Goal: Task Accomplishment & Management: Manage account settings

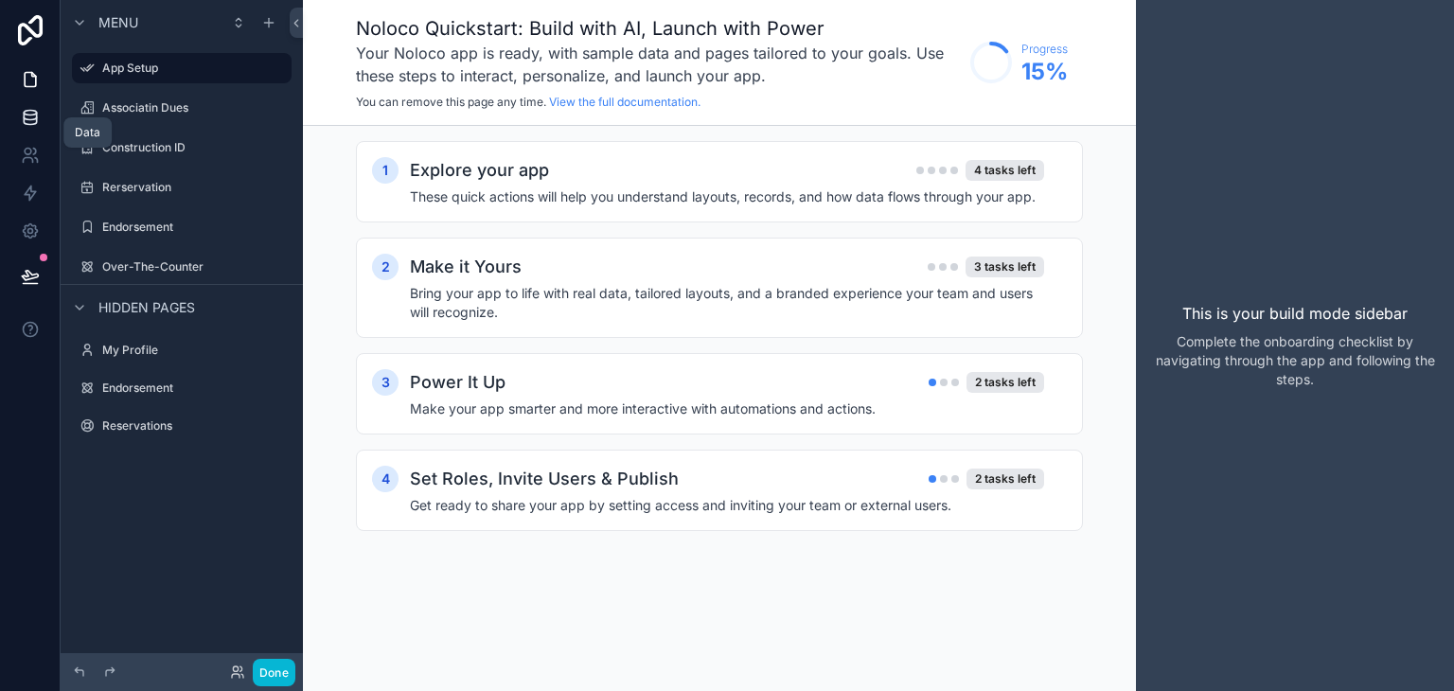
click at [37, 118] on icon at bounding box center [30, 117] width 19 height 19
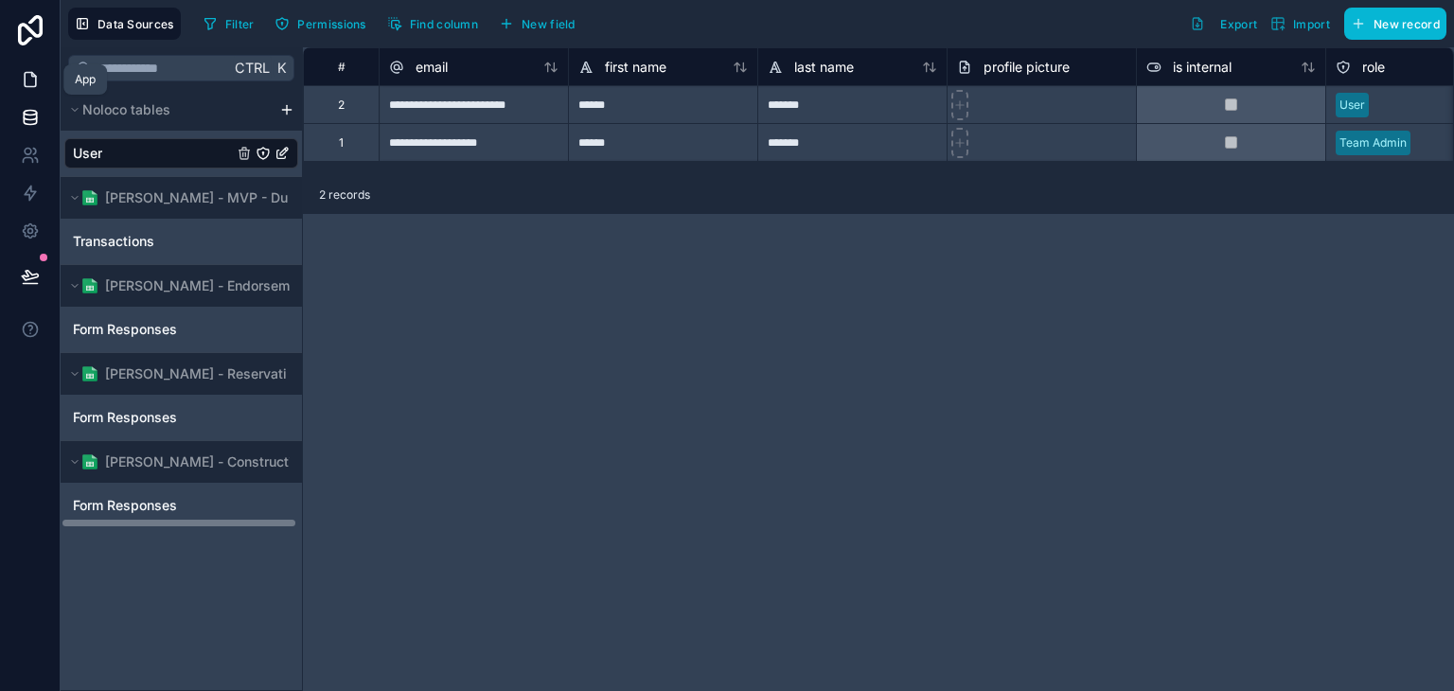
click at [22, 82] on icon at bounding box center [30, 79] width 19 height 19
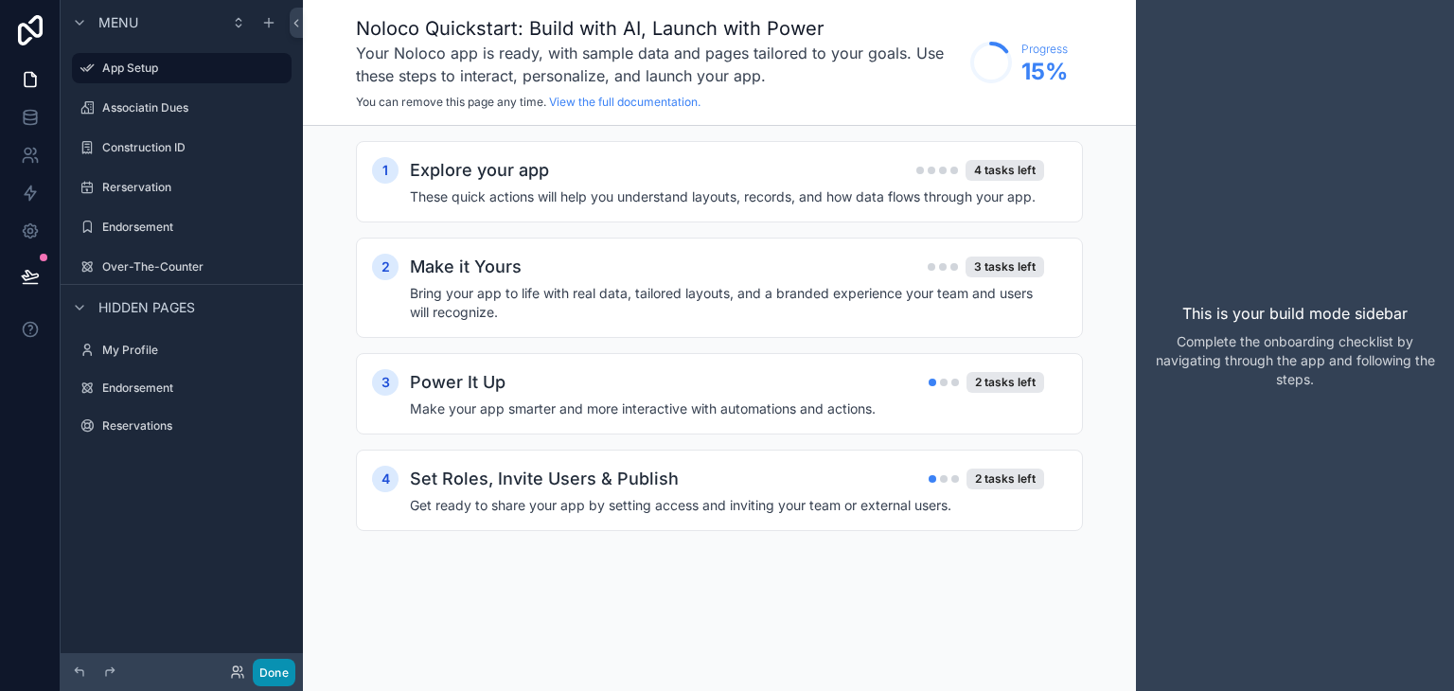
click at [276, 668] on button "Done" at bounding box center [274, 672] width 43 height 27
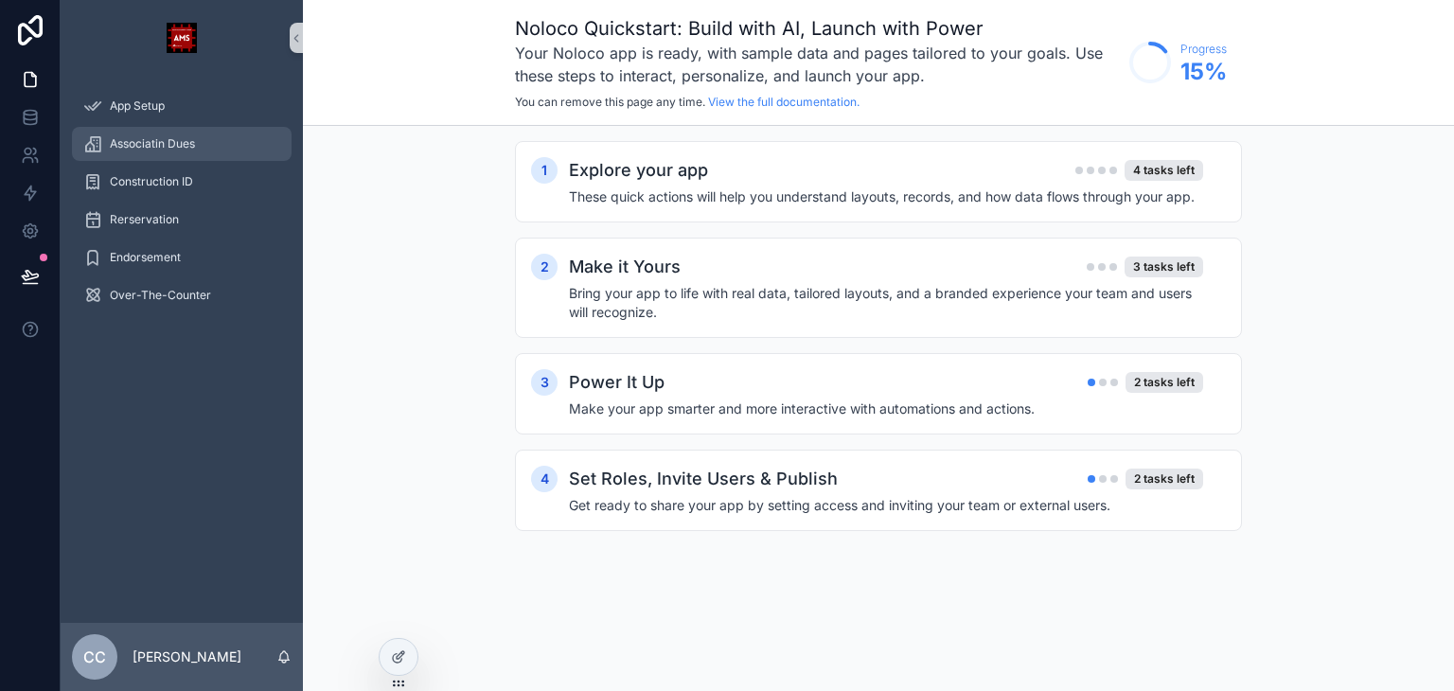
click at [154, 141] on span "Associatin Dues" at bounding box center [152, 143] width 85 height 15
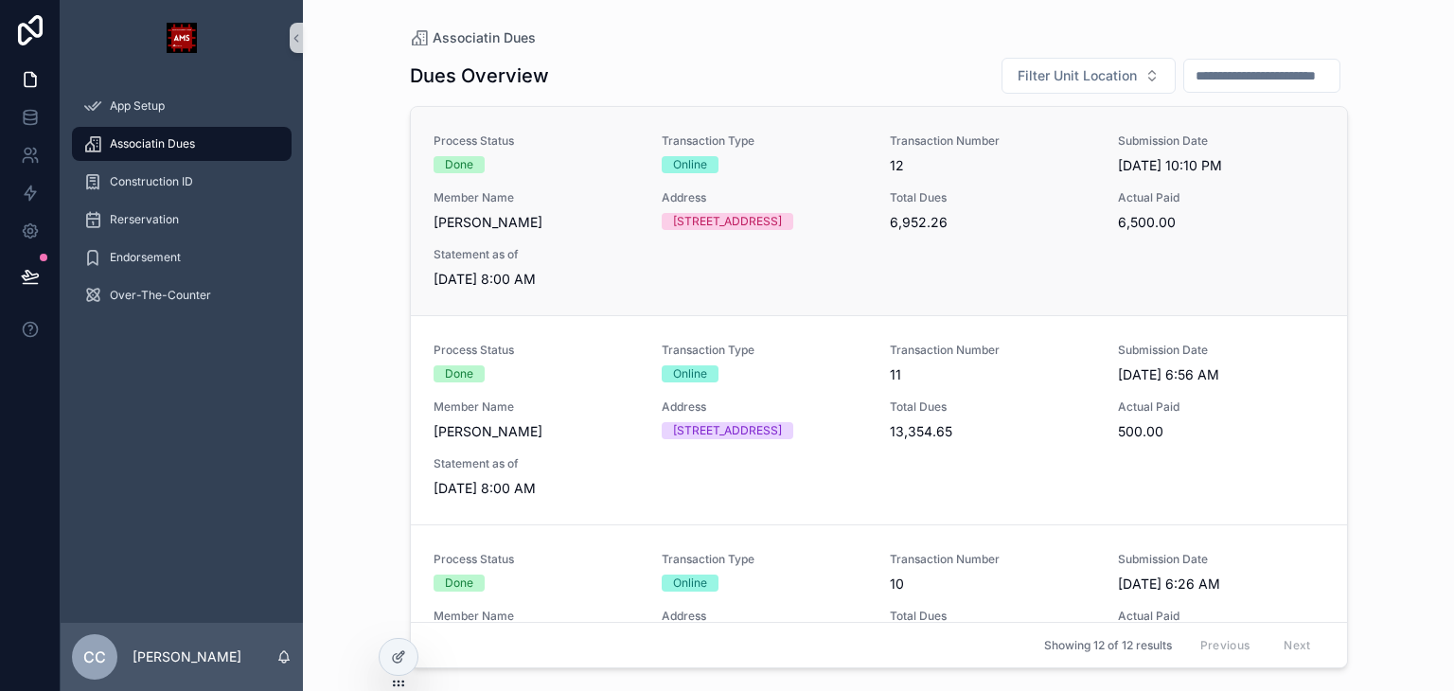
click at [651, 254] on div "Process Status Done Transaction Type Online Transaction Number 12 Submission Da…" at bounding box center [879, 210] width 891 height 155
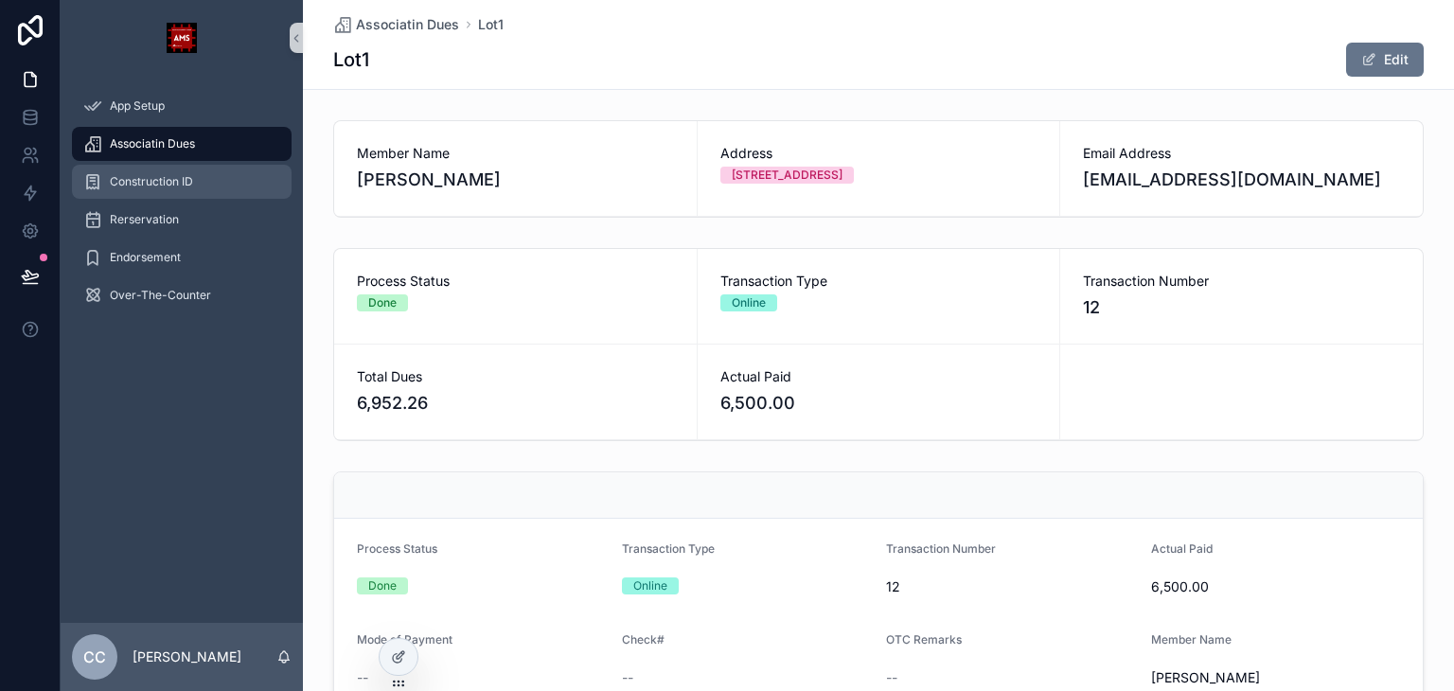
click at [234, 188] on div "Construction ID" at bounding box center [181, 182] width 197 height 30
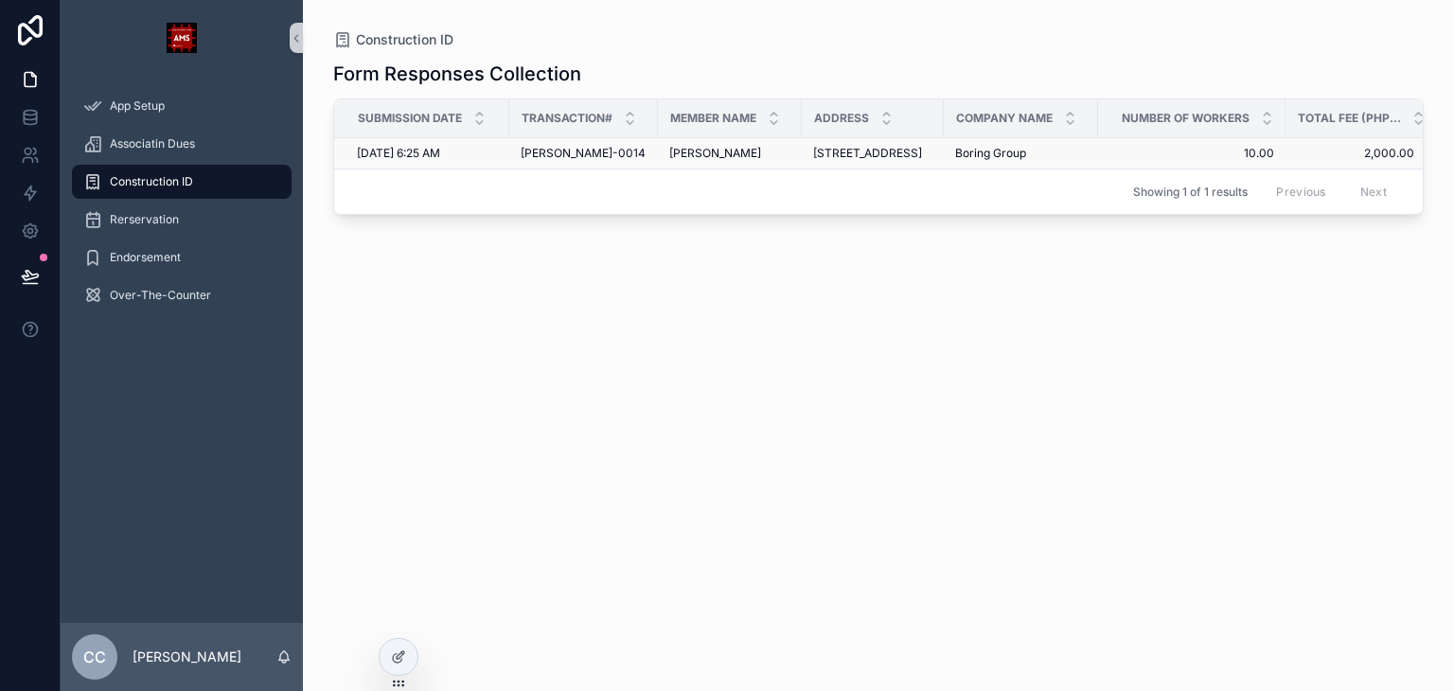
click at [471, 148] on div "[DATE] 6:25 AM [DATE] 6:25 AM" at bounding box center [427, 153] width 141 height 15
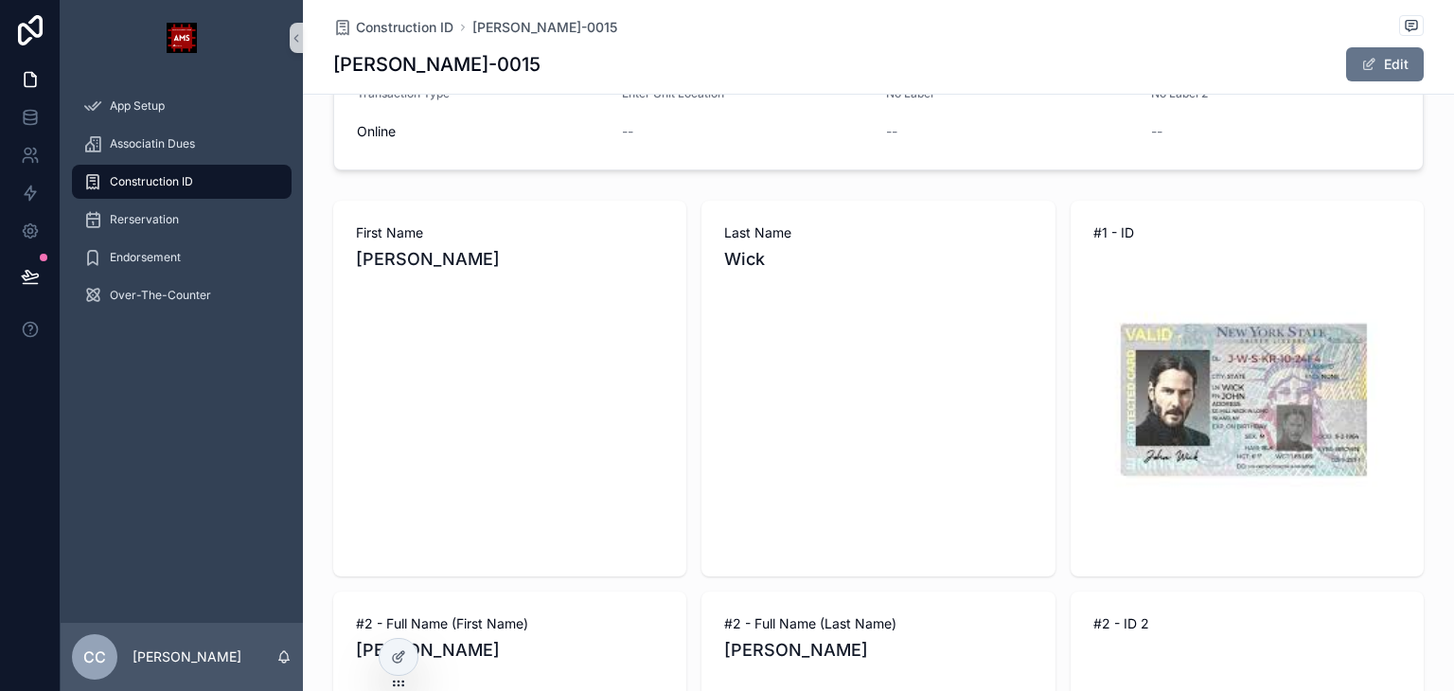
scroll to position [284, 0]
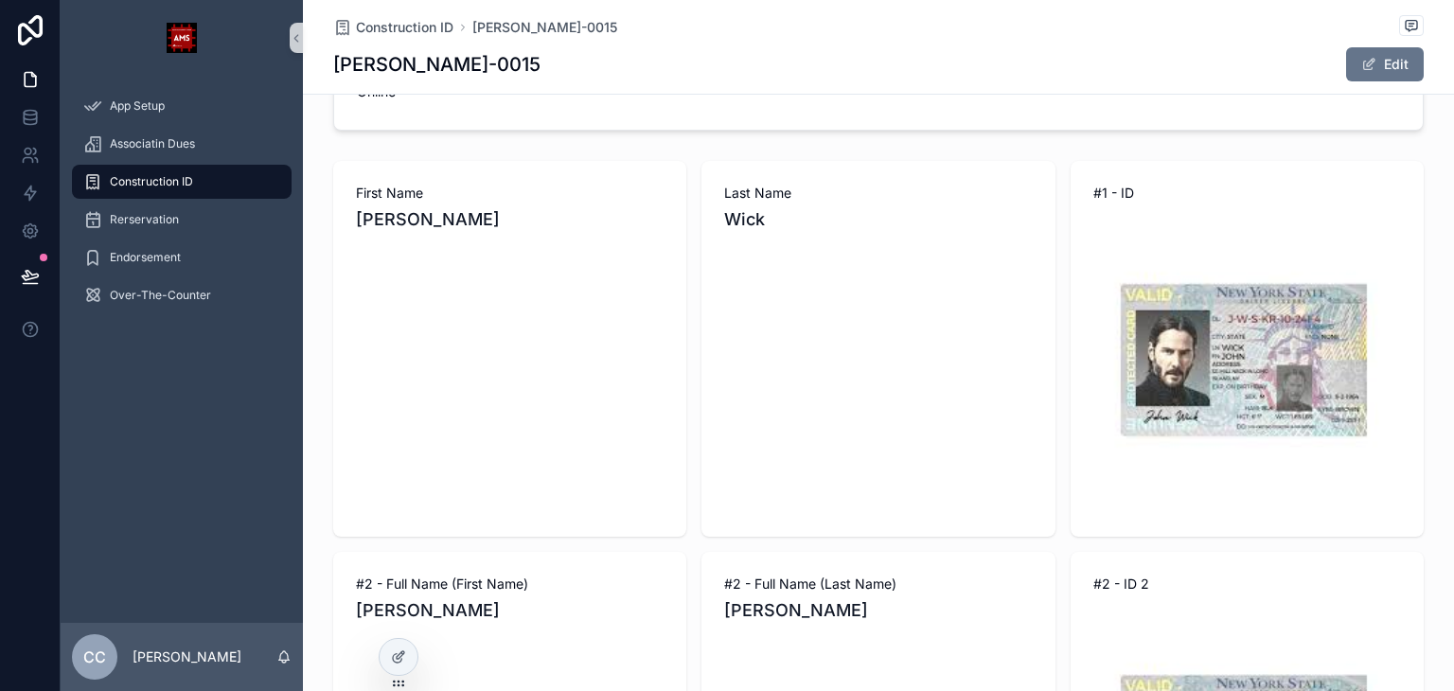
click at [1231, 385] on img "scrollable content" at bounding box center [1247, 360] width 308 height 308
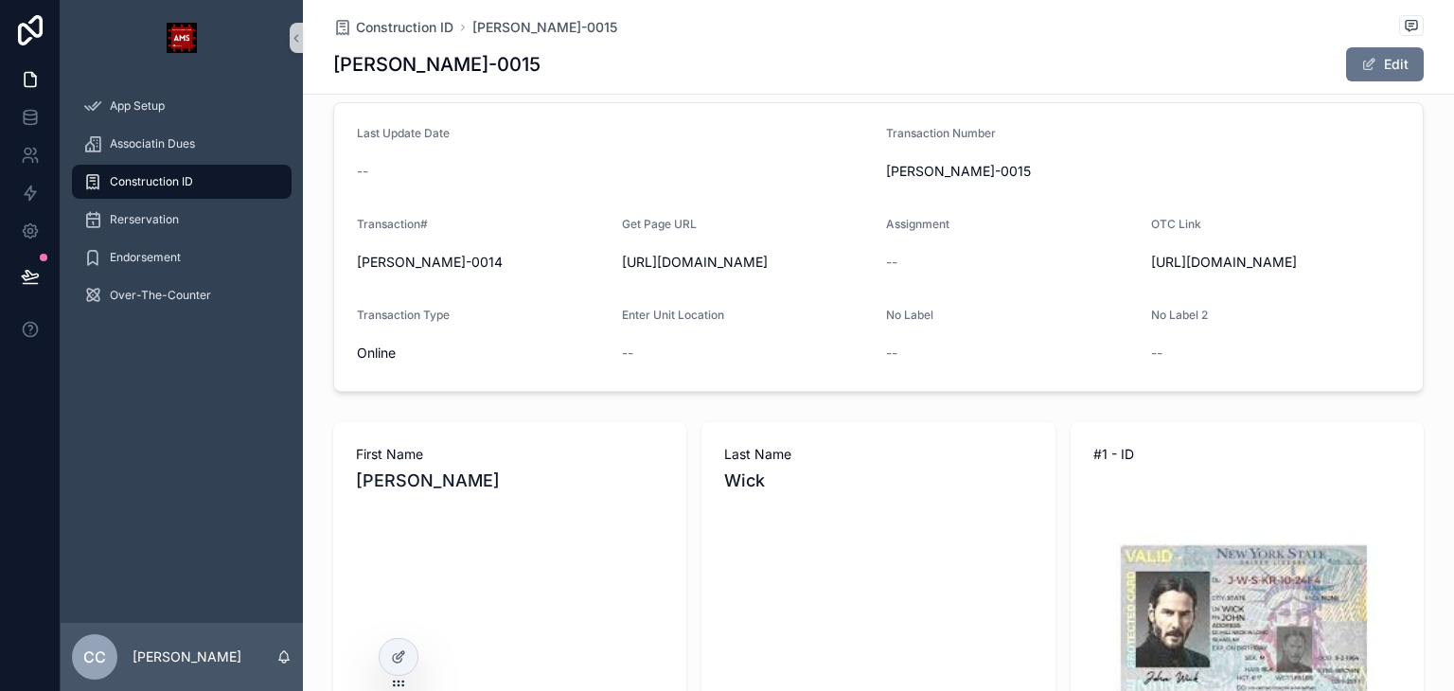
scroll to position [0, 0]
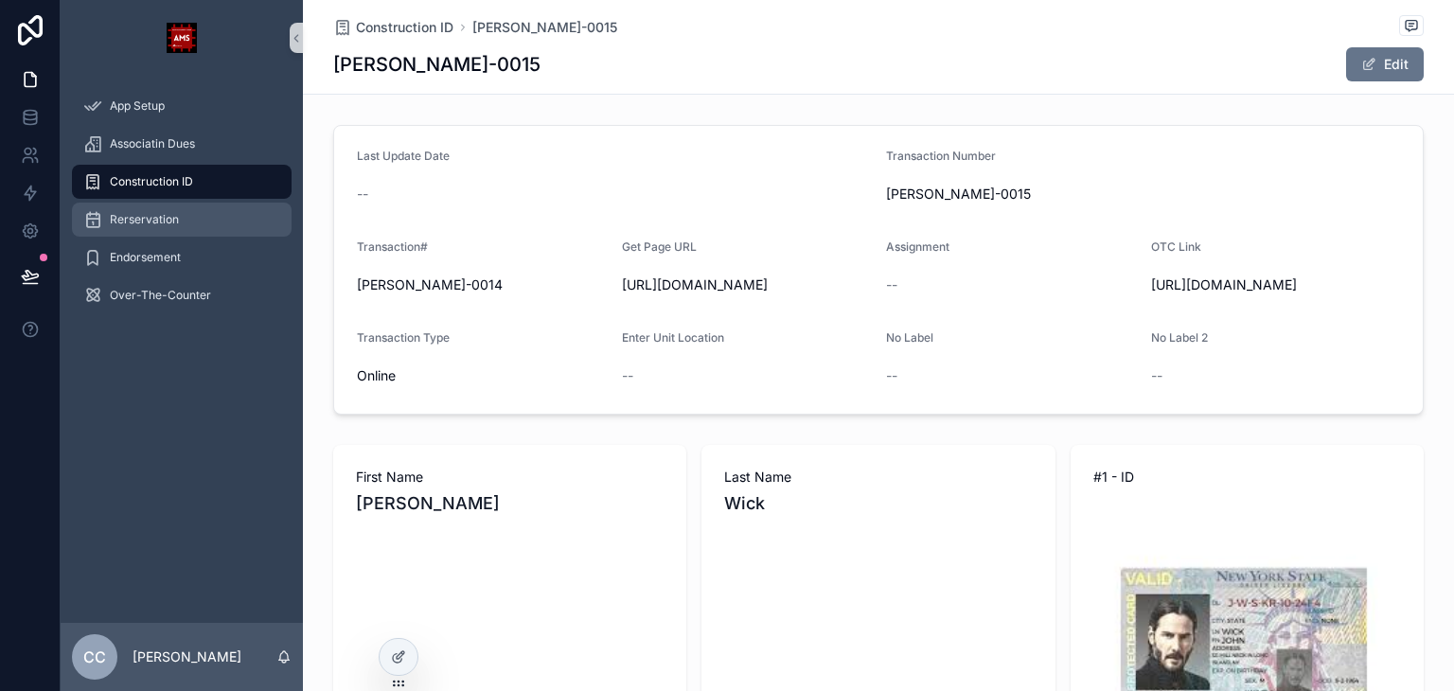
click at [178, 226] on div "Rerservation" at bounding box center [181, 219] width 197 height 30
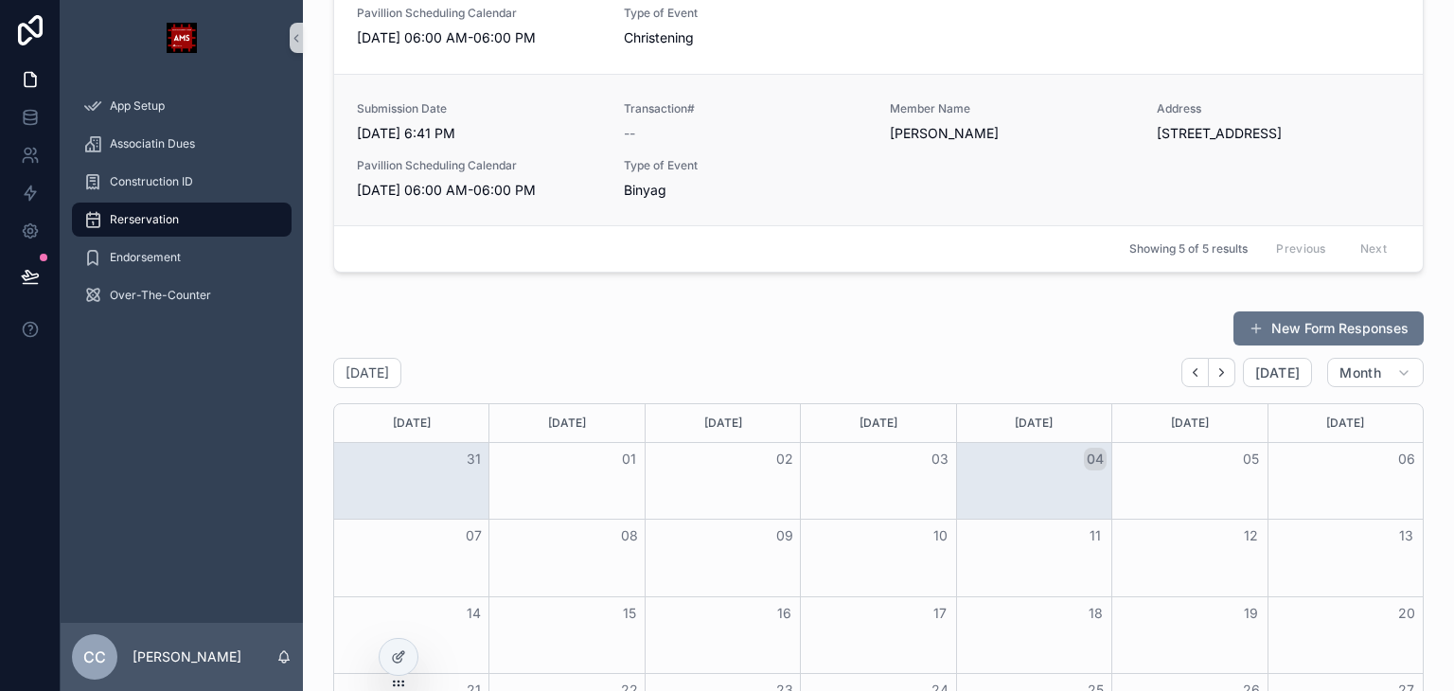
scroll to position [360, 0]
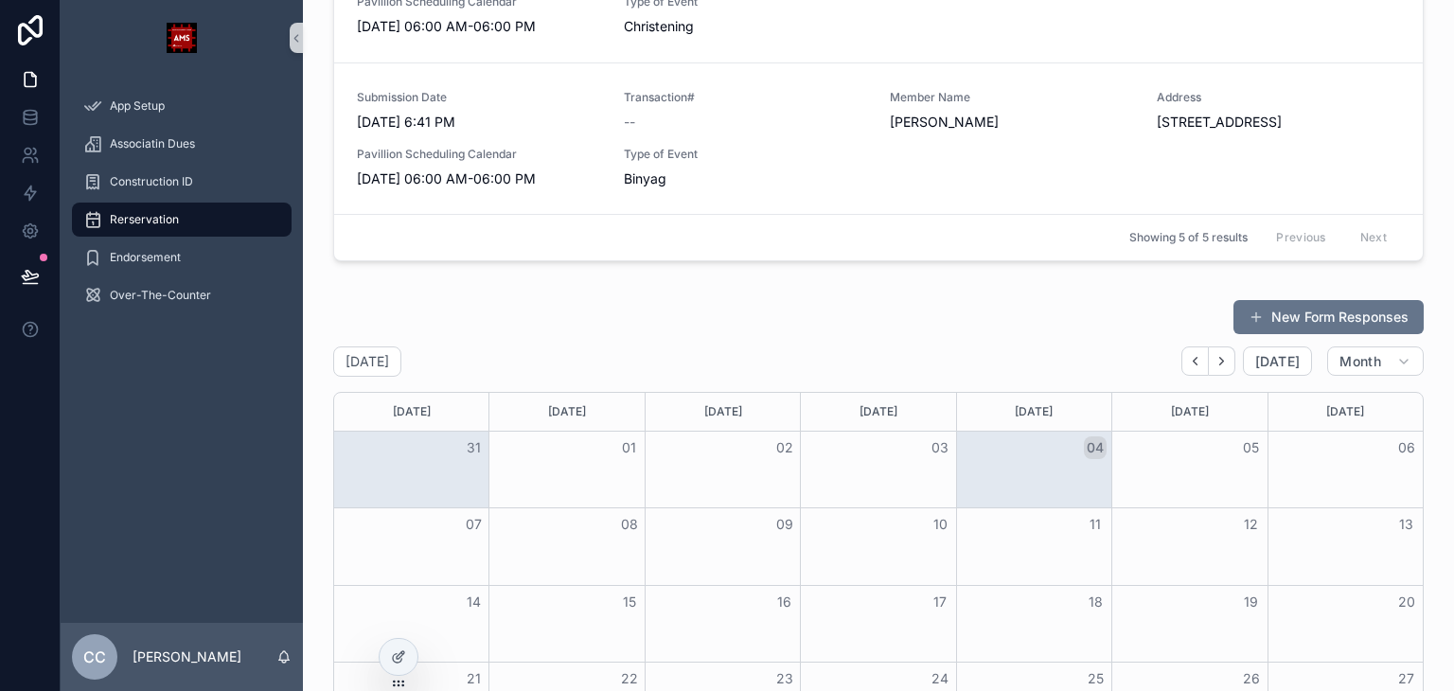
click at [822, 361] on div "[DATE] [DATE] Month" at bounding box center [878, 361] width 1091 height 30
click at [400, 651] on icon at bounding box center [398, 656] width 15 height 15
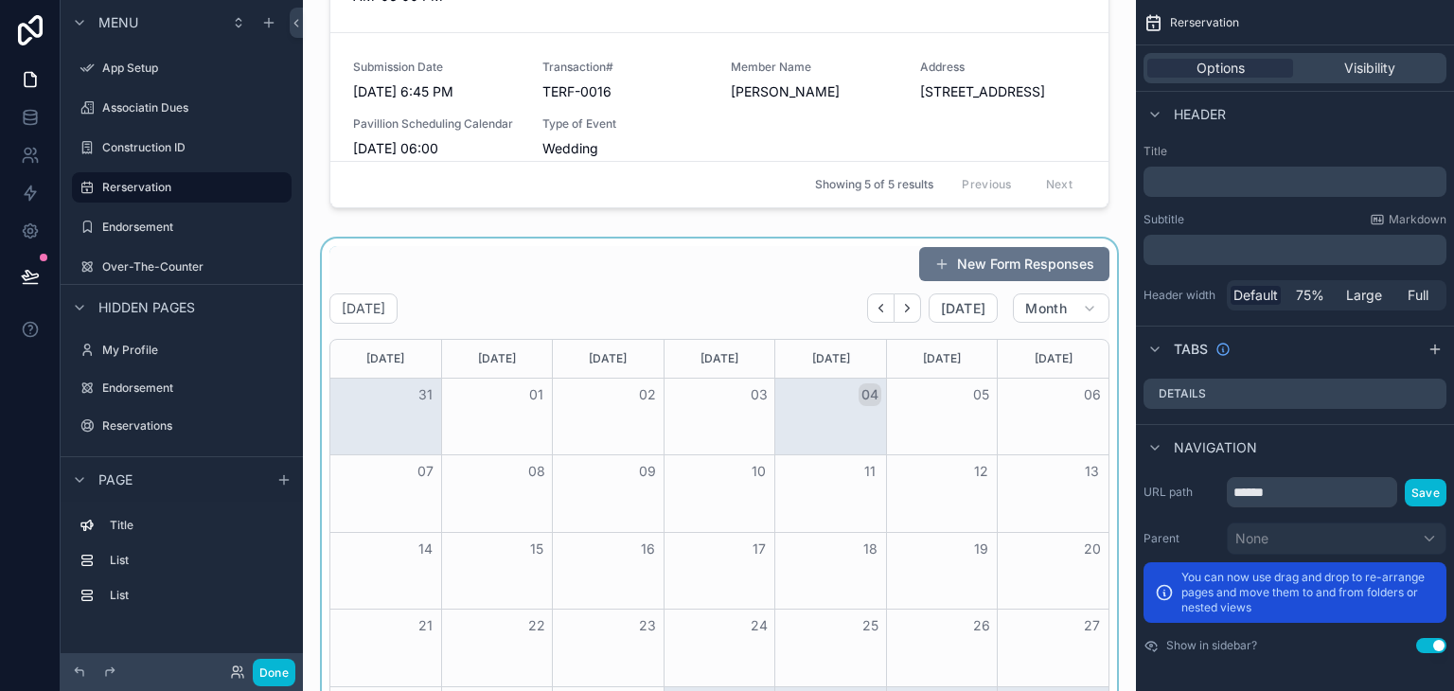
scroll to position [454, 0]
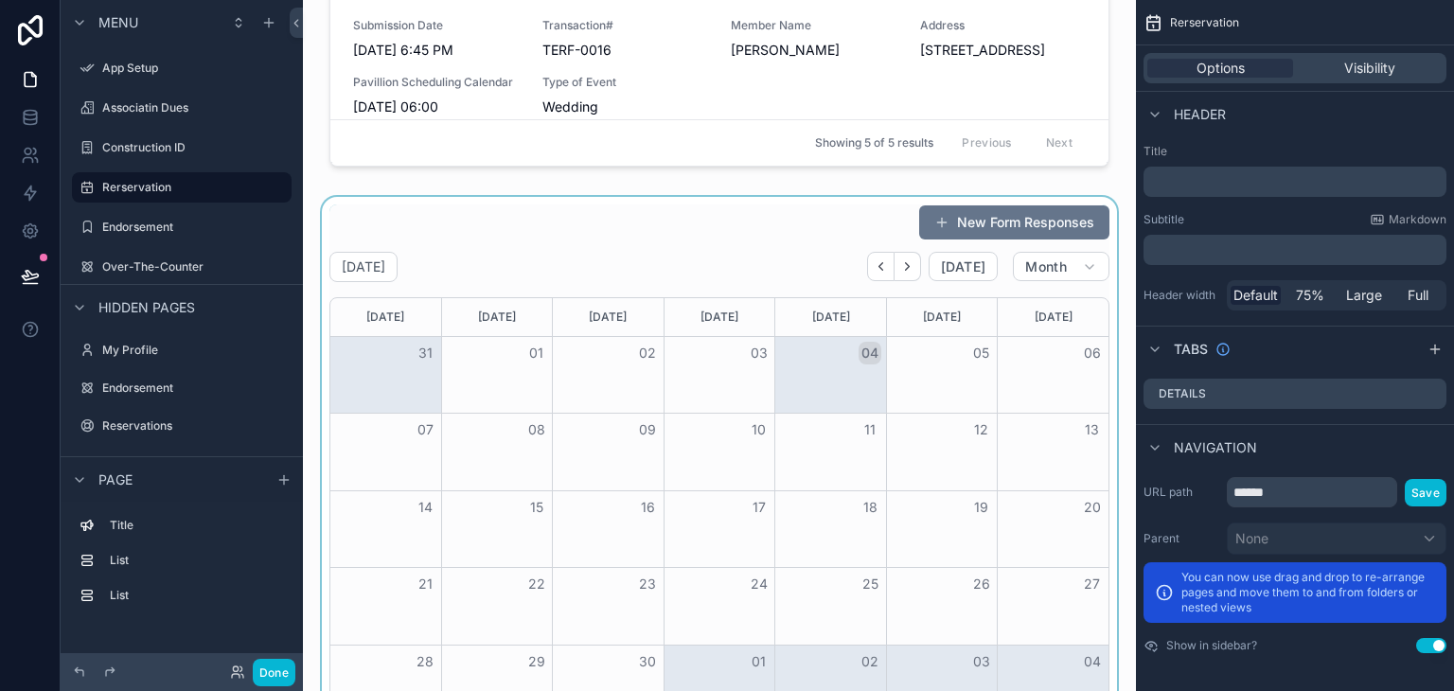
click at [651, 249] on div "scrollable content" at bounding box center [719, 464] width 803 height 534
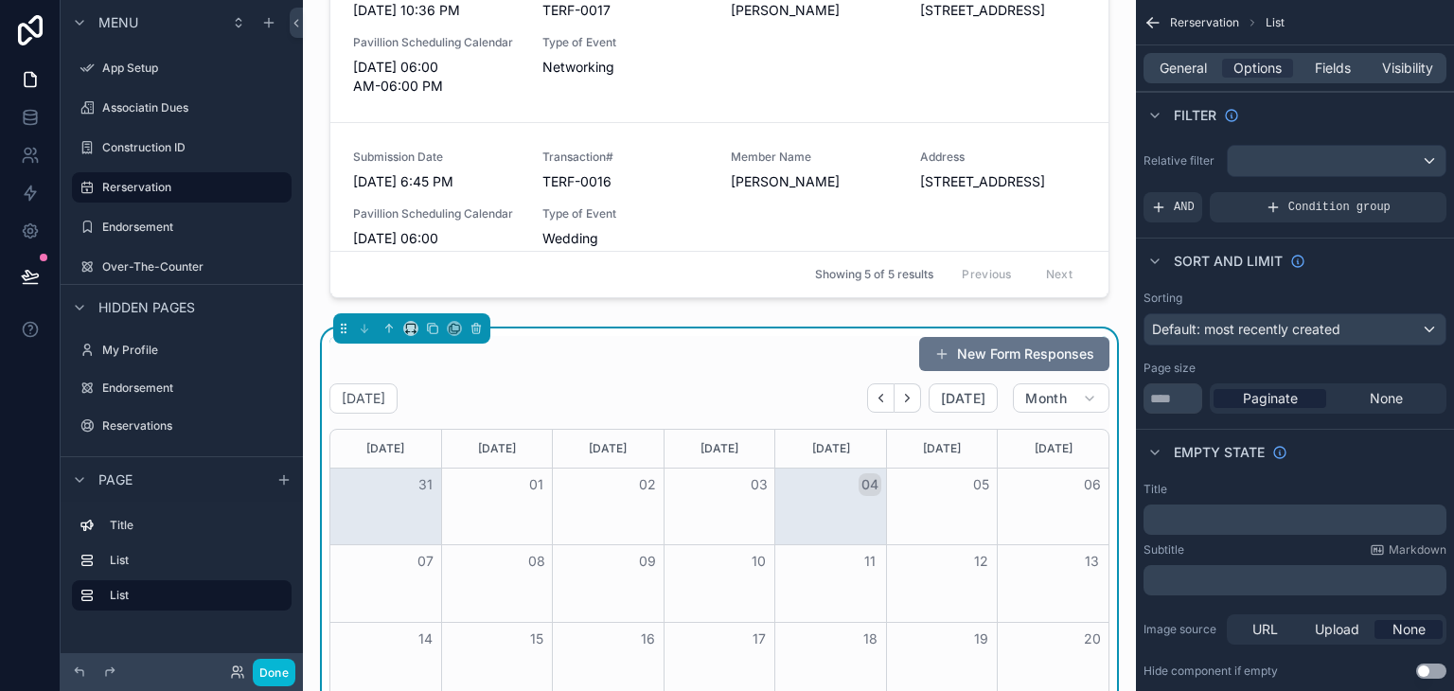
scroll to position [170, 0]
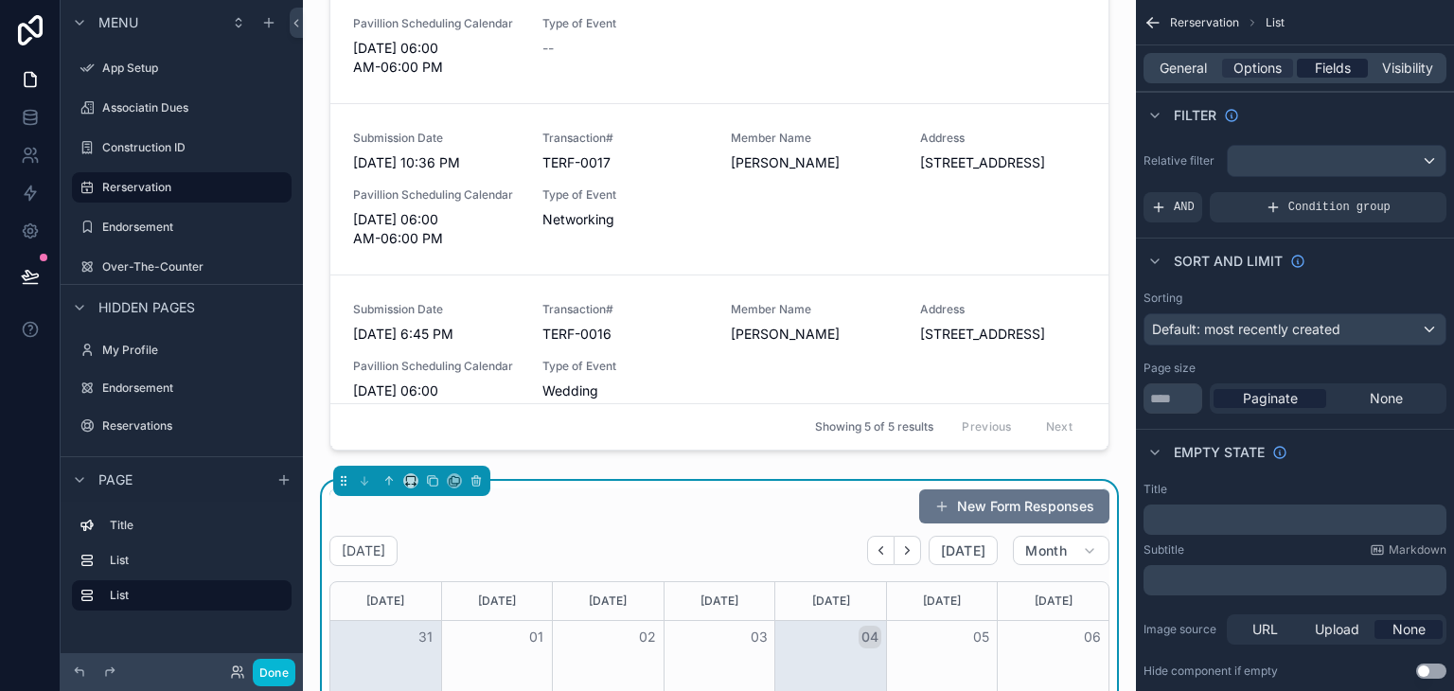
click at [1315, 77] on span "Fields" at bounding box center [1333, 68] width 36 height 19
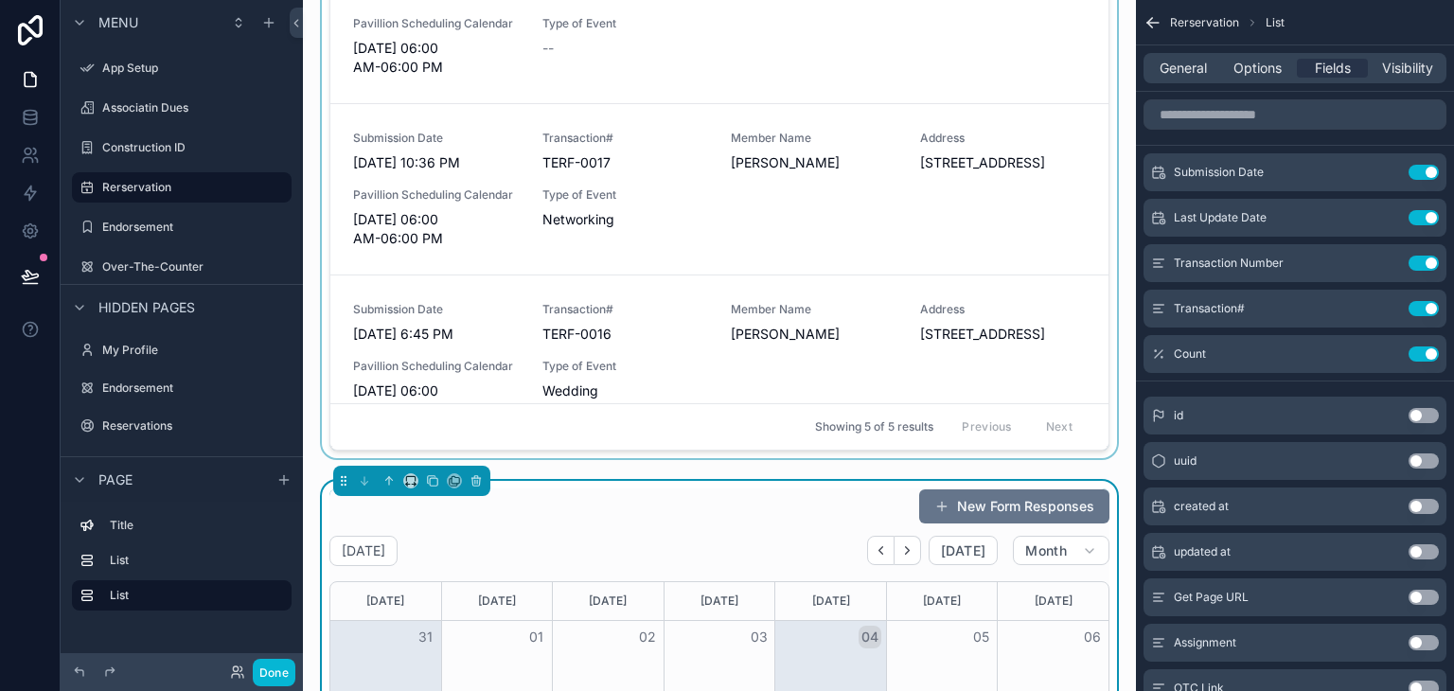
click at [792, 343] on div "scrollable content" at bounding box center [719, 194] width 803 height 541
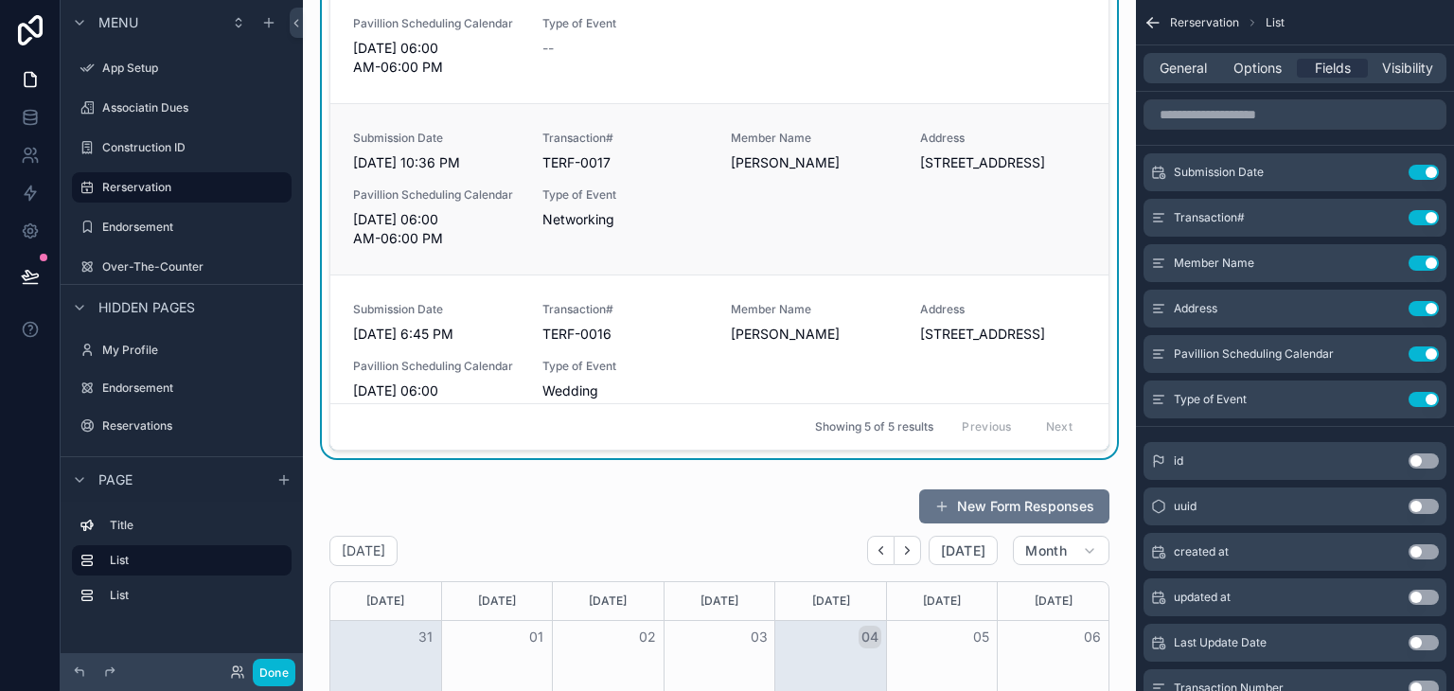
scroll to position [189, 0]
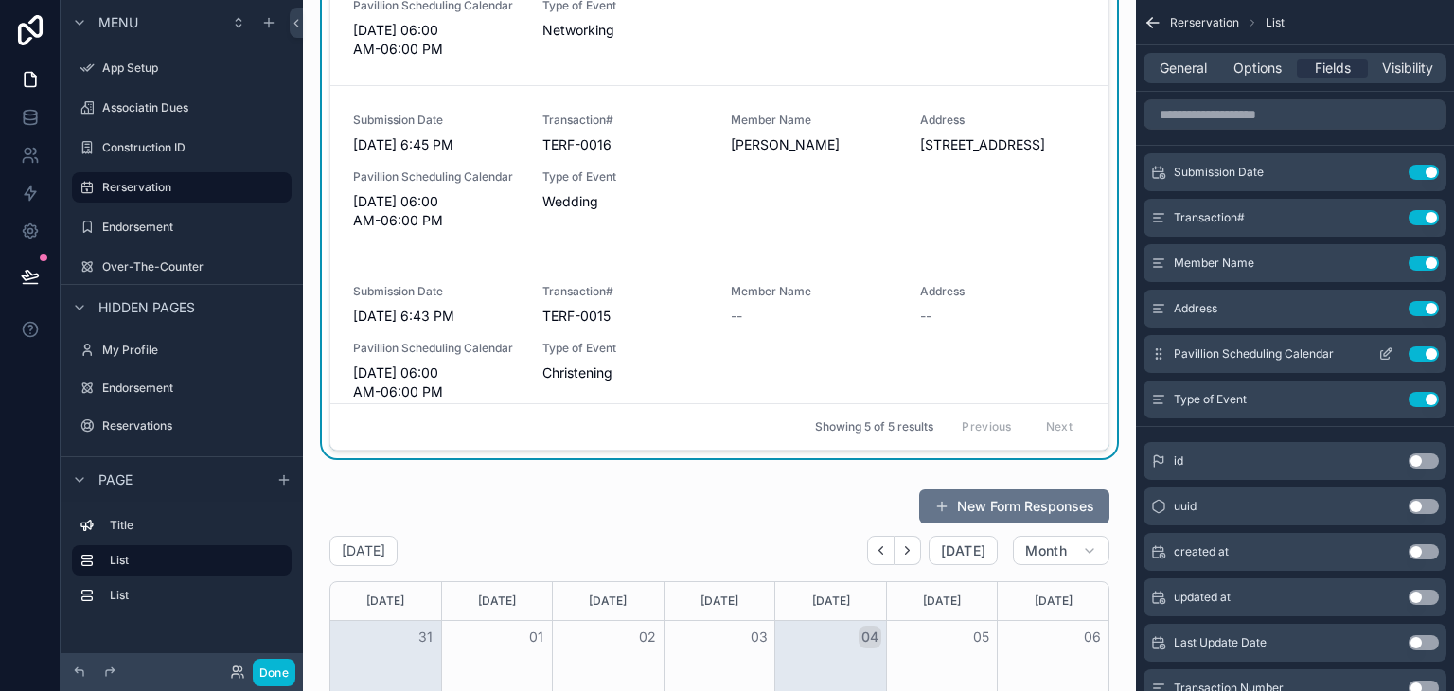
click at [1382, 355] on icon "scrollable content" at bounding box center [1385, 353] width 15 height 15
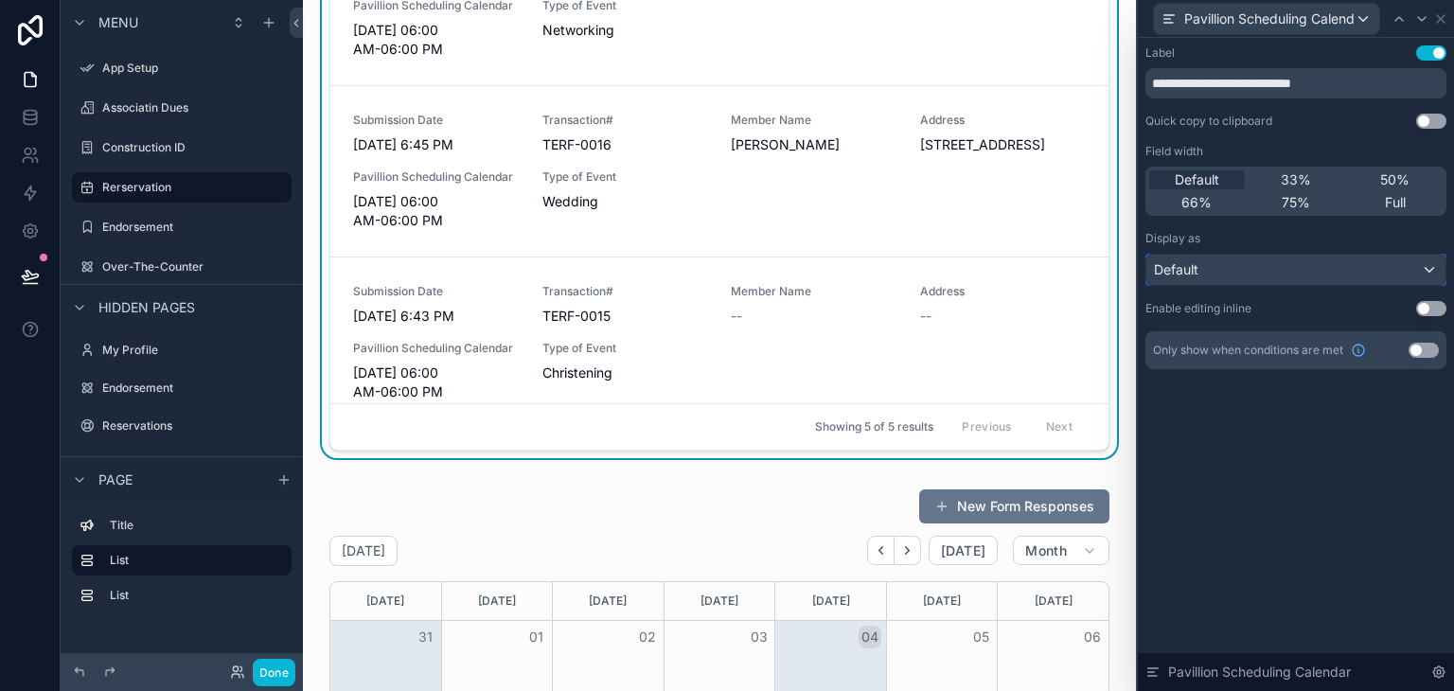
click at [1252, 272] on div "Default" at bounding box center [1295, 270] width 299 height 30
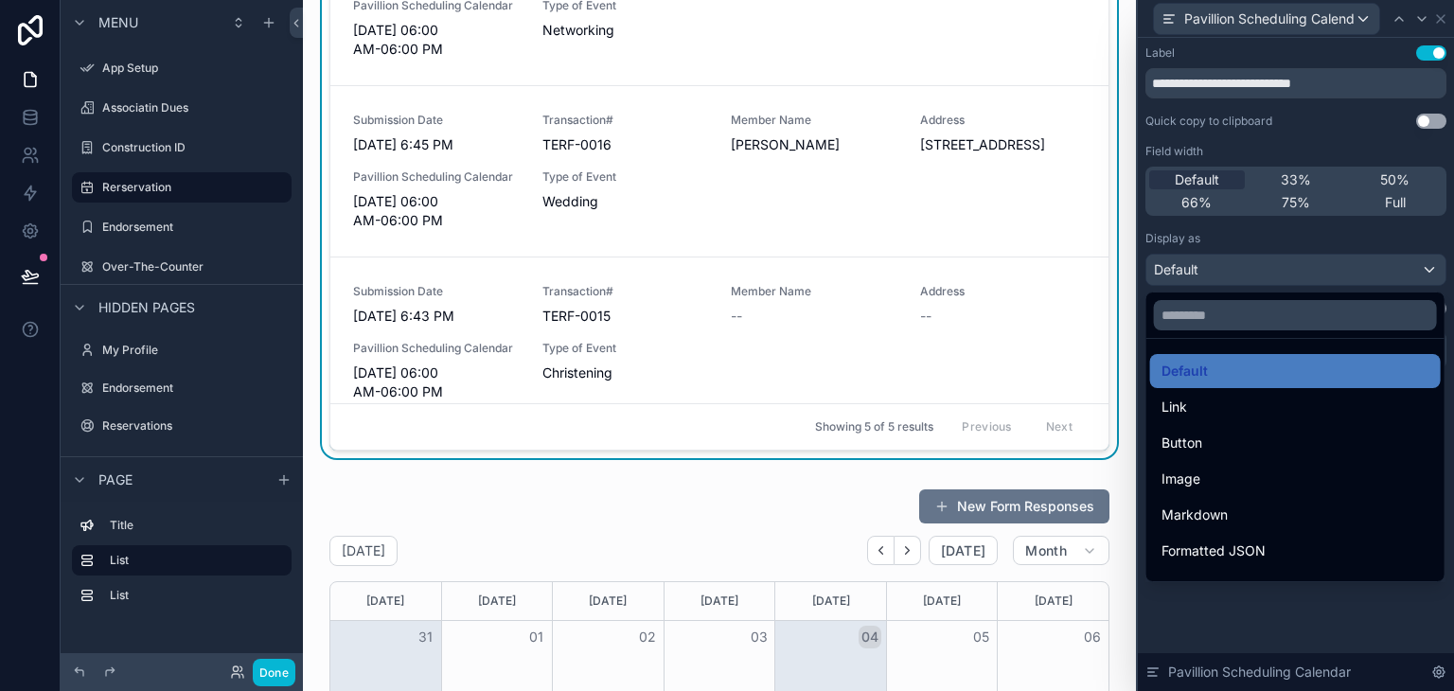
click at [1247, 276] on div at bounding box center [1296, 345] width 316 height 691
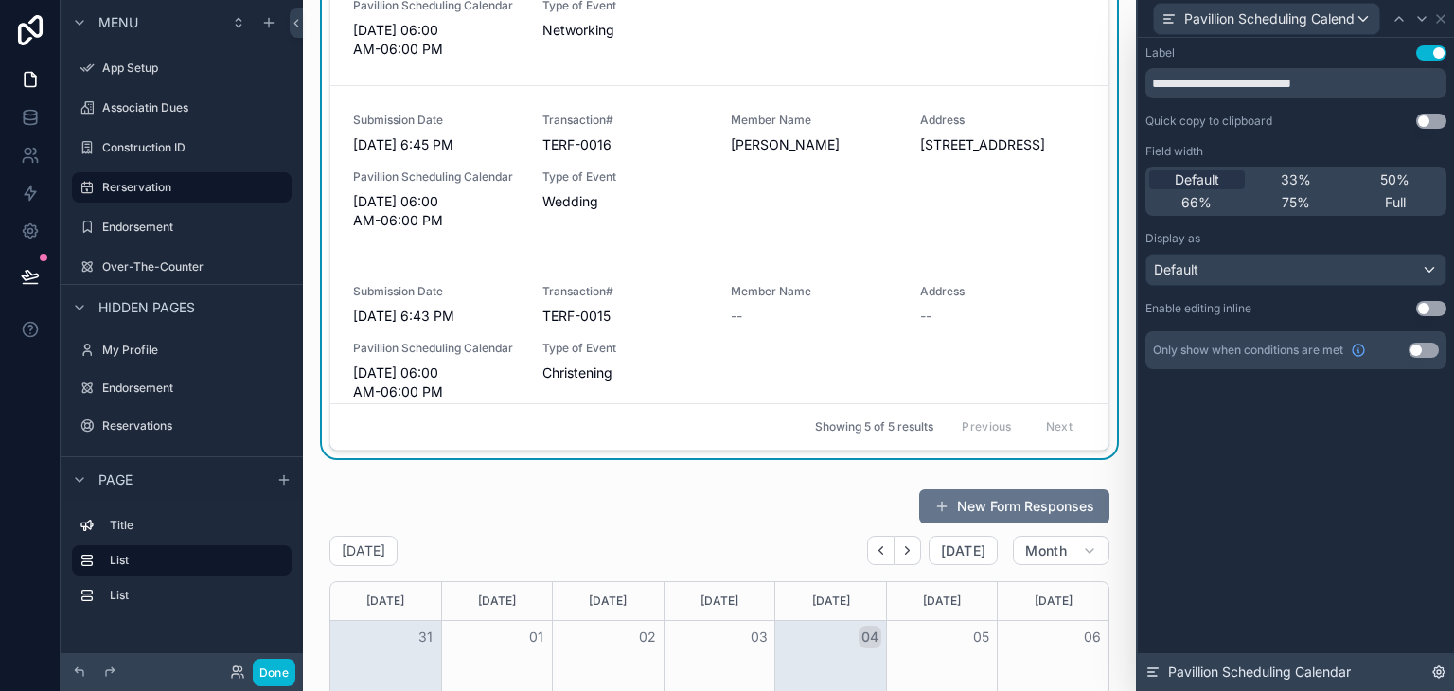
click at [1430, 668] on div "Pavillion Scheduling Calendar" at bounding box center [1296, 672] width 316 height 38
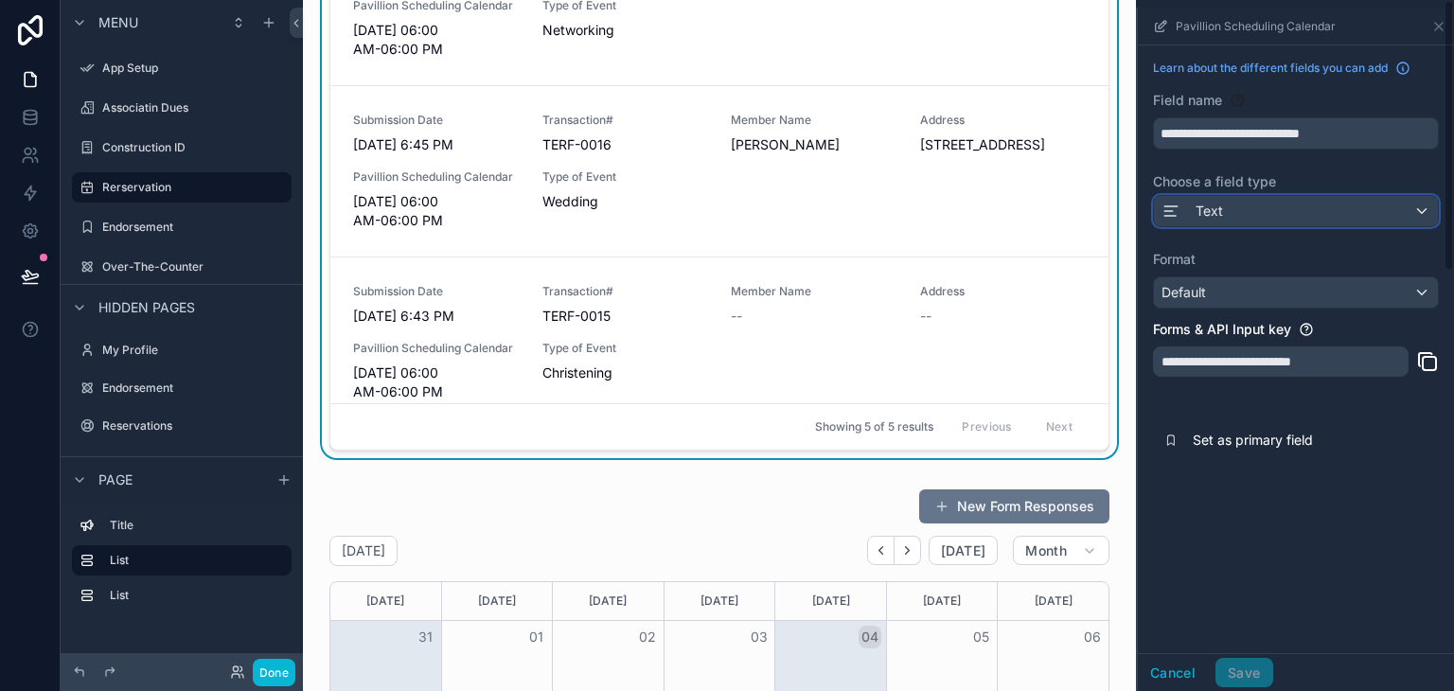
click at [1268, 213] on div "Text" at bounding box center [1296, 211] width 284 height 30
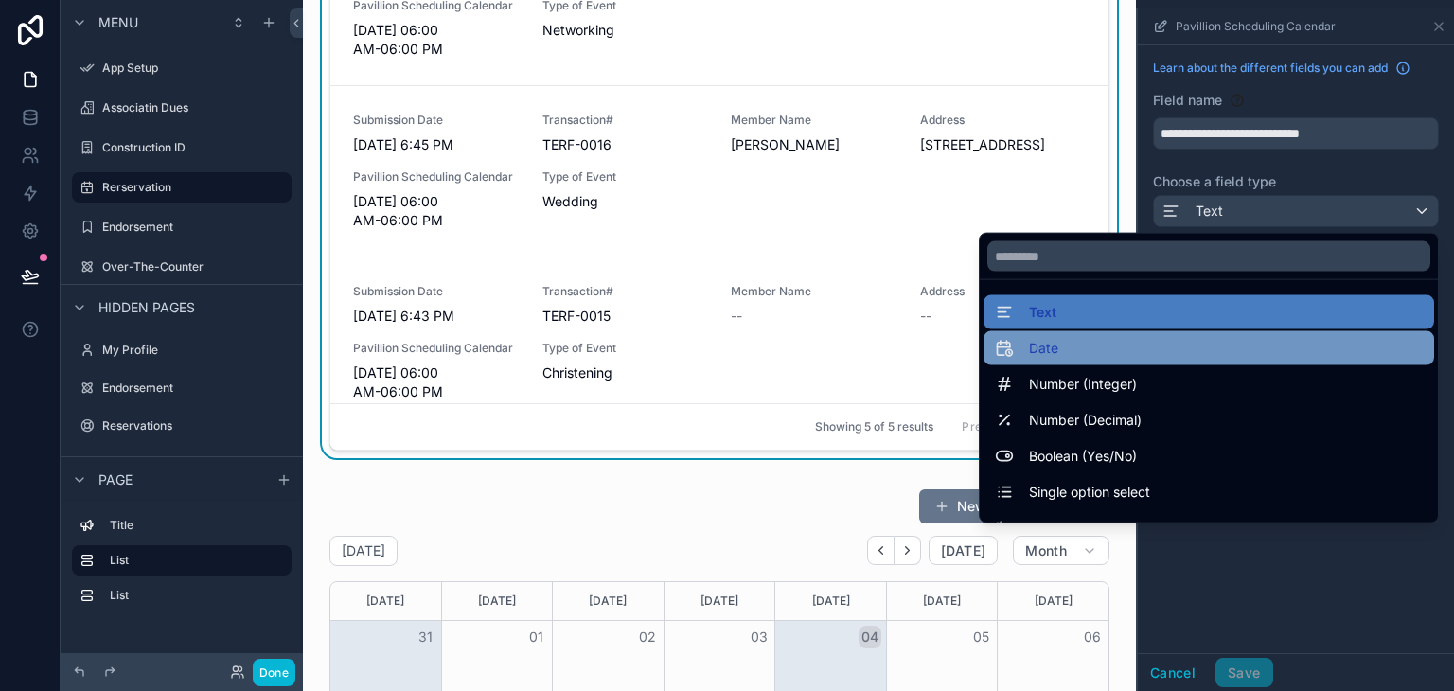
click at [1215, 334] on div "Date" at bounding box center [1209, 348] width 451 height 34
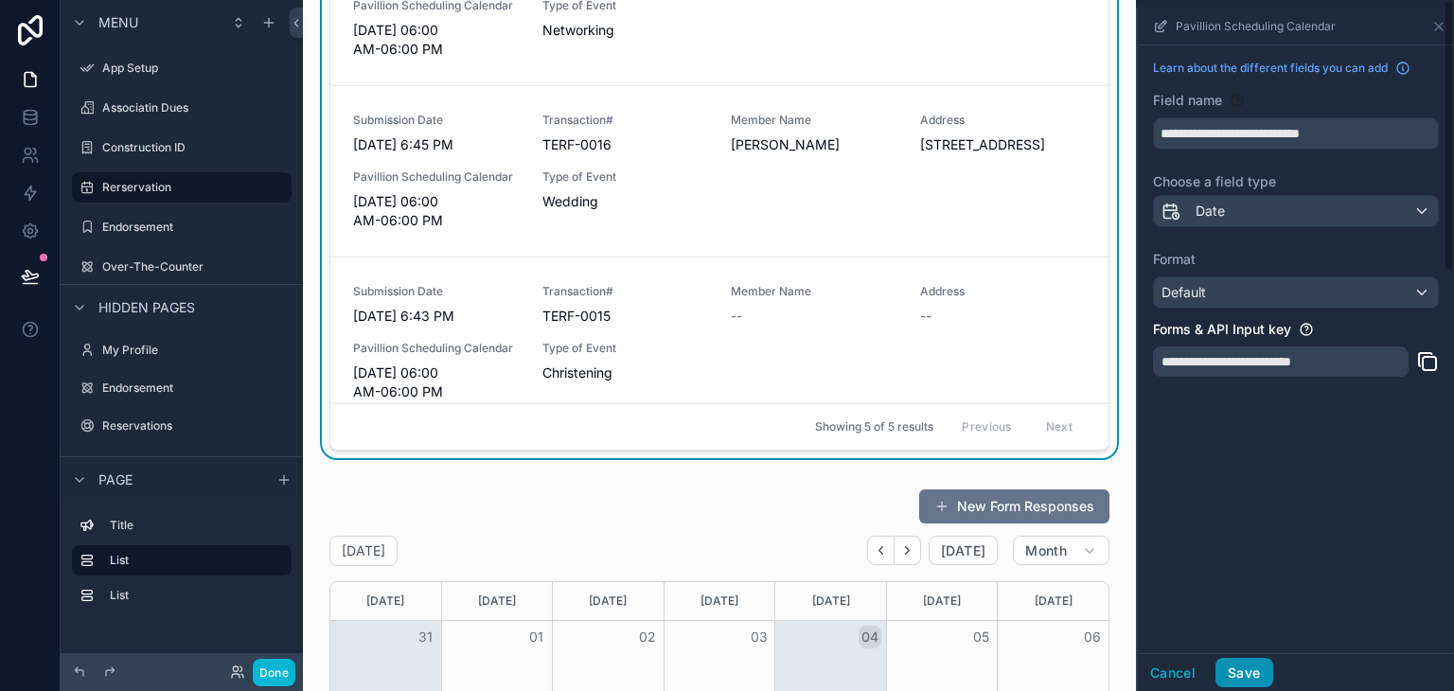
click at [1242, 671] on button "Save" at bounding box center [1243, 673] width 57 height 30
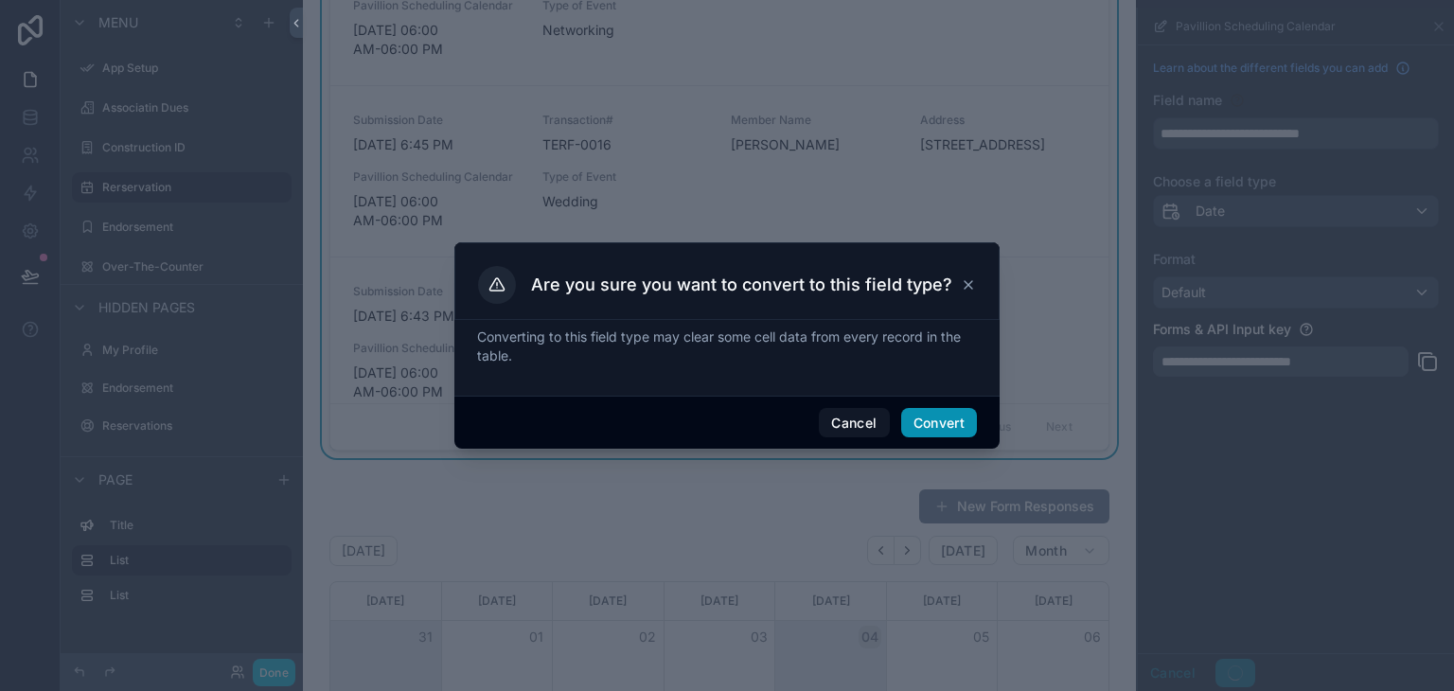
click at [916, 417] on button "Convert" at bounding box center [939, 423] width 76 height 30
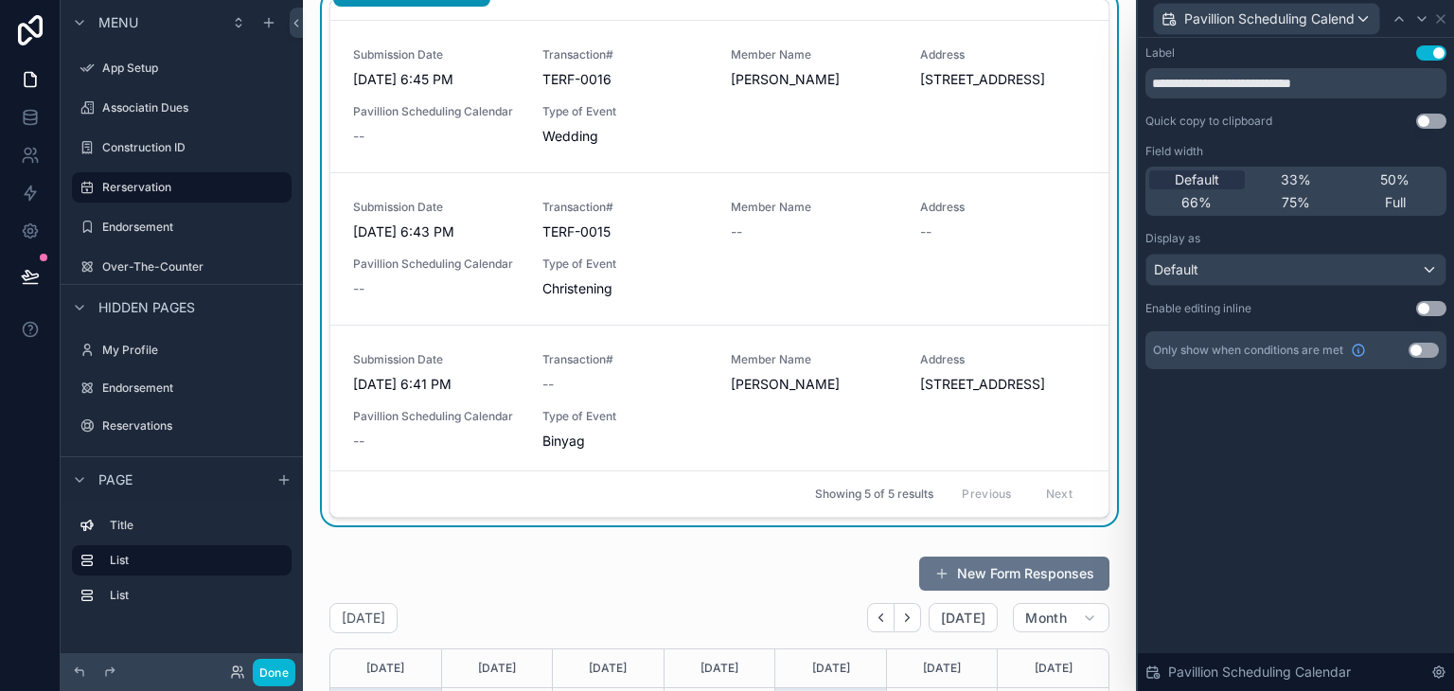
scroll to position [76, 0]
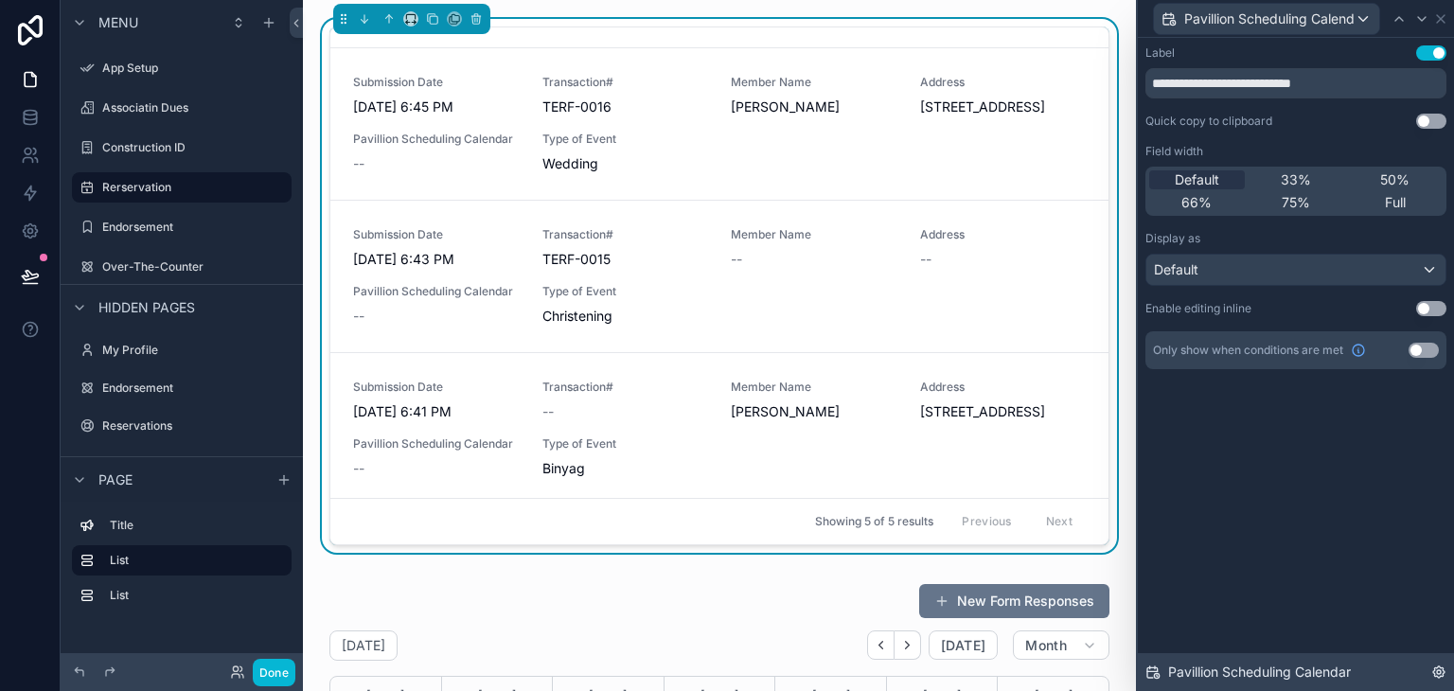
click at [1441, 667] on icon at bounding box center [1438, 671] width 11 height 11
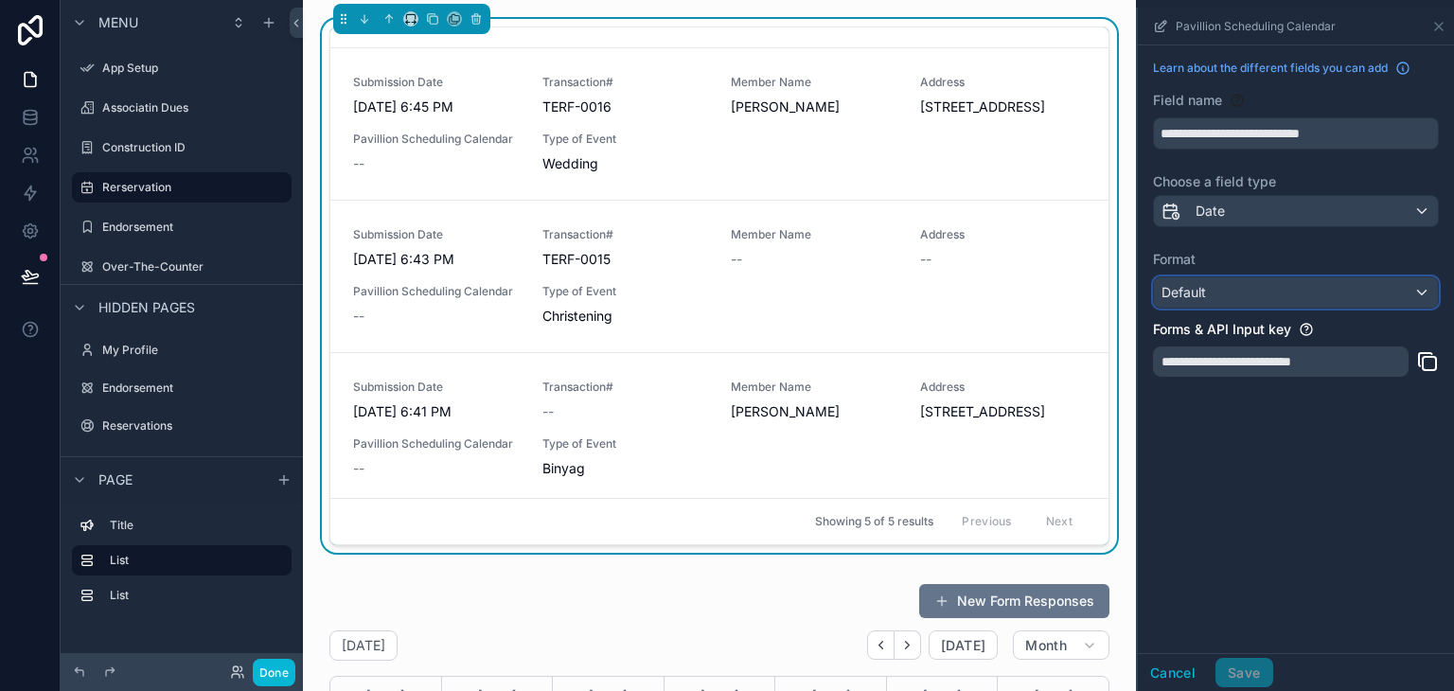
click at [1282, 296] on div "Default" at bounding box center [1296, 292] width 284 height 30
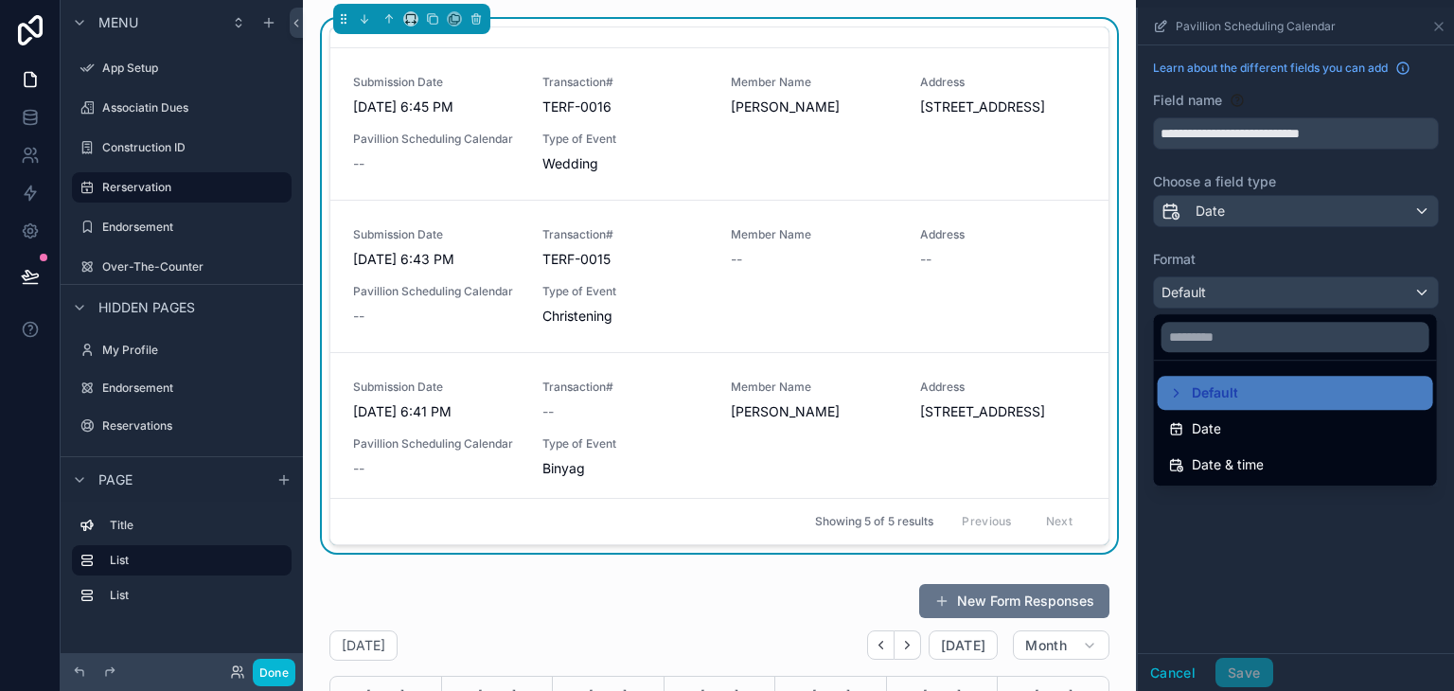
click at [1253, 228] on div "scrollable content" at bounding box center [1296, 349] width 316 height 683
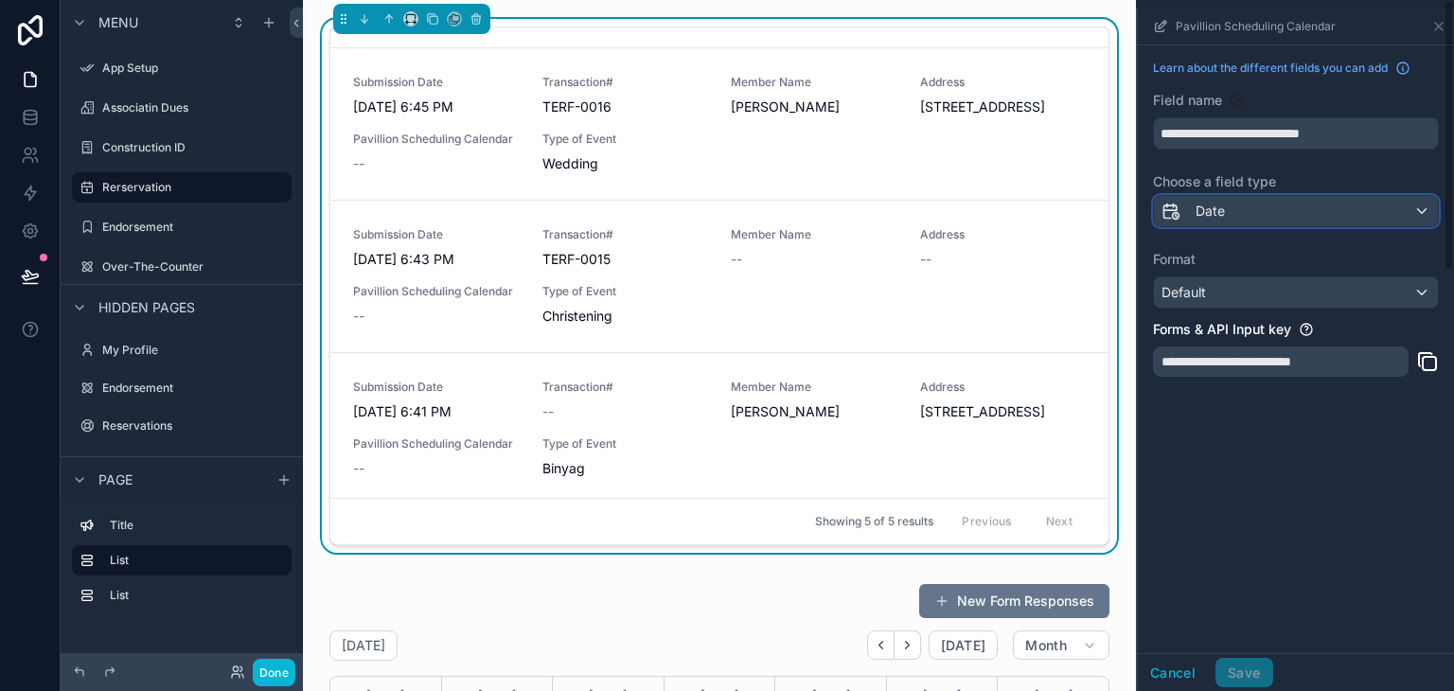
click at [1253, 221] on div "Date" at bounding box center [1296, 211] width 284 height 30
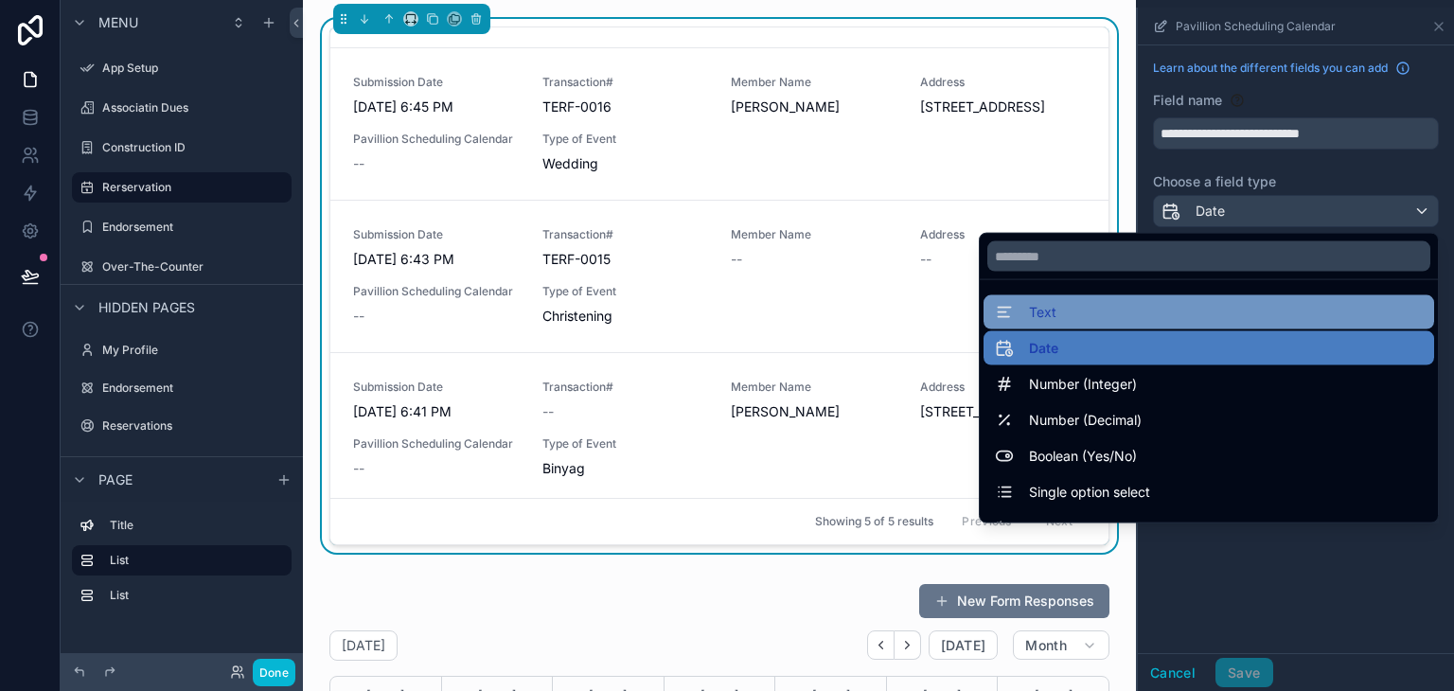
click at [1238, 312] on div "Text" at bounding box center [1209, 312] width 428 height 23
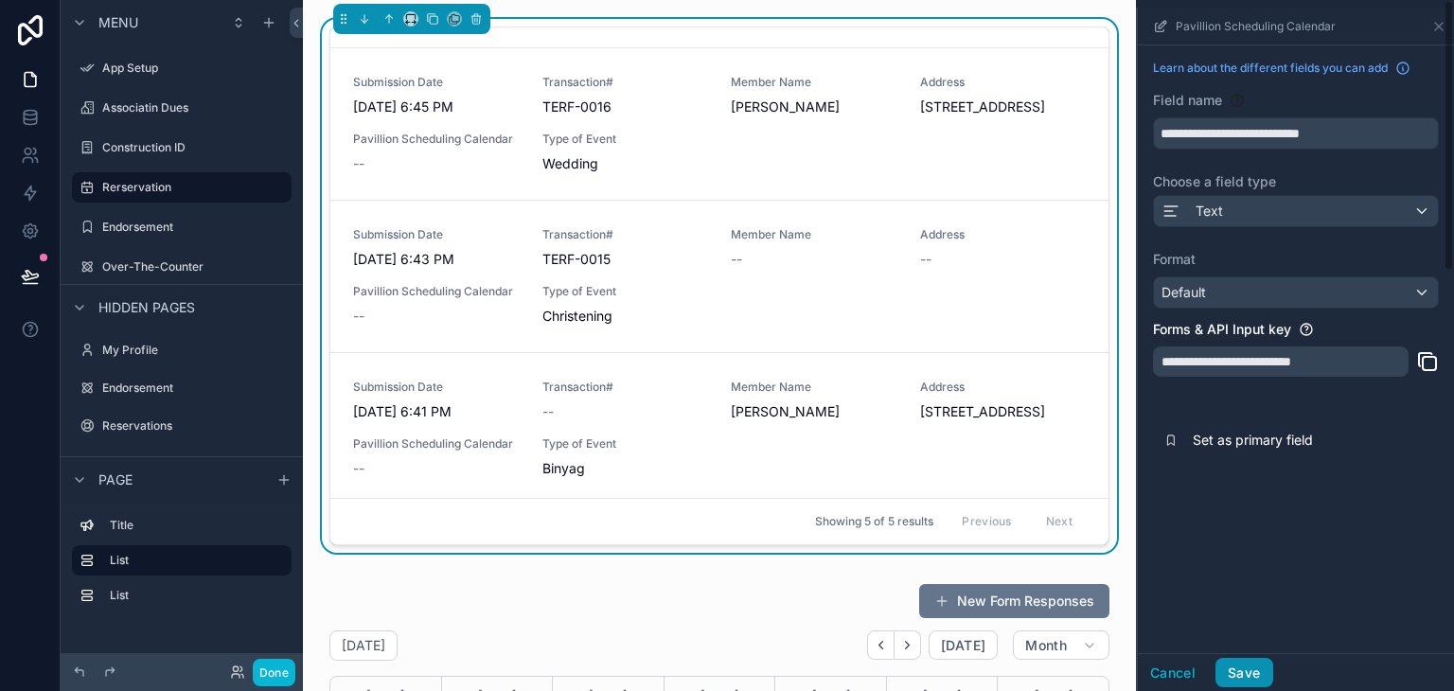
click at [1238, 670] on button "Save" at bounding box center [1243, 673] width 57 height 30
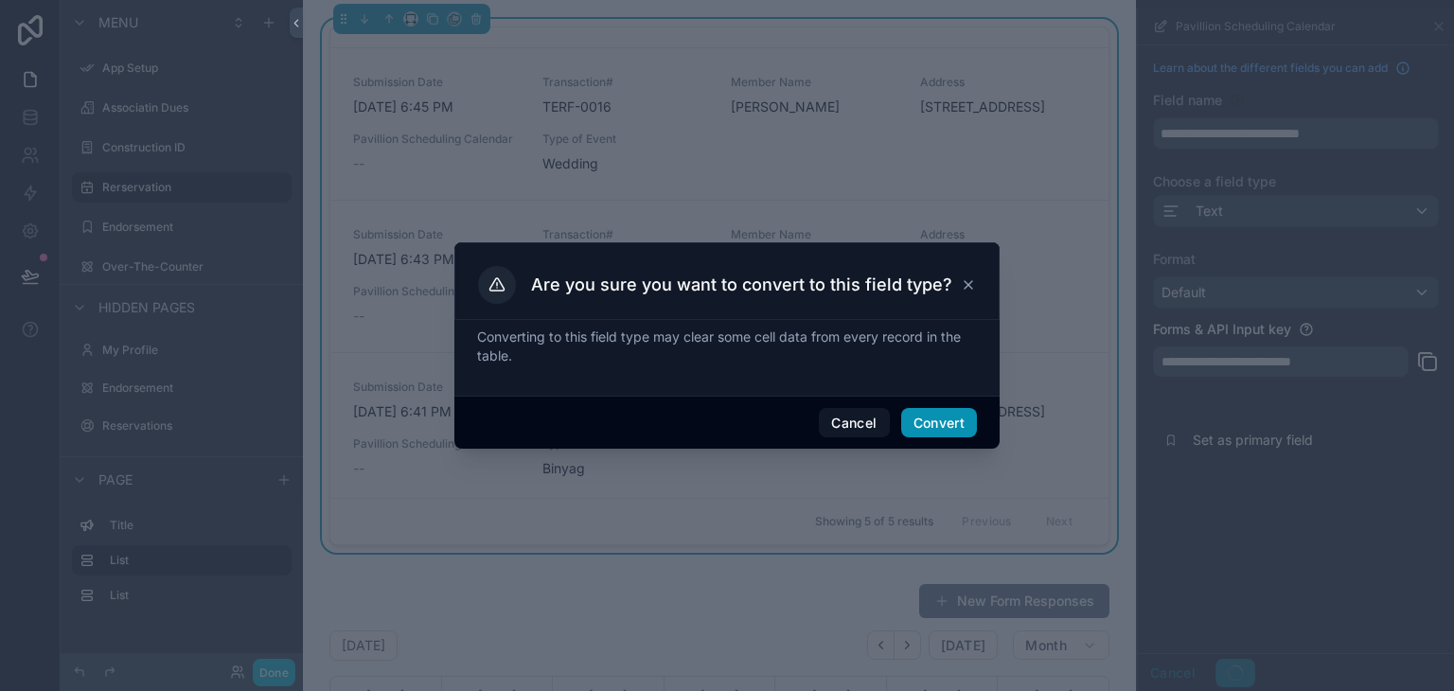
click at [936, 419] on button "Convert" at bounding box center [939, 423] width 76 height 30
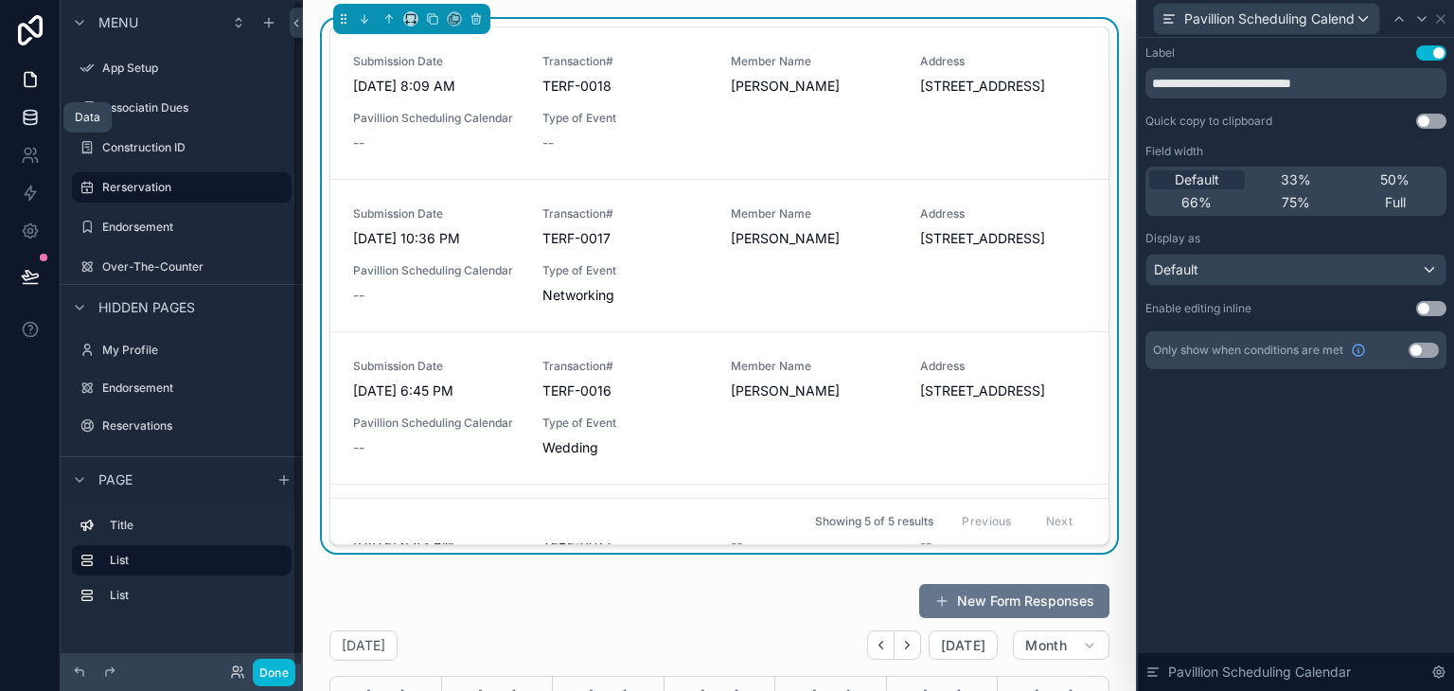
click at [31, 115] on icon at bounding box center [30, 113] width 12 height 5
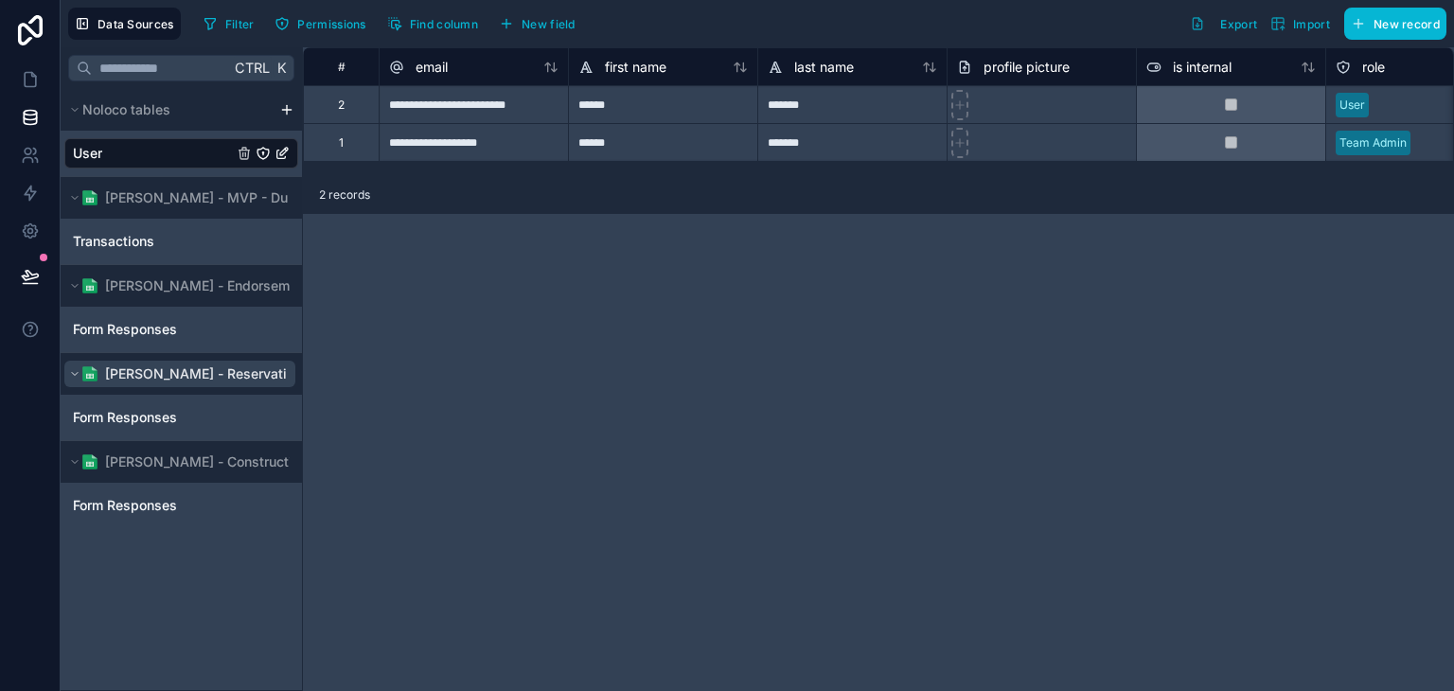
click at [202, 378] on span "[PERSON_NAME] - Reservation" at bounding box center [203, 373] width 197 height 19
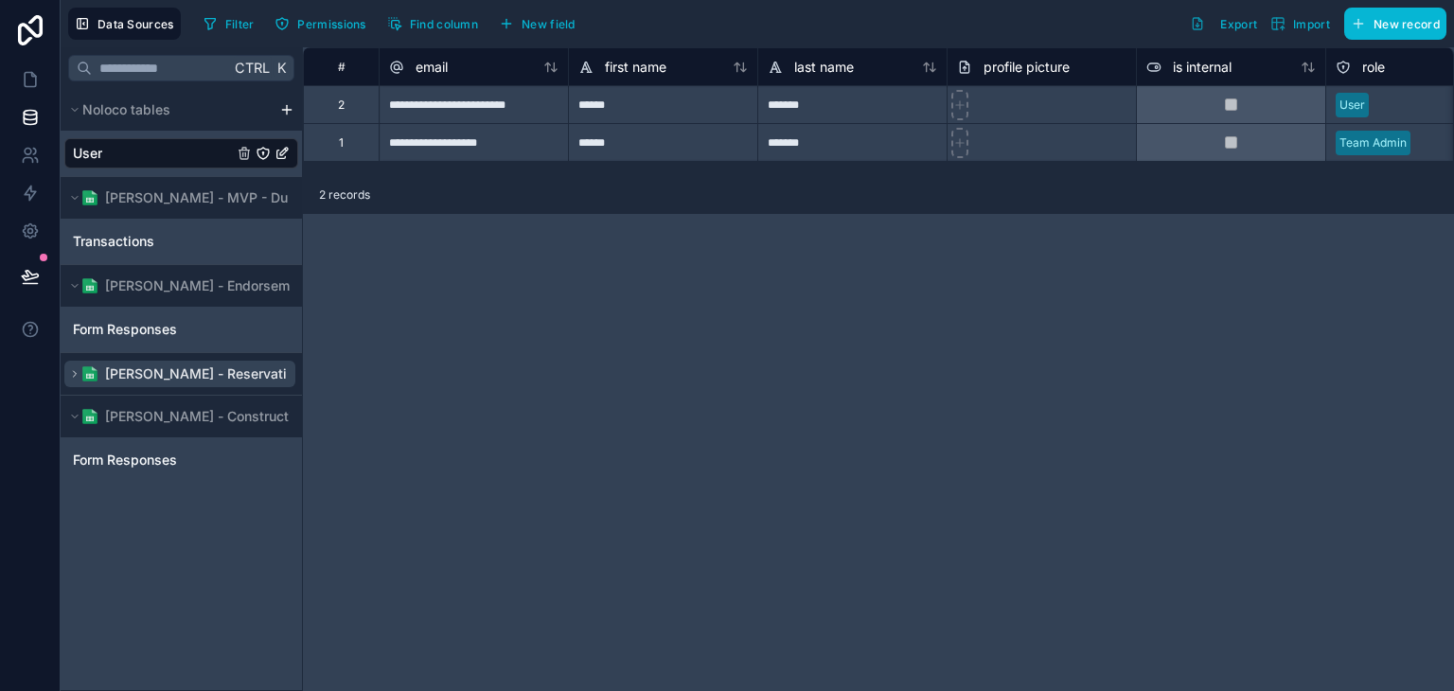
click at [202, 378] on span "[PERSON_NAME] - Reservation" at bounding box center [203, 373] width 197 height 19
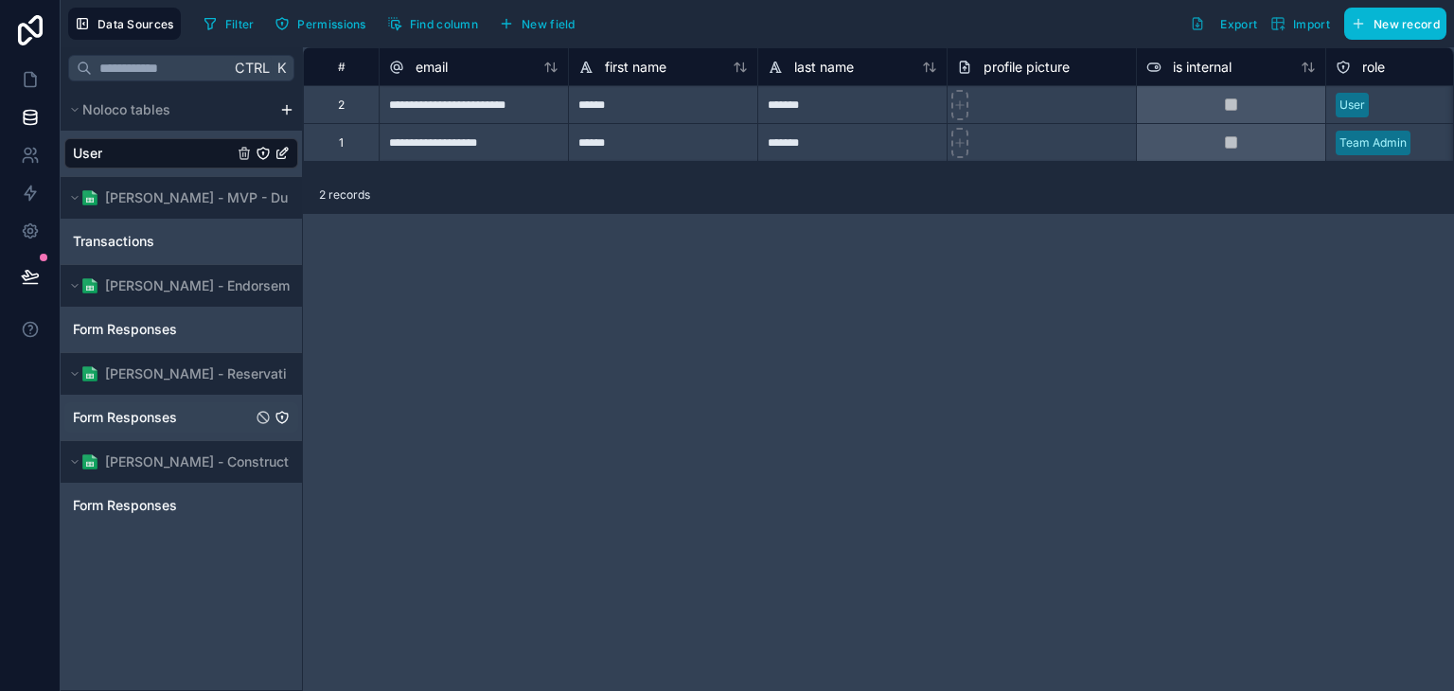
click at [195, 417] on link "Form Responses" at bounding box center [181, 417] width 234 height 30
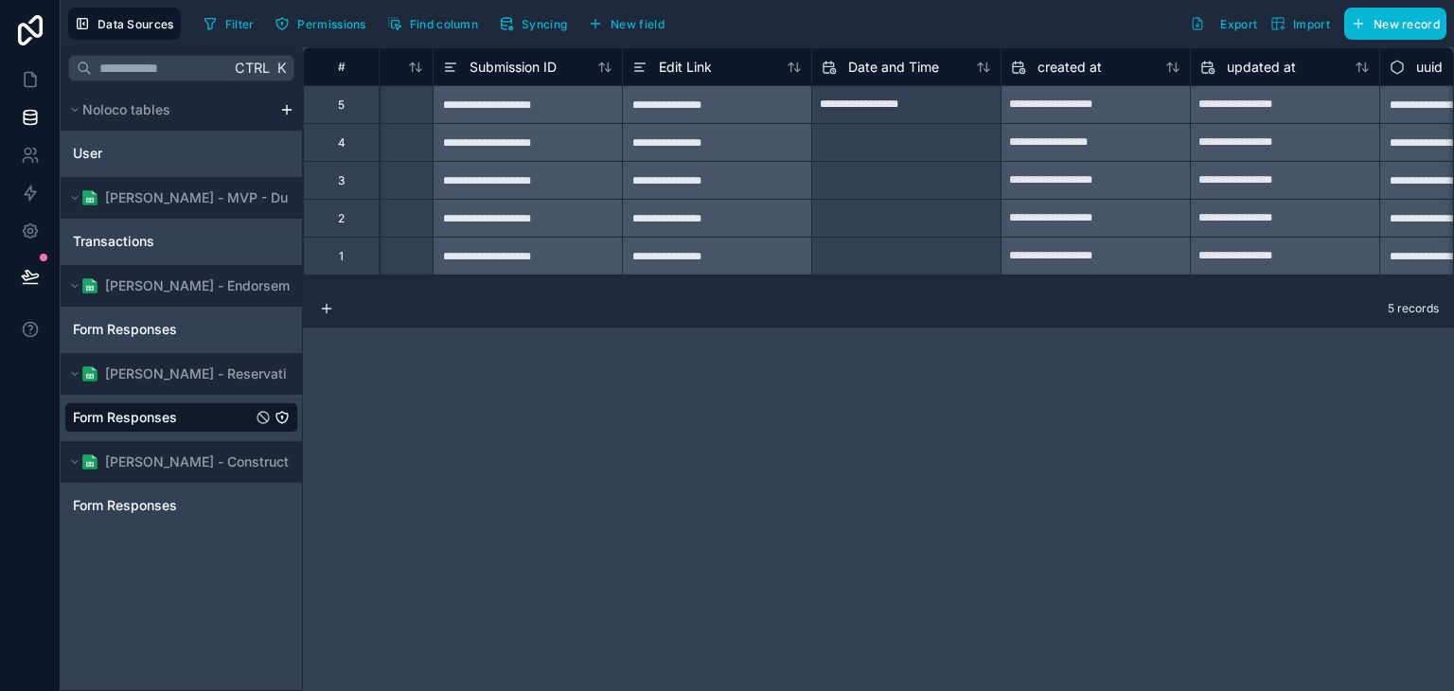
scroll to position [0, 5362]
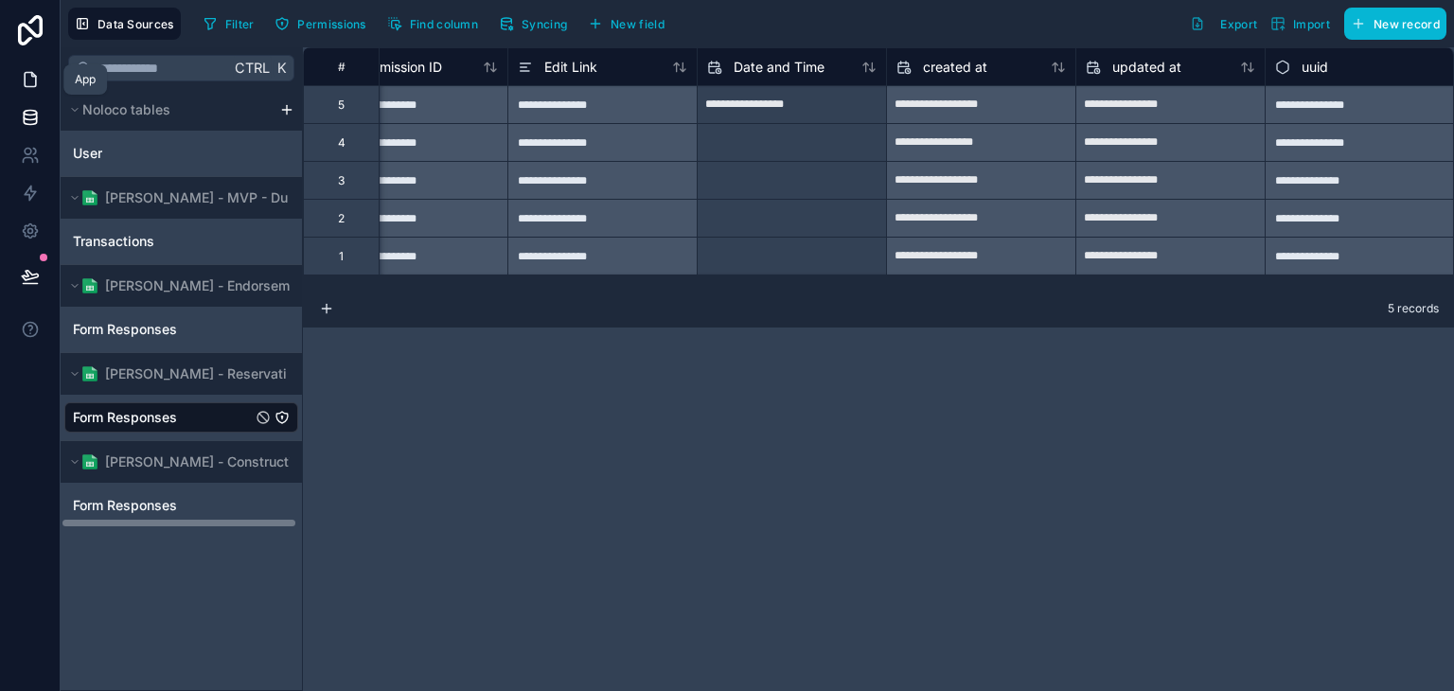
click at [34, 85] on icon at bounding box center [30, 79] width 19 height 19
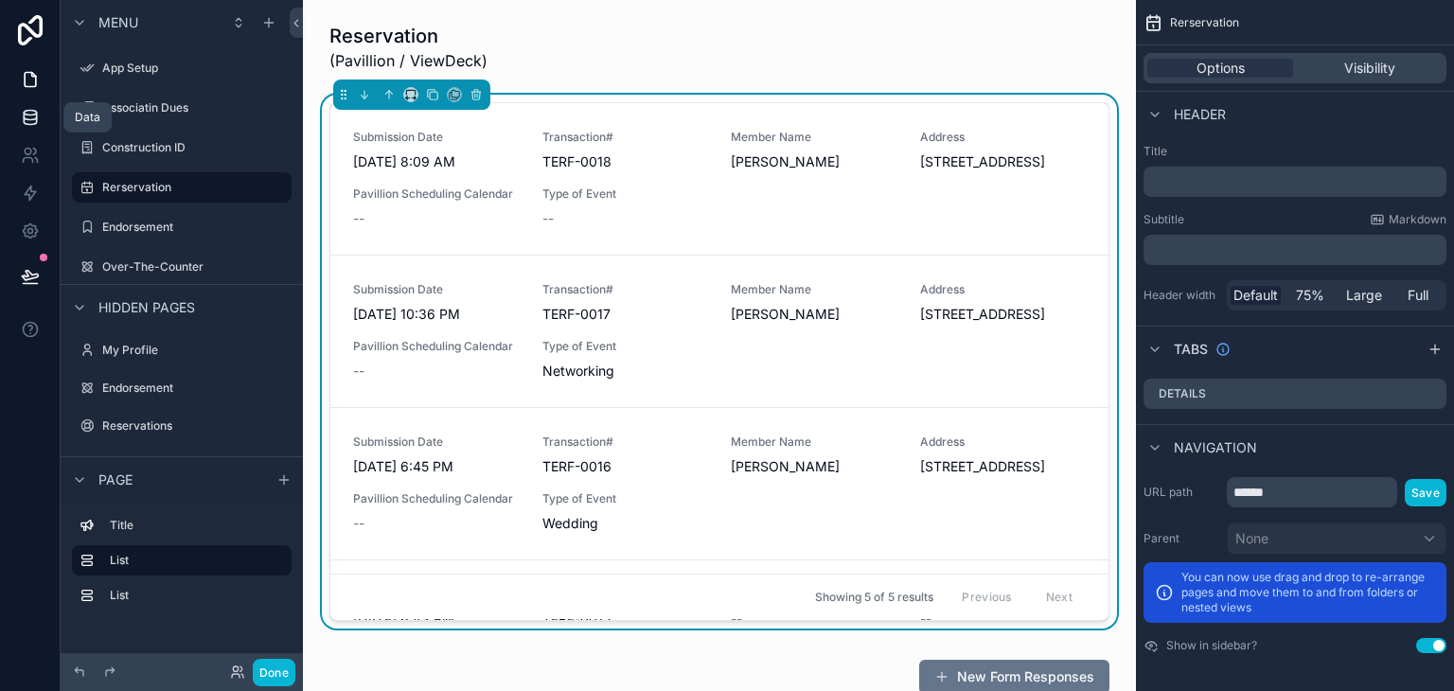
click at [34, 115] on icon at bounding box center [30, 117] width 19 height 19
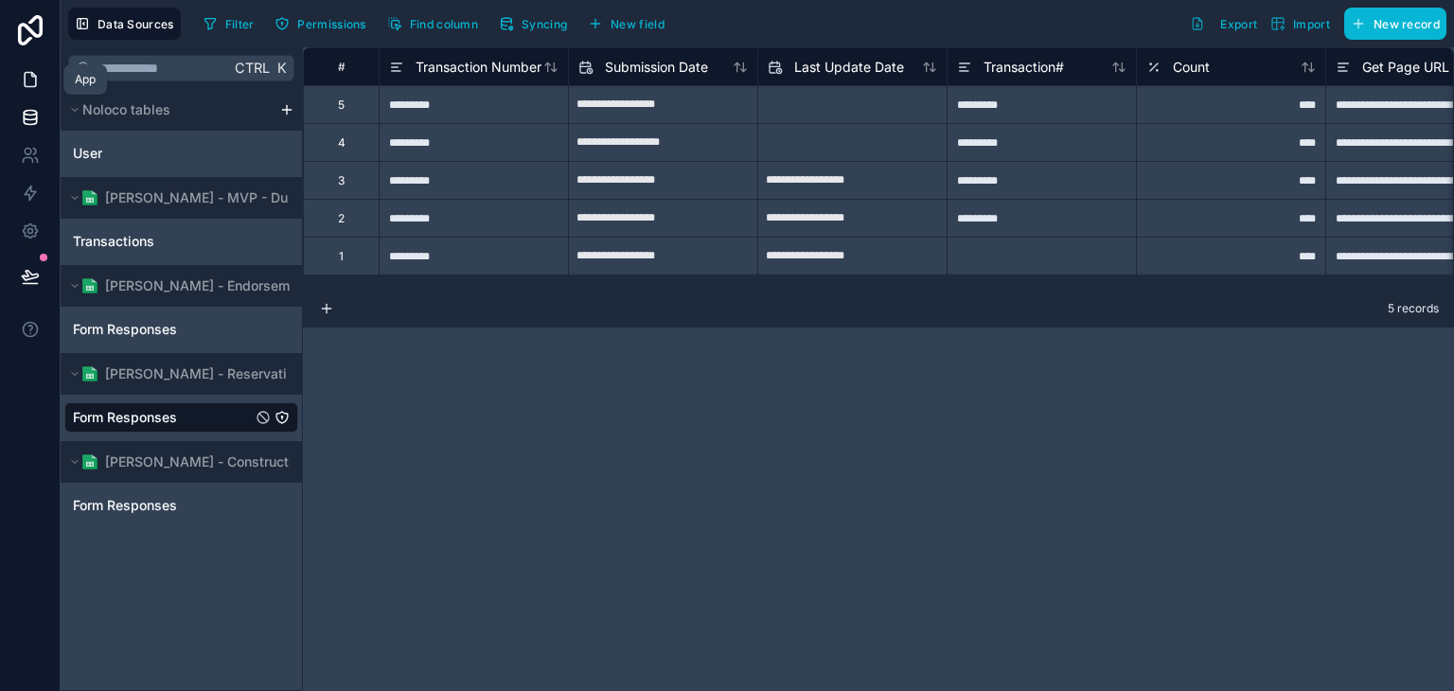
click at [45, 82] on link at bounding box center [30, 80] width 60 height 38
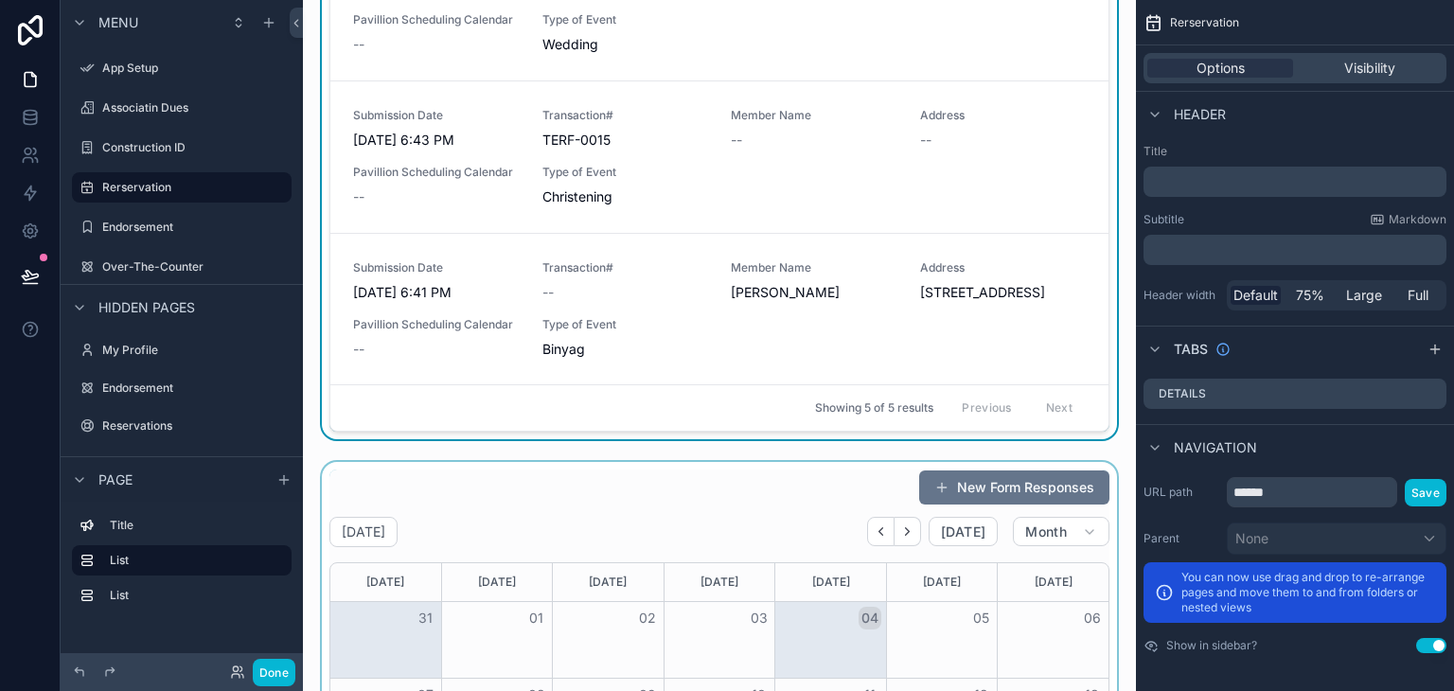
scroll to position [473, 0]
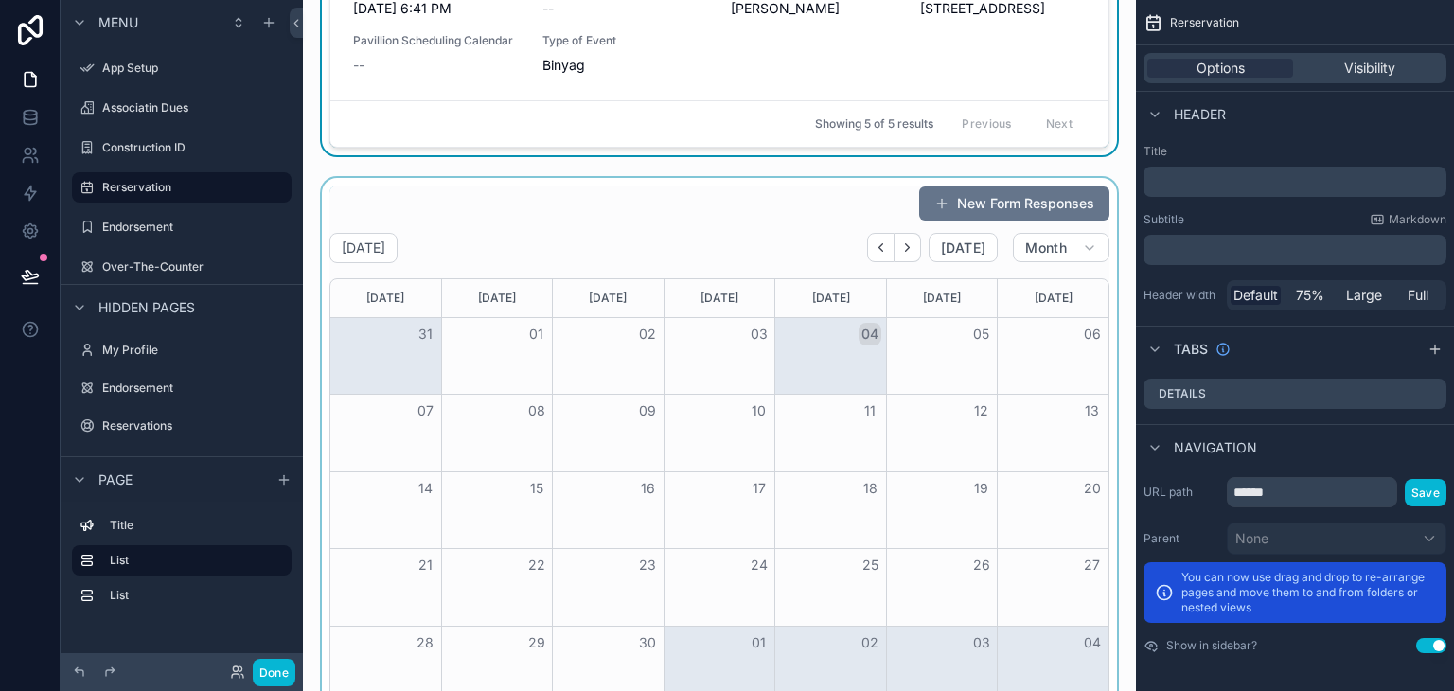
click at [965, 460] on div "scrollable content" at bounding box center [719, 445] width 803 height 534
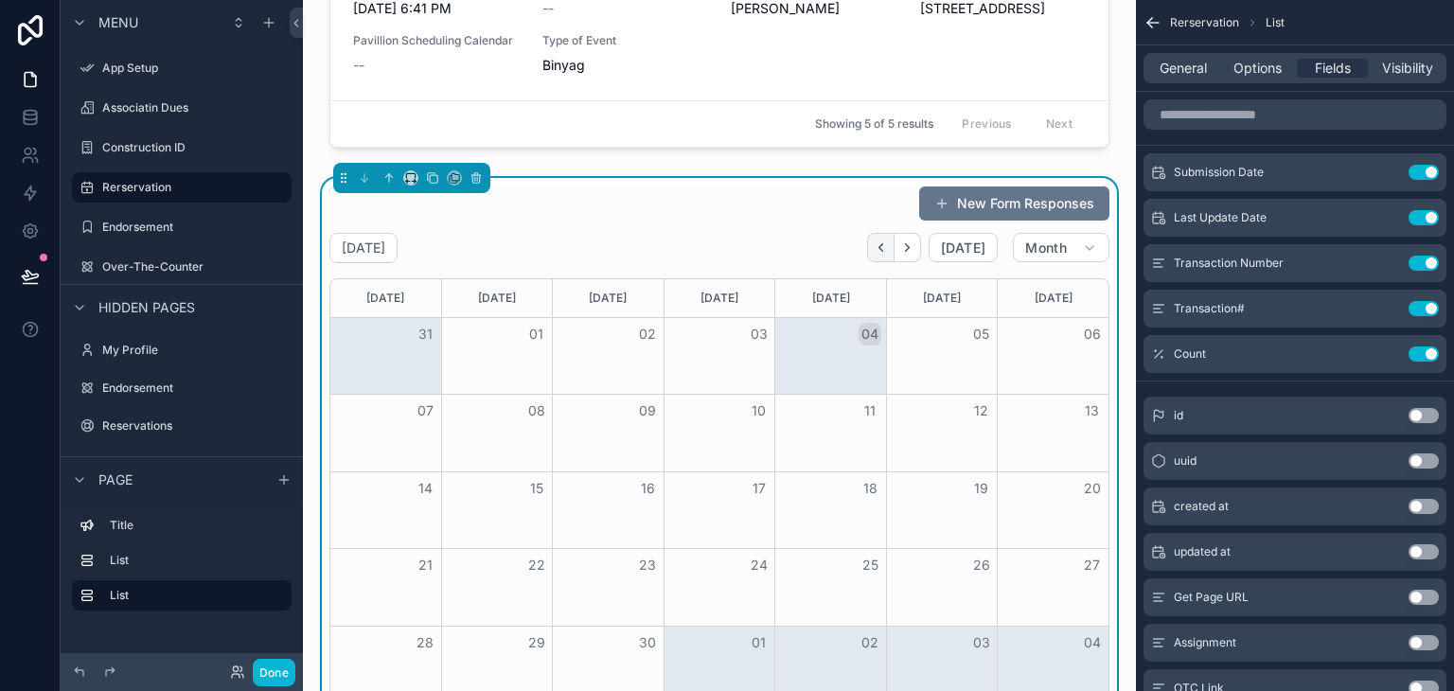
click at [878, 247] on button "Back" at bounding box center [880, 247] width 27 height 29
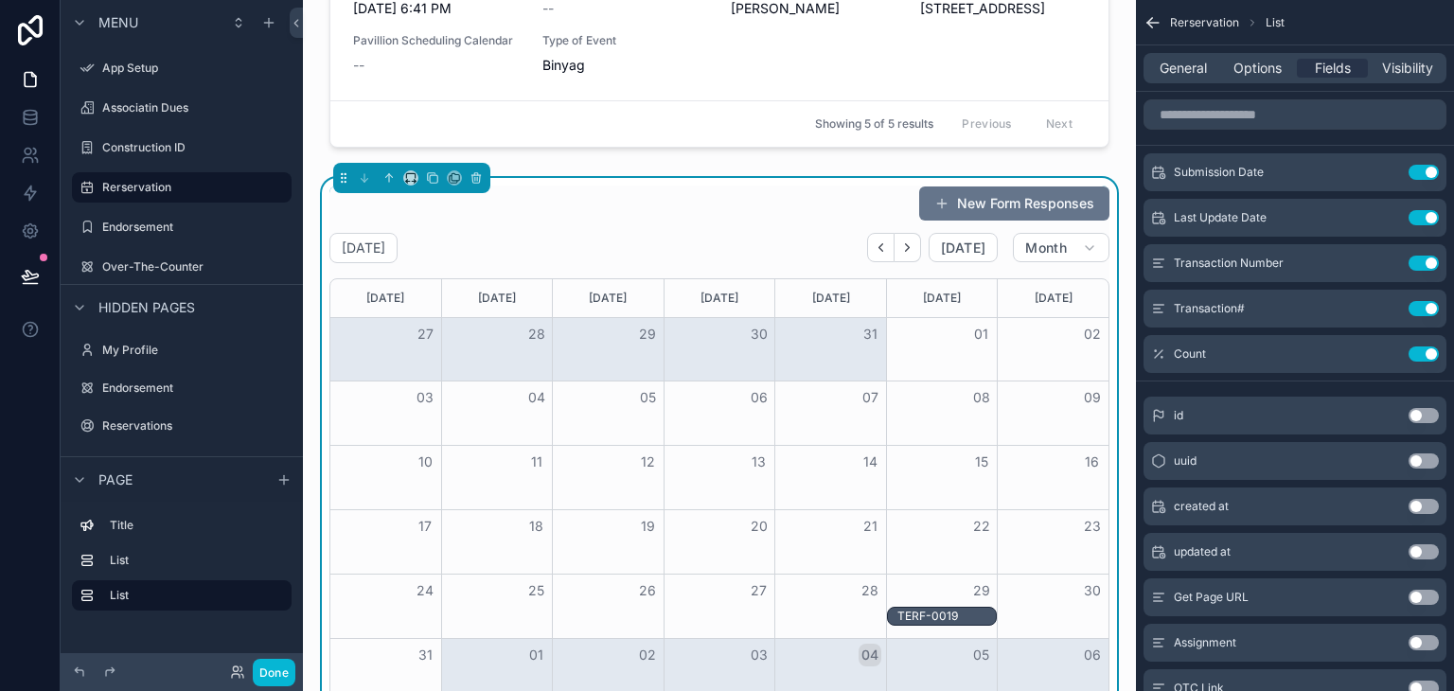
click at [878, 247] on button "Back" at bounding box center [880, 247] width 27 height 29
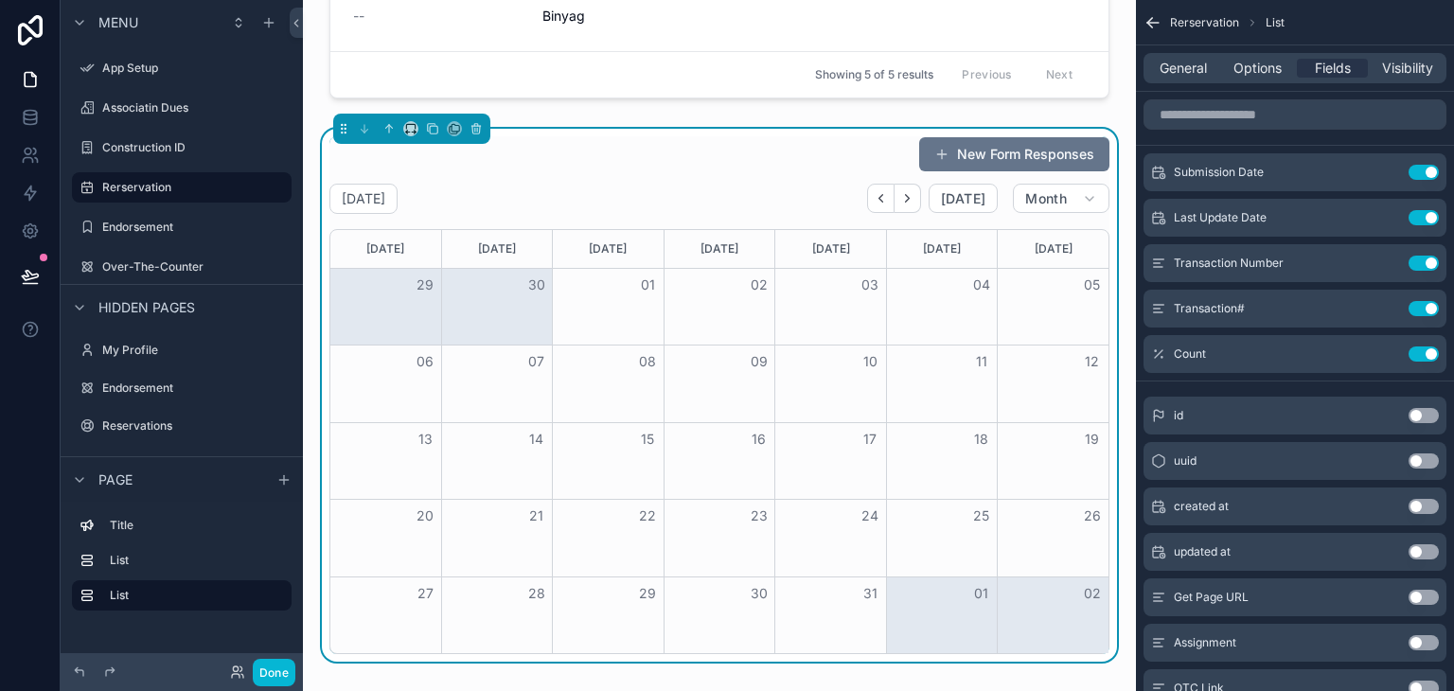
scroll to position [568, 0]
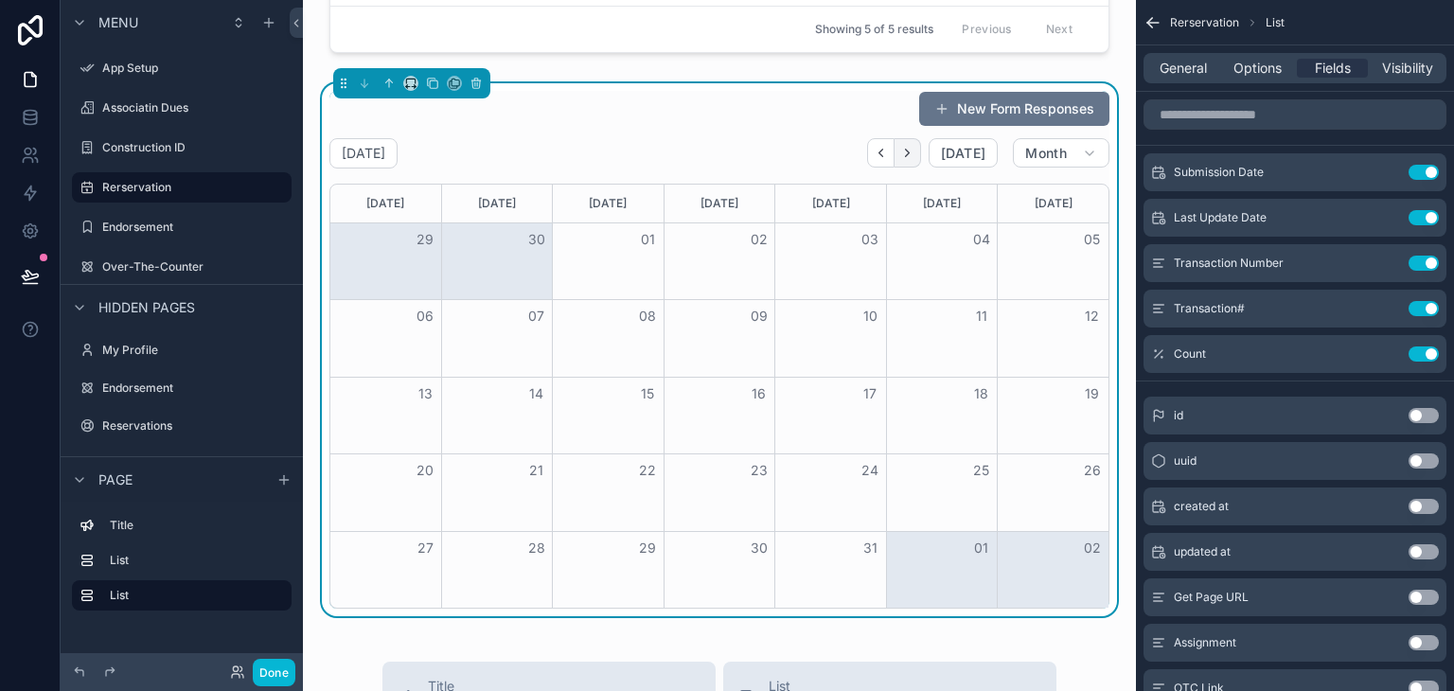
click at [901, 152] on icon "Next" at bounding box center [907, 153] width 14 height 14
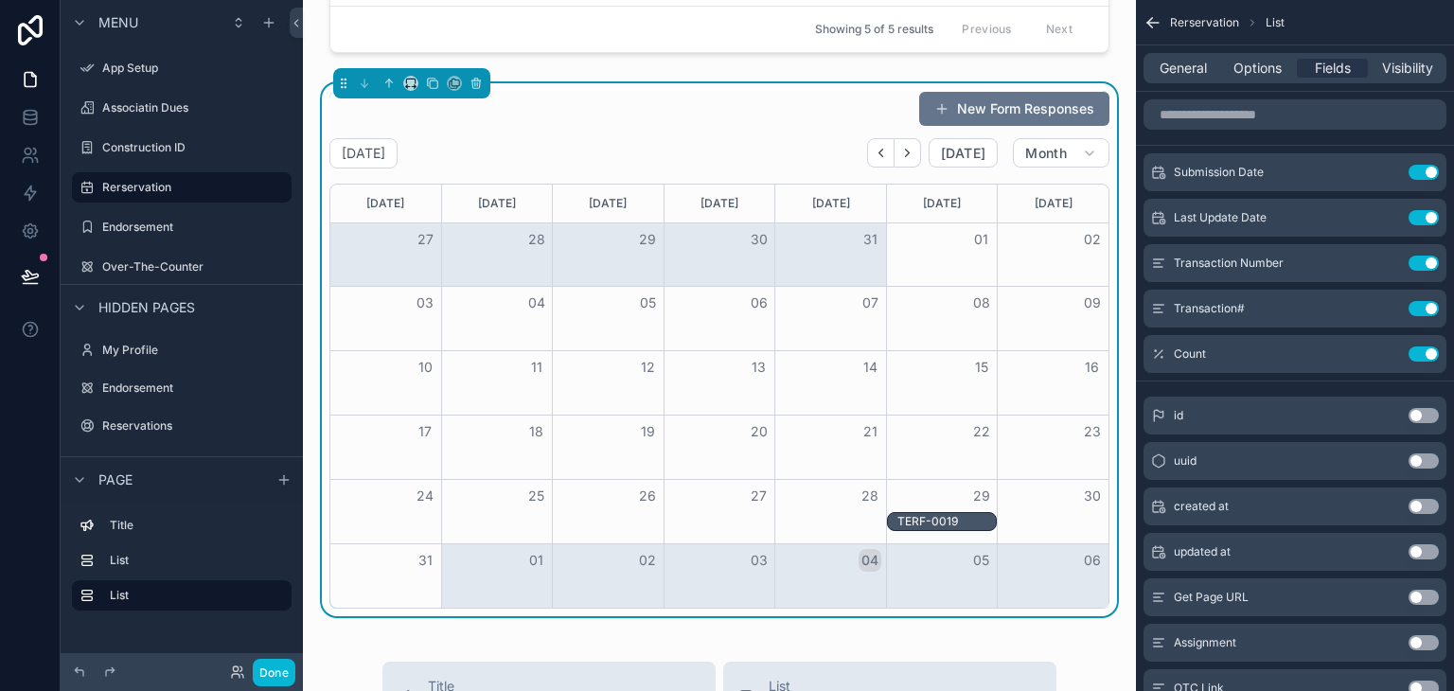
click at [943, 520] on div "TERF-0019" at bounding box center [946, 521] width 98 height 15
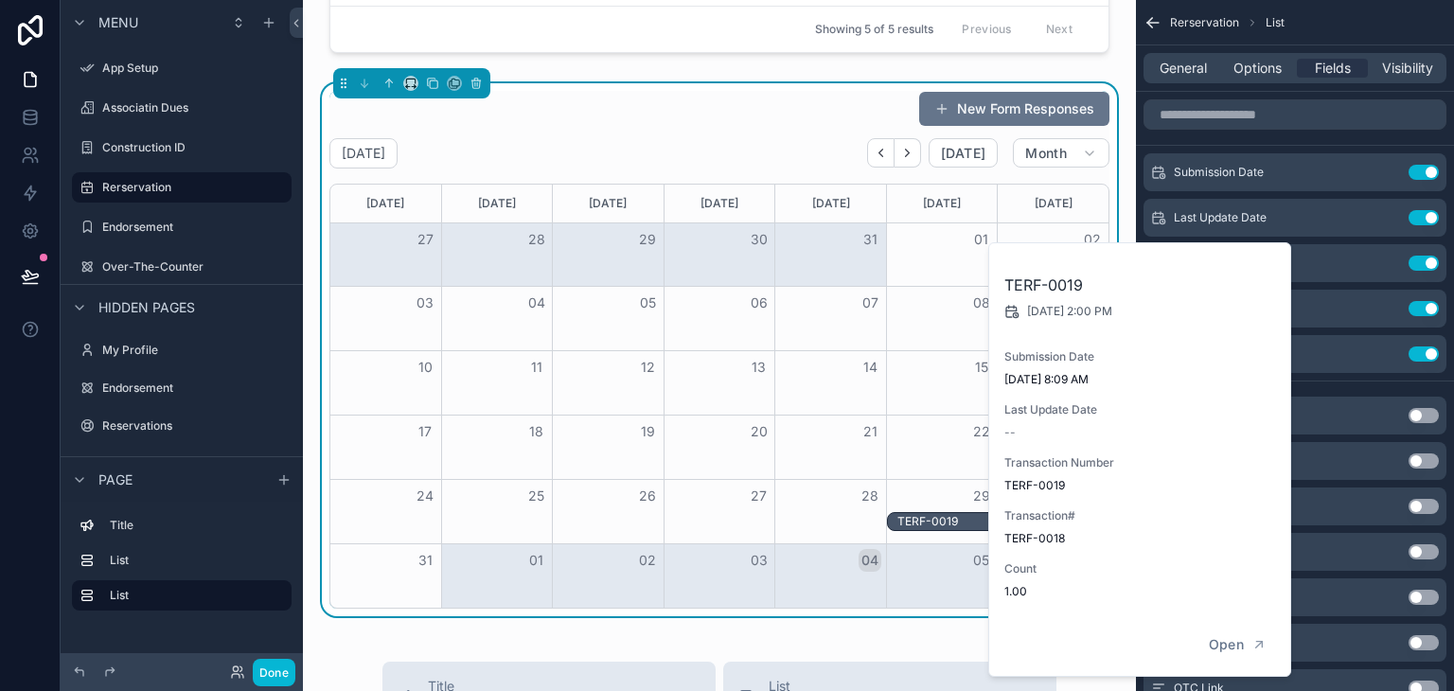
click at [943, 520] on div "TERF-0019" at bounding box center [946, 521] width 98 height 15
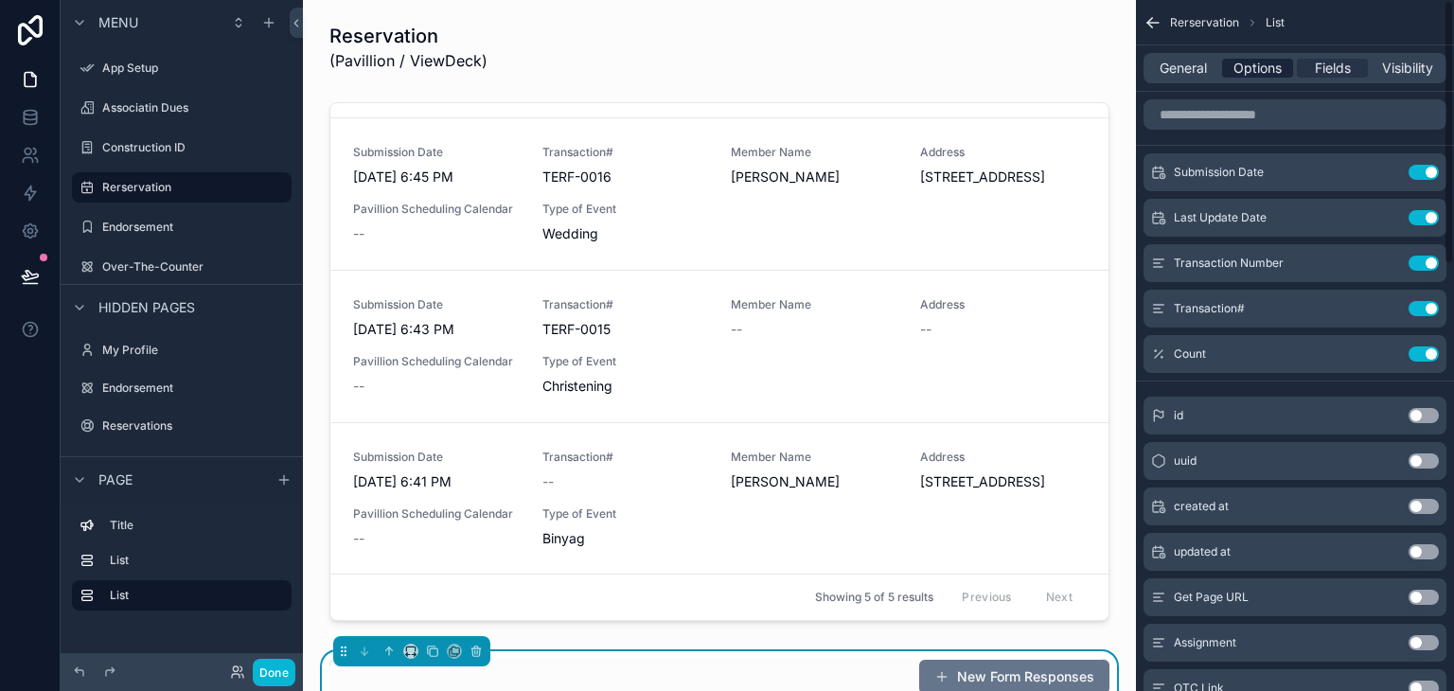
click at [1242, 69] on span "Options" at bounding box center [1257, 68] width 48 height 19
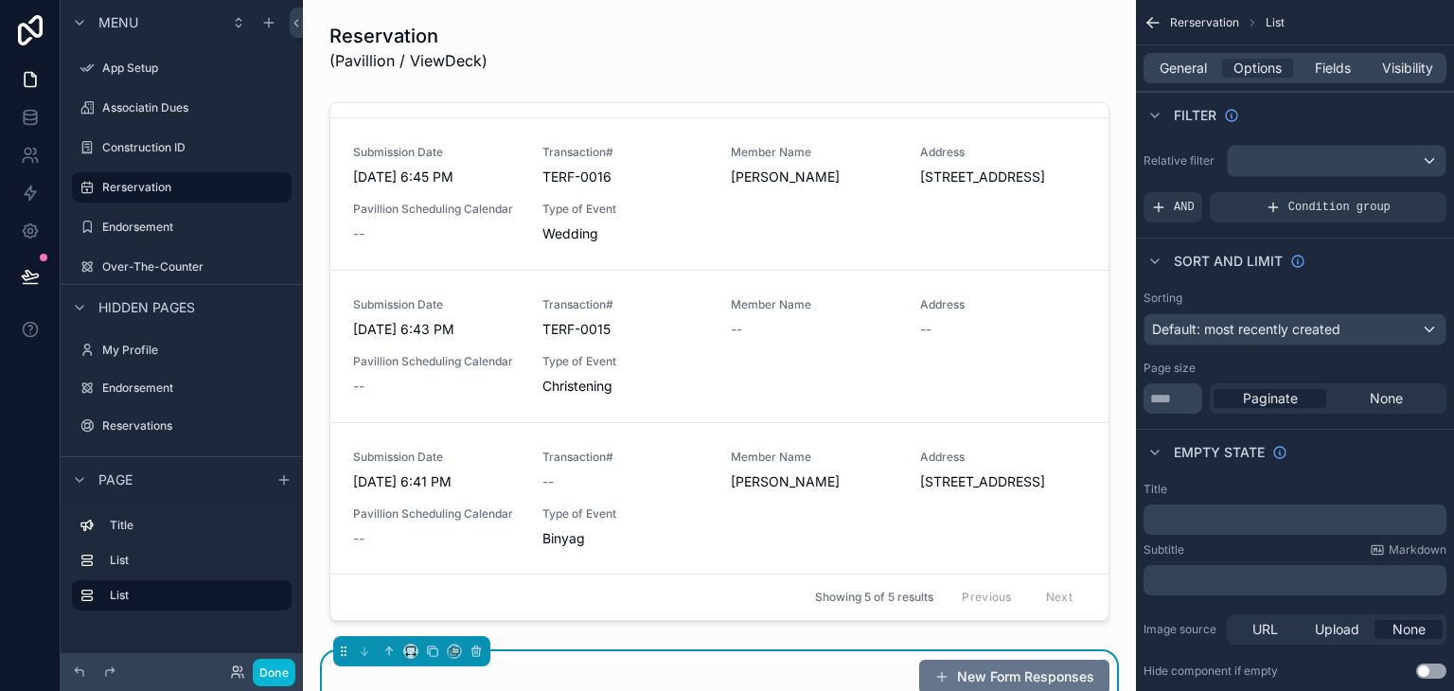
click at [1319, 81] on div "General Options Fields Visibility" at bounding box center [1295, 68] width 303 height 30
click at [1319, 77] on span "Fields" at bounding box center [1333, 68] width 36 height 19
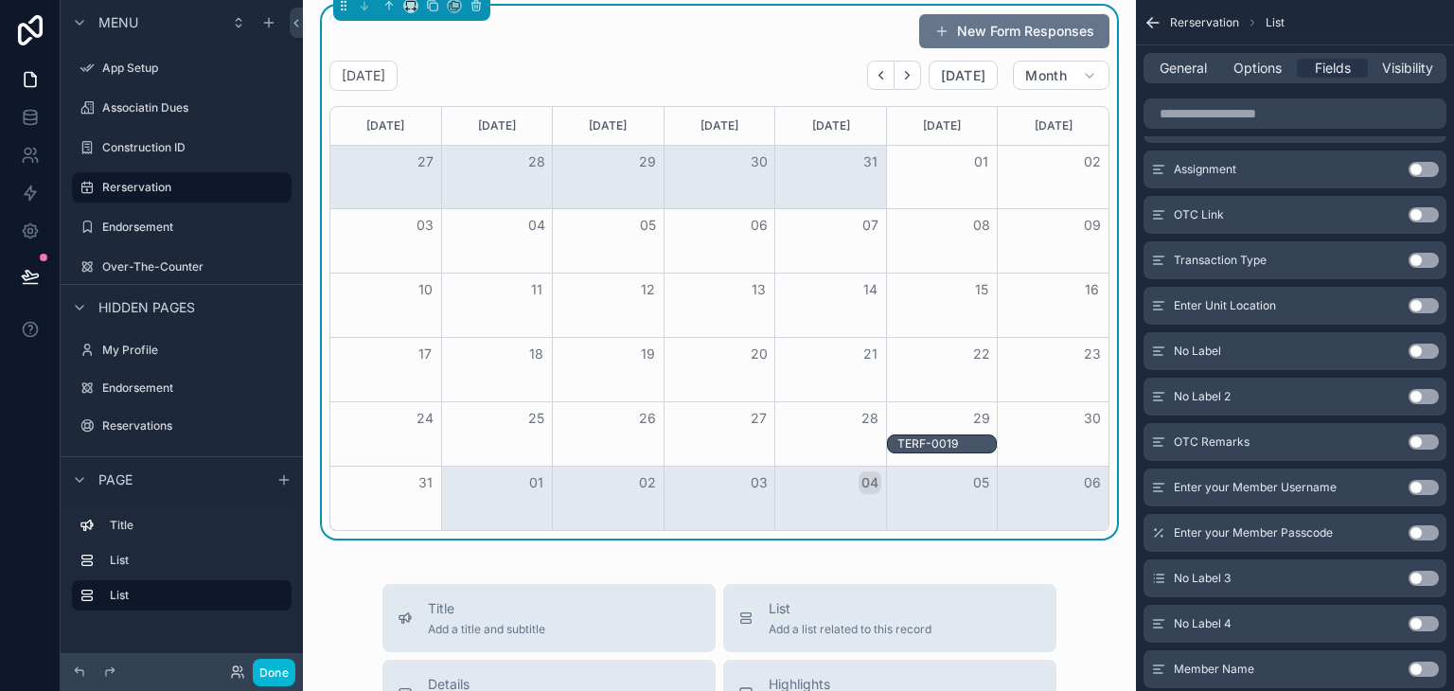
scroll to position [663, 0]
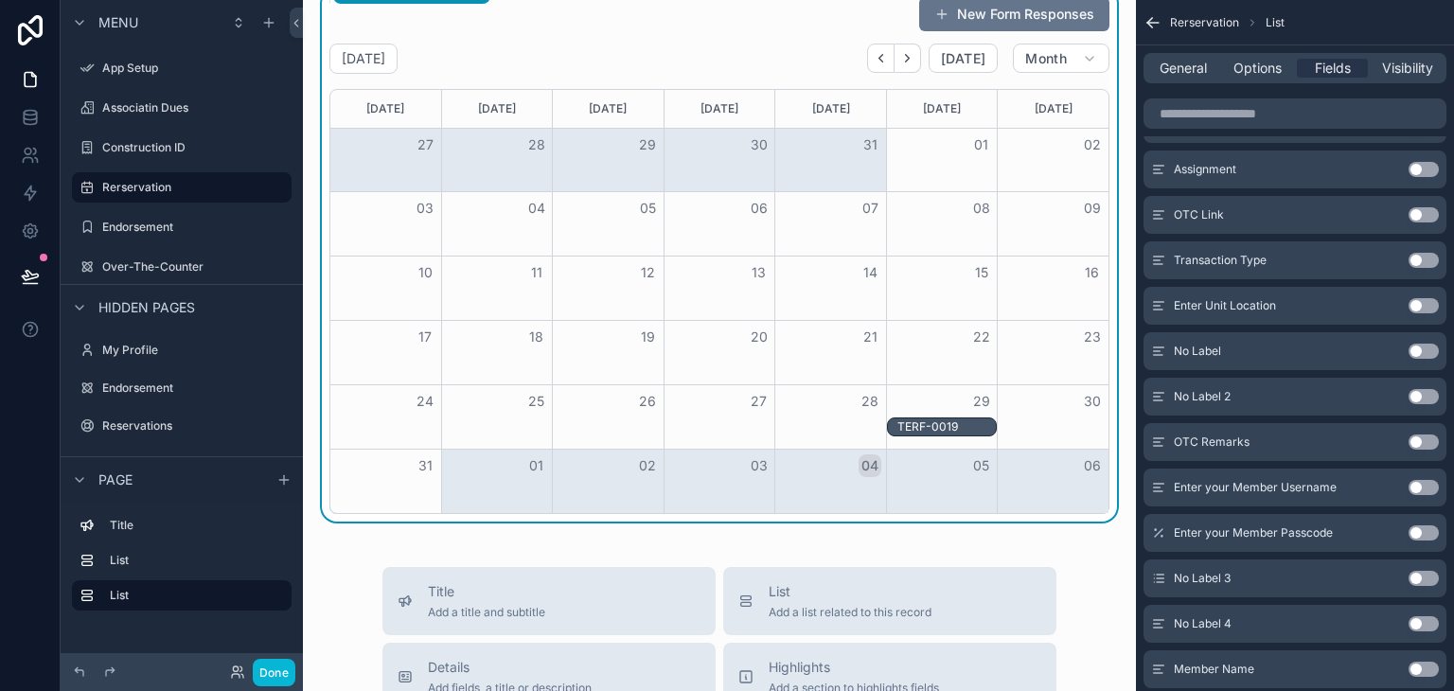
click at [939, 421] on div "TERF-0019" at bounding box center [946, 426] width 98 height 15
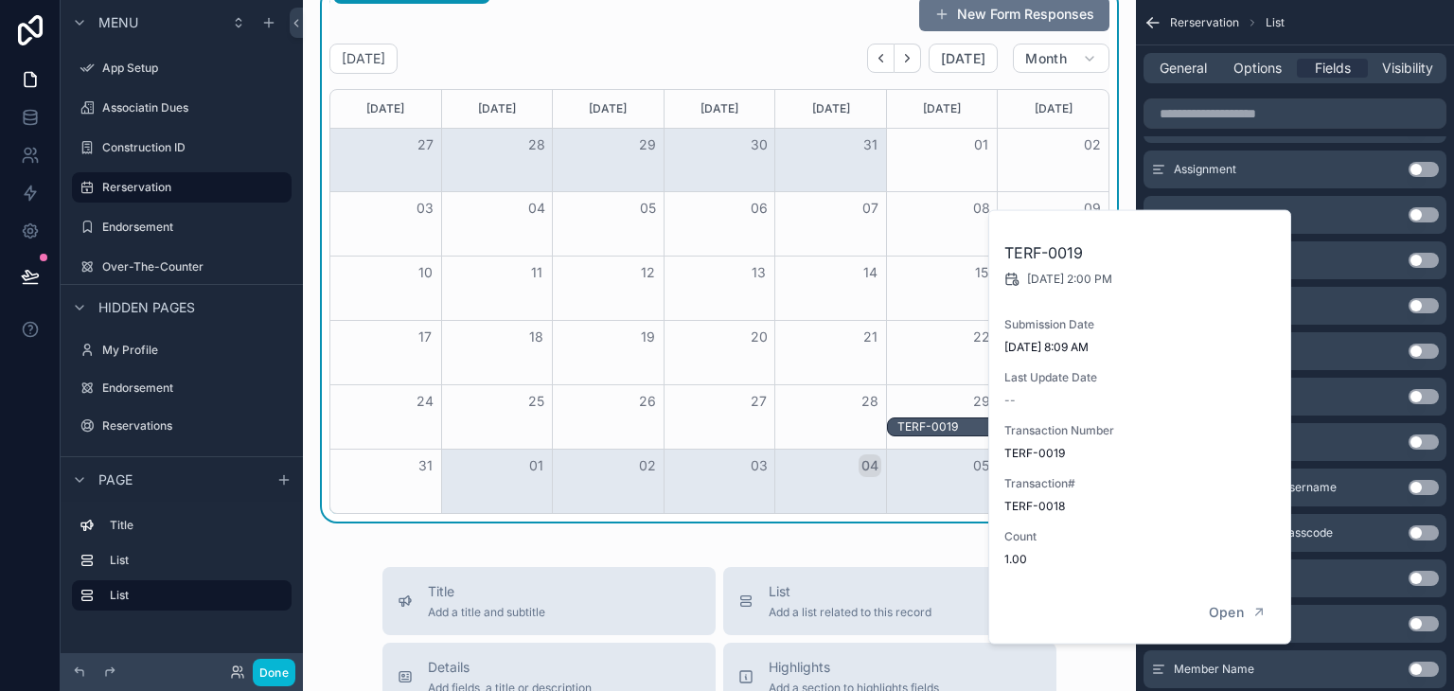
click at [939, 421] on div "TERF-0019" at bounding box center [946, 426] width 98 height 15
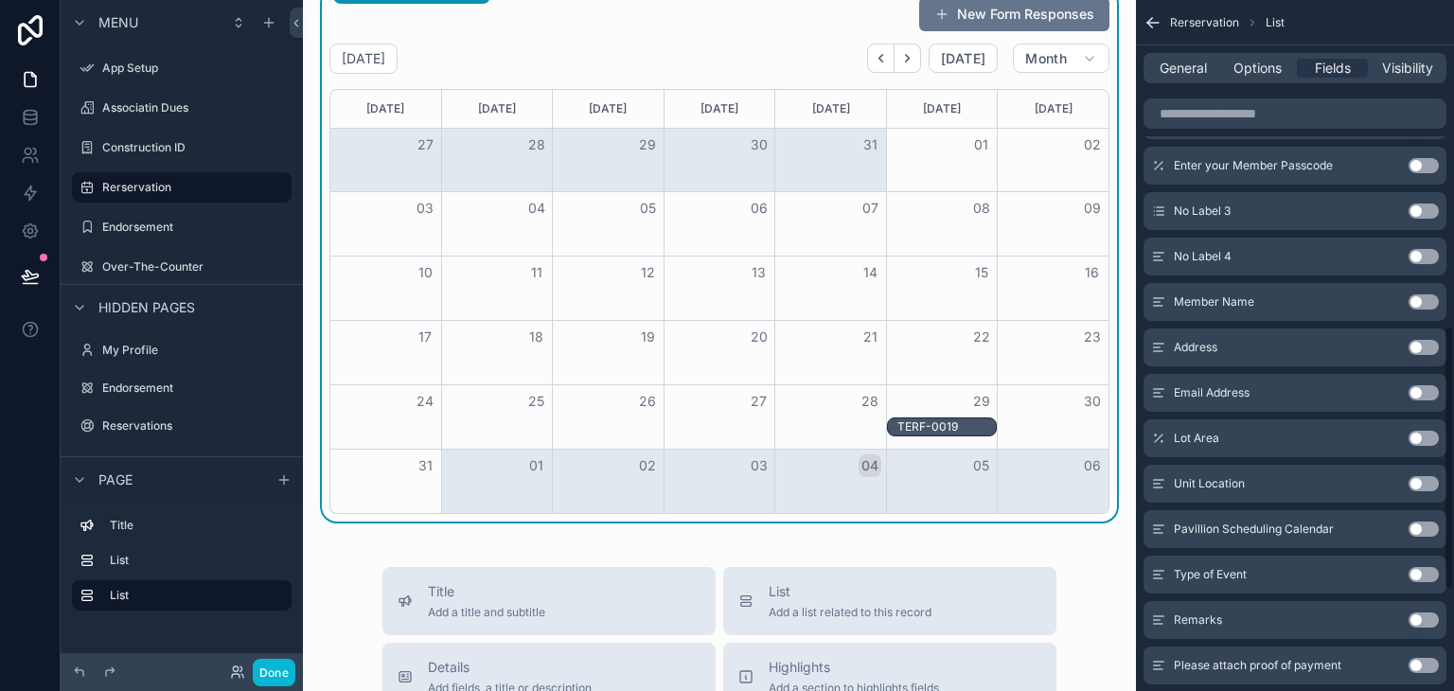
scroll to position [852, 0]
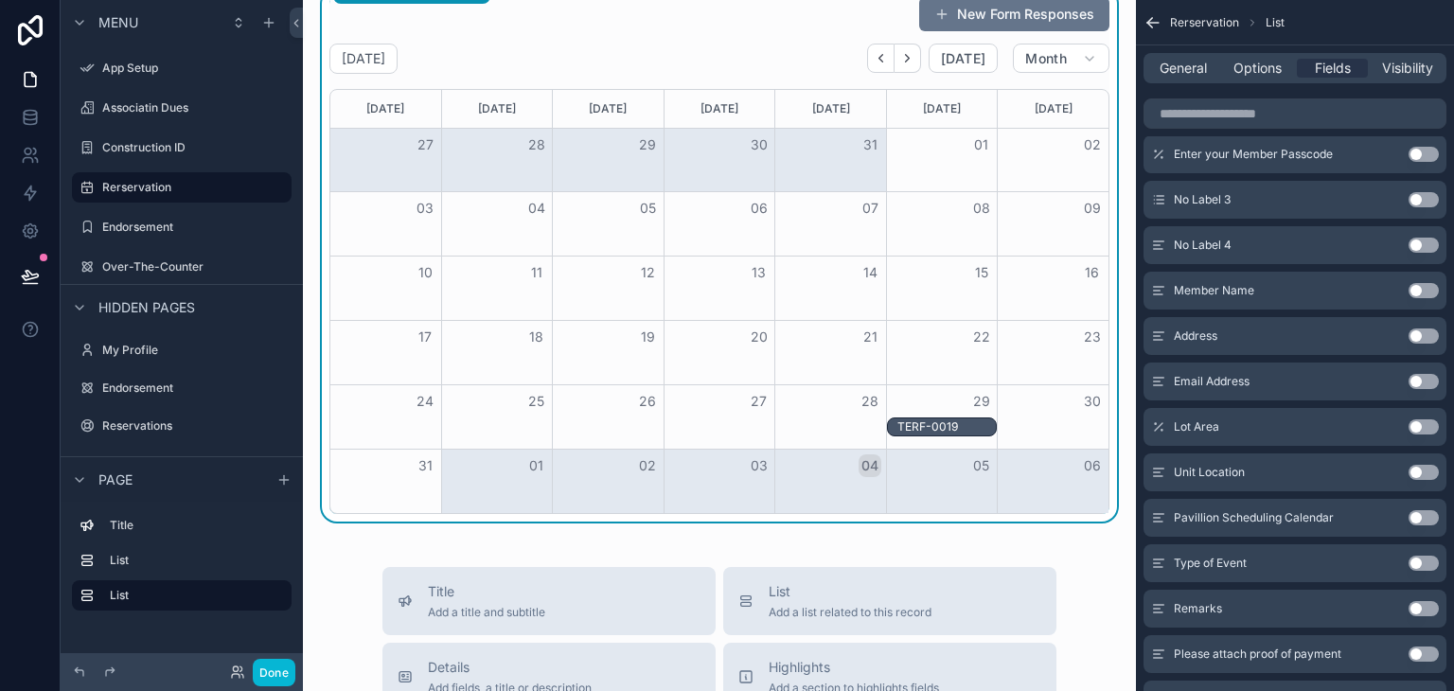
click at [945, 428] on div "TERF-0019" at bounding box center [946, 426] width 98 height 15
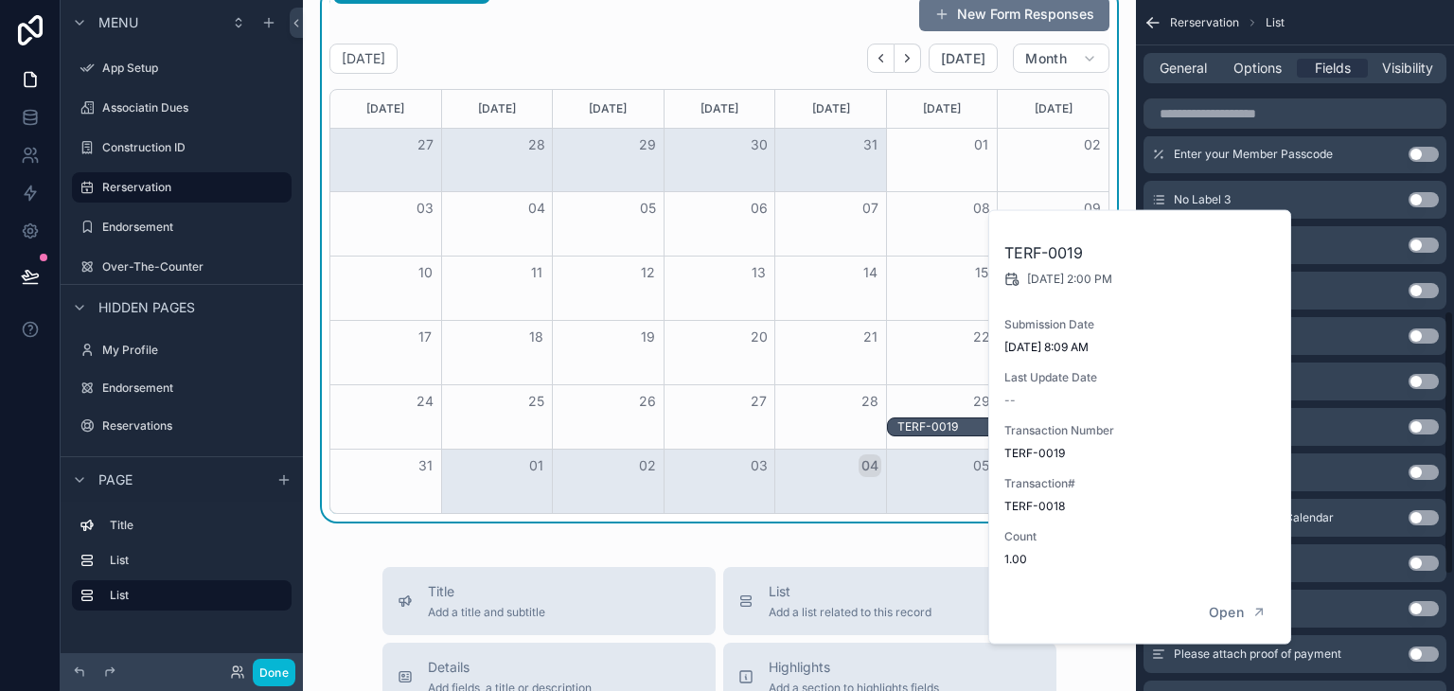
scroll to position [663, 0]
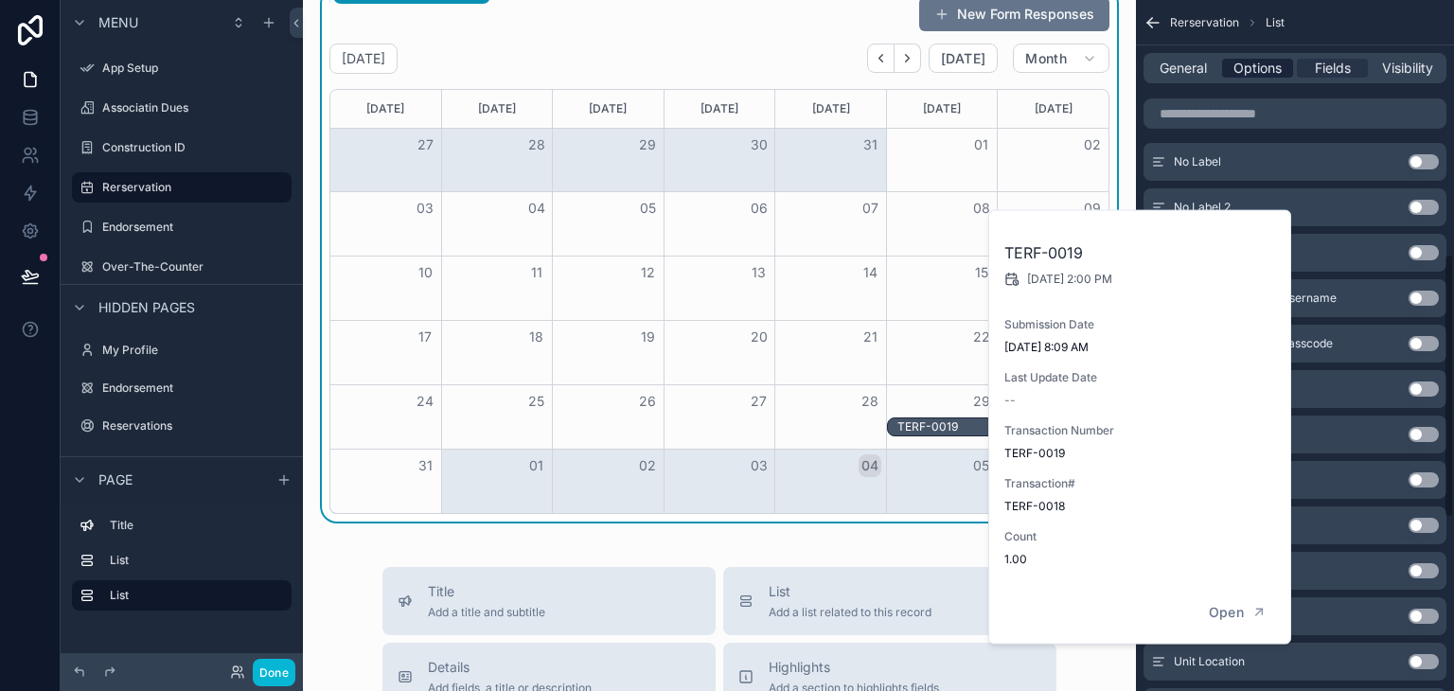
click at [1234, 64] on span "Options" at bounding box center [1257, 68] width 48 height 19
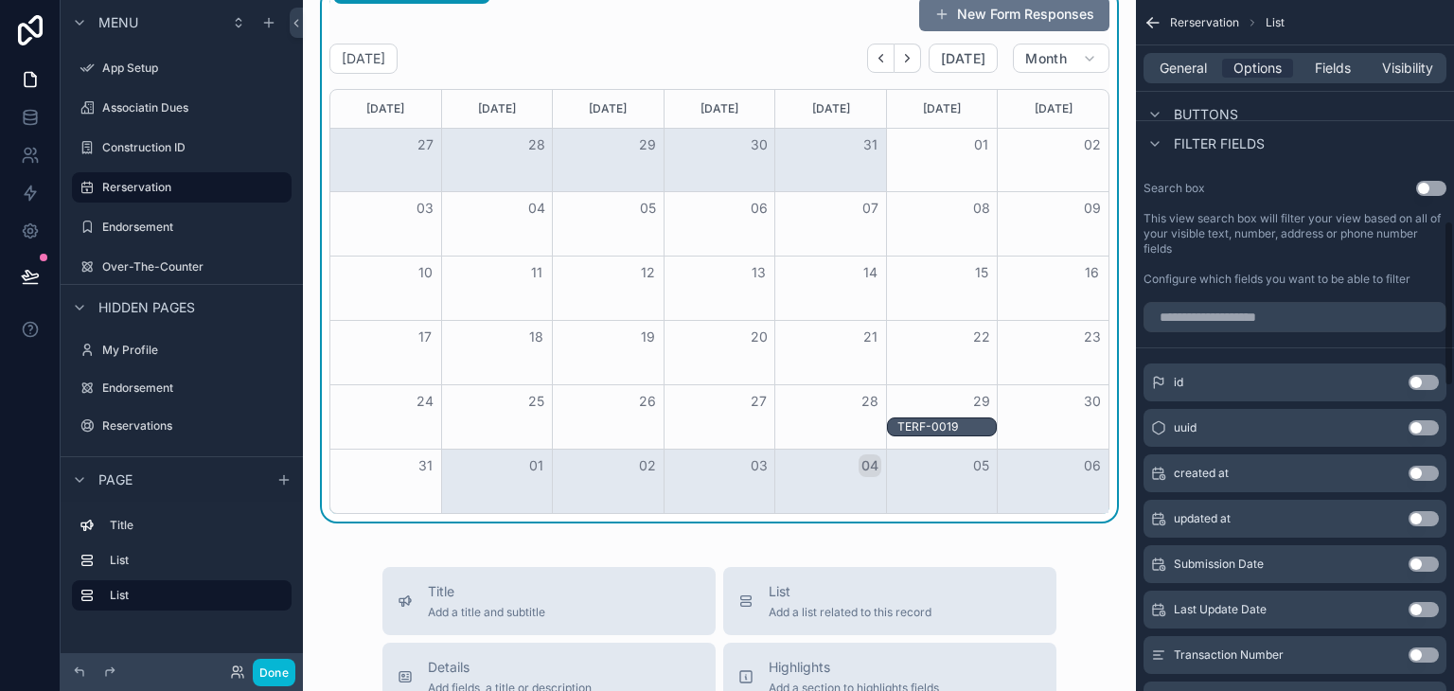
scroll to position [852, 0]
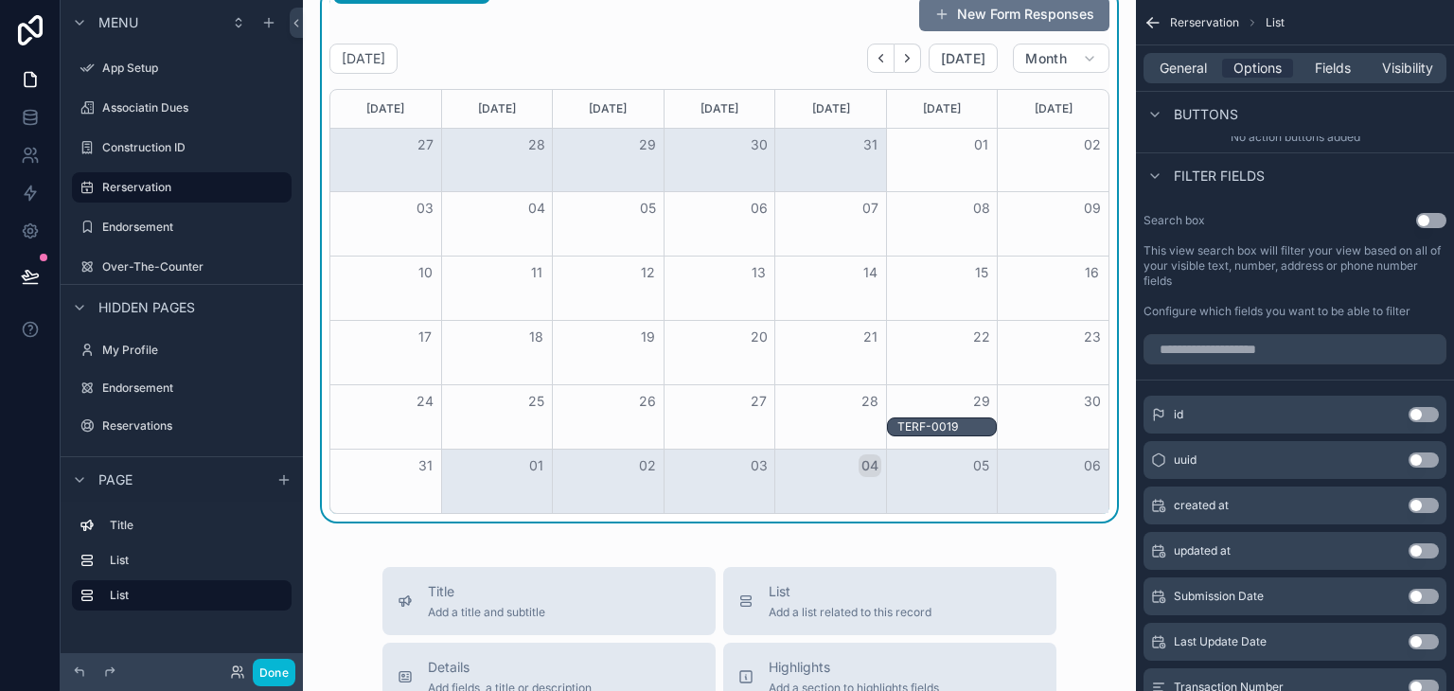
click at [1325, 85] on div "General Options Fields Visibility" at bounding box center [1295, 67] width 318 height 45
click at [1325, 76] on span "Fields" at bounding box center [1333, 68] width 36 height 19
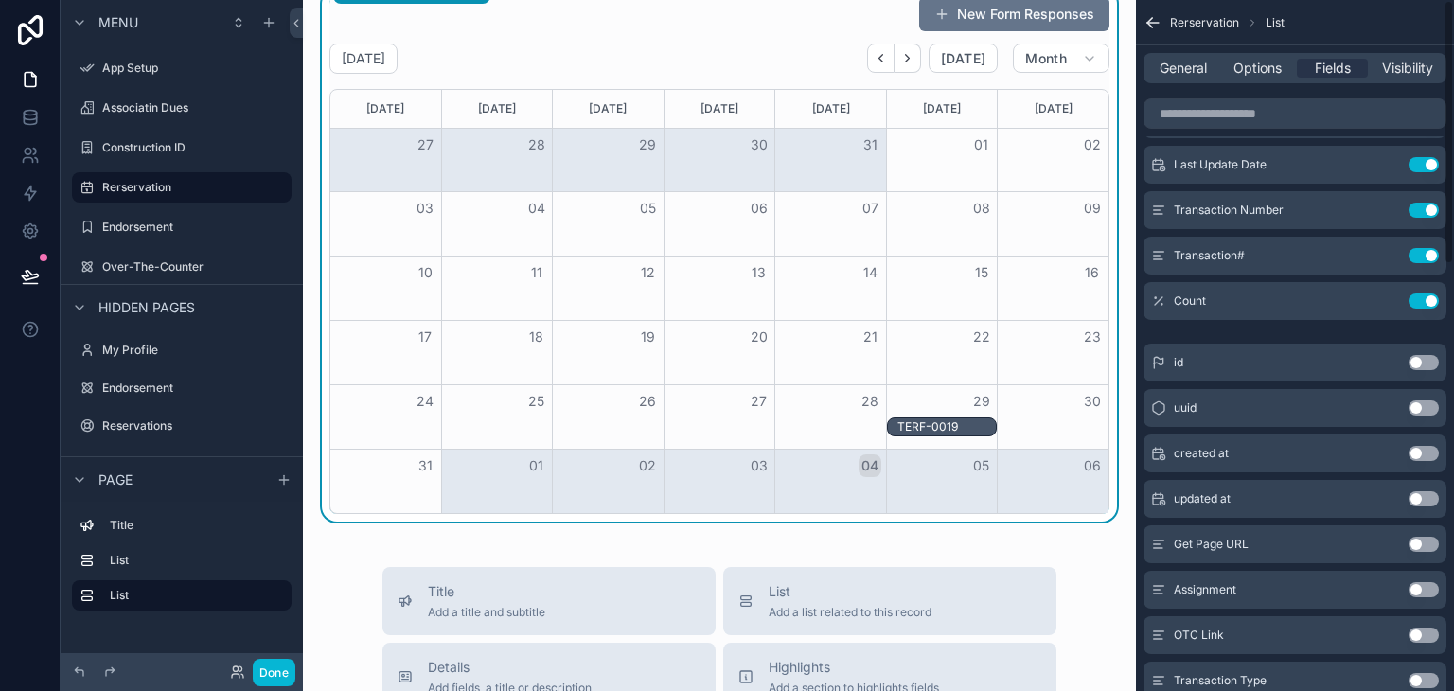
scroll to position [0, 0]
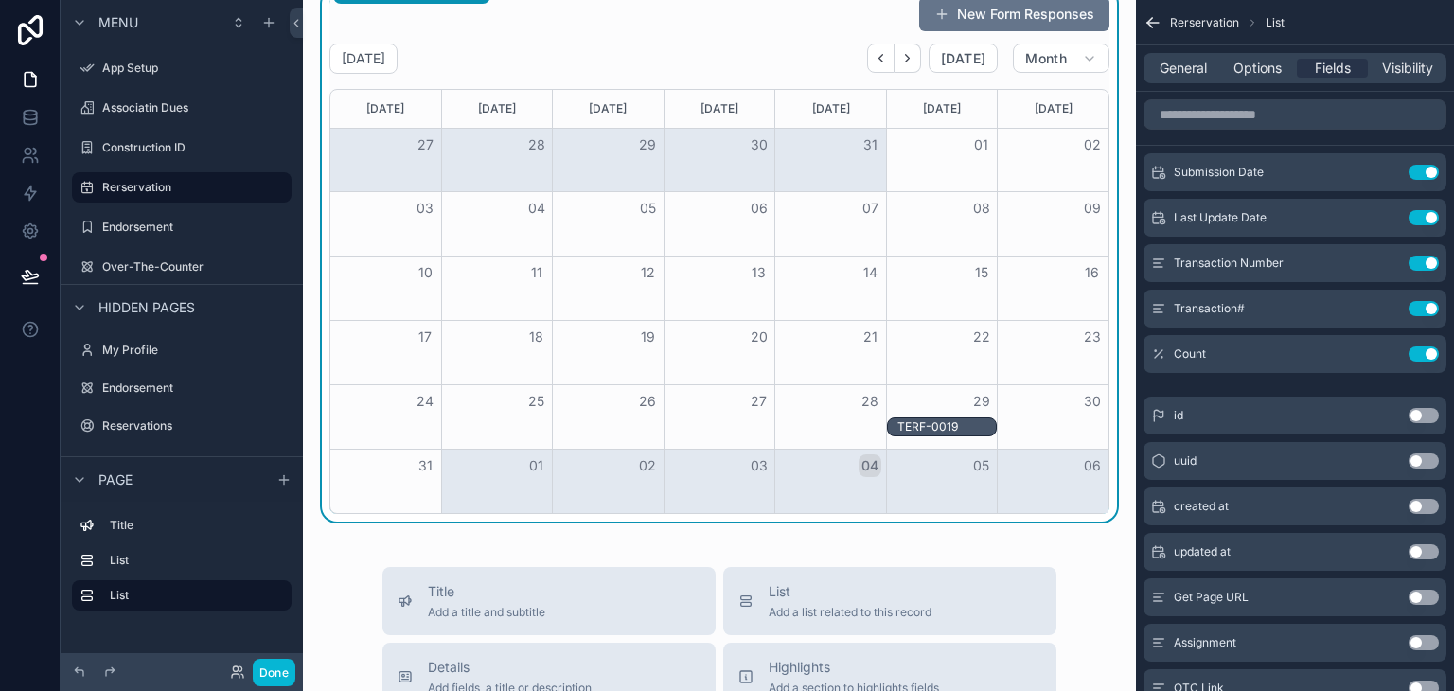
click at [917, 428] on div "TERF-0019" at bounding box center [946, 426] width 98 height 15
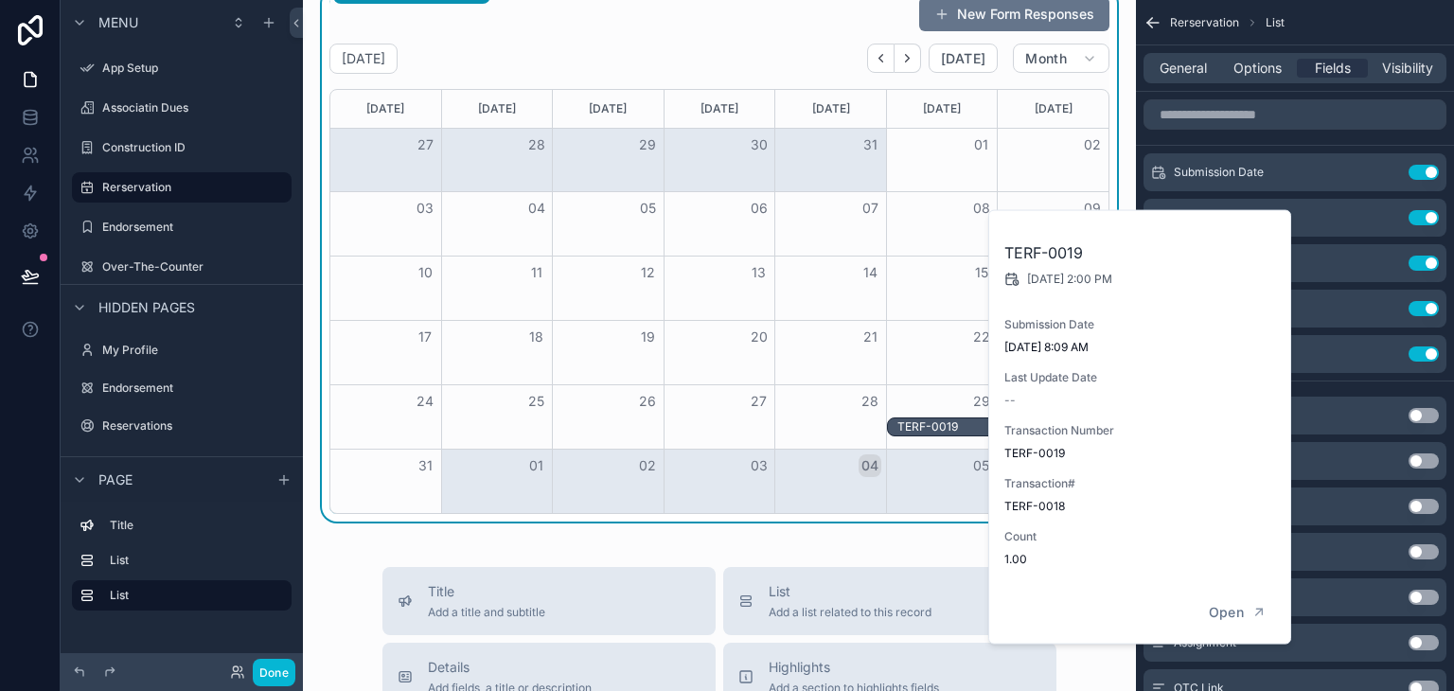
click at [917, 428] on div "TERF-0019" at bounding box center [946, 426] width 98 height 15
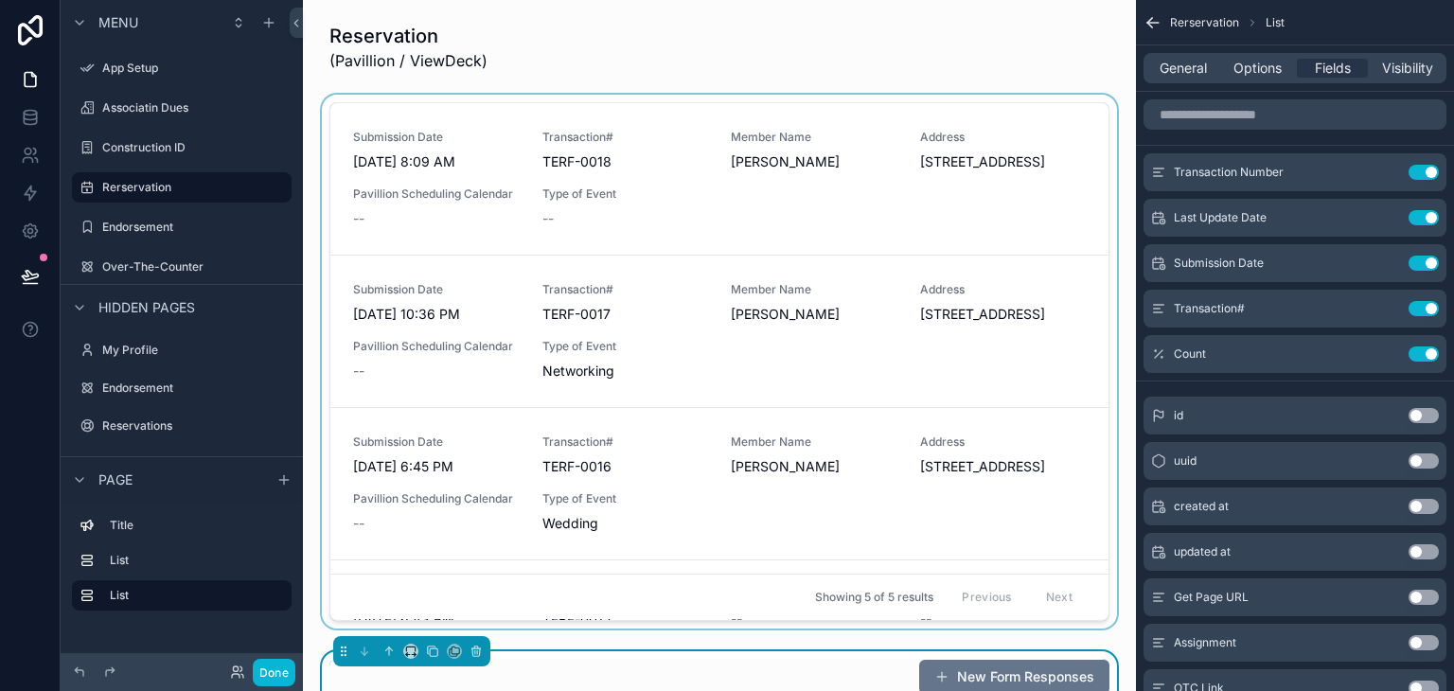
scroll to position [284, 0]
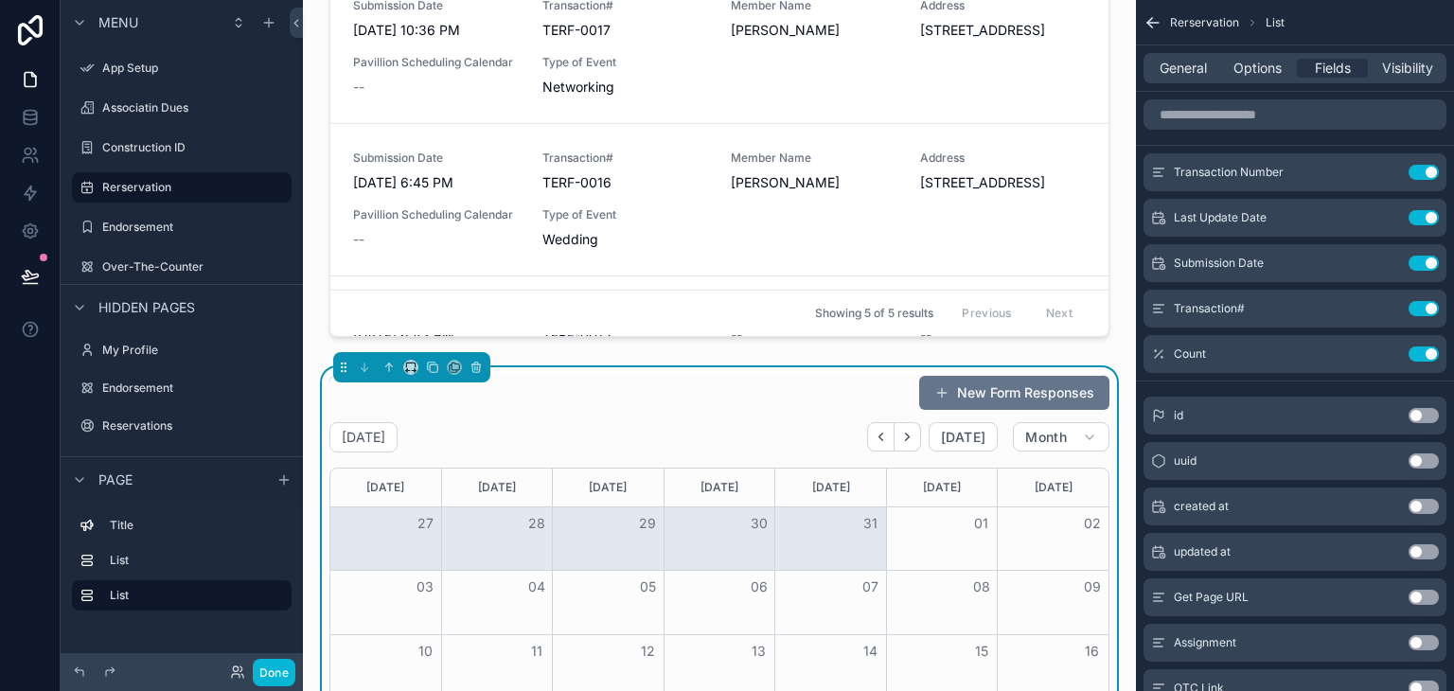
click at [711, 400] on div "New Form Responses" at bounding box center [719, 393] width 780 height 36
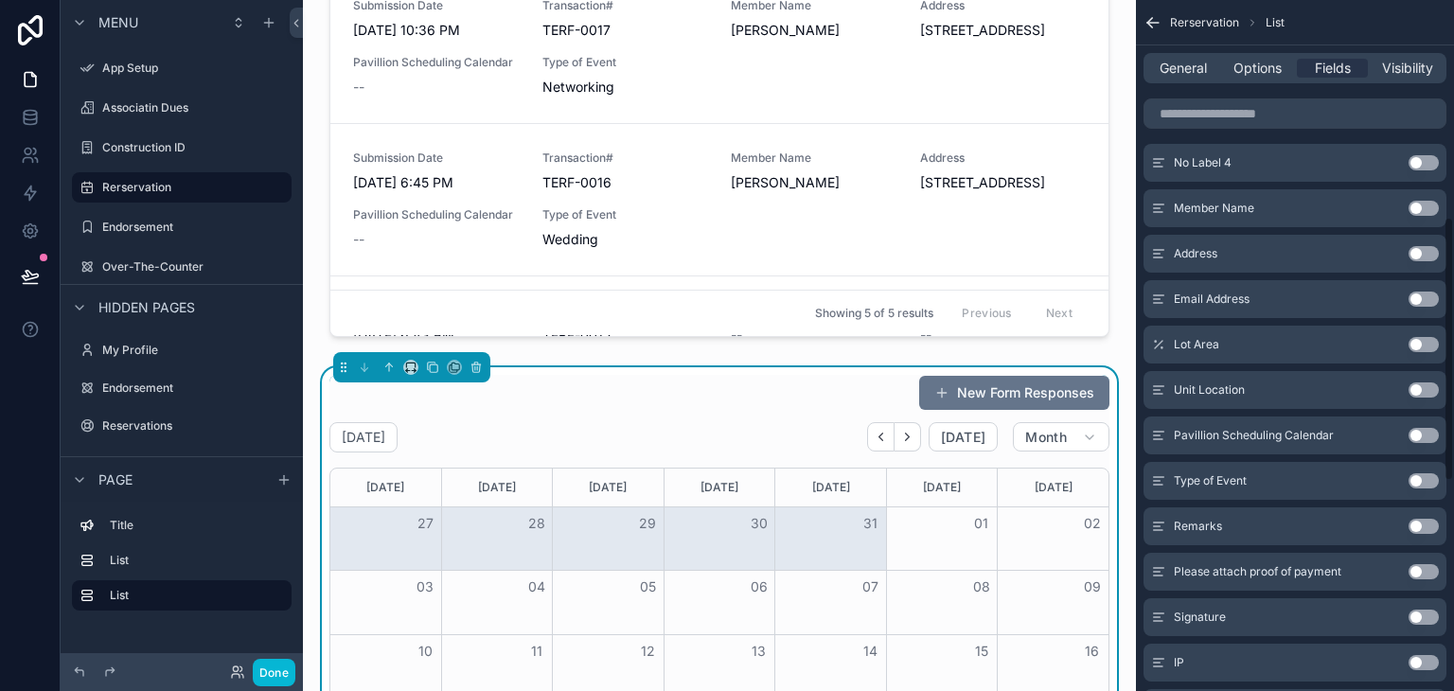
scroll to position [1041, 0]
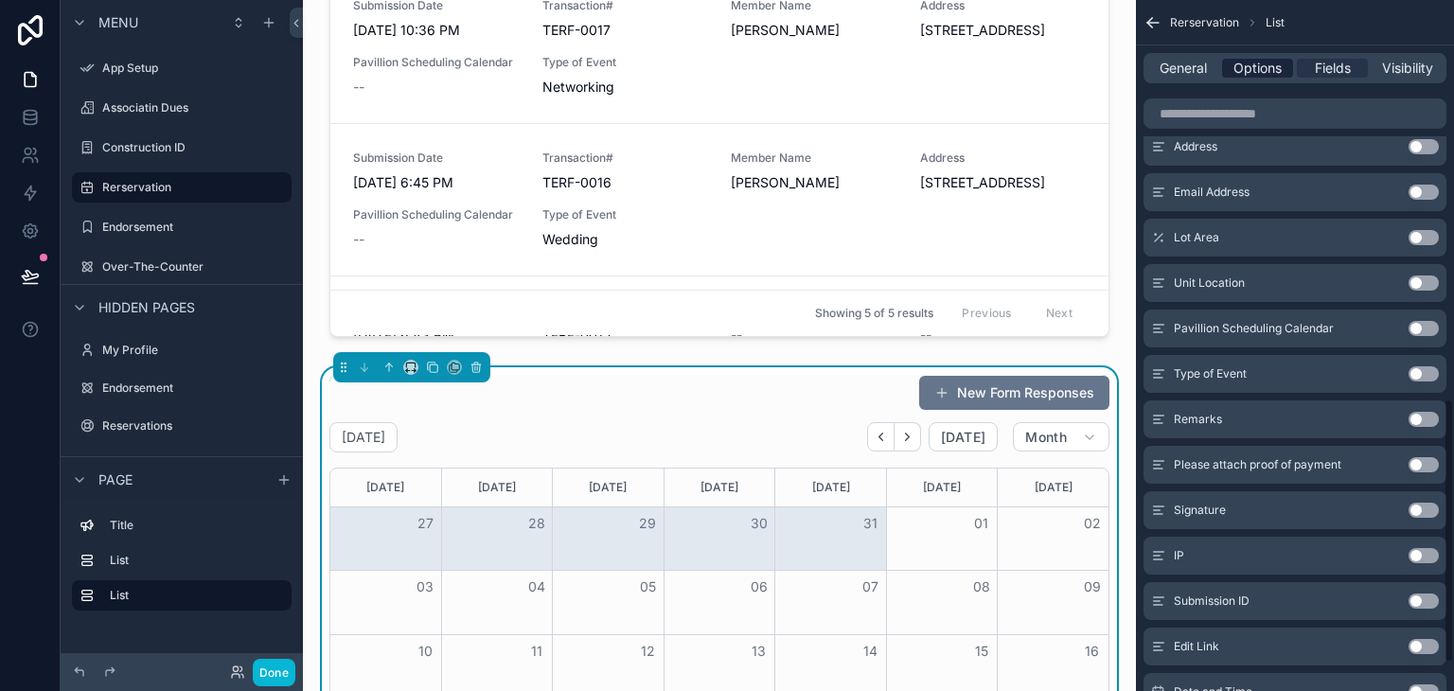
click at [1264, 71] on span "Options" at bounding box center [1257, 68] width 48 height 19
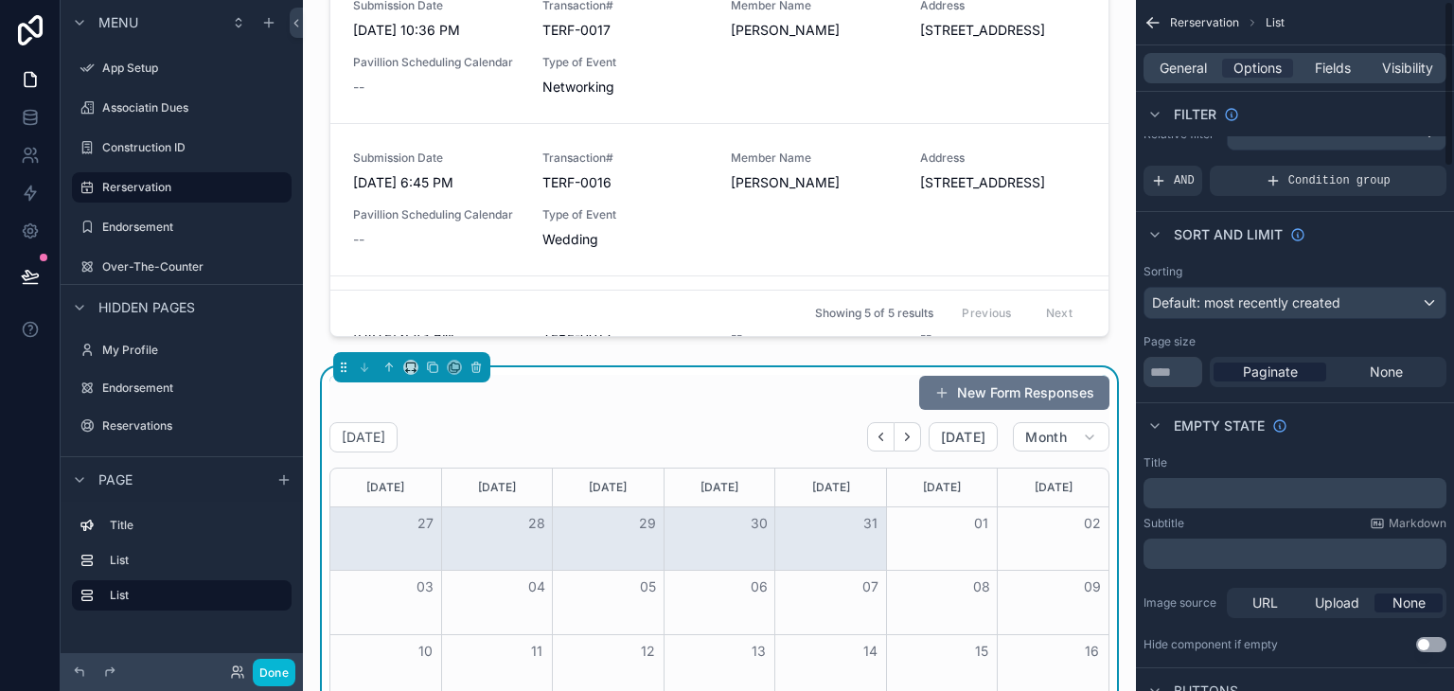
scroll to position [0, 0]
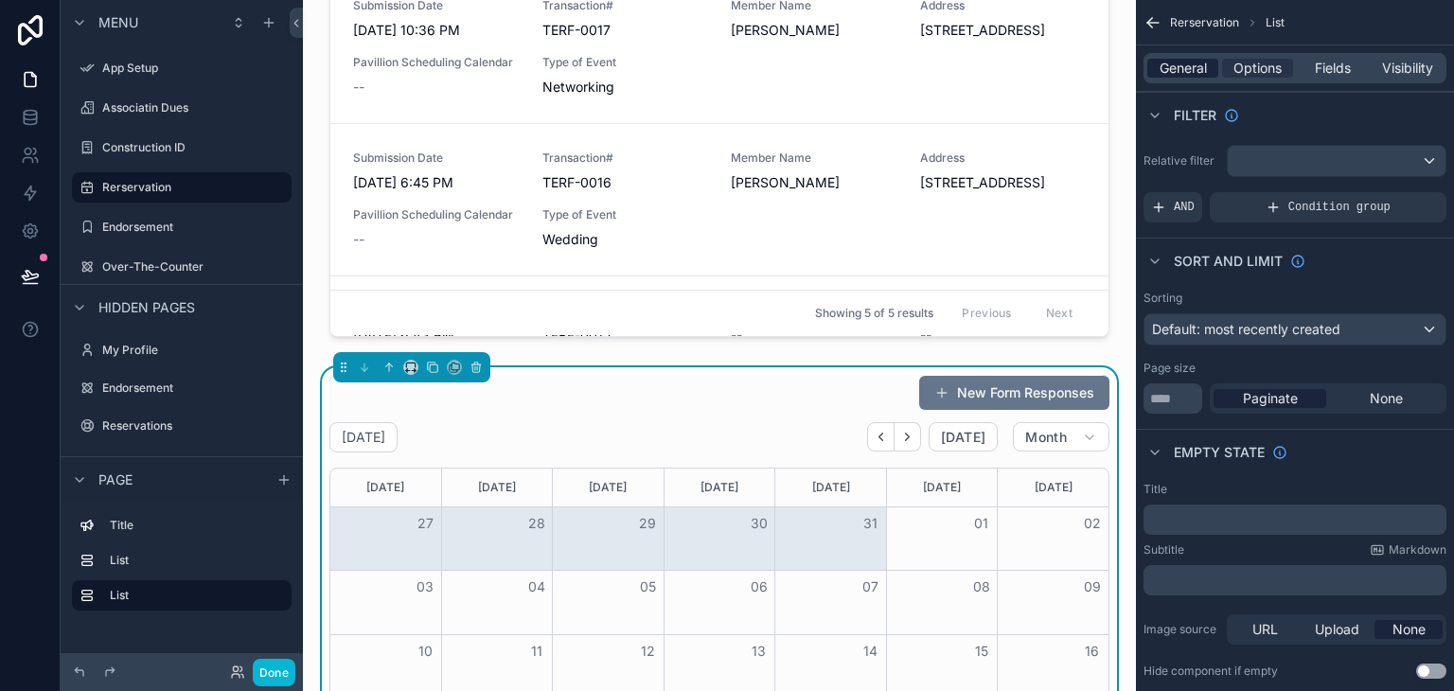
click at [1183, 73] on span "General" at bounding box center [1183, 68] width 47 height 19
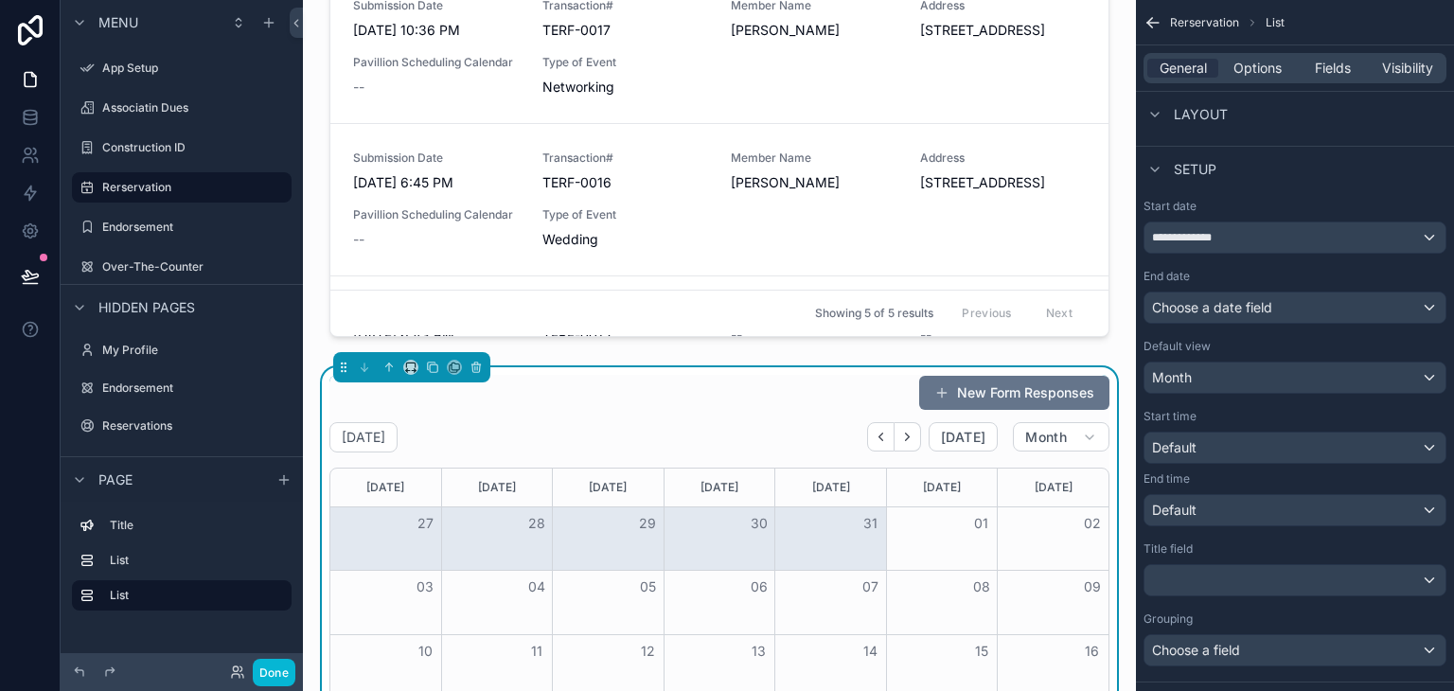
scroll to position [379, 0]
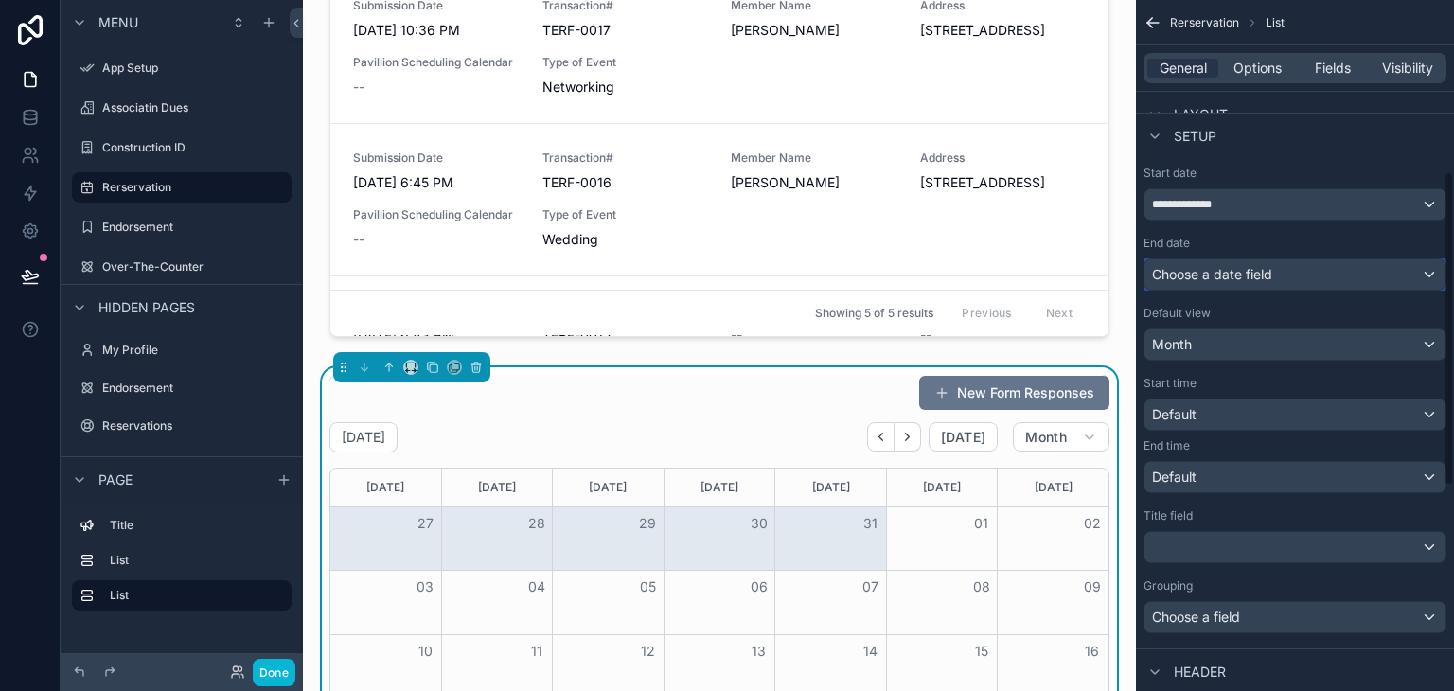
click at [1228, 275] on span "Choose a date field" at bounding box center [1212, 274] width 120 height 16
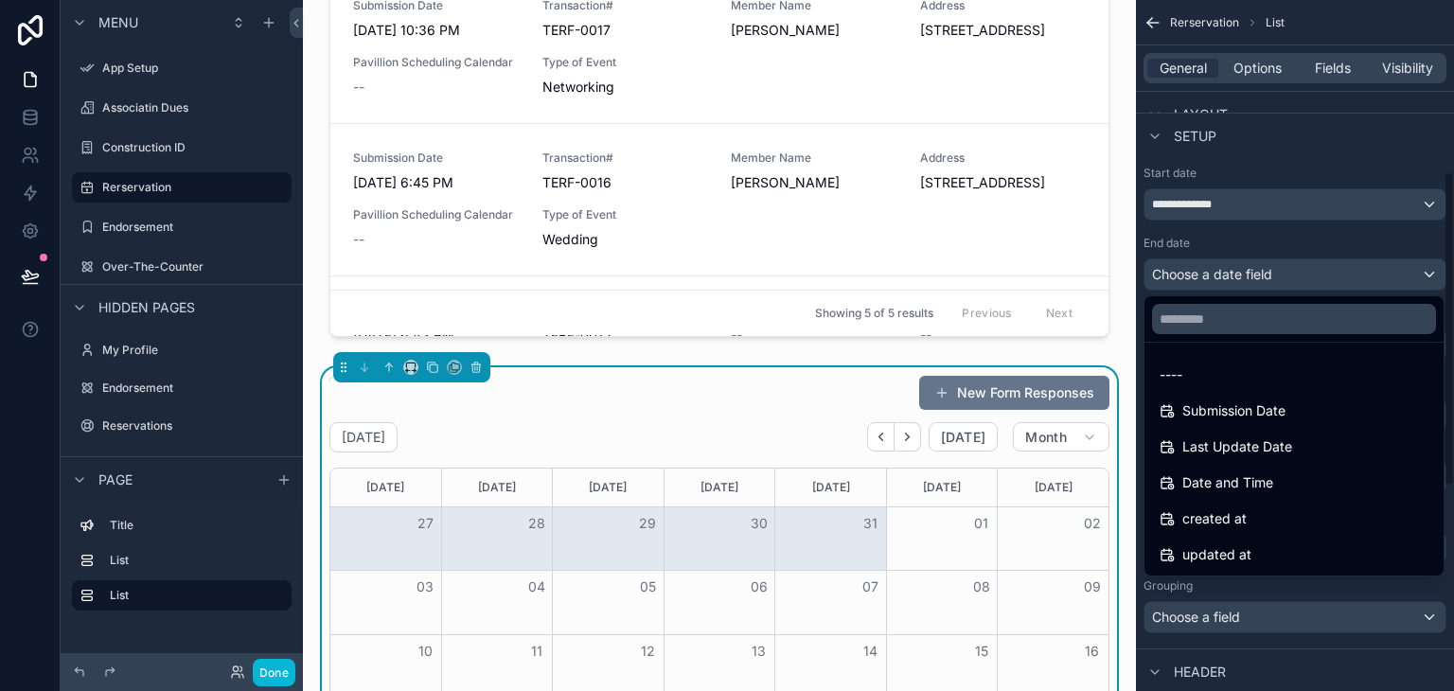
click at [1225, 284] on div "scrollable content" at bounding box center [727, 345] width 1454 height 691
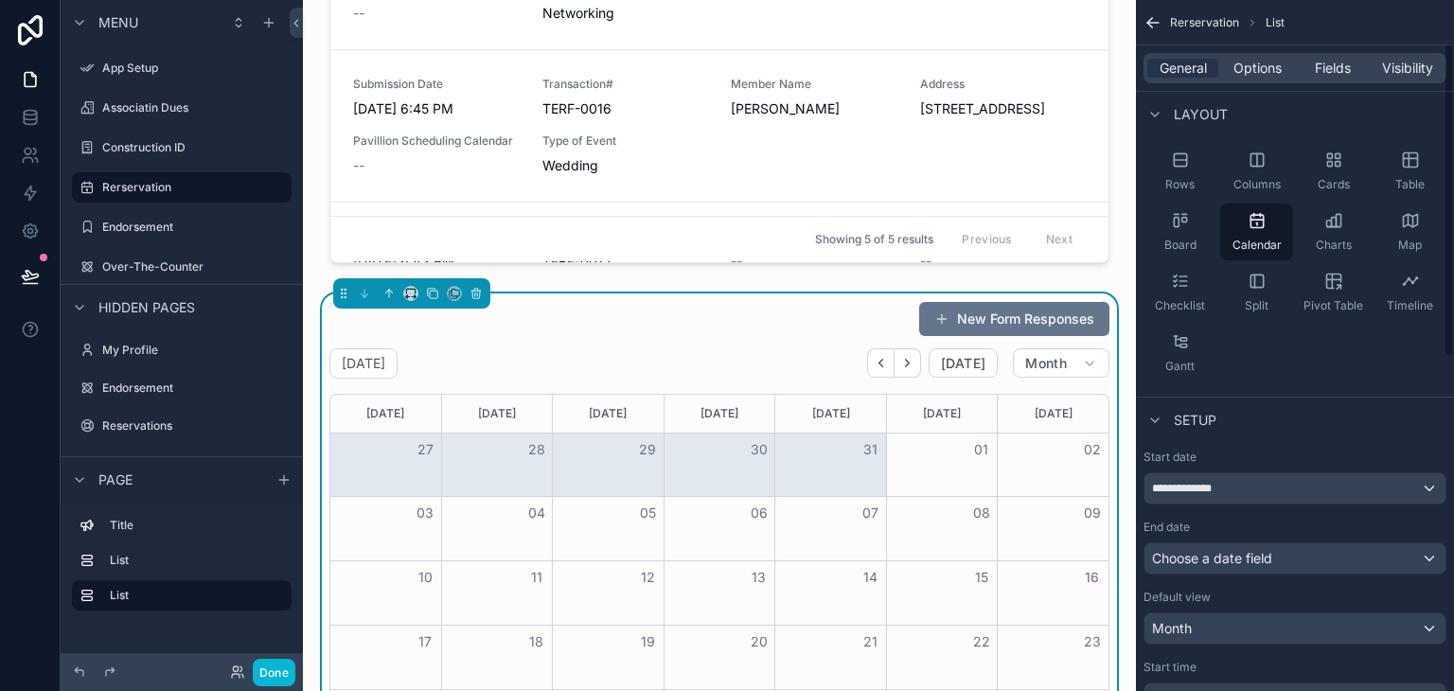
scroll to position [568, 0]
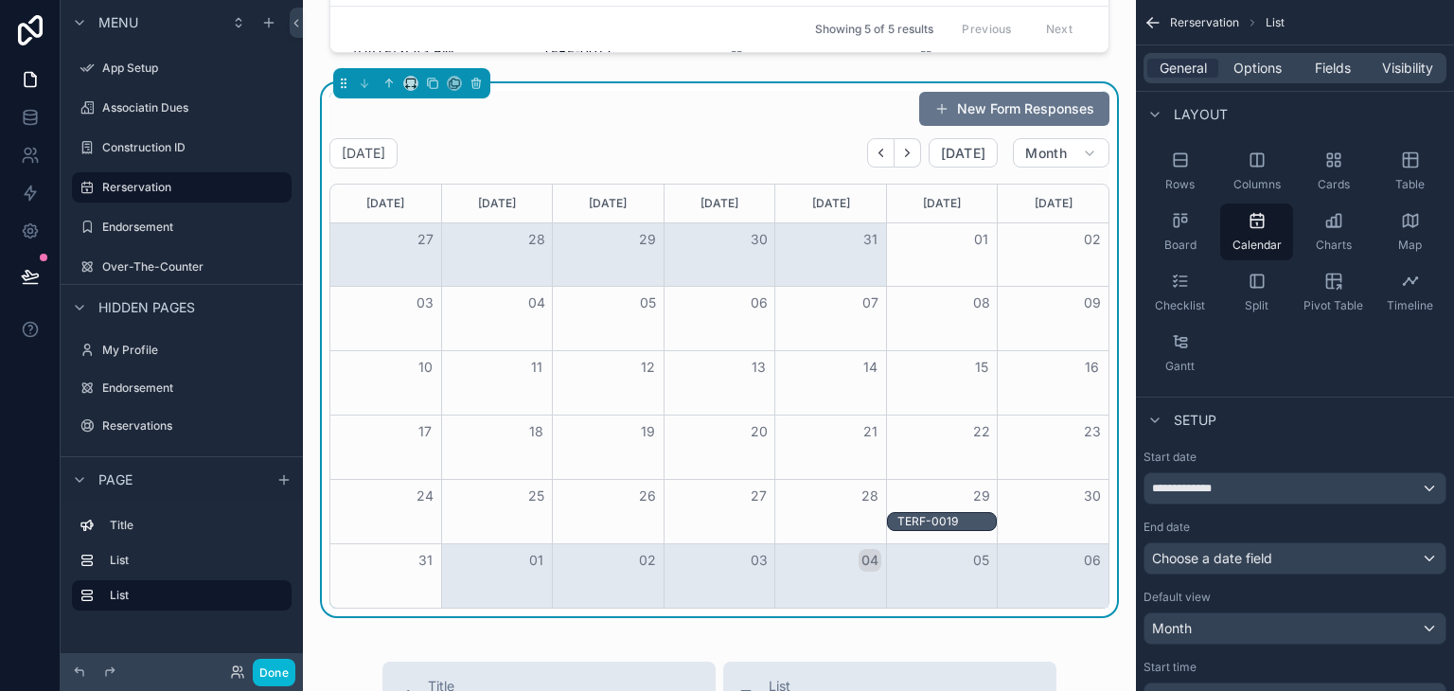
click at [939, 520] on div "TERF-0019" at bounding box center [946, 521] width 98 height 15
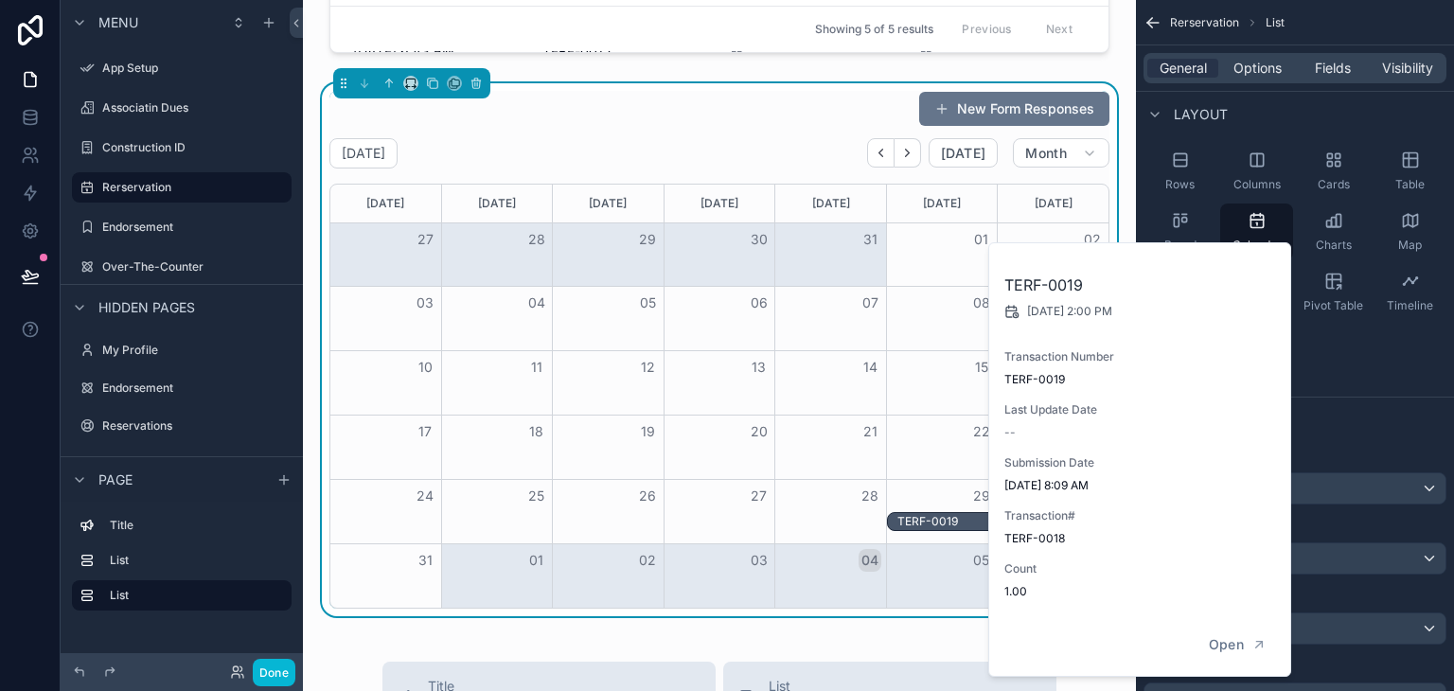
click at [939, 520] on div "TERF-0019" at bounding box center [946, 521] width 98 height 15
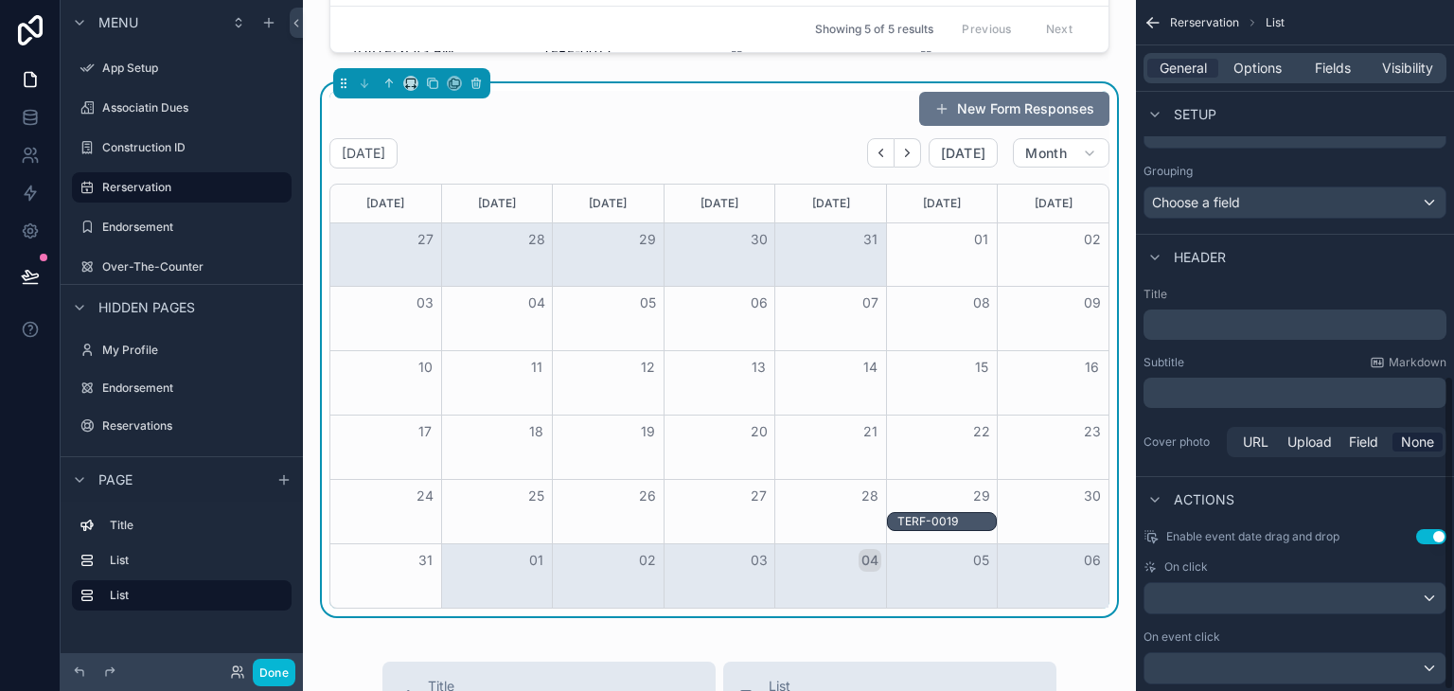
scroll to position [828, 0]
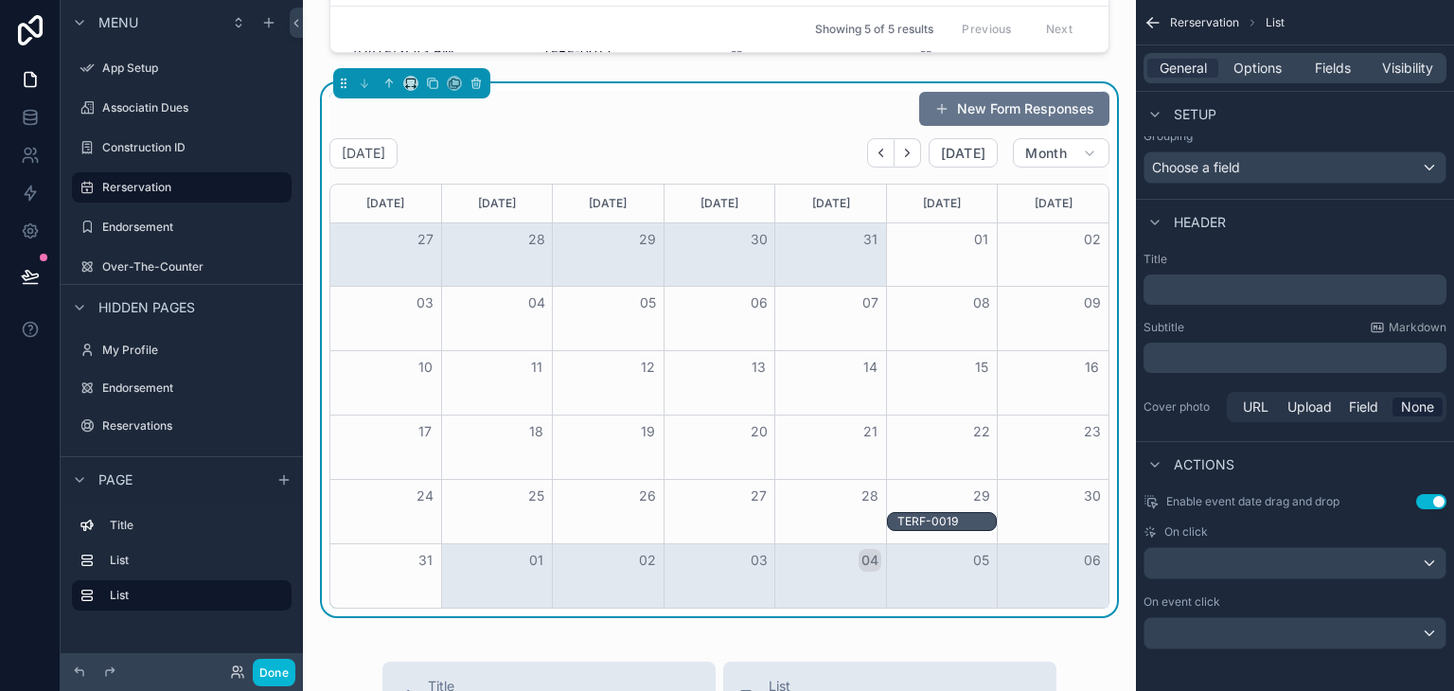
click at [1251, 285] on p "﻿" at bounding box center [1297, 289] width 292 height 19
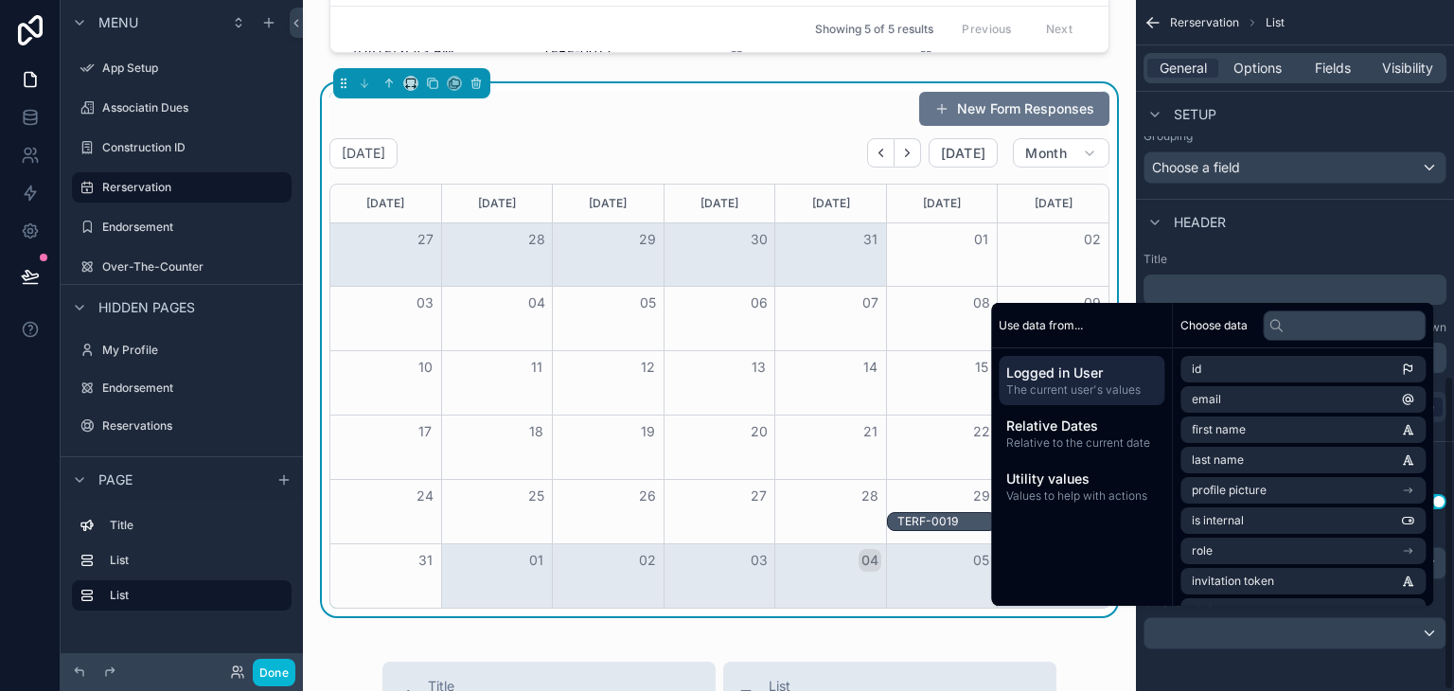
click at [1263, 205] on div "Header" at bounding box center [1295, 221] width 318 height 45
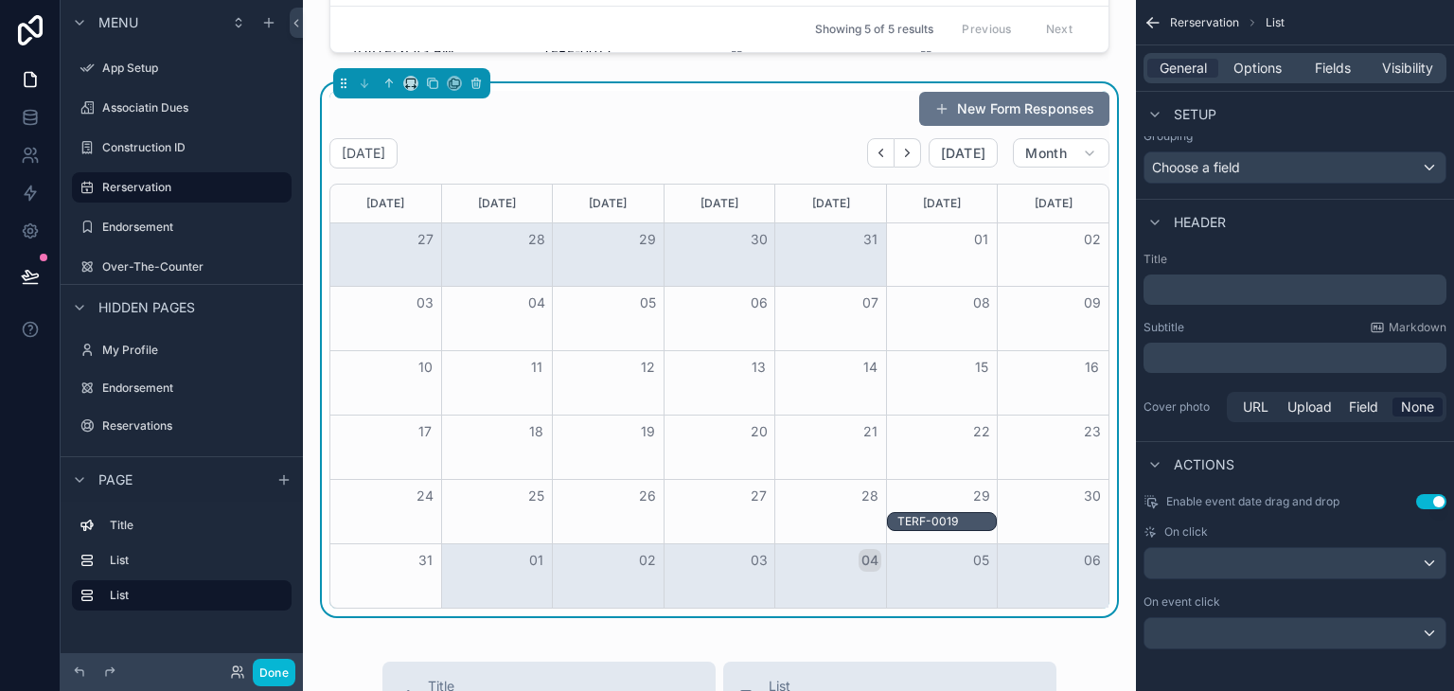
click at [955, 516] on div "TERF-0019" at bounding box center [946, 521] width 98 height 15
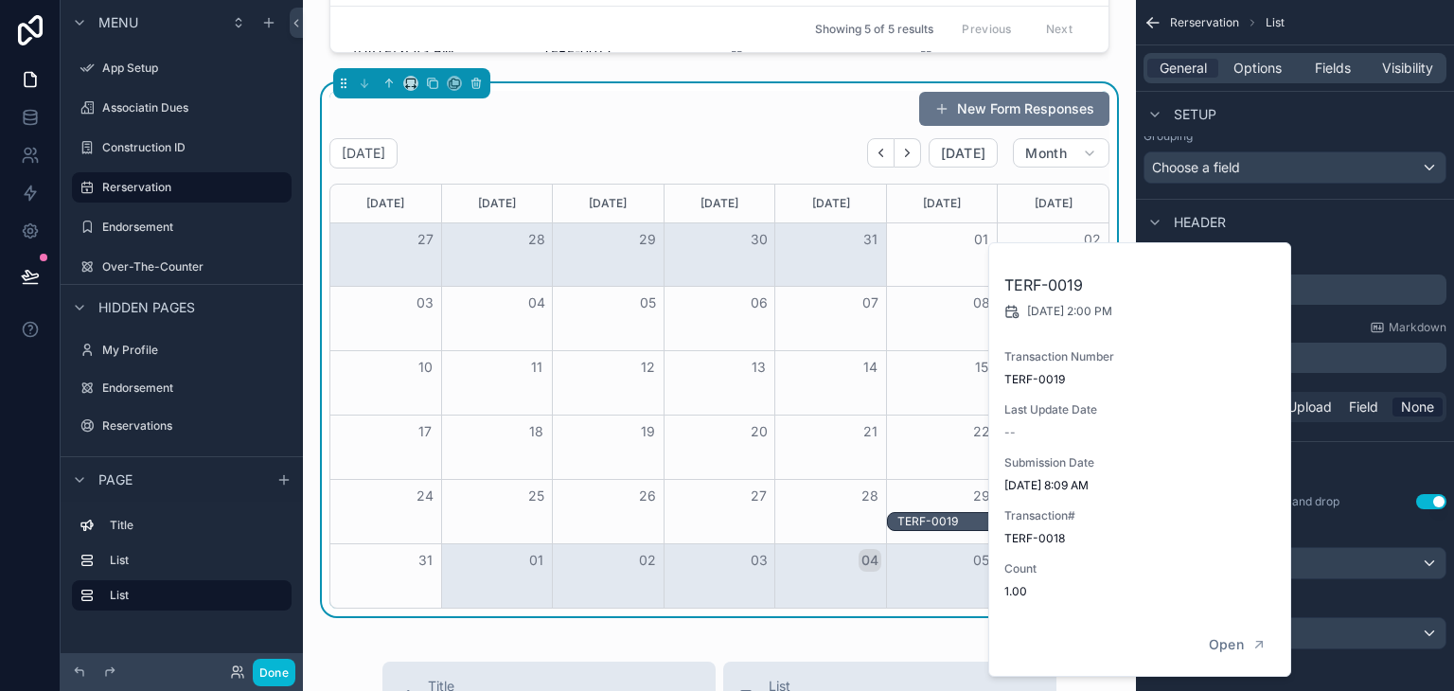
click at [1098, 510] on span "Transaction#" at bounding box center [1140, 515] width 273 height 15
click at [1080, 479] on span "[DATE] 8:09 AM" at bounding box center [1140, 485] width 273 height 15
click at [1071, 347] on div "TERF-0019 [DATE] 2:00 PM Transaction Number TERF-0019 Last Update Date -- Submi…" at bounding box center [1140, 428] width 303 height 371
click at [1231, 655] on button "Open" at bounding box center [1238, 645] width 82 height 31
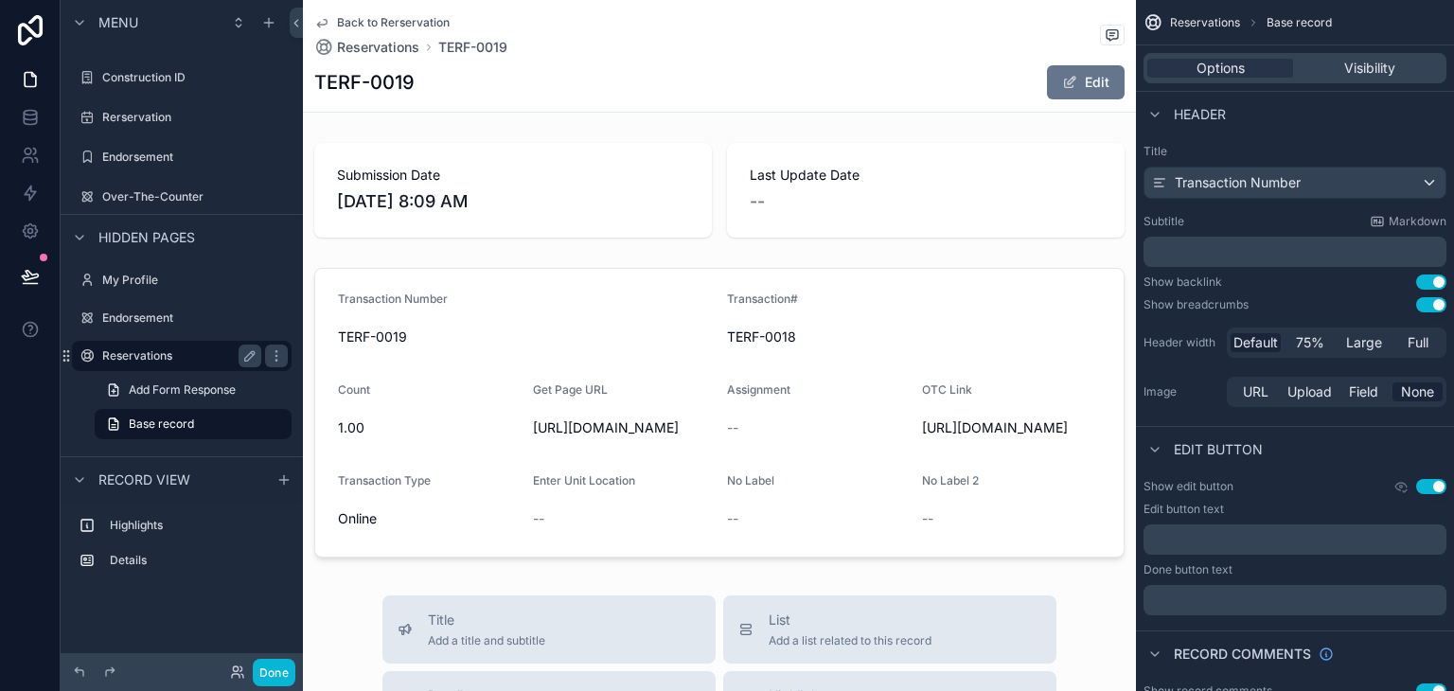
click at [191, 361] on label "Reservations" at bounding box center [177, 355] width 151 height 15
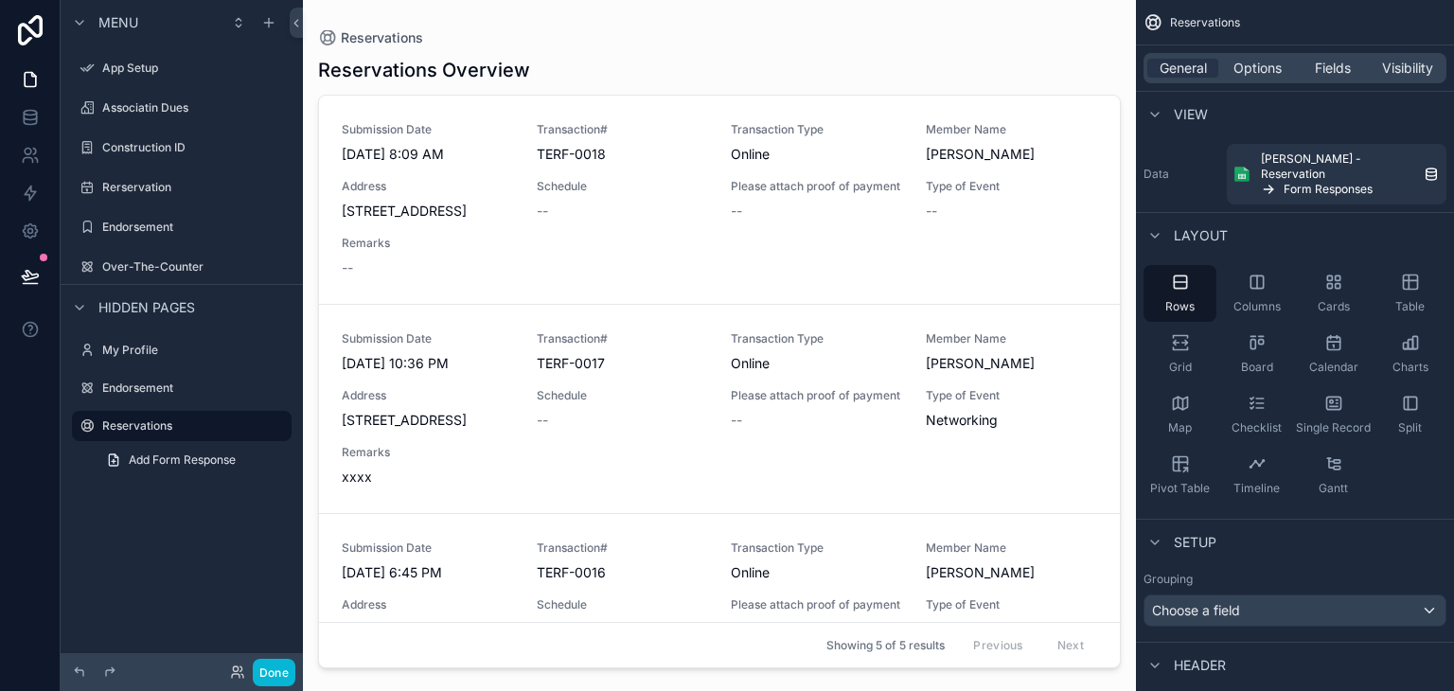
click at [358, 489] on div "scrollable content" at bounding box center [719, 334] width 833 height 668
click at [184, 194] on label "Rerservation" at bounding box center [177, 187] width 151 height 15
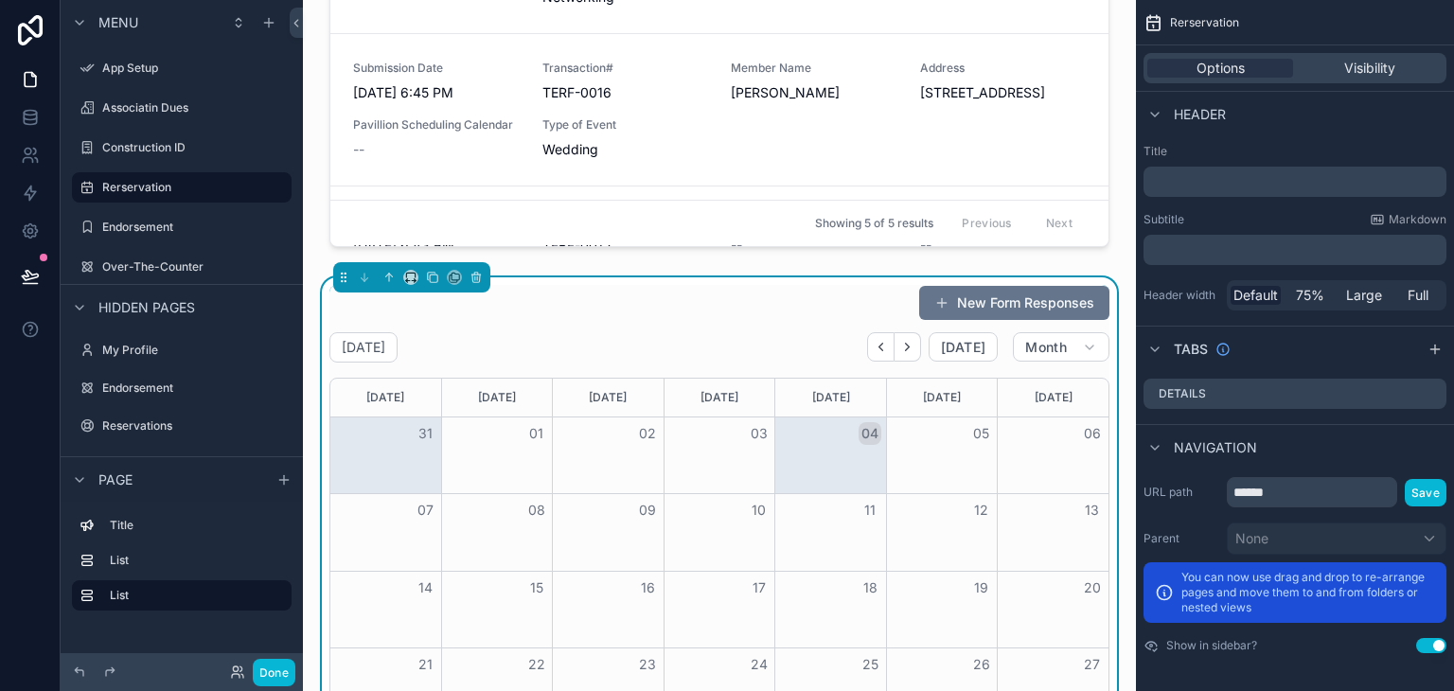
scroll to position [379, 0]
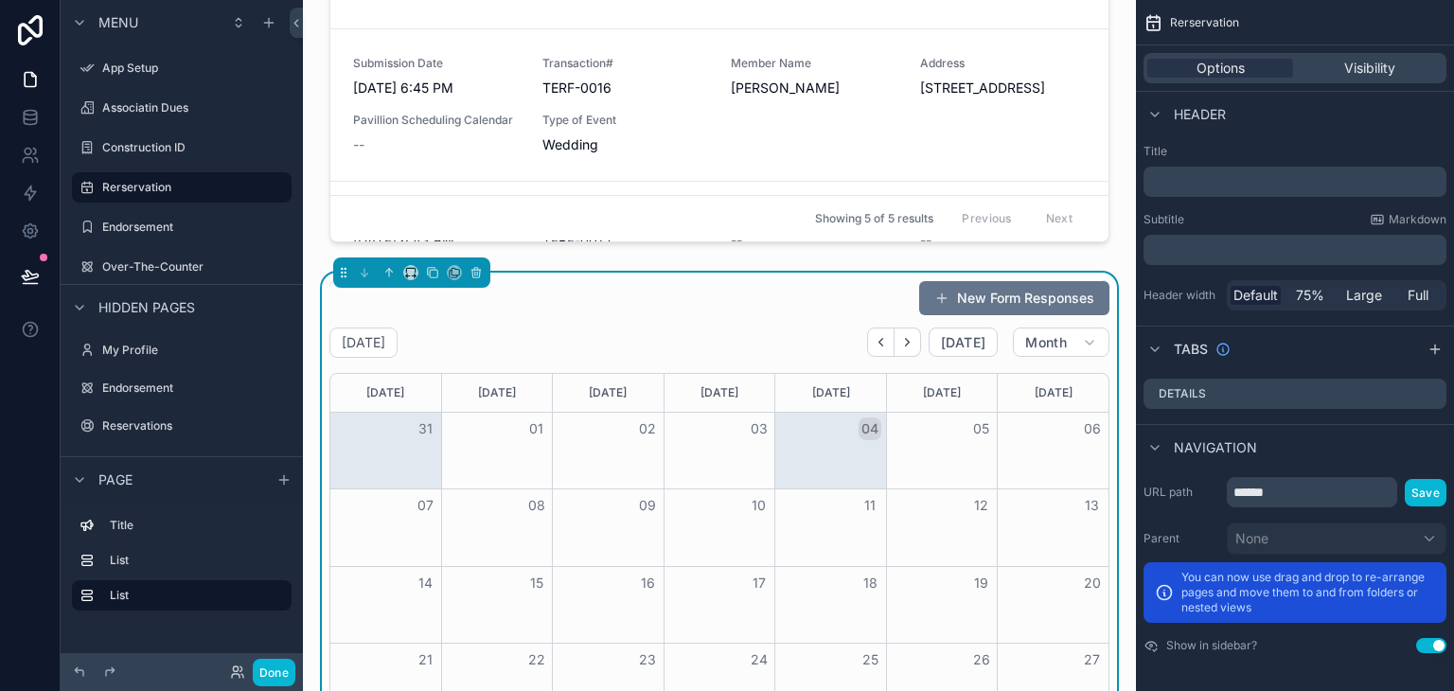
click at [779, 314] on div "New Form Responses" at bounding box center [719, 298] width 780 height 36
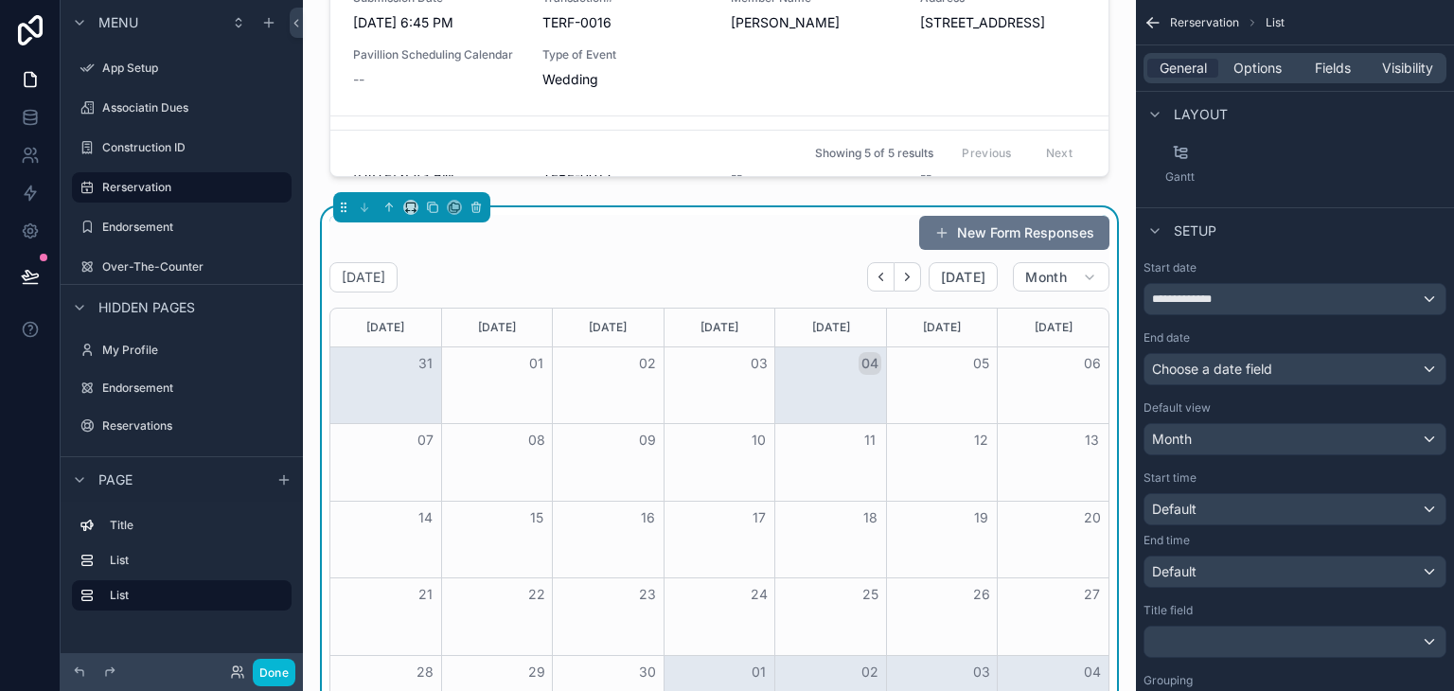
scroll to position [473, 0]
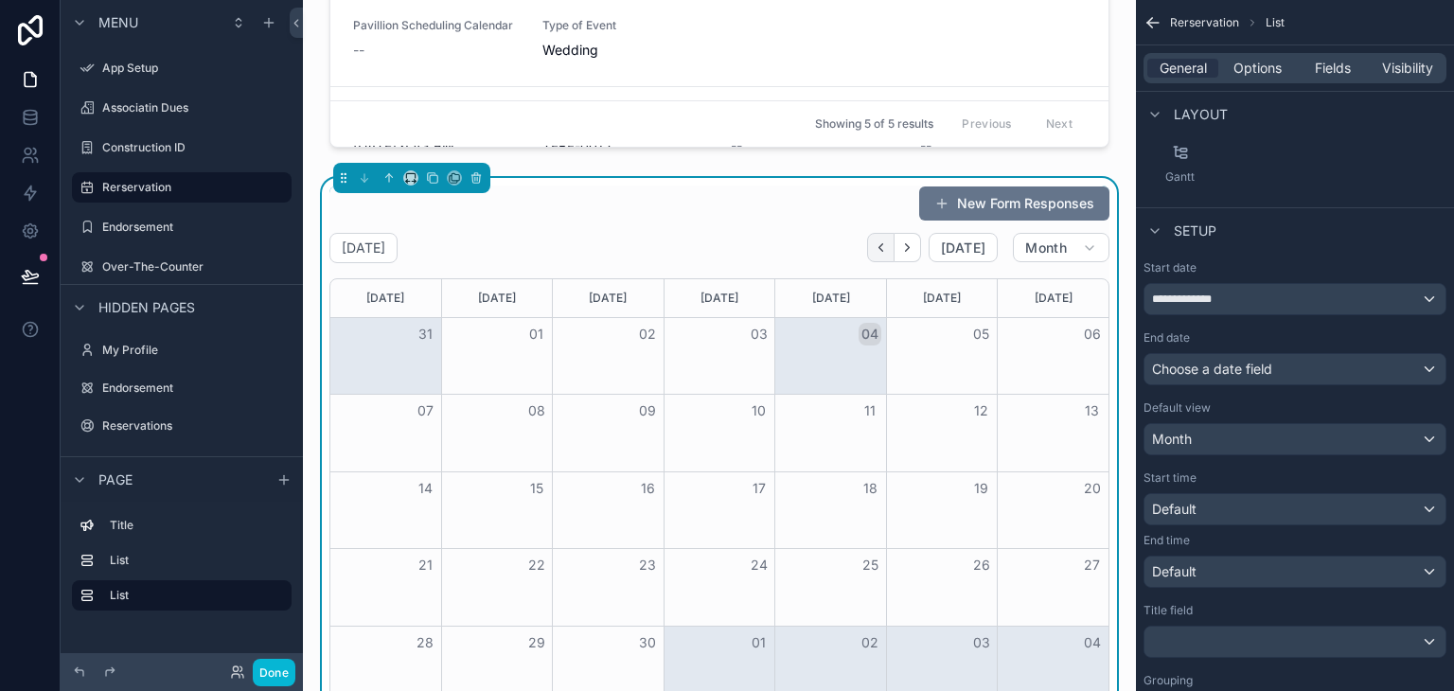
click at [874, 247] on icon "Back" at bounding box center [881, 247] width 14 height 14
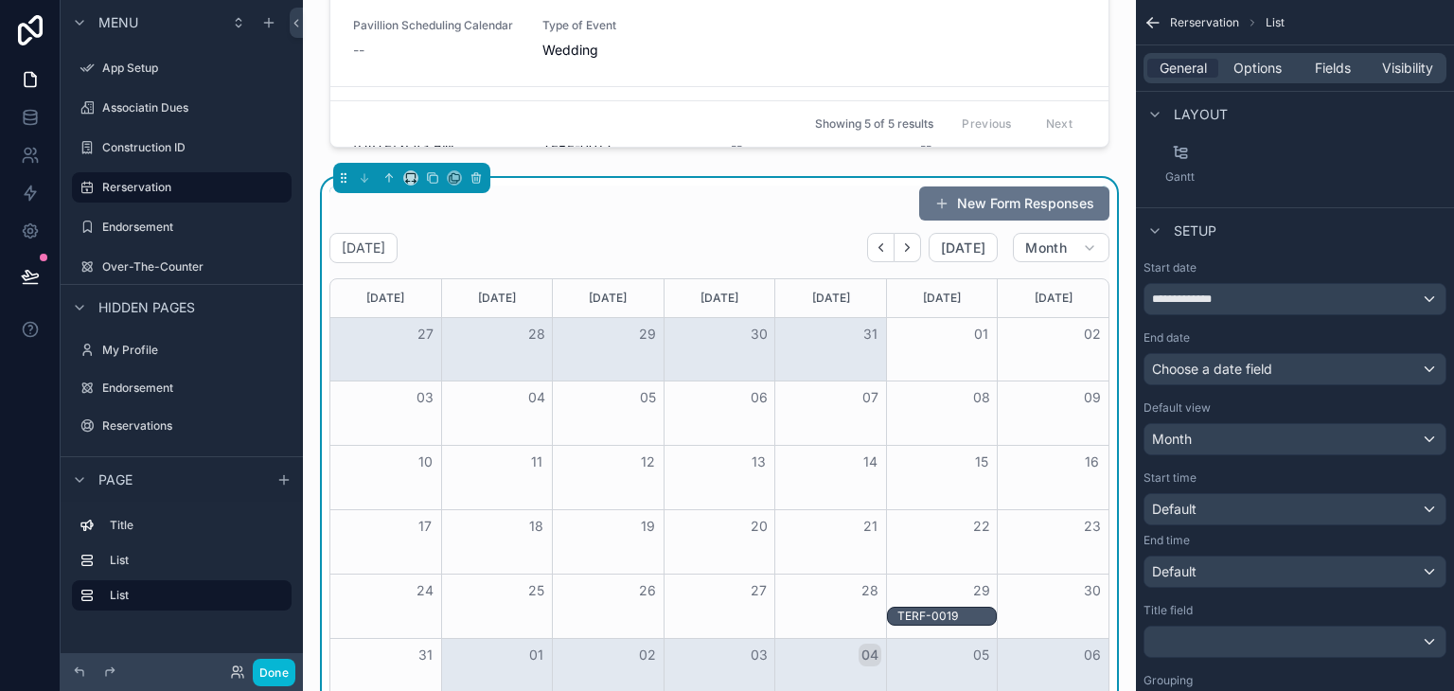
click at [874, 247] on icon "Back" at bounding box center [881, 247] width 14 height 14
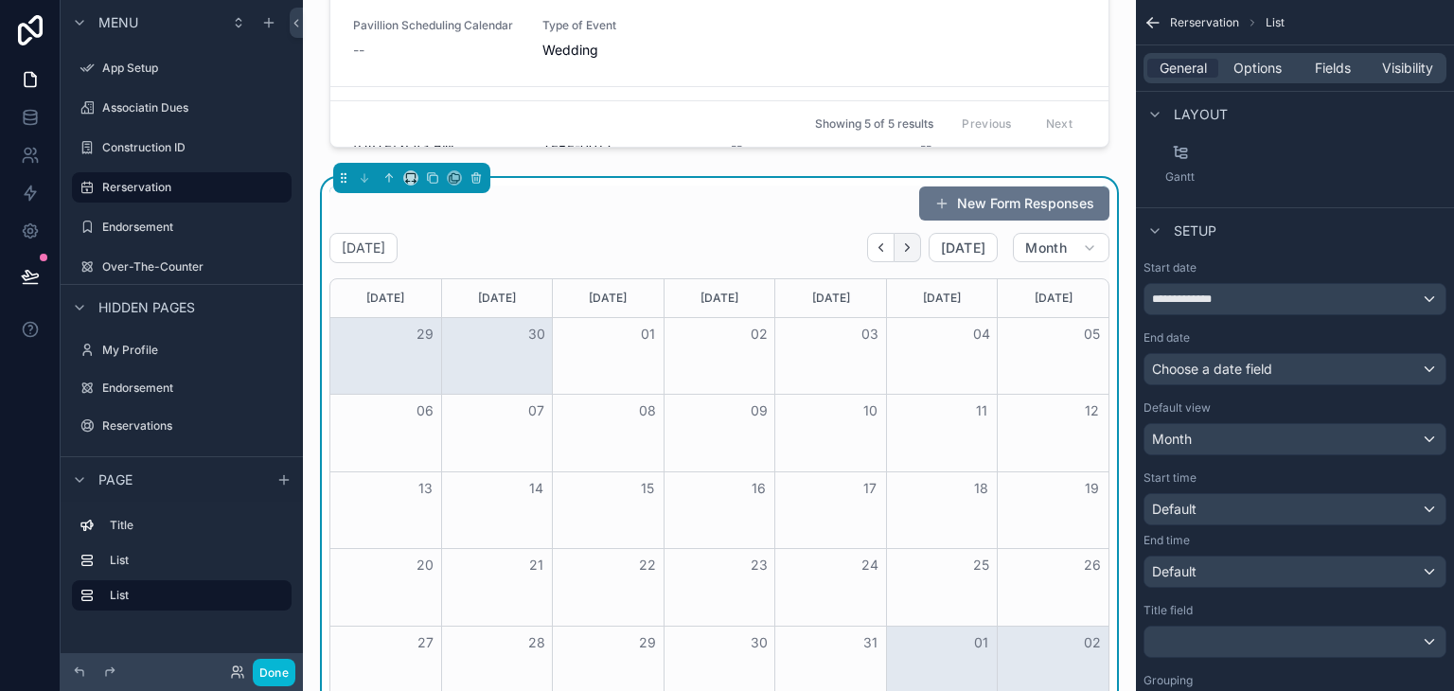
click at [896, 257] on button "Next" at bounding box center [908, 247] width 27 height 29
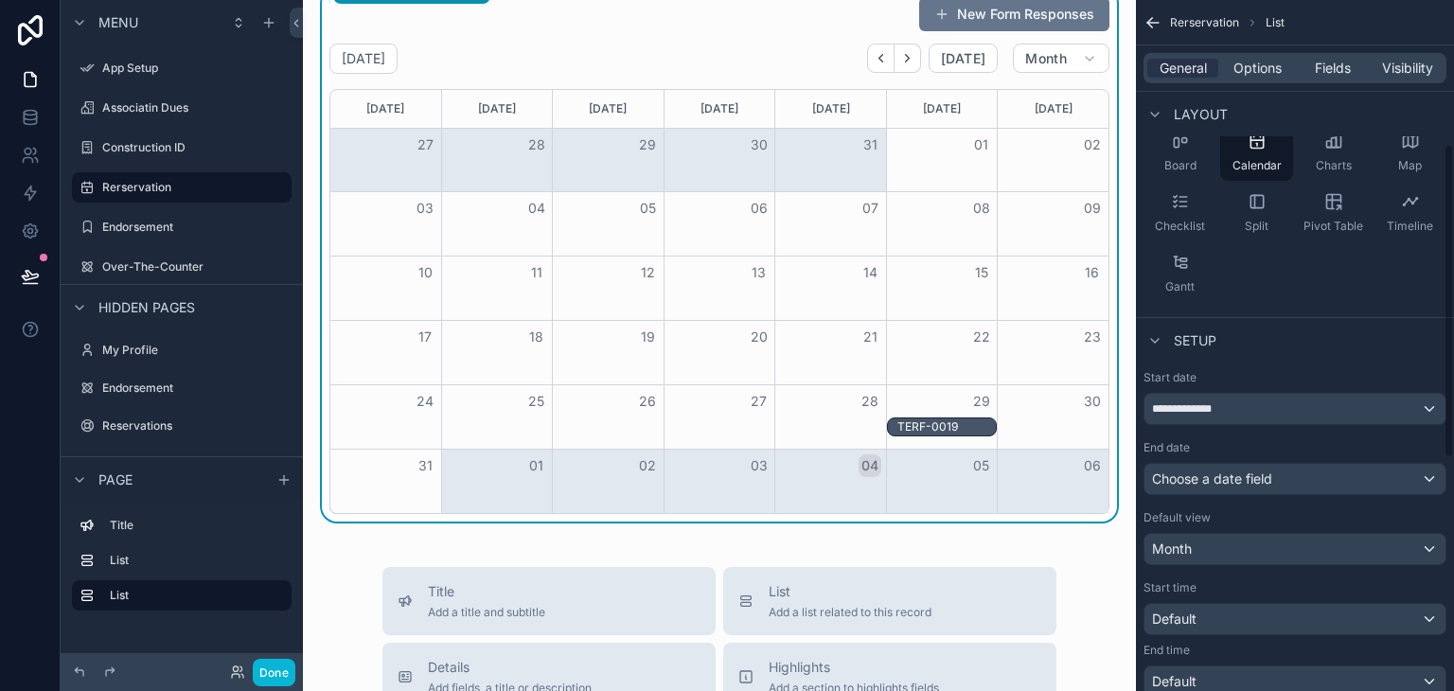
scroll to position [166, 0]
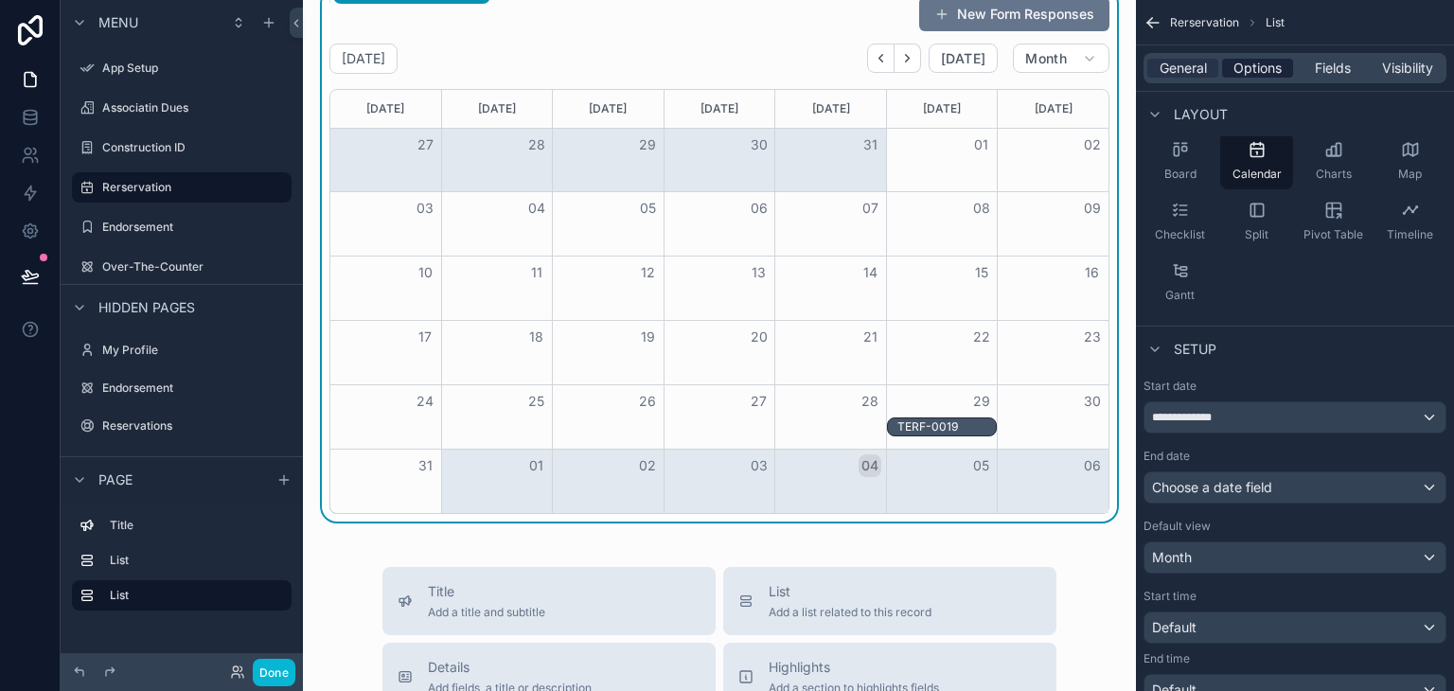
click at [1272, 71] on span "Options" at bounding box center [1257, 68] width 48 height 19
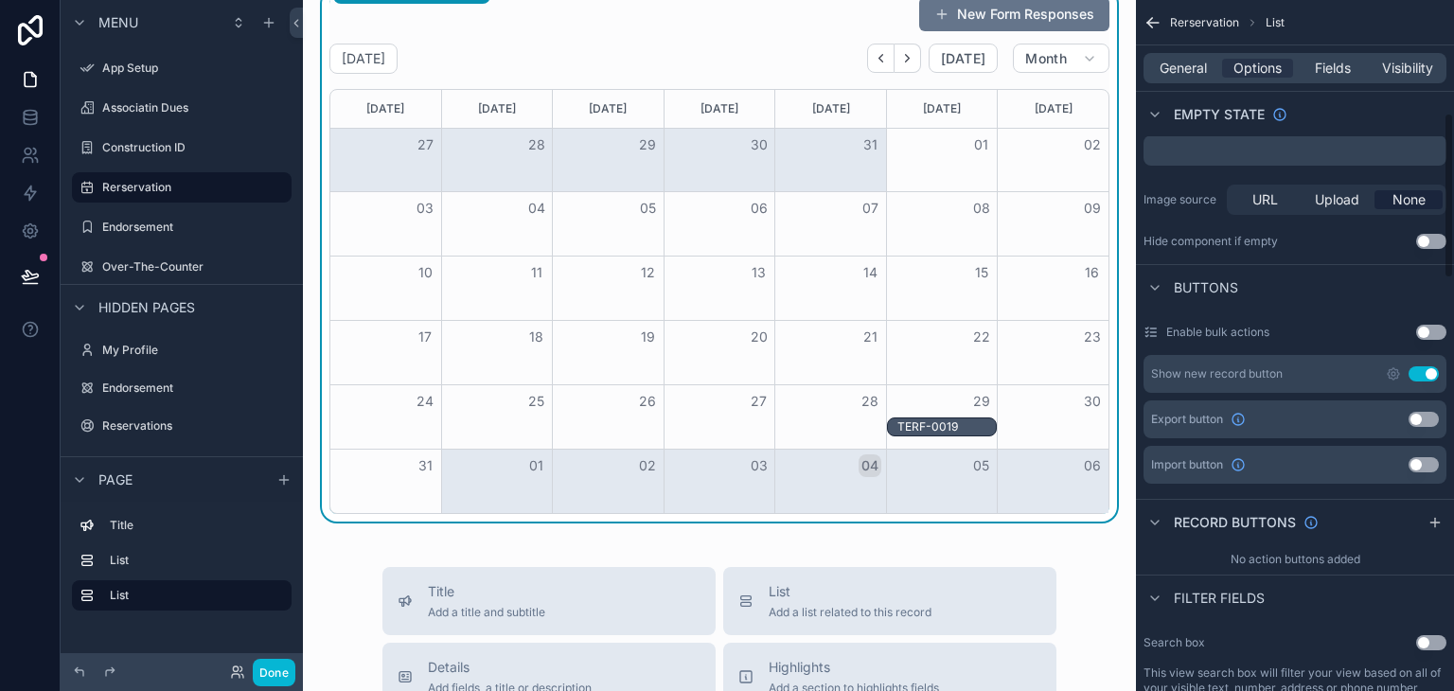
scroll to position [473, 0]
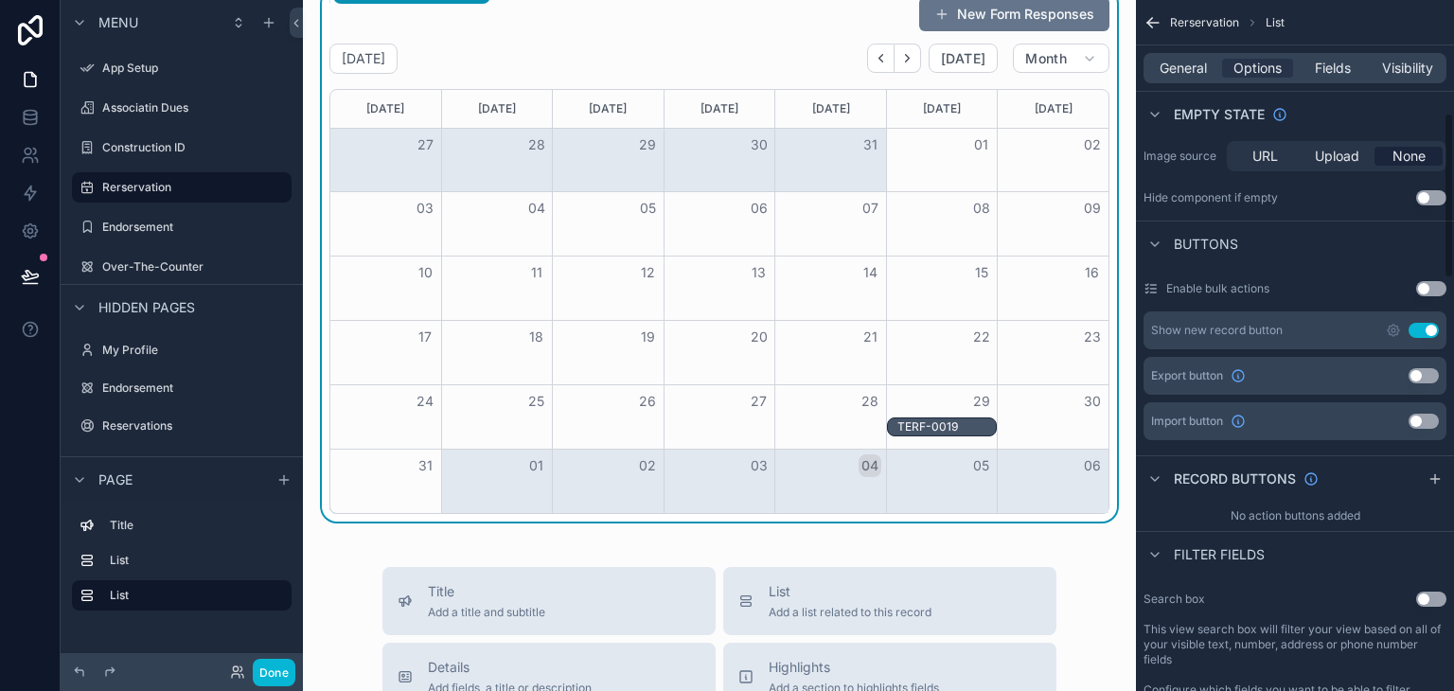
click at [1420, 334] on button "Use setting" at bounding box center [1424, 330] width 30 height 15
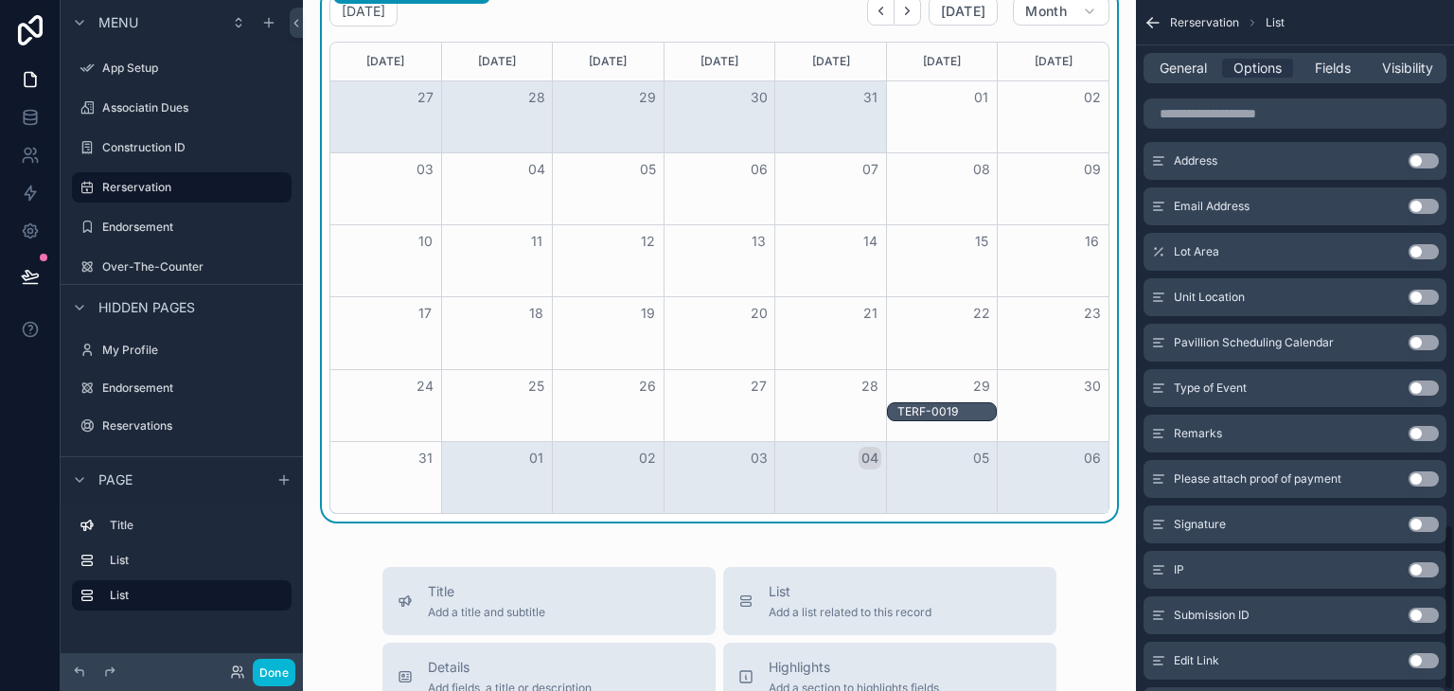
scroll to position [2191, 0]
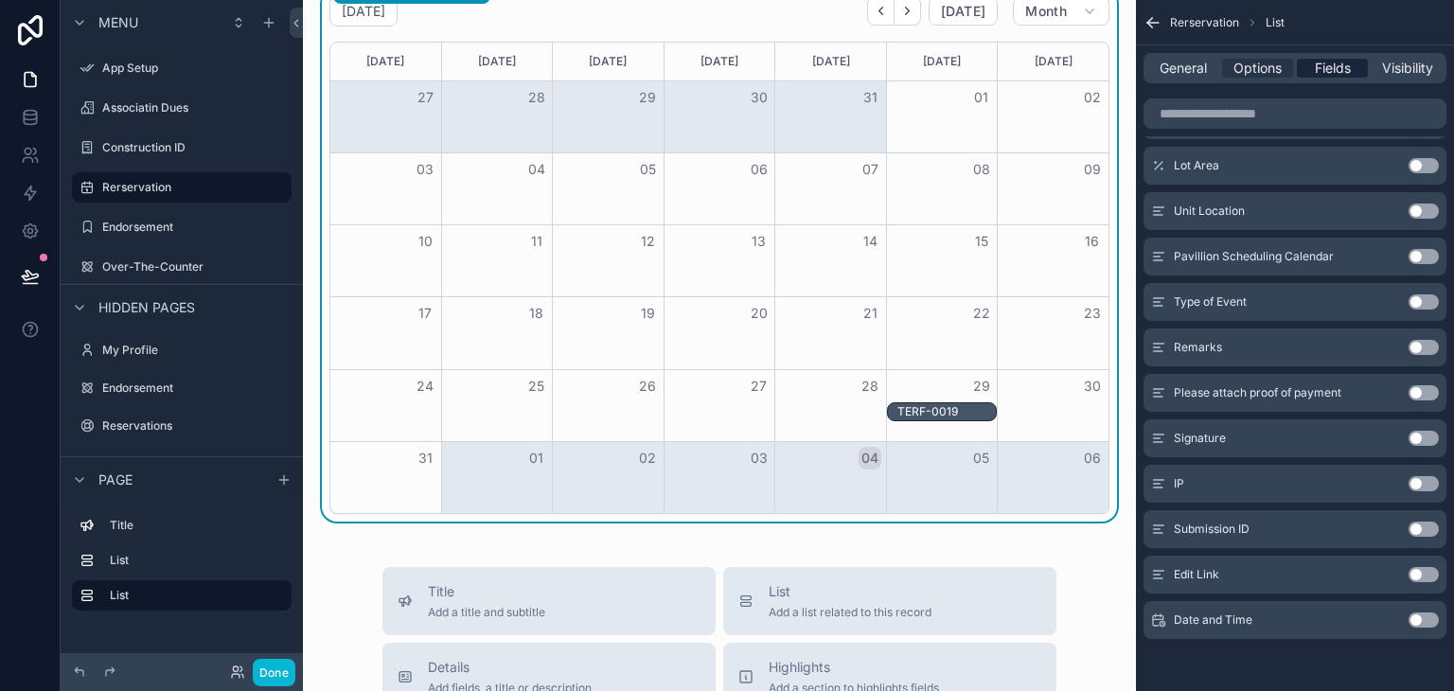
click at [1333, 74] on span "Fields" at bounding box center [1333, 68] width 36 height 19
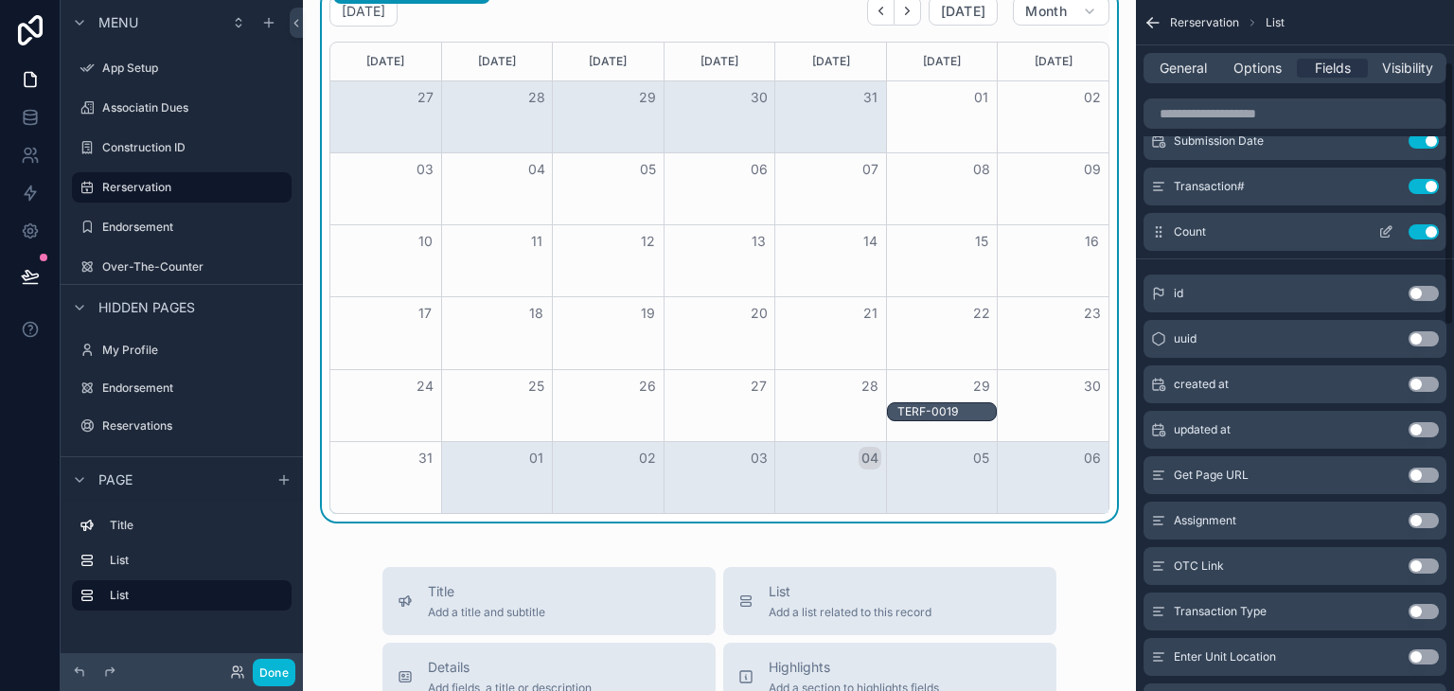
scroll to position [0, 0]
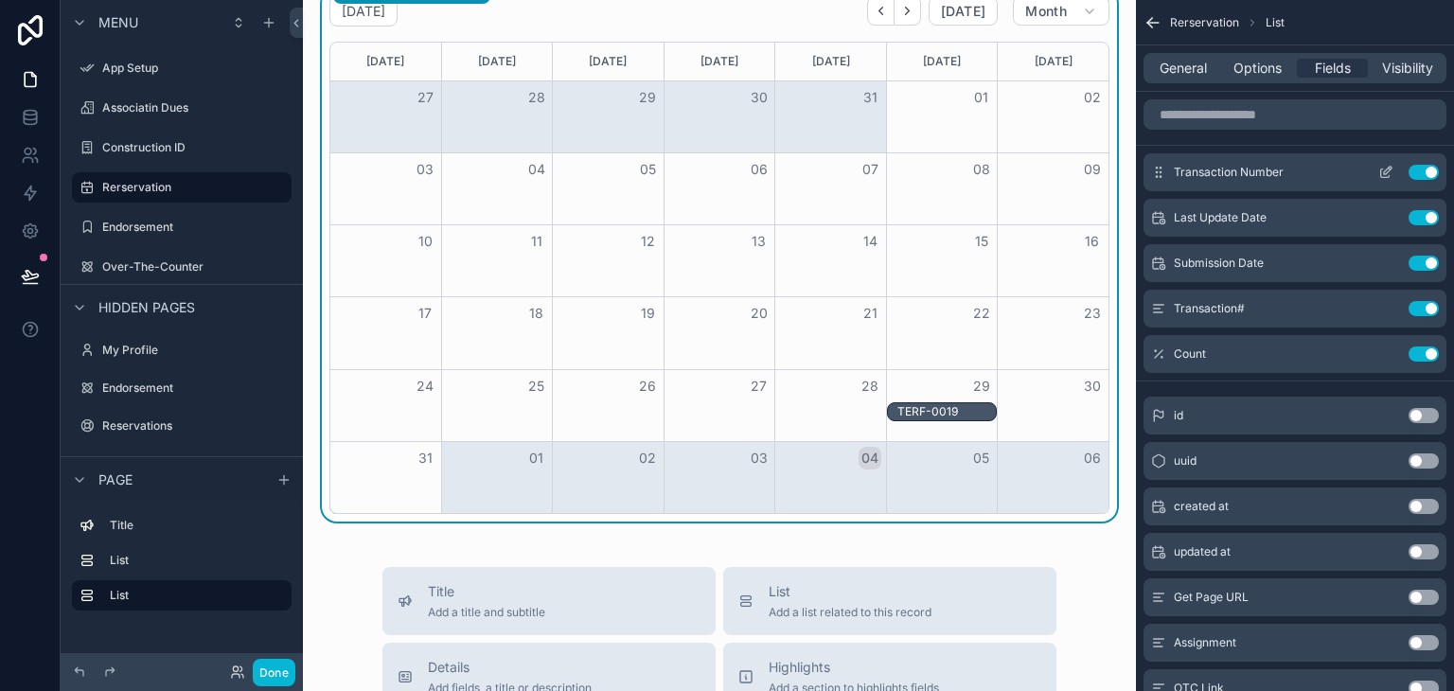
click at [1387, 170] on icon "scrollable content" at bounding box center [1385, 172] width 15 height 15
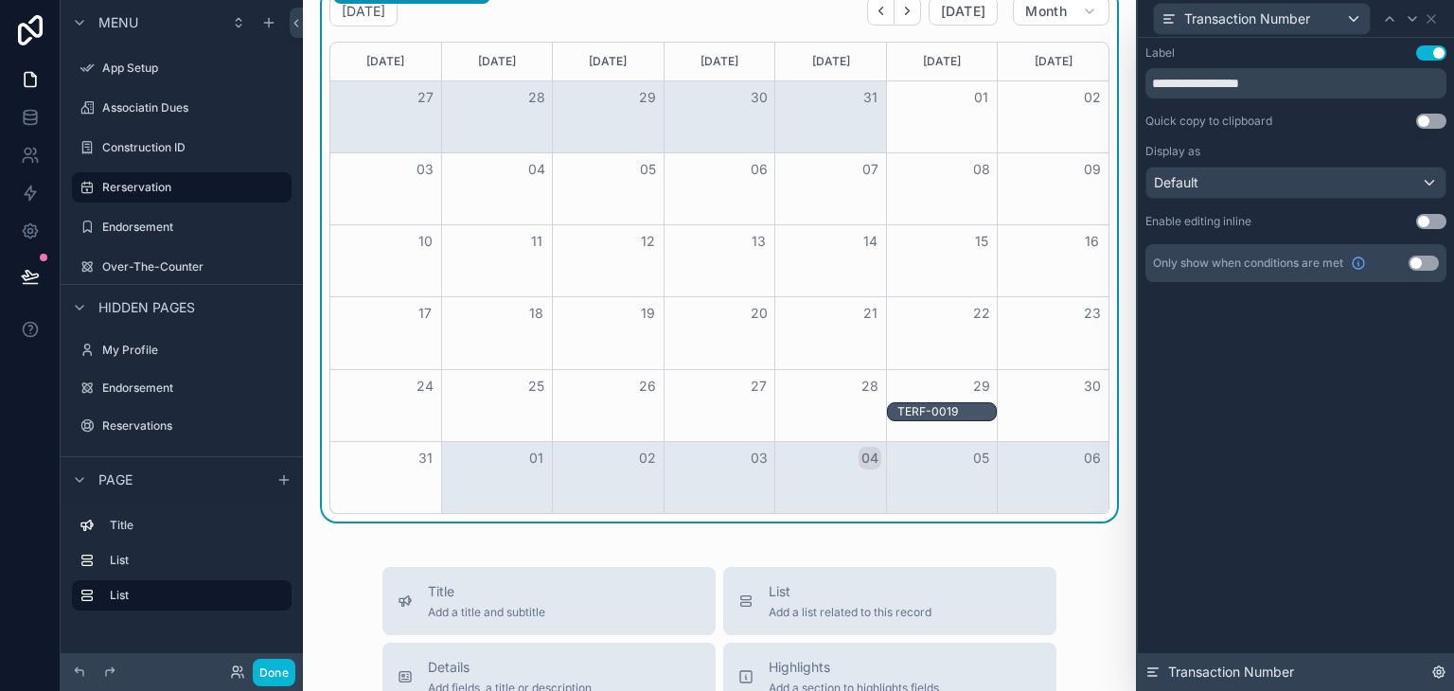
click at [1438, 665] on icon at bounding box center [1438, 672] width 15 height 15
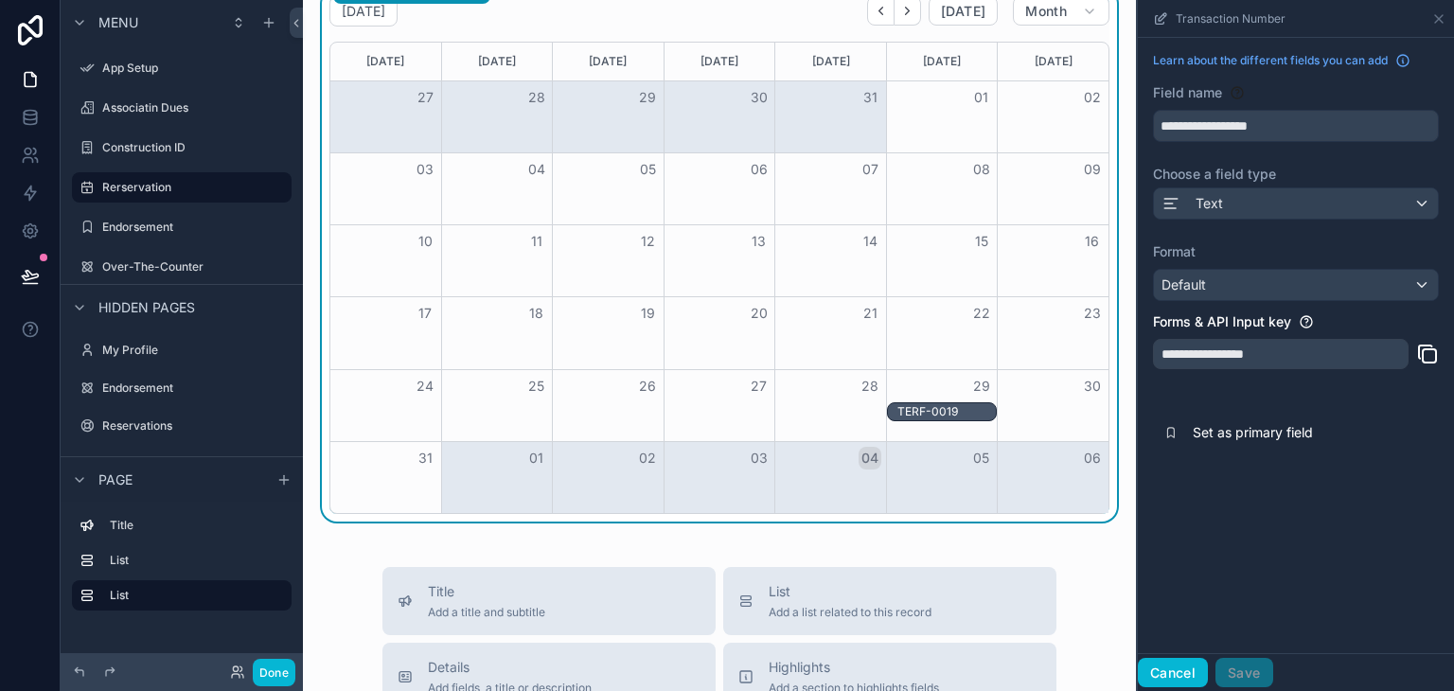
click at [1182, 676] on button "Cancel" at bounding box center [1173, 673] width 70 height 30
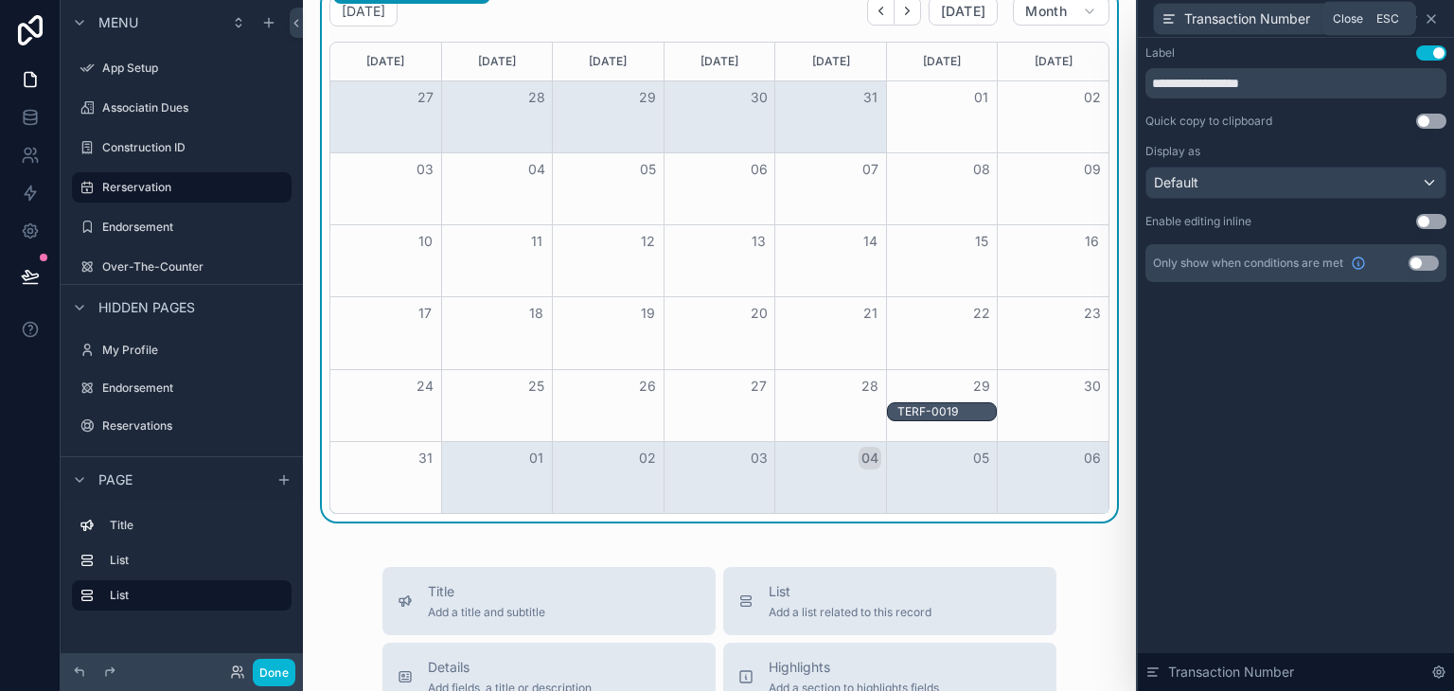
click at [1432, 22] on icon at bounding box center [1431, 18] width 15 height 15
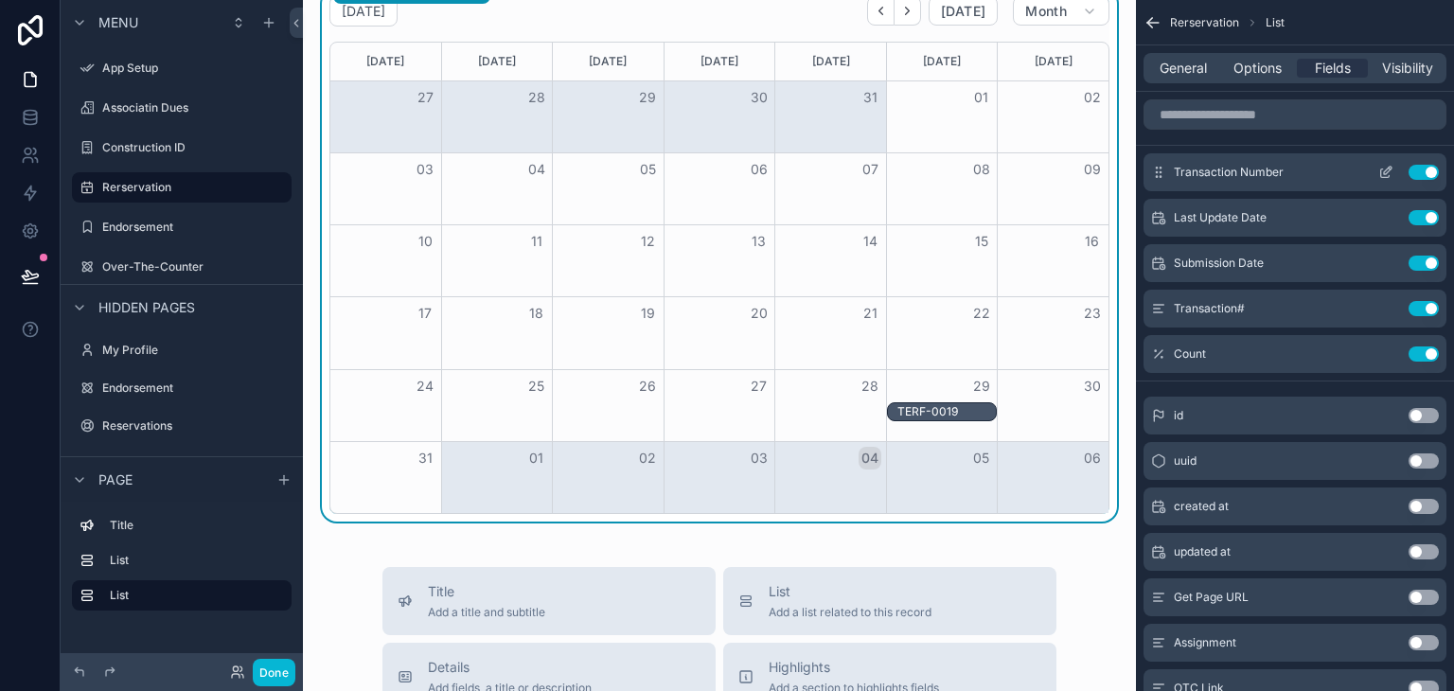
click at [1421, 166] on button "Use setting" at bounding box center [1424, 172] width 30 height 15
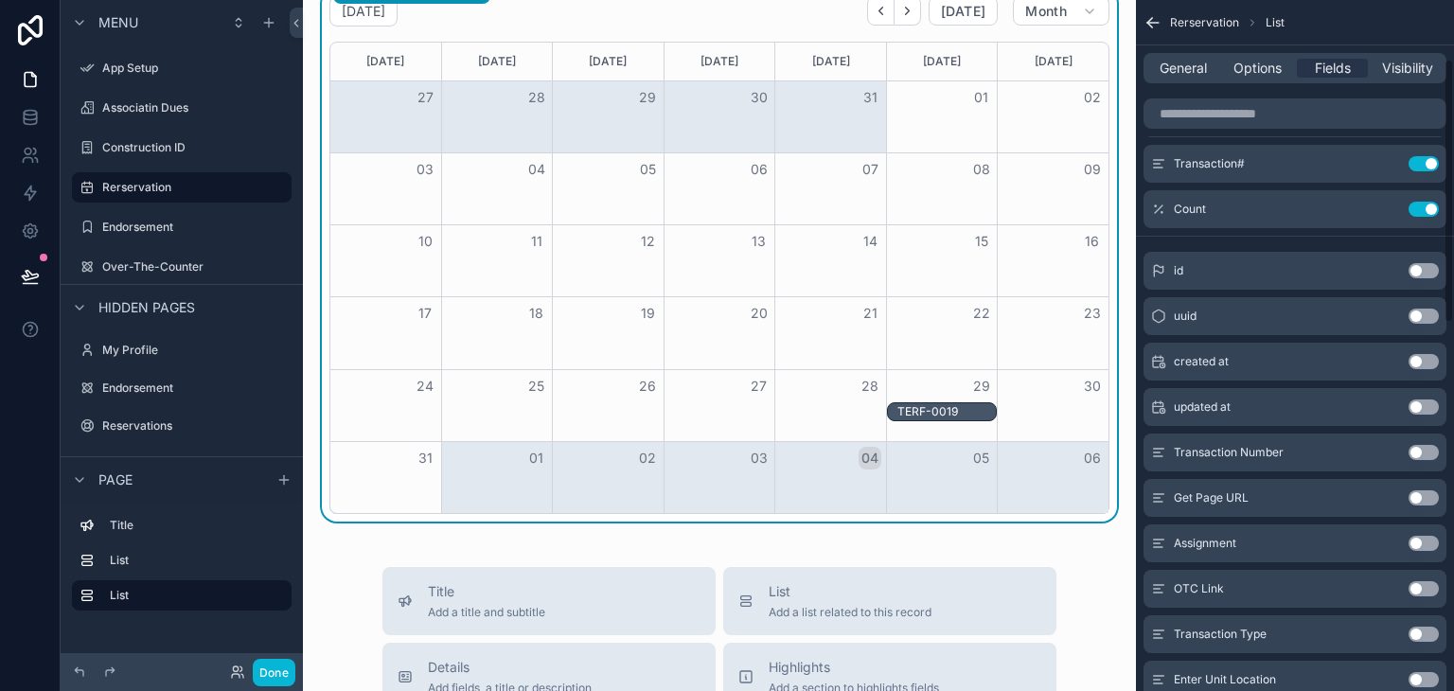
scroll to position [189, 0]
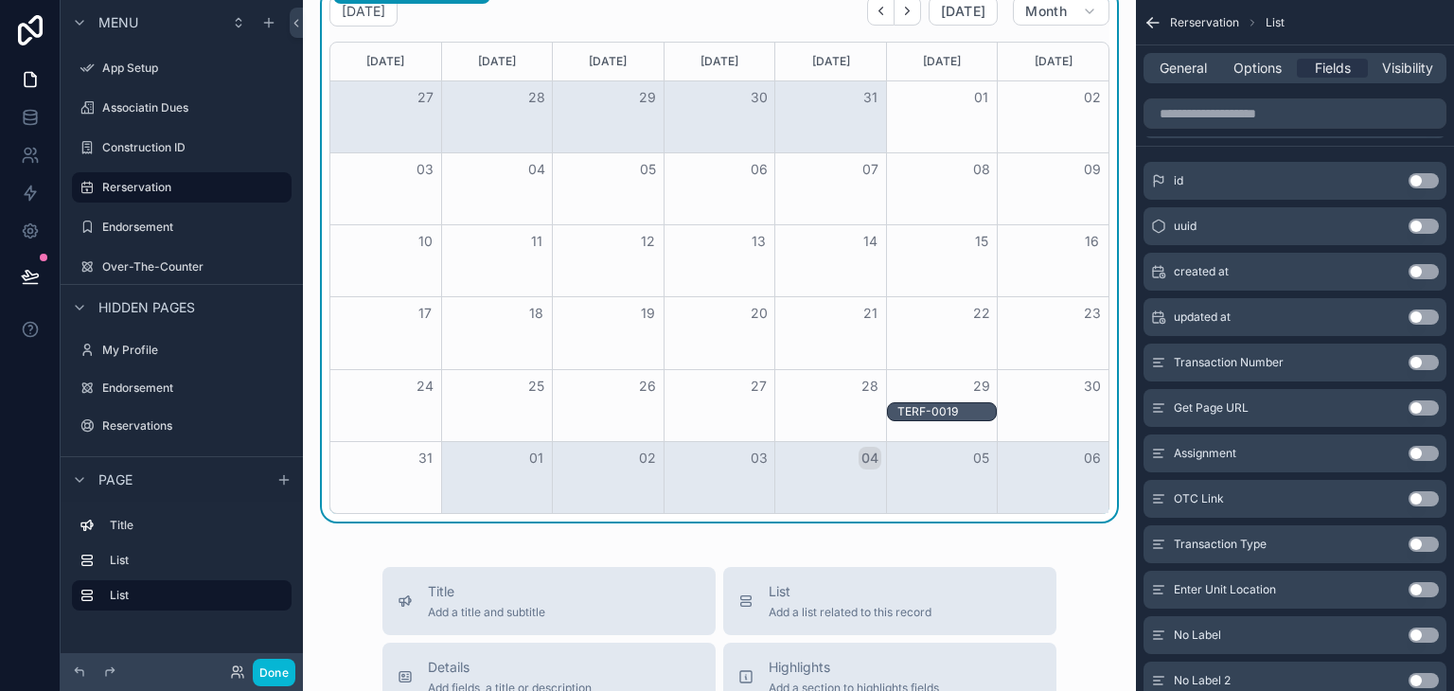
click at [1411, 361] on button "Use setting" at bounding box center [1424, 362] width 30 height 15
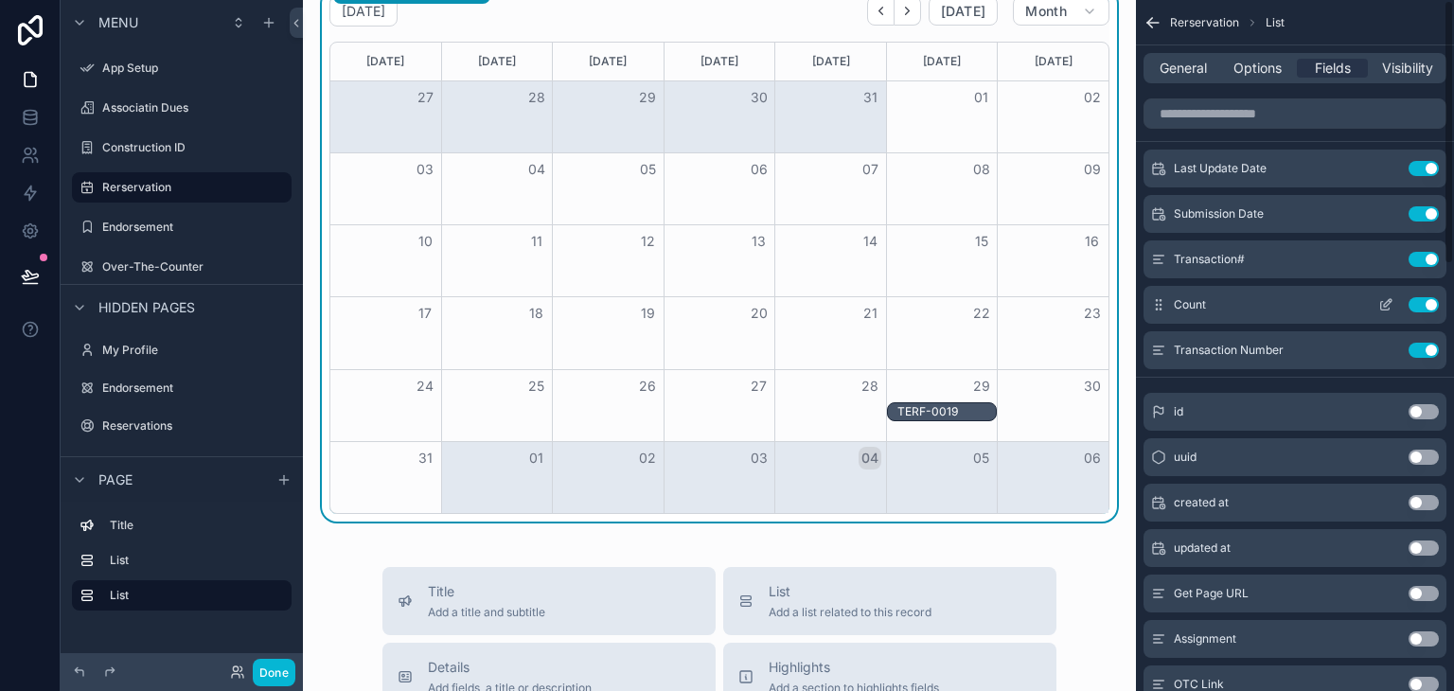
scroll to position [0, 0]
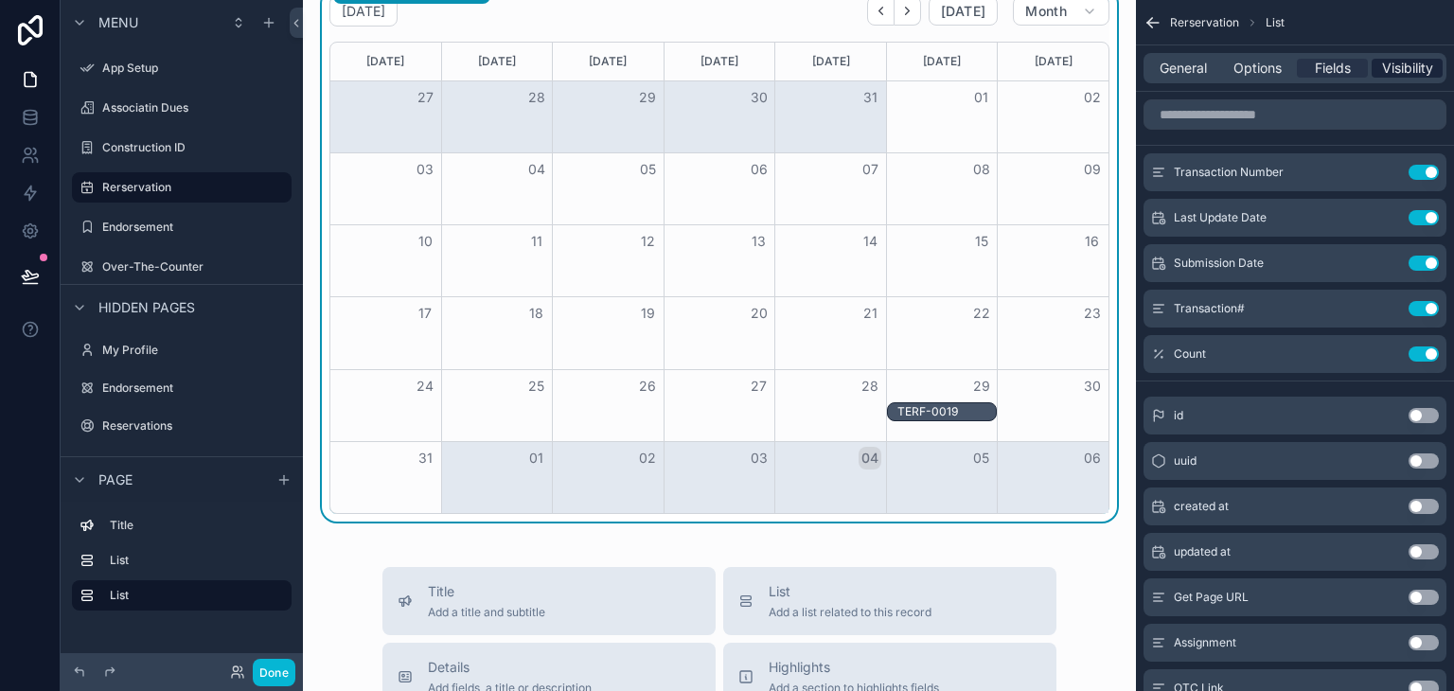
click at [1399, 62] on span "Visibility" at bounding box center [1407, 68] width 51 height 19
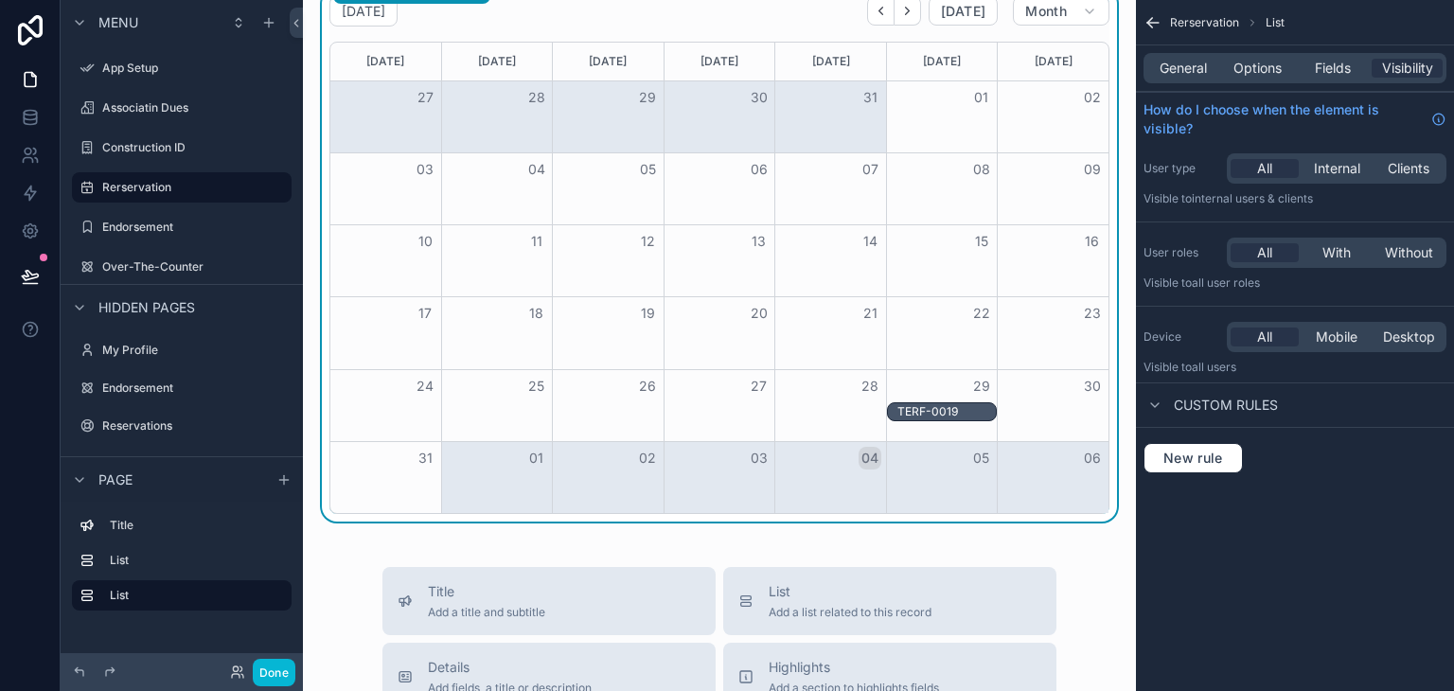
click at [948, 405] on div "TERF-0019" at bounding box center [946, 411] width 98 height 15
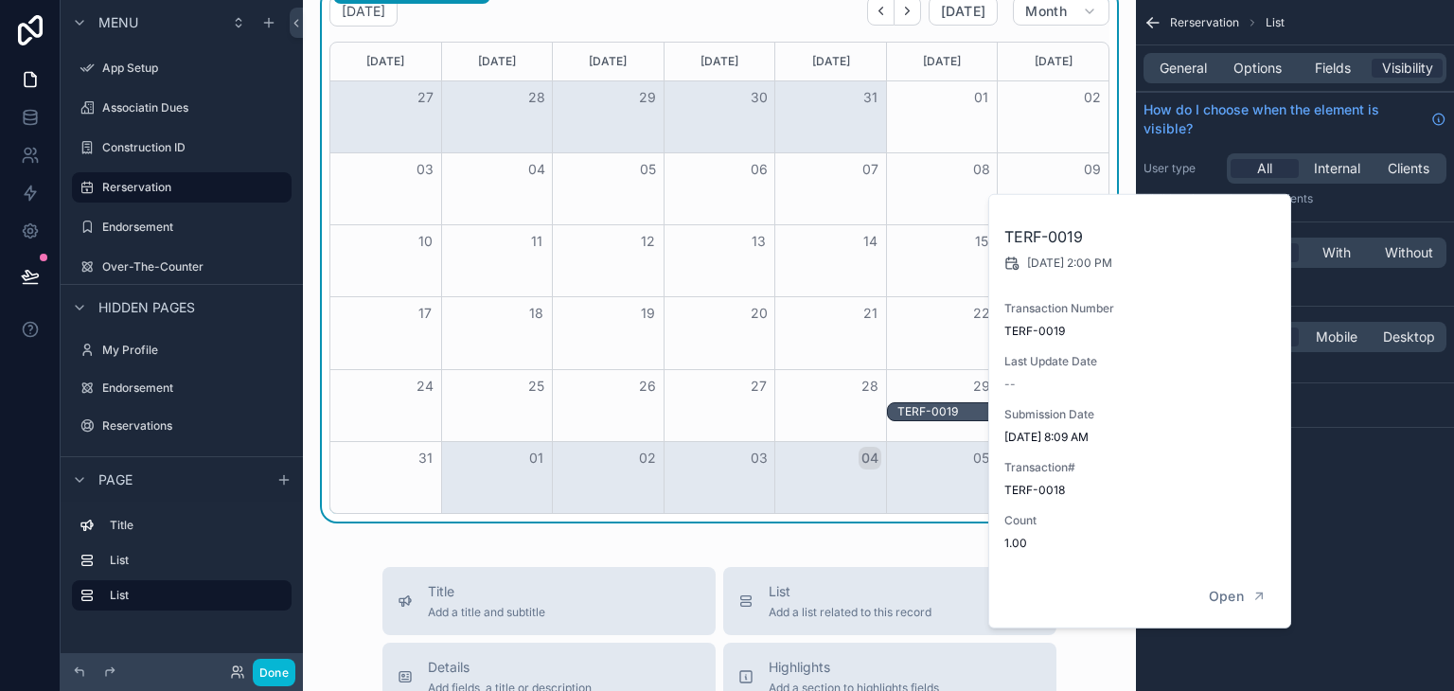
click at [920, 526] on div "Reservation (Pavillion / ViewDeck) Submission Date [DATE] 8:09 AM Transaction# …" at bounding box center [719, 364] width 833 height 2055
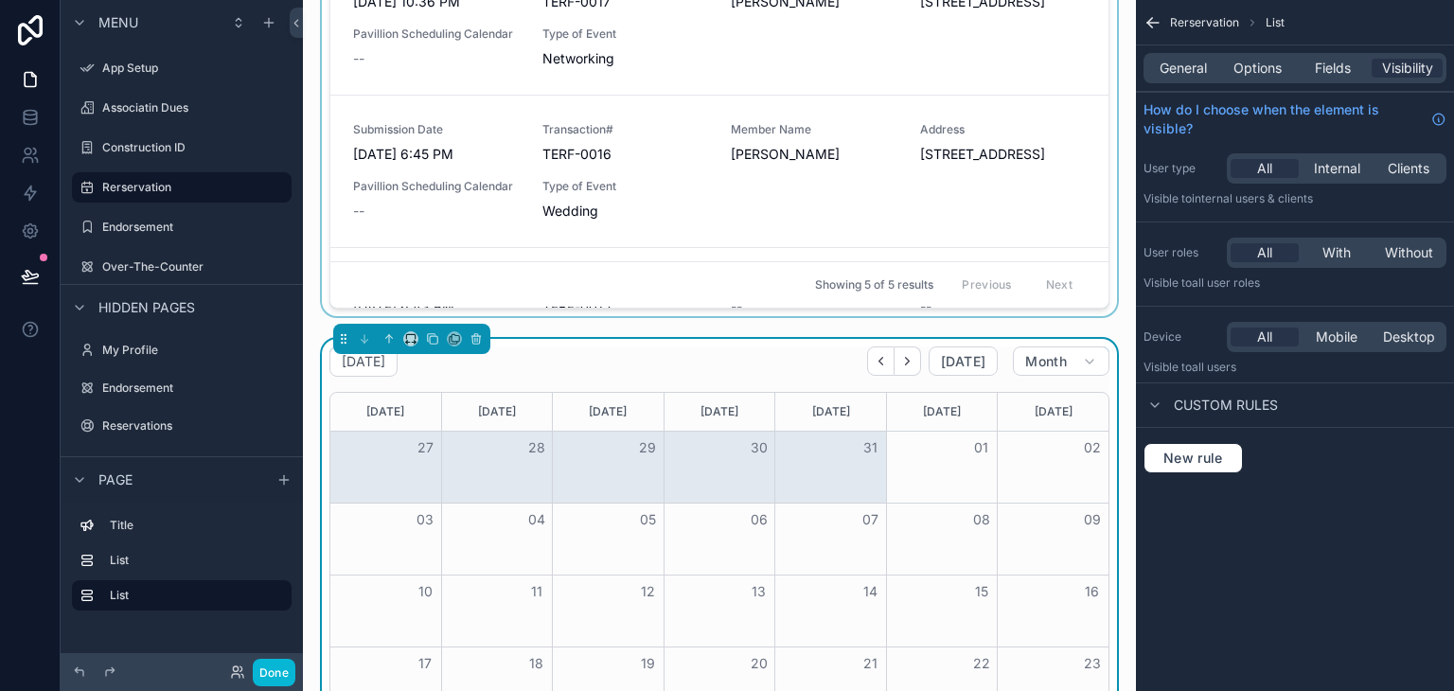
scroll to position [284, 0]
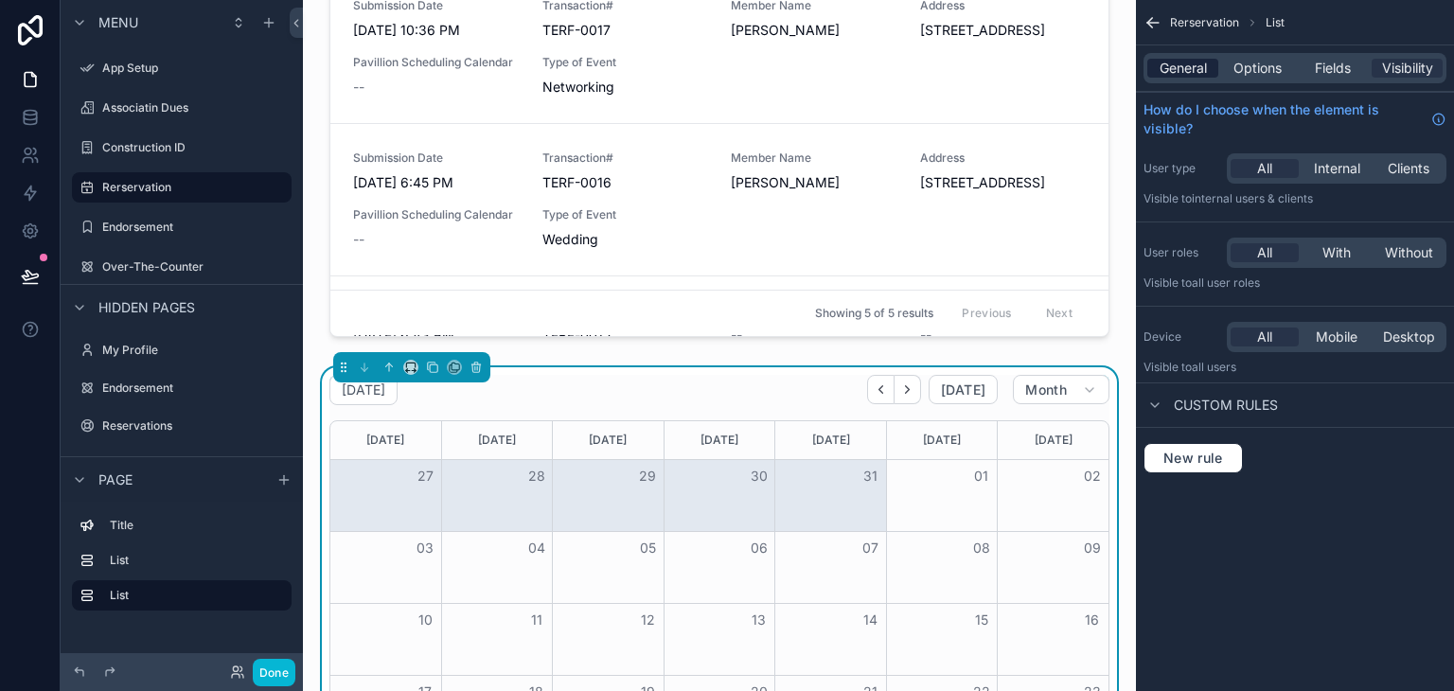
click at [1162, 65] on span "General" at bounding box center [1183, 68] width 47 height 19
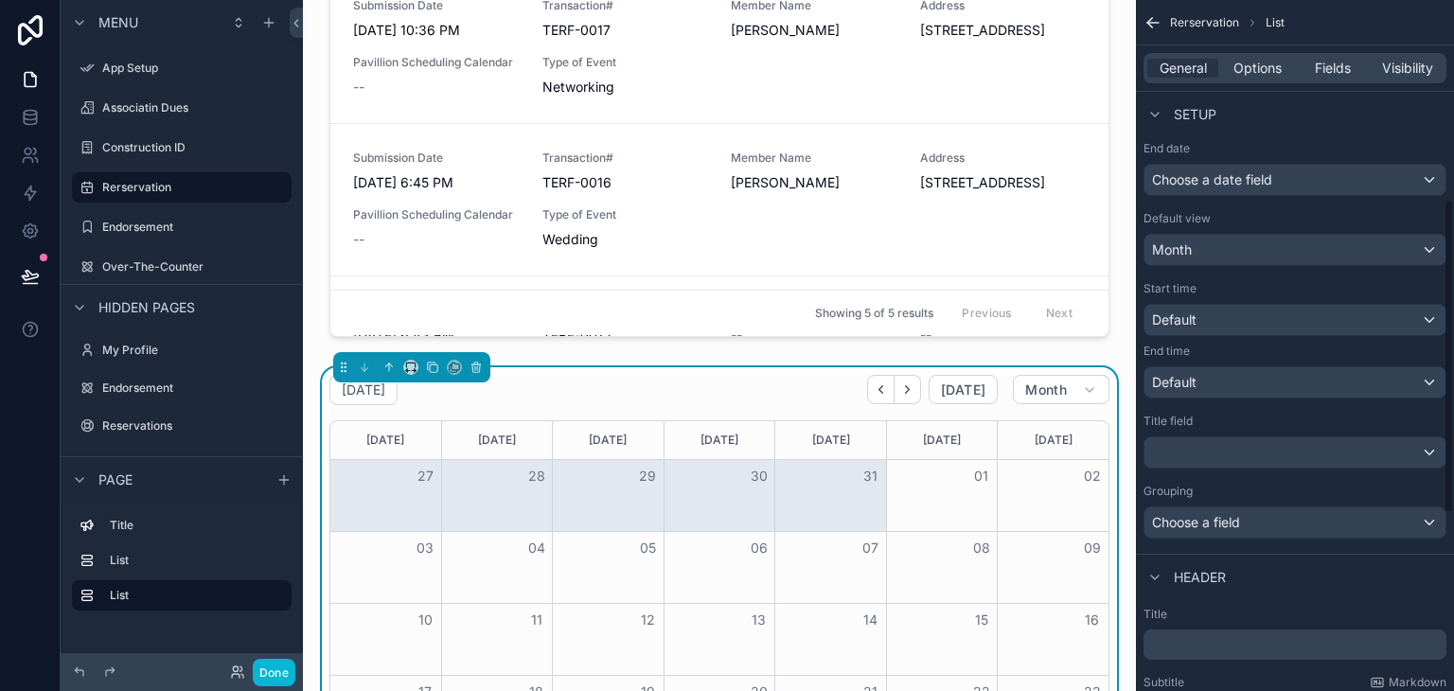
scroll to position [379, 0]
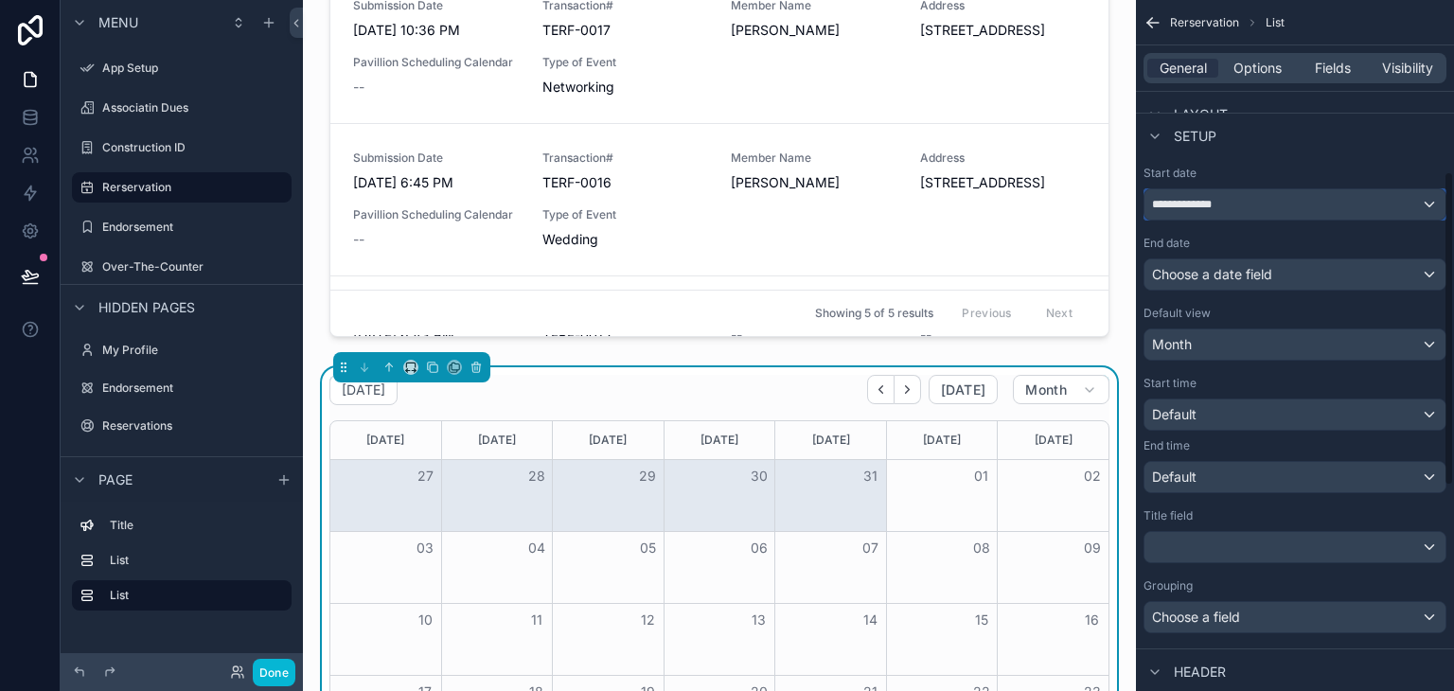
click at [1244, 210] on div "**********" at bounding box center [1294, 204] width 301 height 30
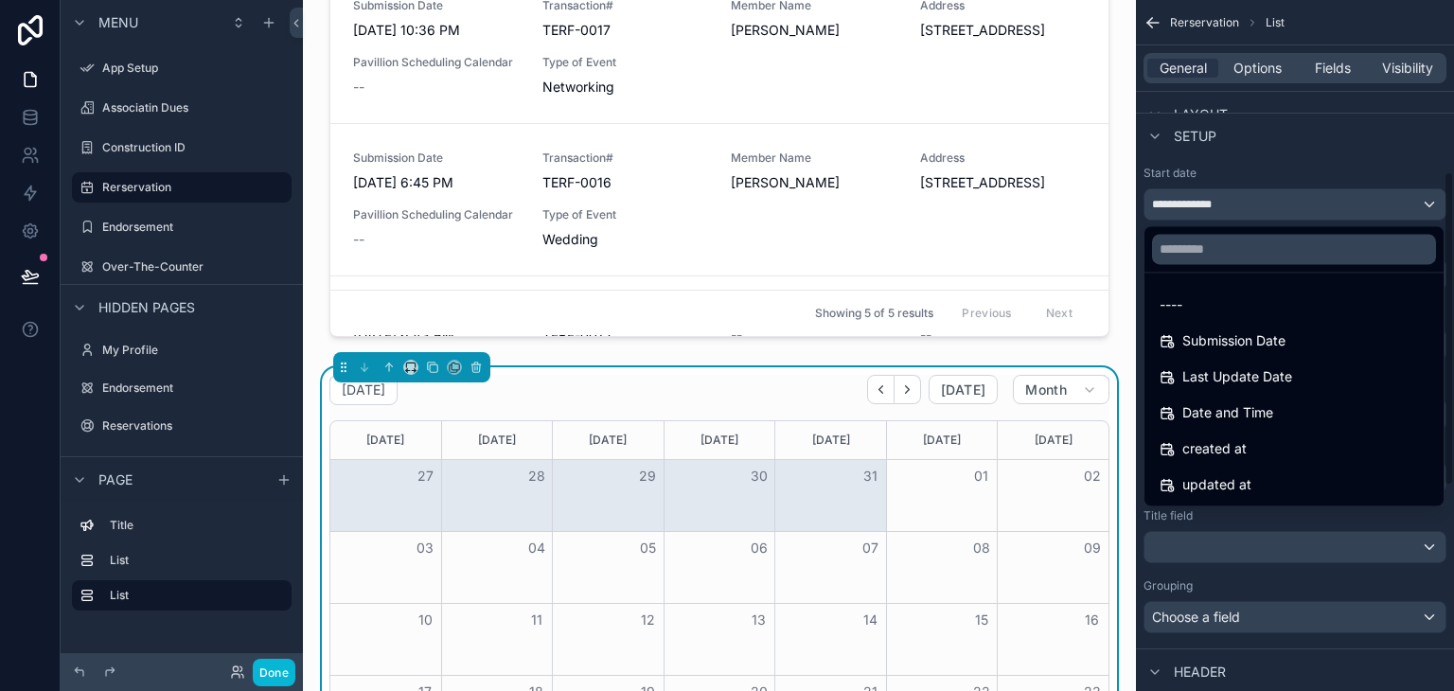
click at [1309, 207] on div "scrollable content" at bounding box center [727, 345] width 1454 height 691
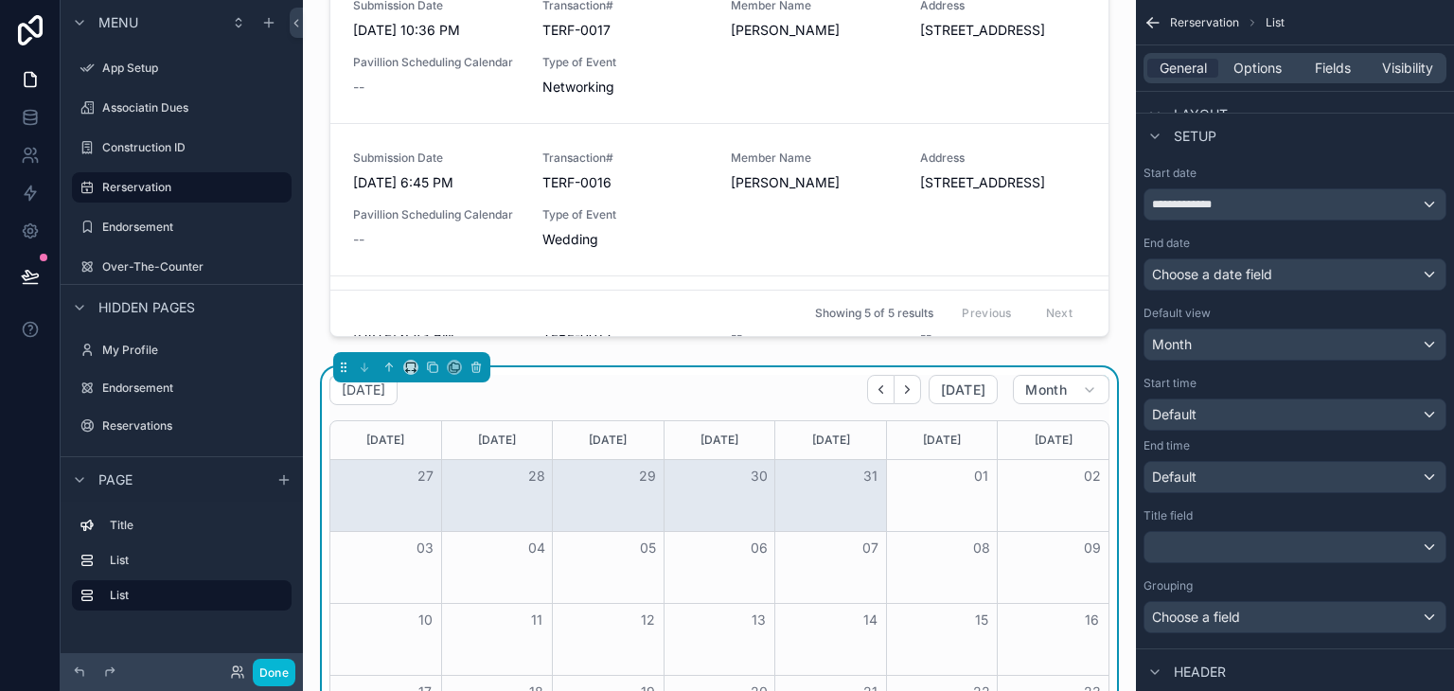
click at [1302, 186] on div "**********" at bounding box center [1295, 193] width 303 height 55
click at [1299, 201] on div "**********" at bounding box center [1294, 204] width 301 height 30
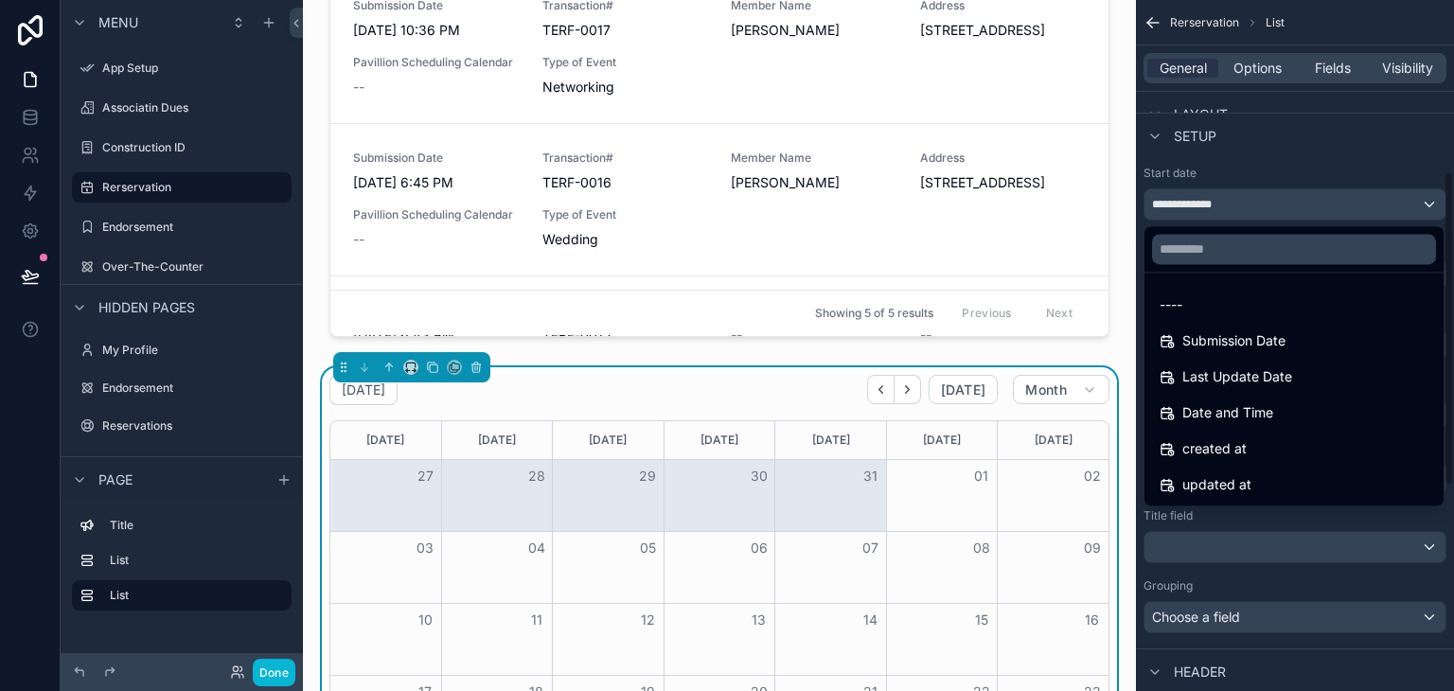
click at [1306, 183] on div "scrollable content" at bounding box center [727, 345] width 1454 height 691
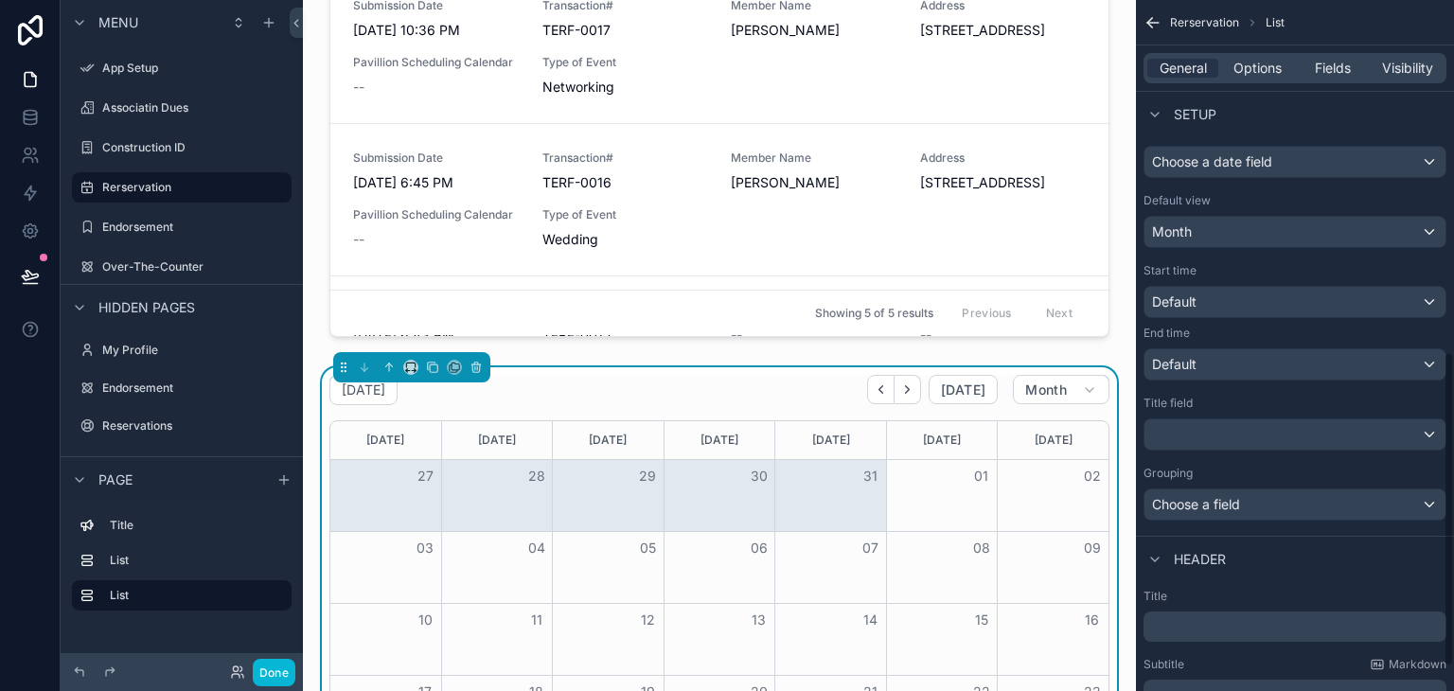
scroll to position [828, 0]
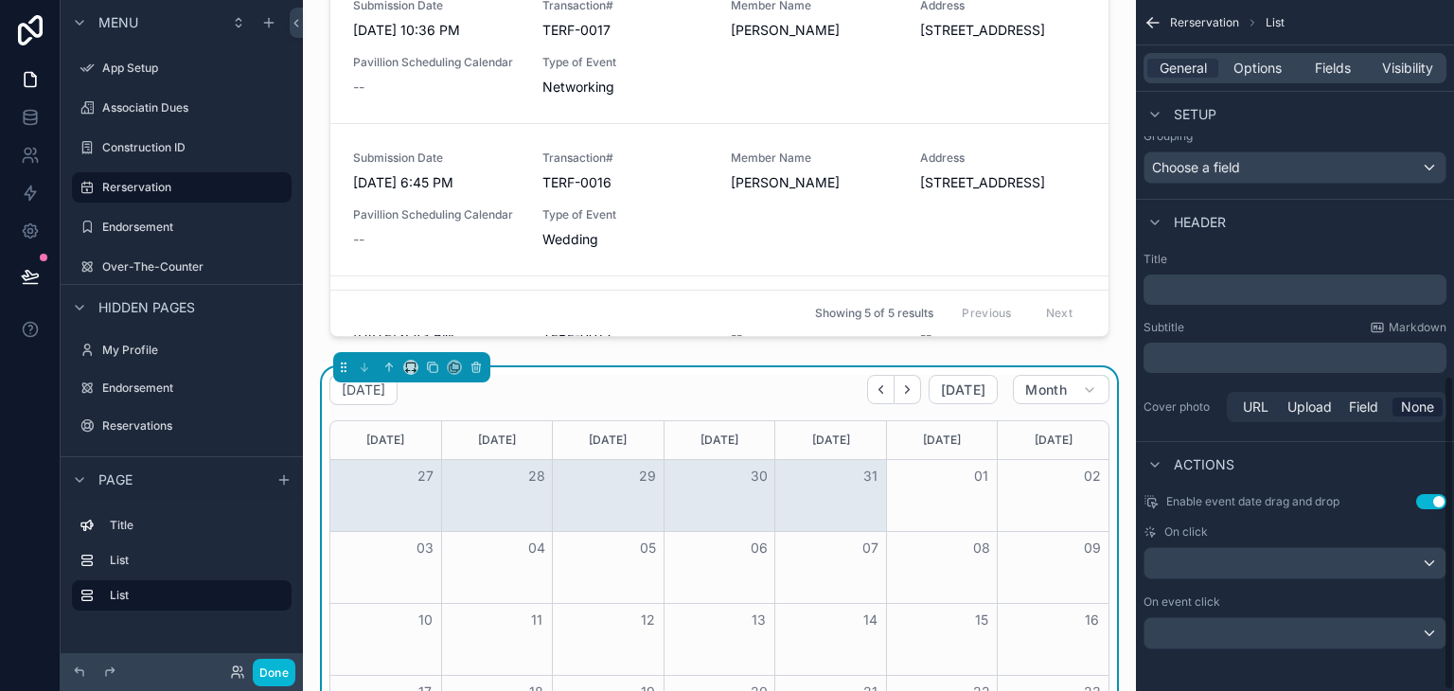
click at [1435, 494] on button "Use setting" at bounding box center [1431, 501] width 30 height 15
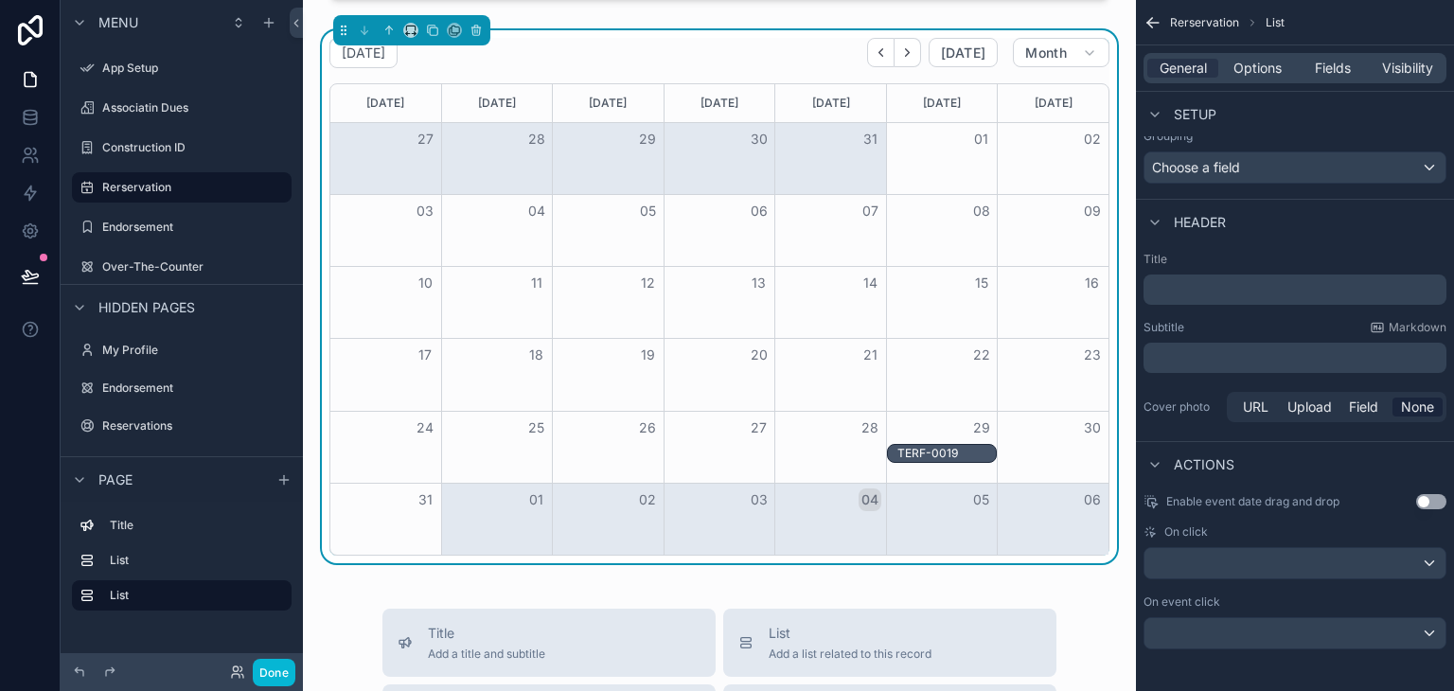
scroll to position [663, 0]
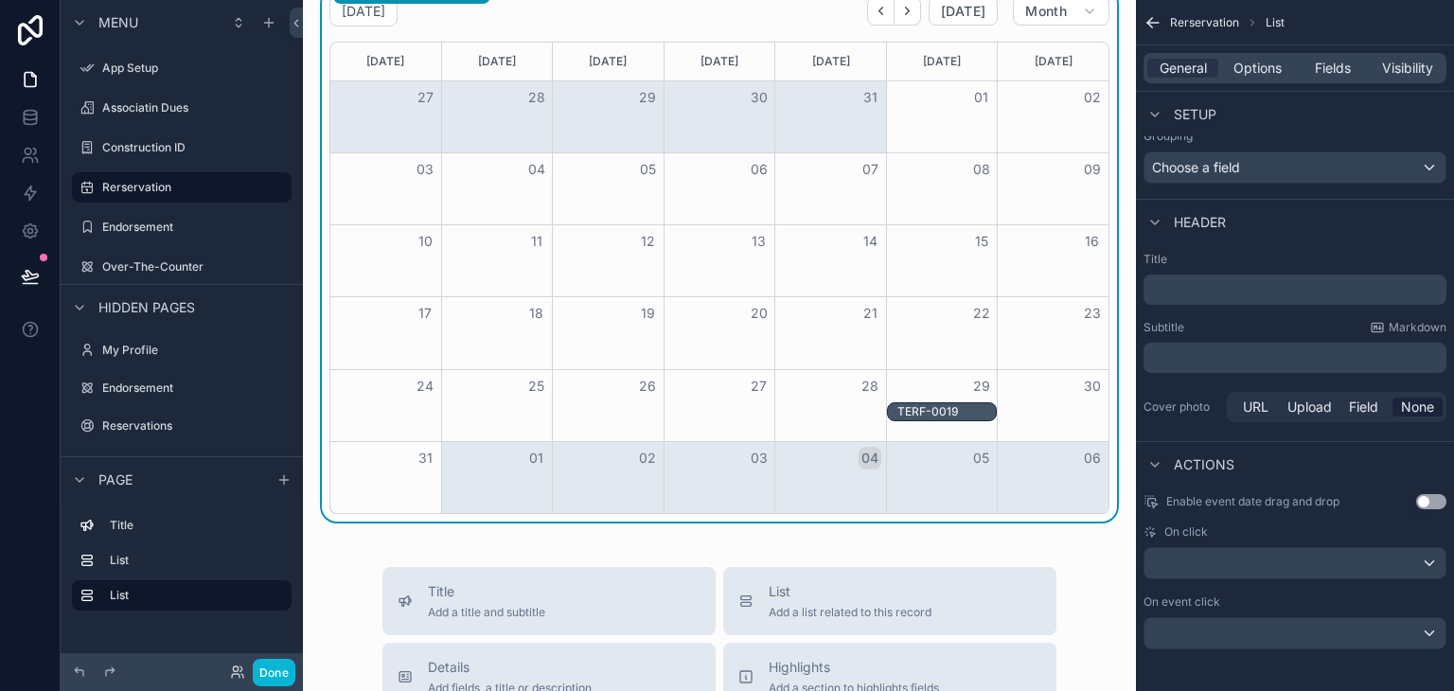
drag, startPoint x: 927, startPoint y: 410, endPoint x: 977, endPoint y: 349, distance: 78.7
click at [977, 349] on div "[DATE] [DATE] [DATE] [DATE] [DATE] [DATE] [DATE] 27 28 29 30 31 01 02 03 04 05 …" at bounding box center [719, 278] width 780 height 473
click at [966, 407] on div "TERF-0019" at bounding box center [946, 411] width 98 height 15
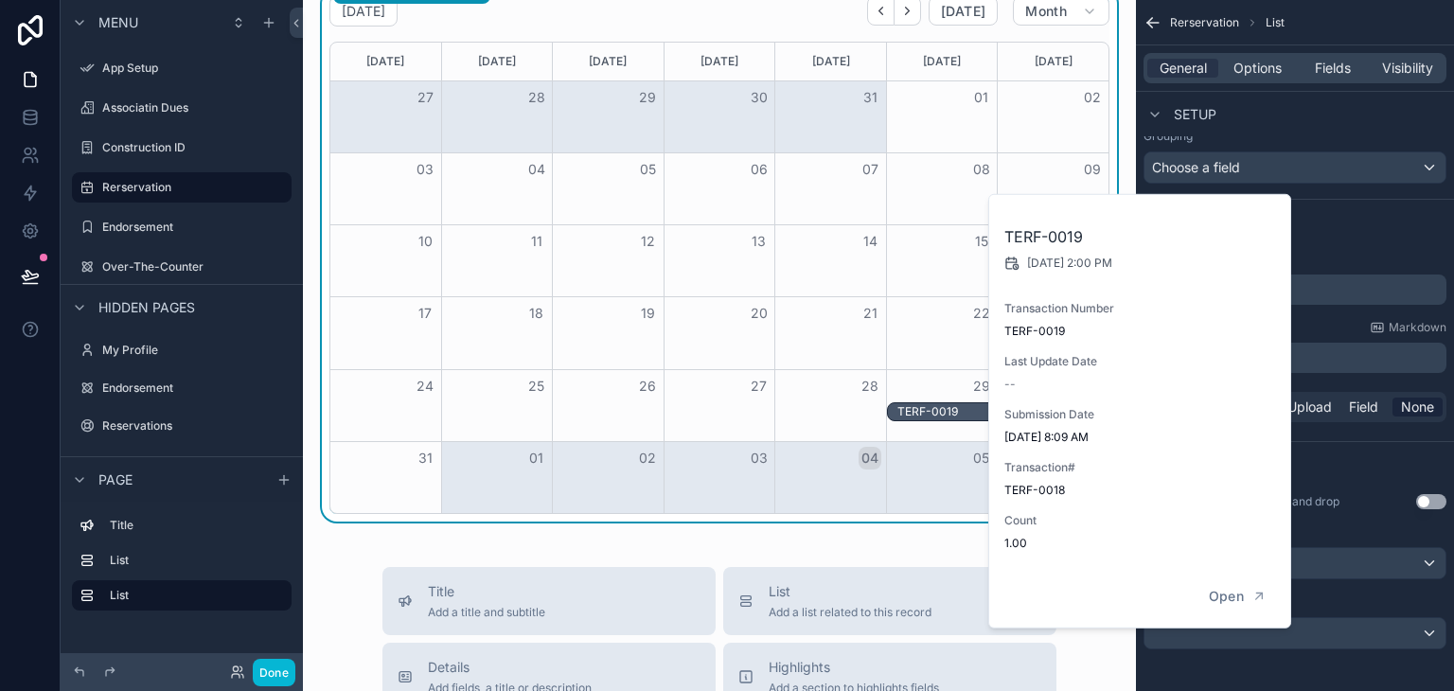
click at [949, 412] on div "TERF-0019" at bounding box center [946, 411] width 98 height 15
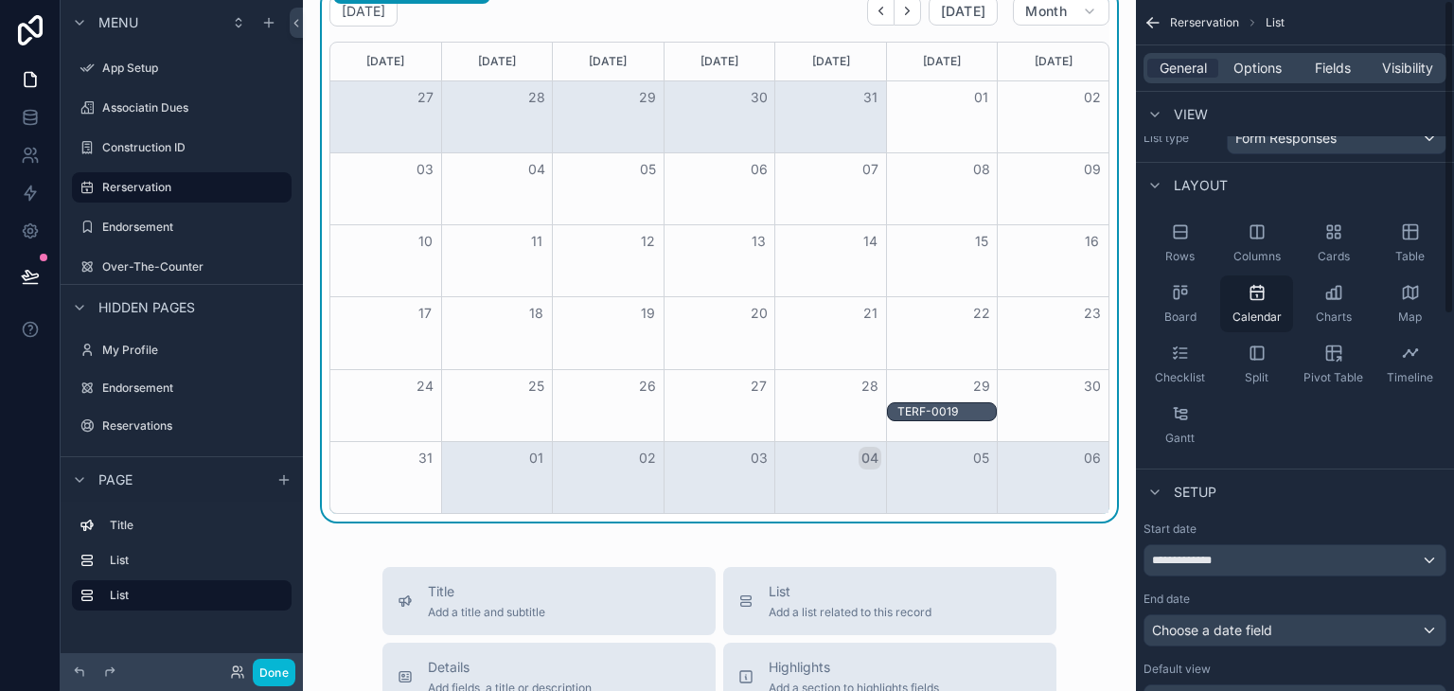
scroll to position [0, 0]
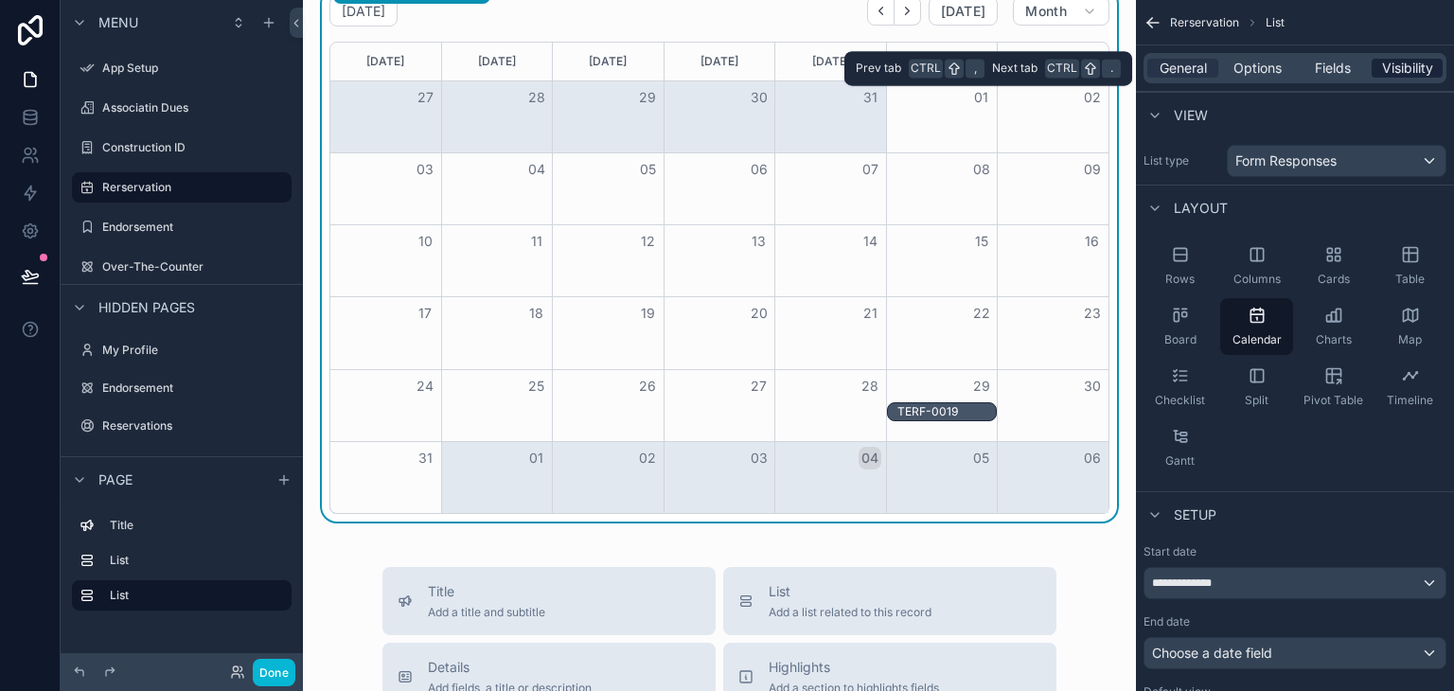
click at [1399, 72] on span "Visibility" at bounding box center [1407, 68] width 51 height 19
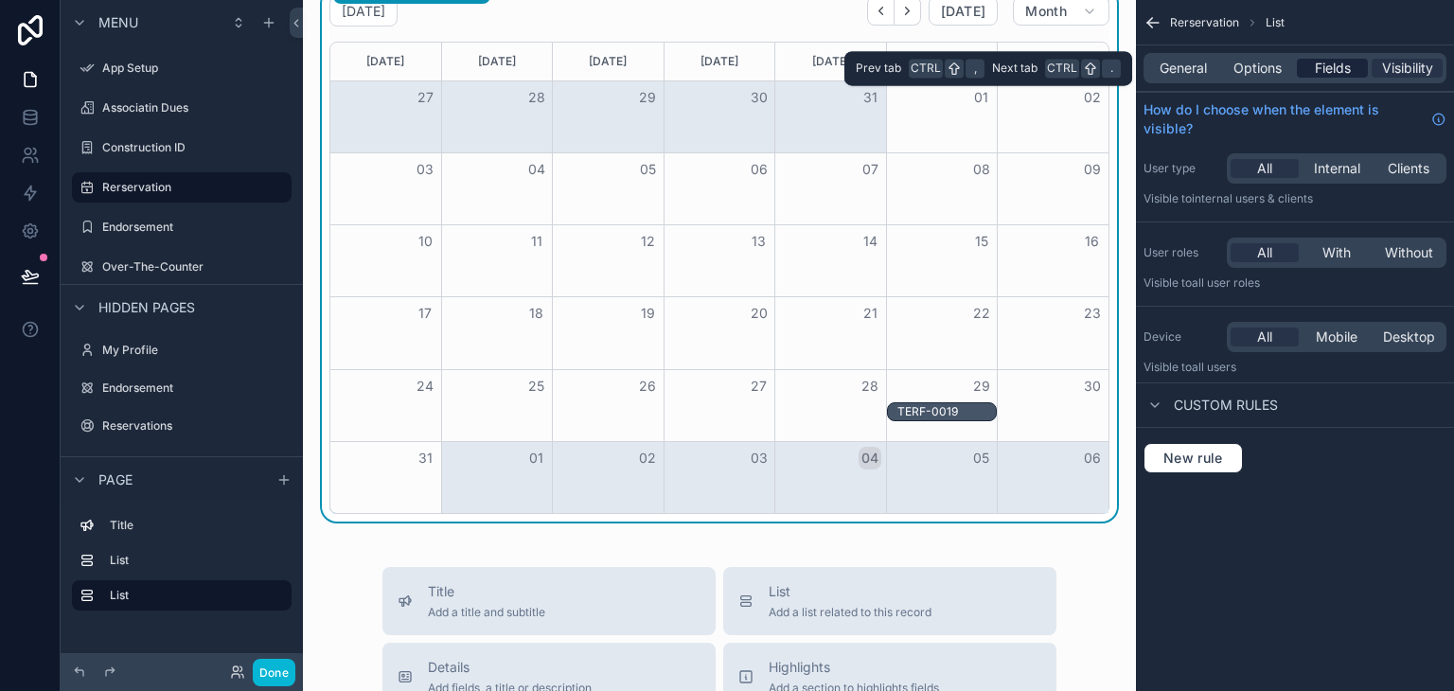
click at [1344, 72] on span "Fields" at bounding box center [1333, 68] width 36 height 19
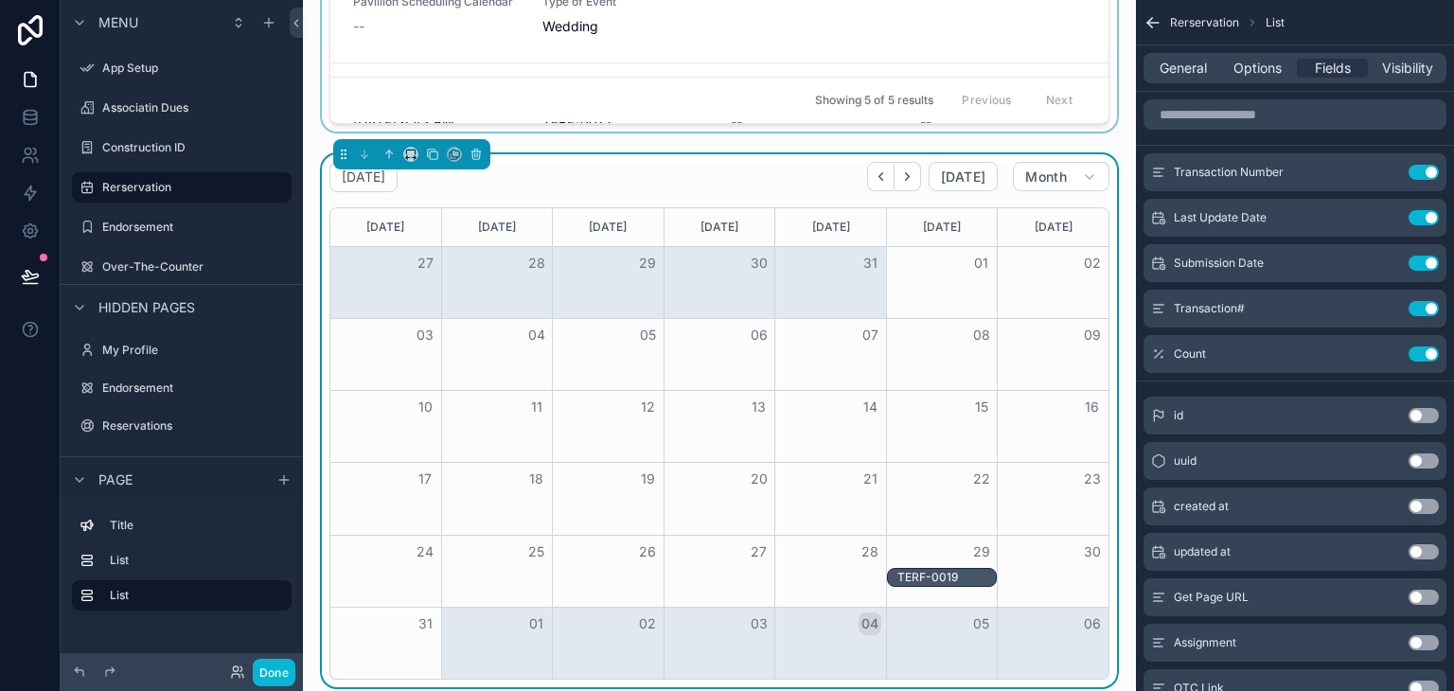
scroll to position [284, 0]
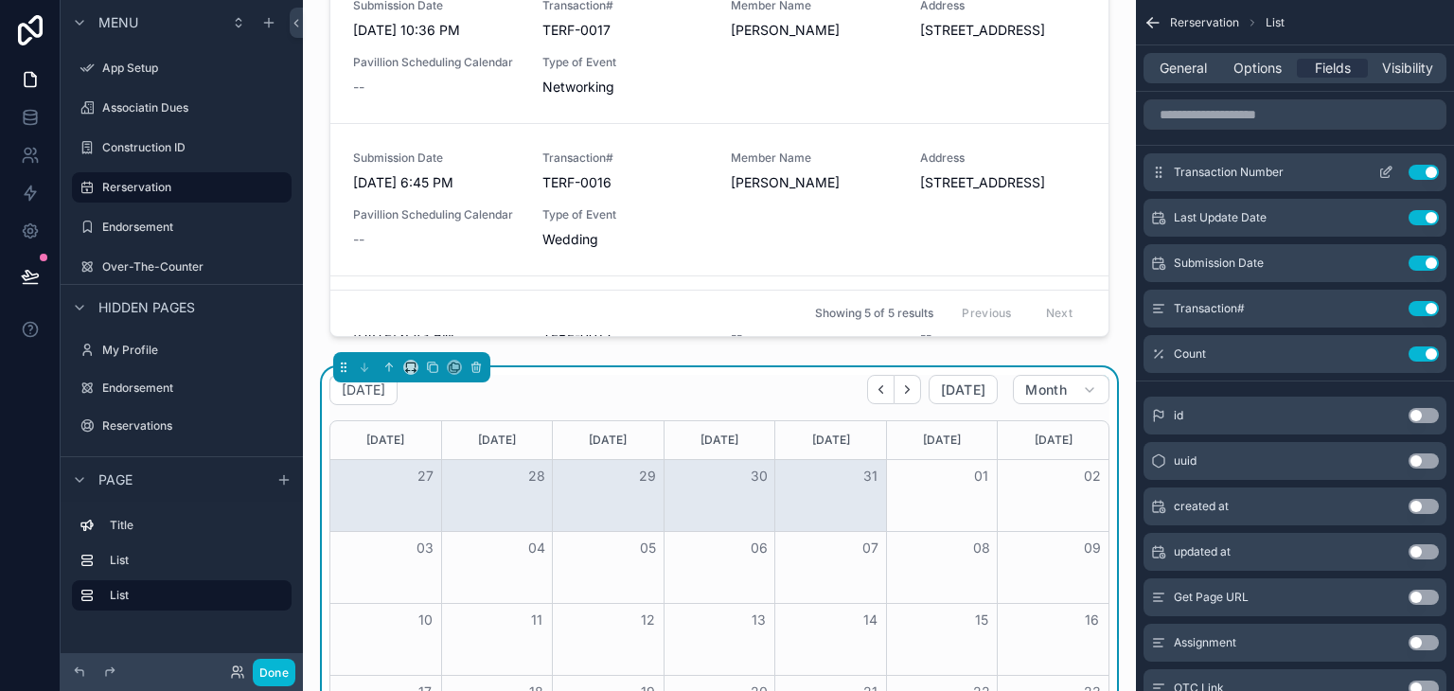
click at [1417, 177] on button "Use setting" at bounding box center [1424, 172] width 30 height 15
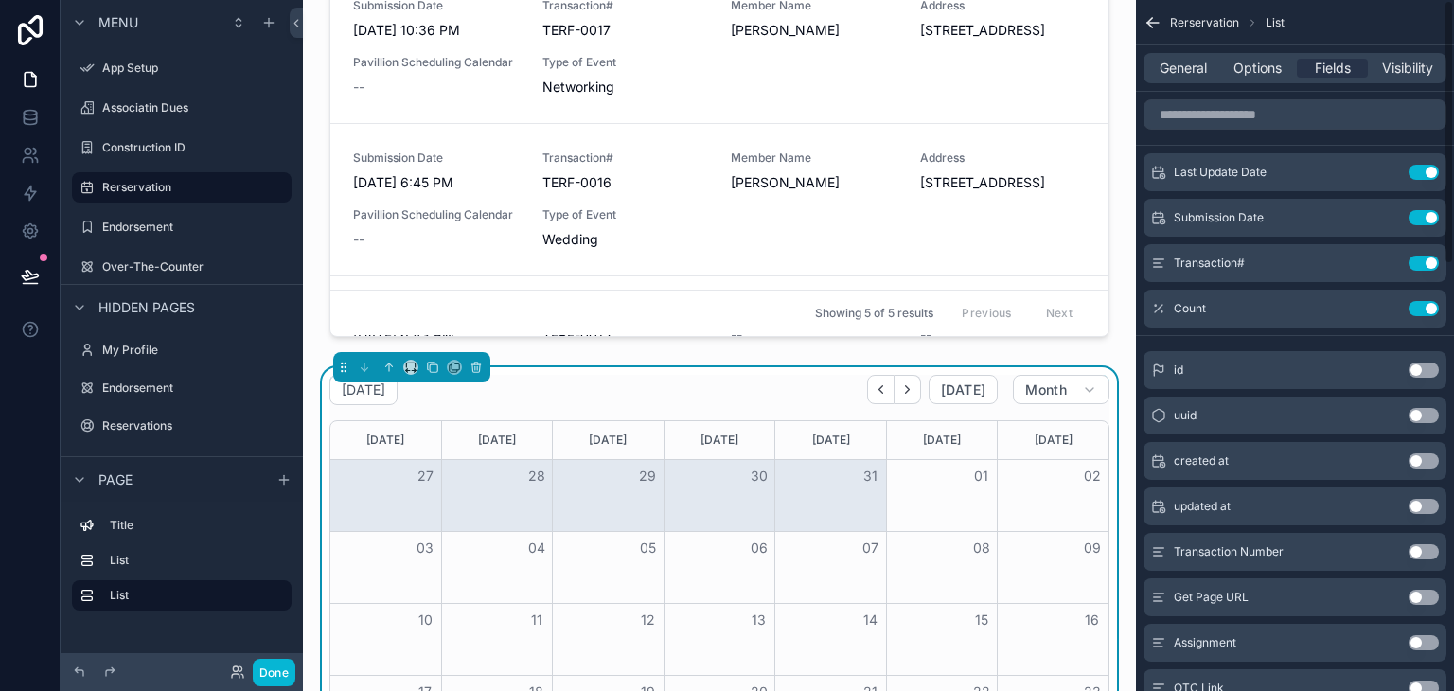
click at [1417, 177] on button "Use setting" at bounding box center [1424, 172] width 30 height 15
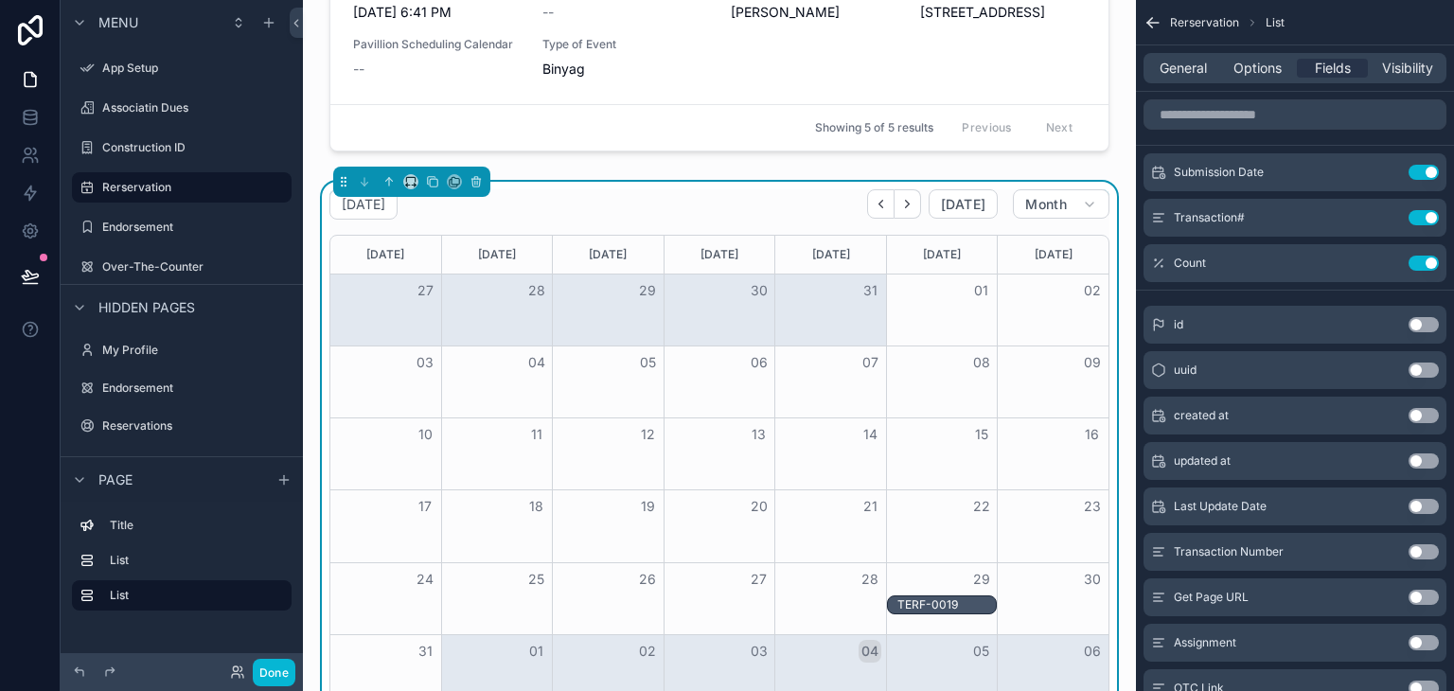
scroll to position [473, 0]
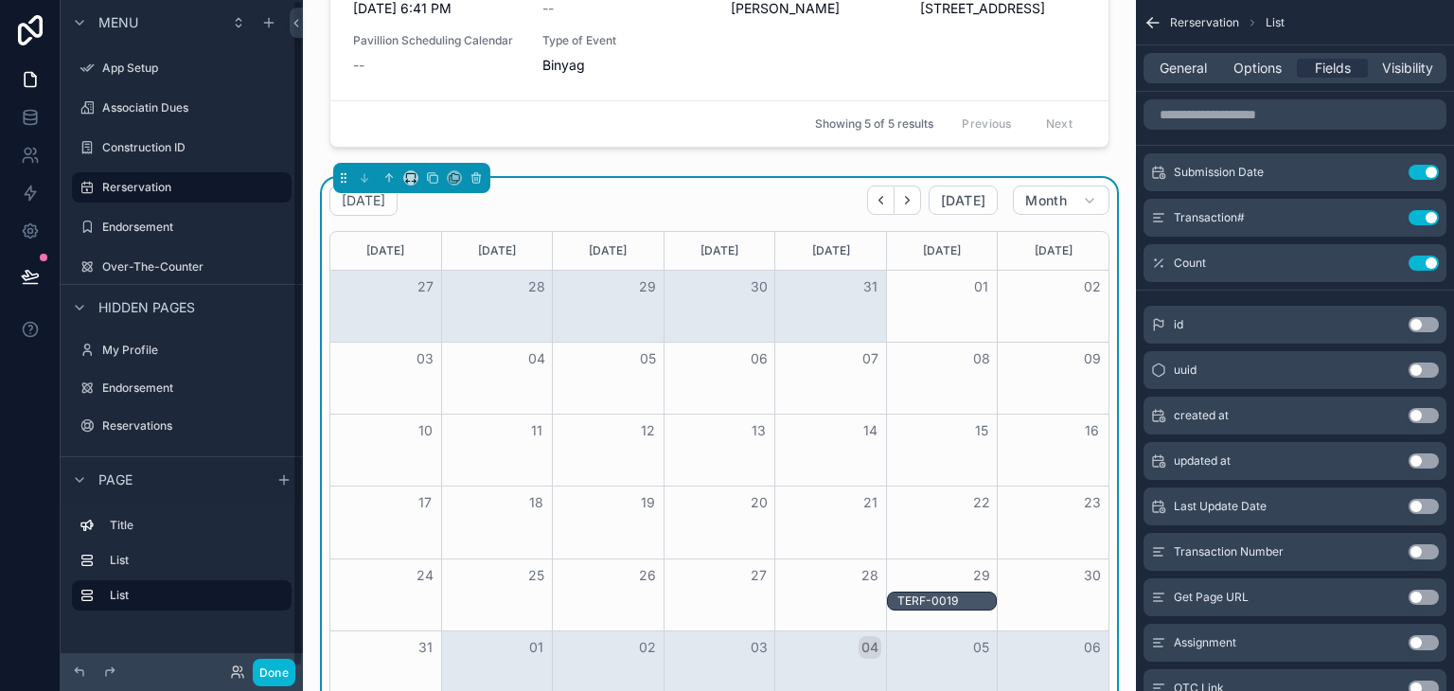
click at [480, 439] on div "11" at bounding box center [496, 431] width 111 height 32
click at [1158, 24] on icon "scrollable content" at bounding box center [1153, 22] width 19 height 19
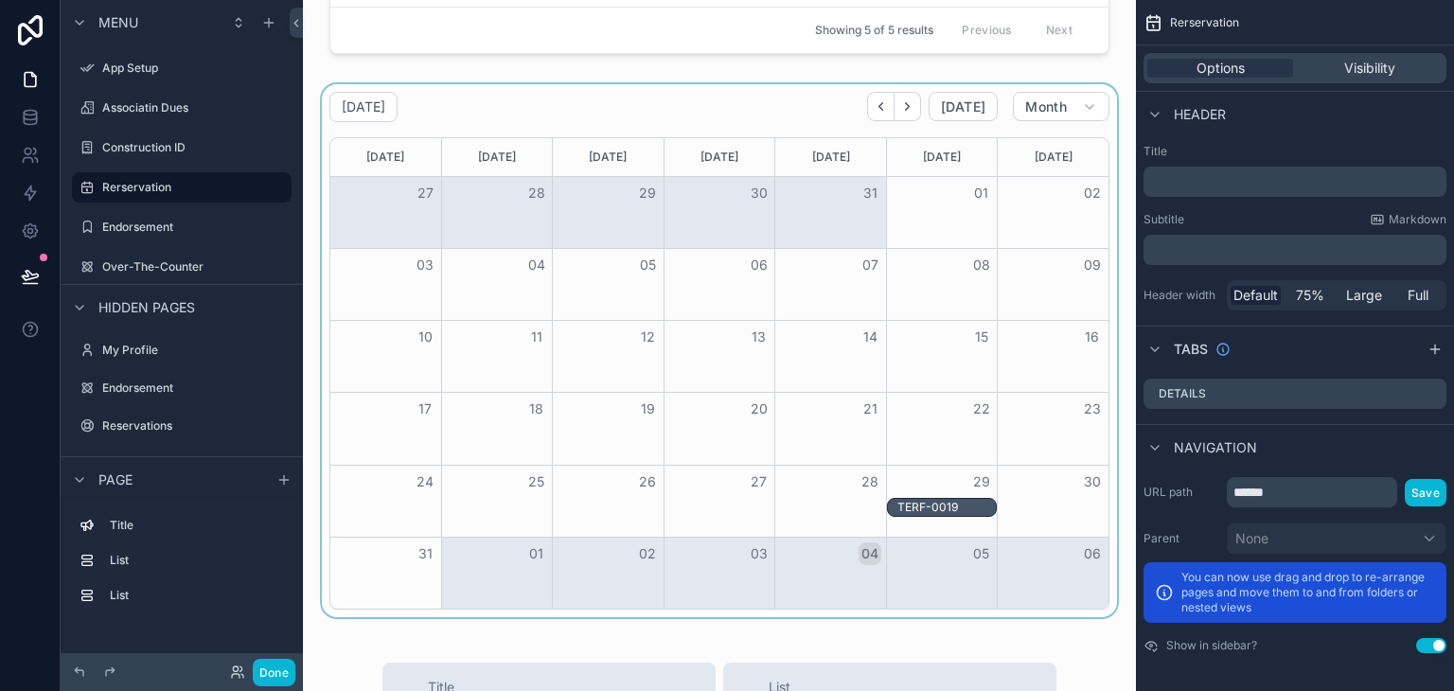
scroll to position [568, 0]
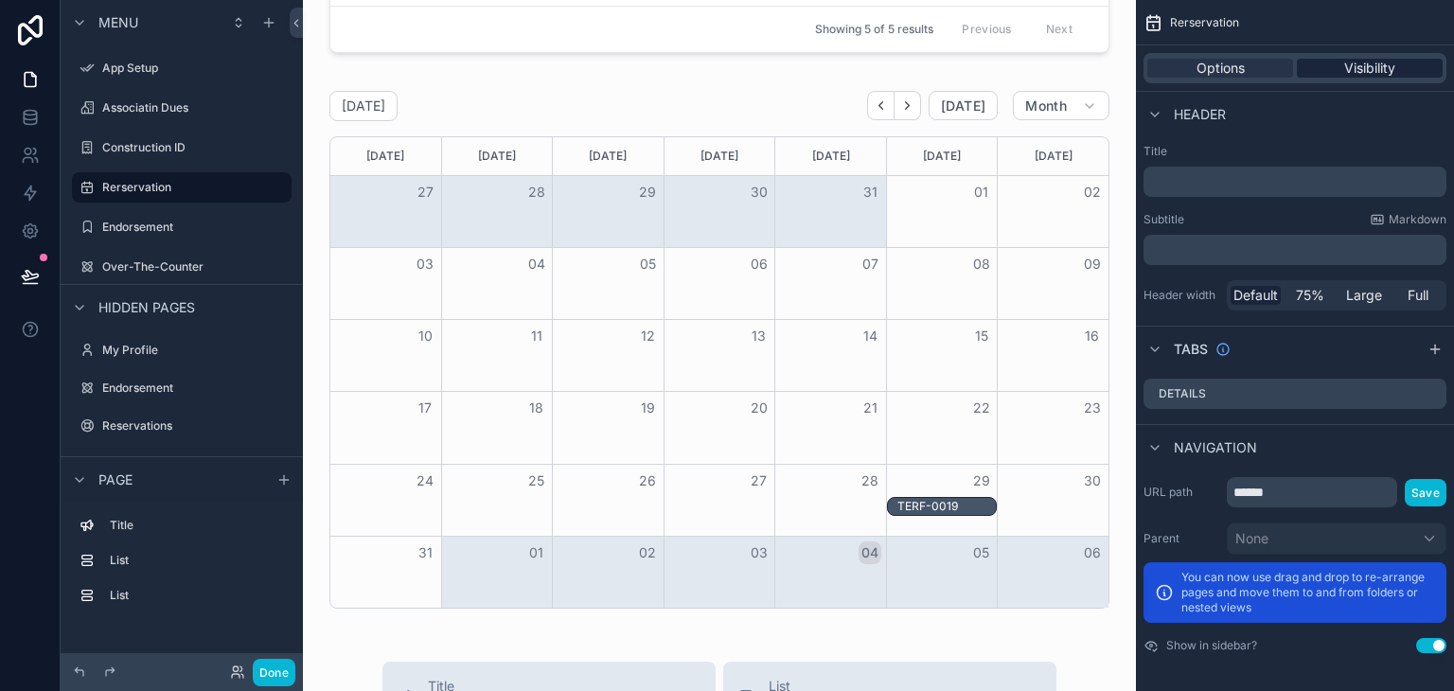
click at [1356, 69] on span "Visibility" at bounding box center [1369, 68] width 51 height 19
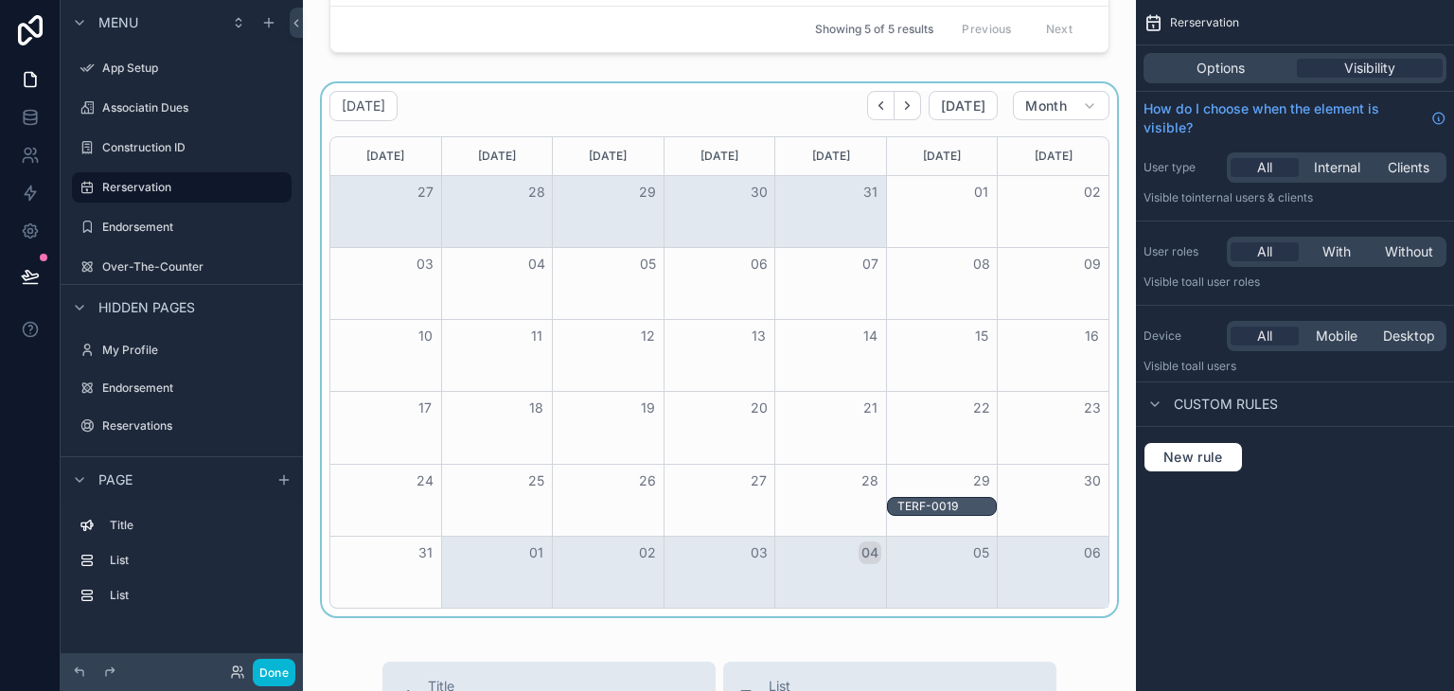
click at [1081, 336] on button "16" at bounding box center [1092, 336] width 23 height 23
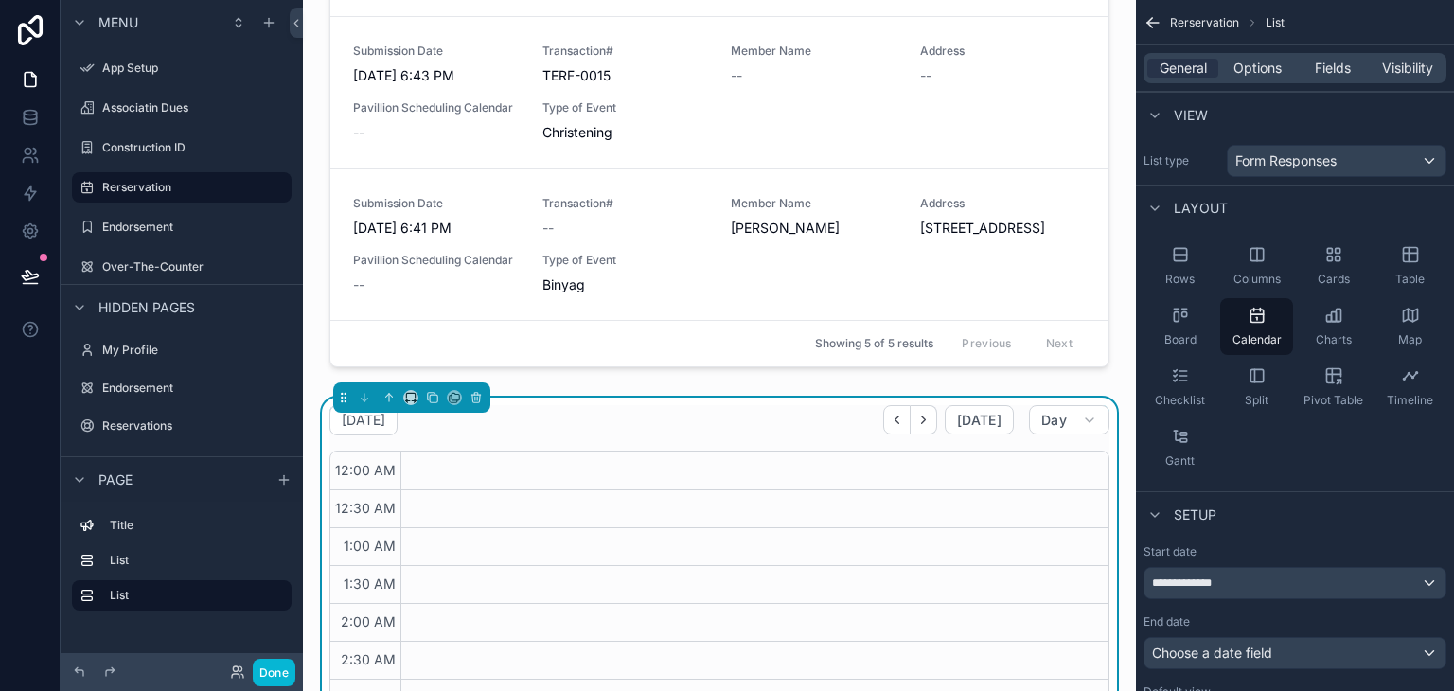
scroll to position [473, 0]
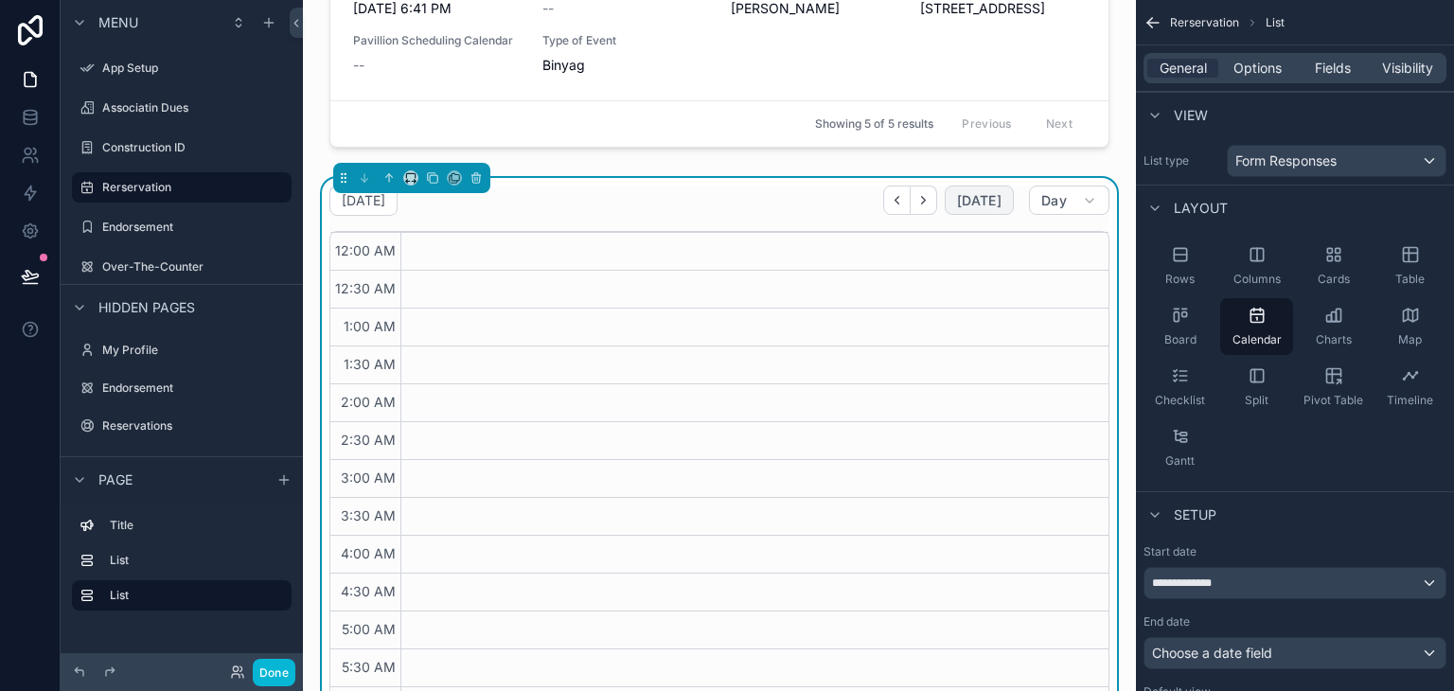
click at [957, 194] on span "[DATE]" at bounding box center [979, 200] width 44 height 17
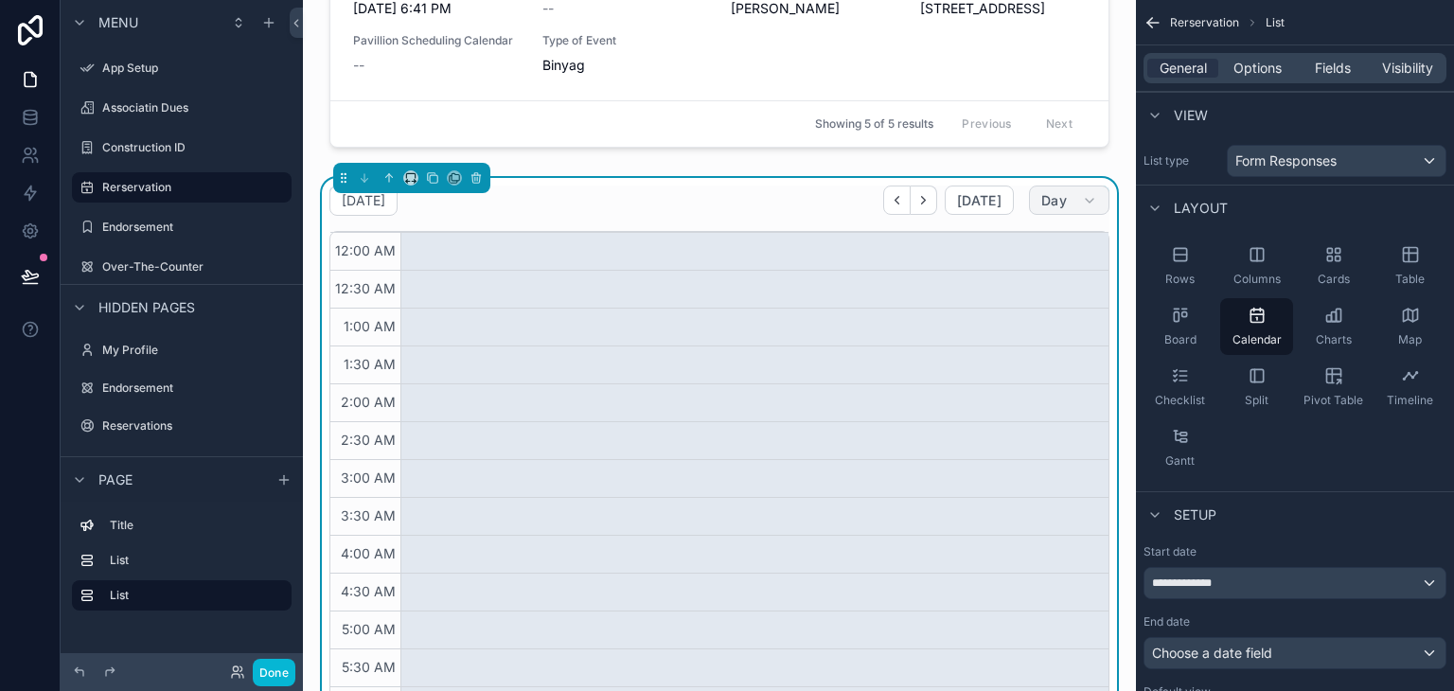
click at [1041, 192] on span "Day" at bounding box center [1054, 200] width 26 height 17
click at [1024, 251] on button "Month" at bounding box center [1010, 246] width 136 height 34
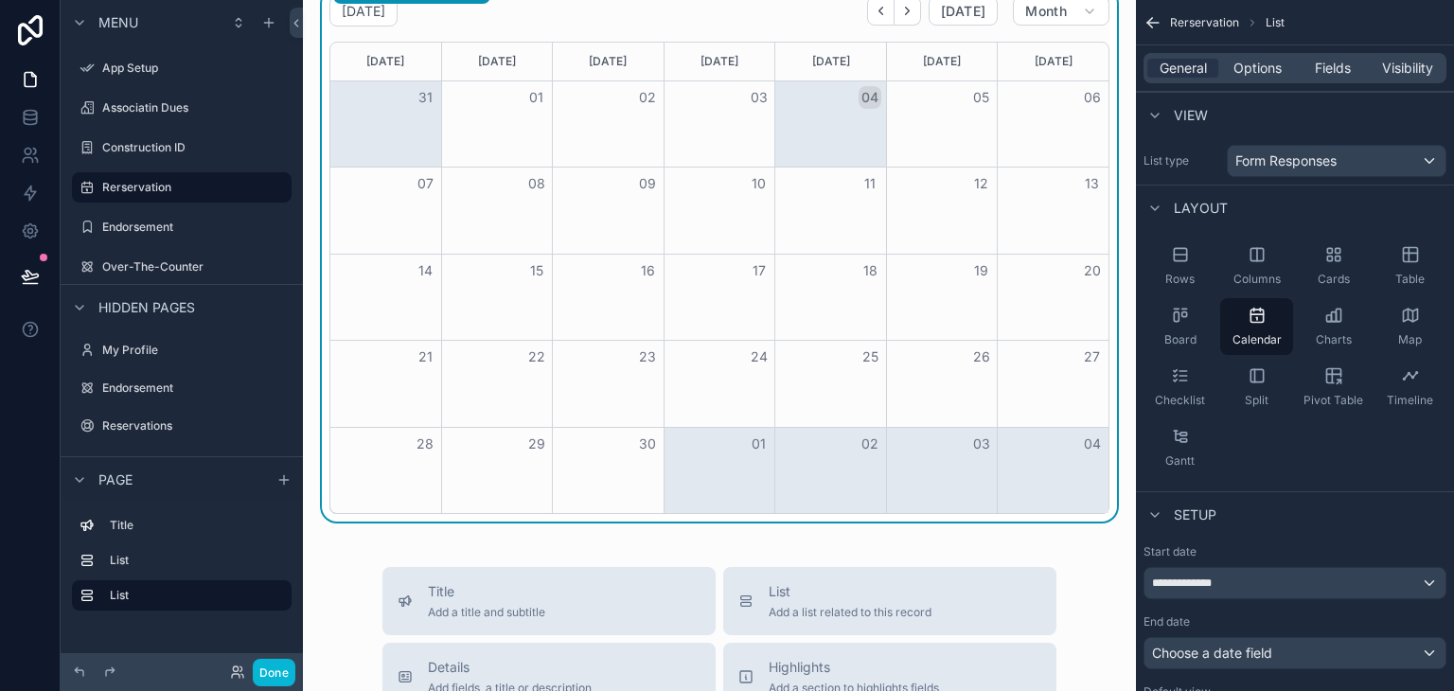
scroll to position [473, 0]
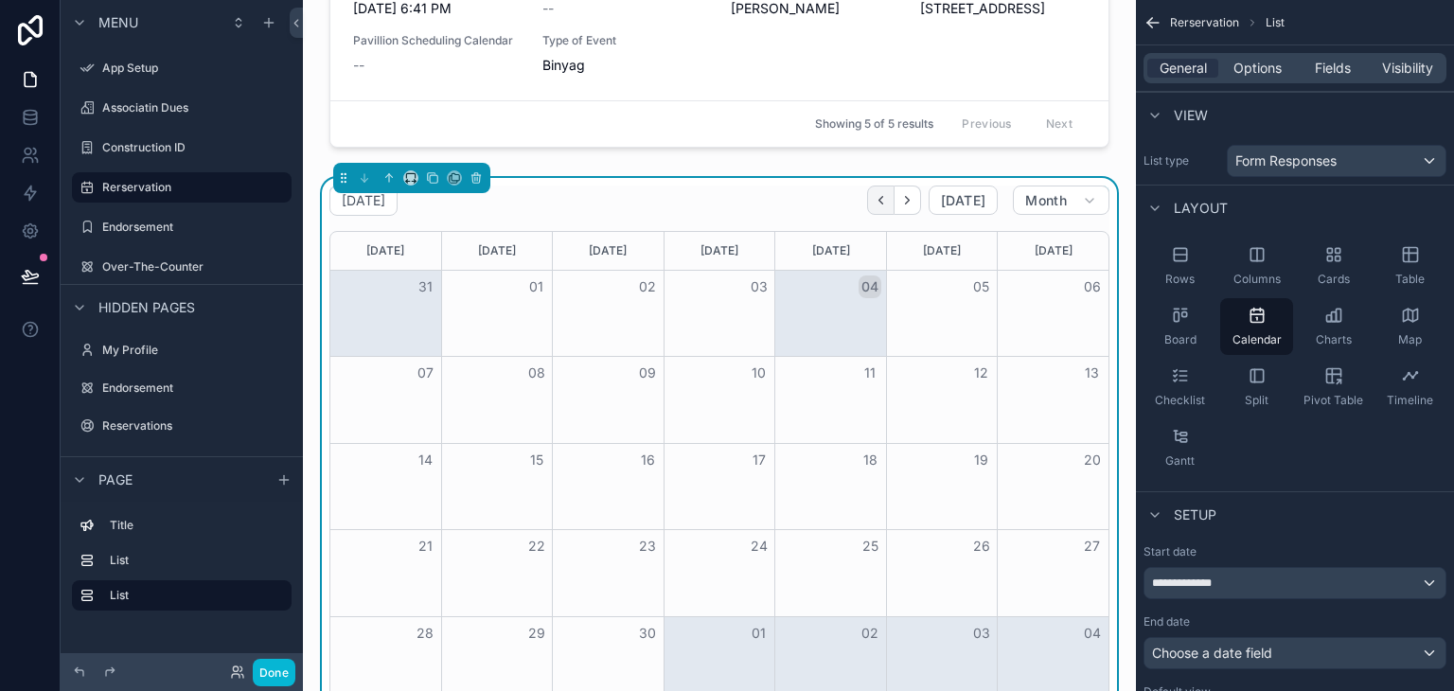
click at [874, 199] on icon "Back" at bounding box center [881, 200] width 14 height 14
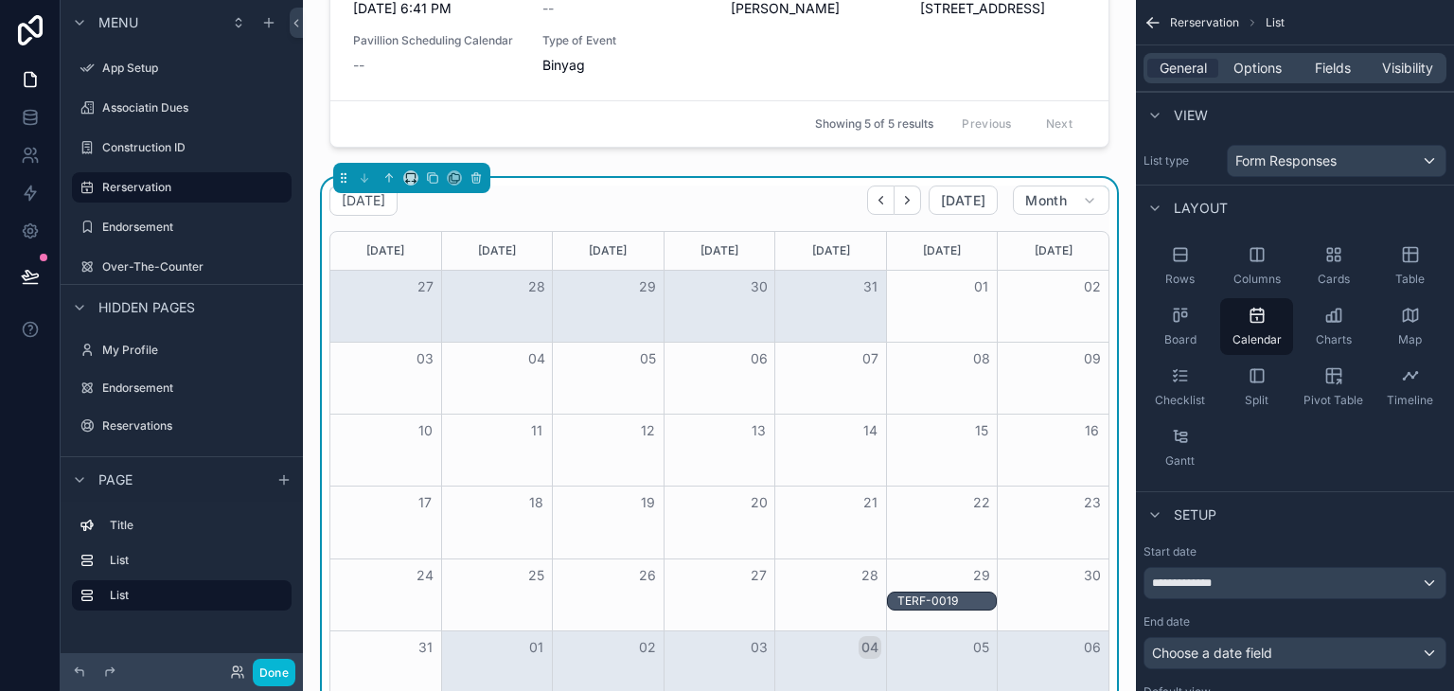
scroll to position [568, 0]
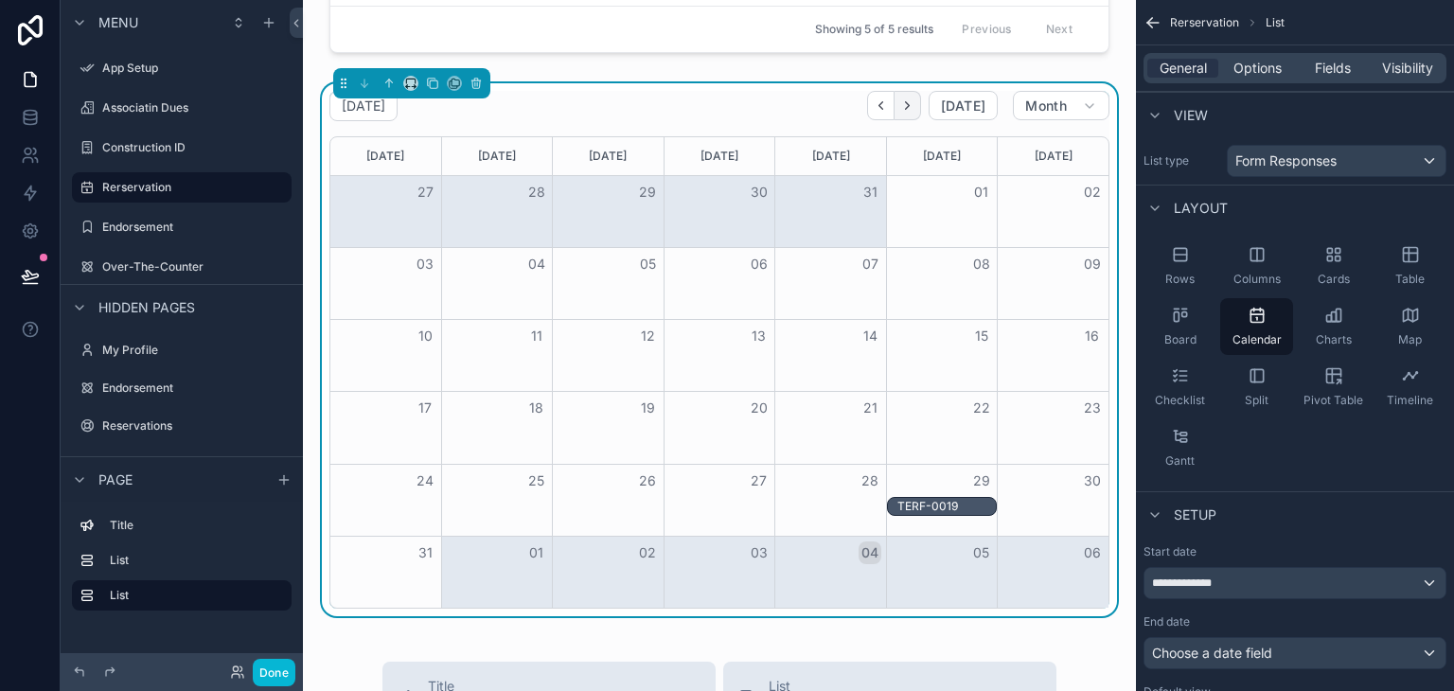
click at [900, 99] on icon "Next" at bounding box center [907, 105] width 14 height 14
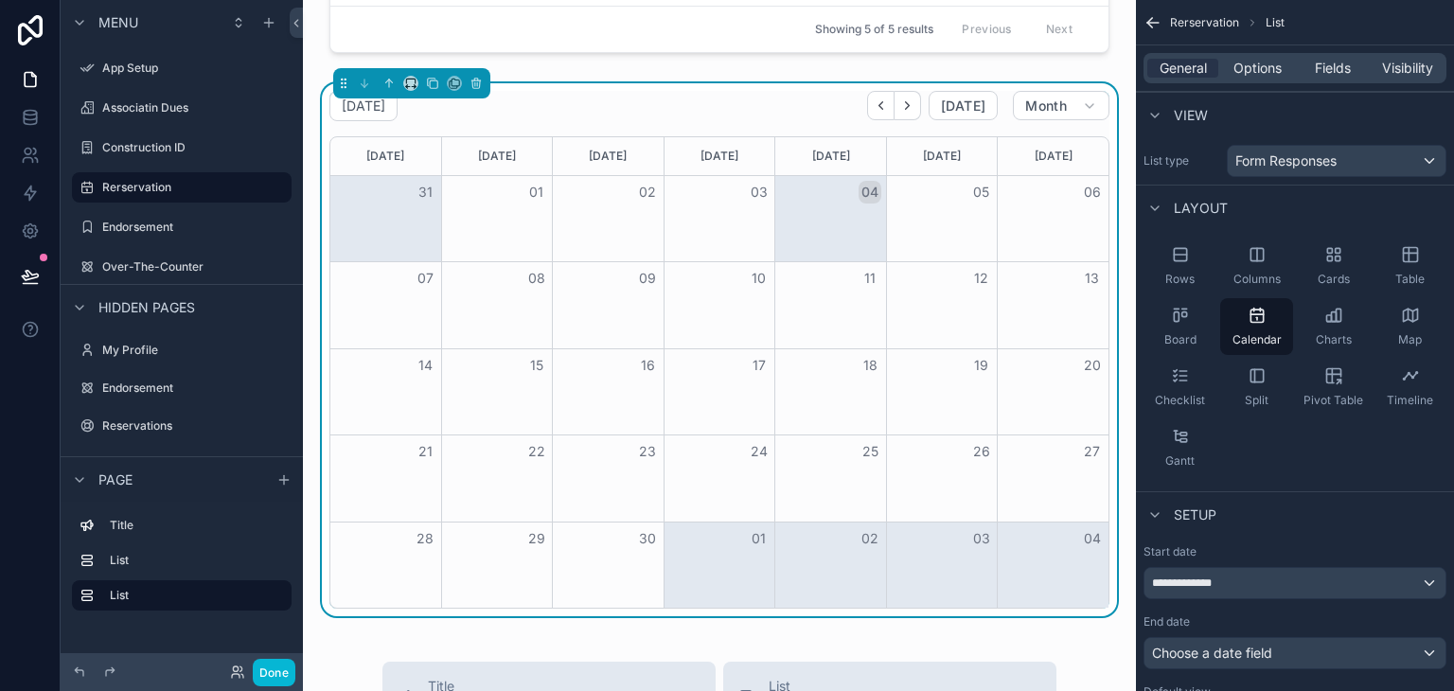
click at [869, 300] on div "Month View" at bounding box center [830, 305] width 112 height 86
click at [842, 186] on div "04" at bounding box center [830, 192] width 111 height 32
click at [859, 190] on button "04" at bounding box center [870, 192] width 23 height 23
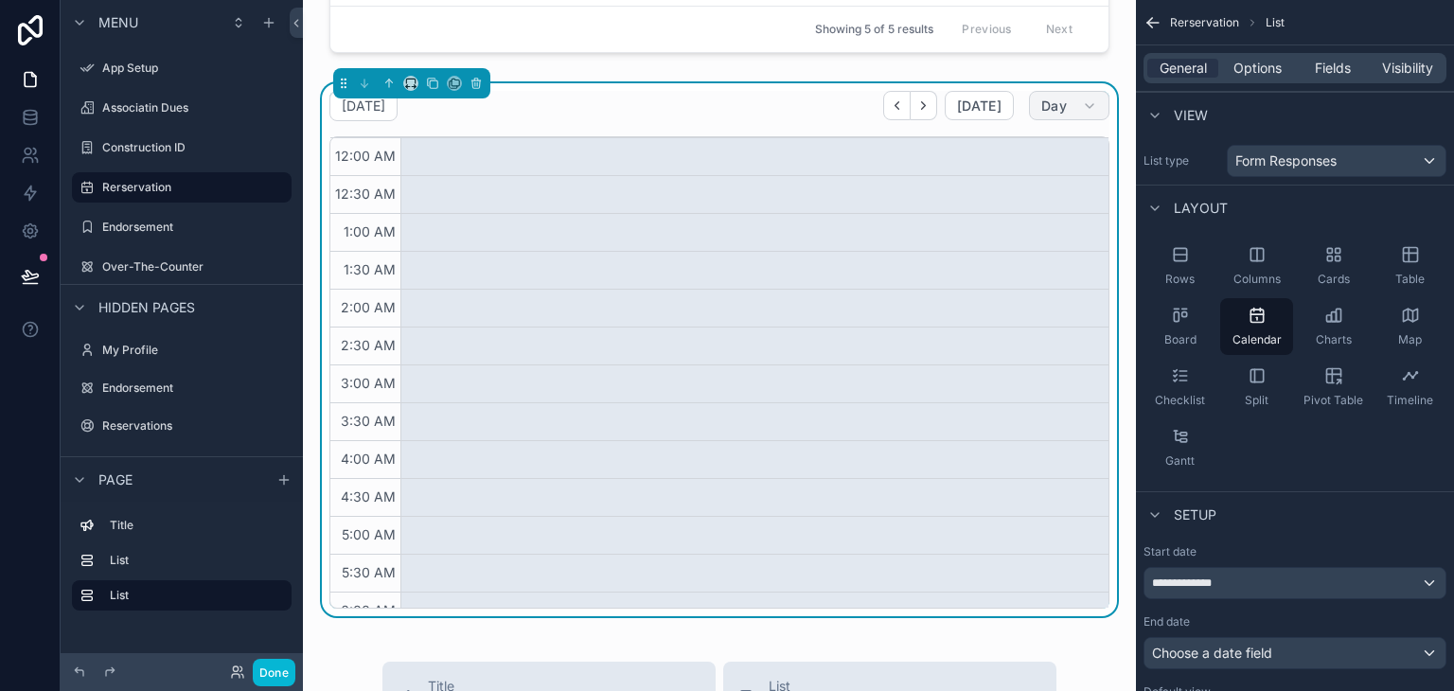
click at [1062, 102] on button "Day" at bounding box center [1069, 106] width 80 height 30
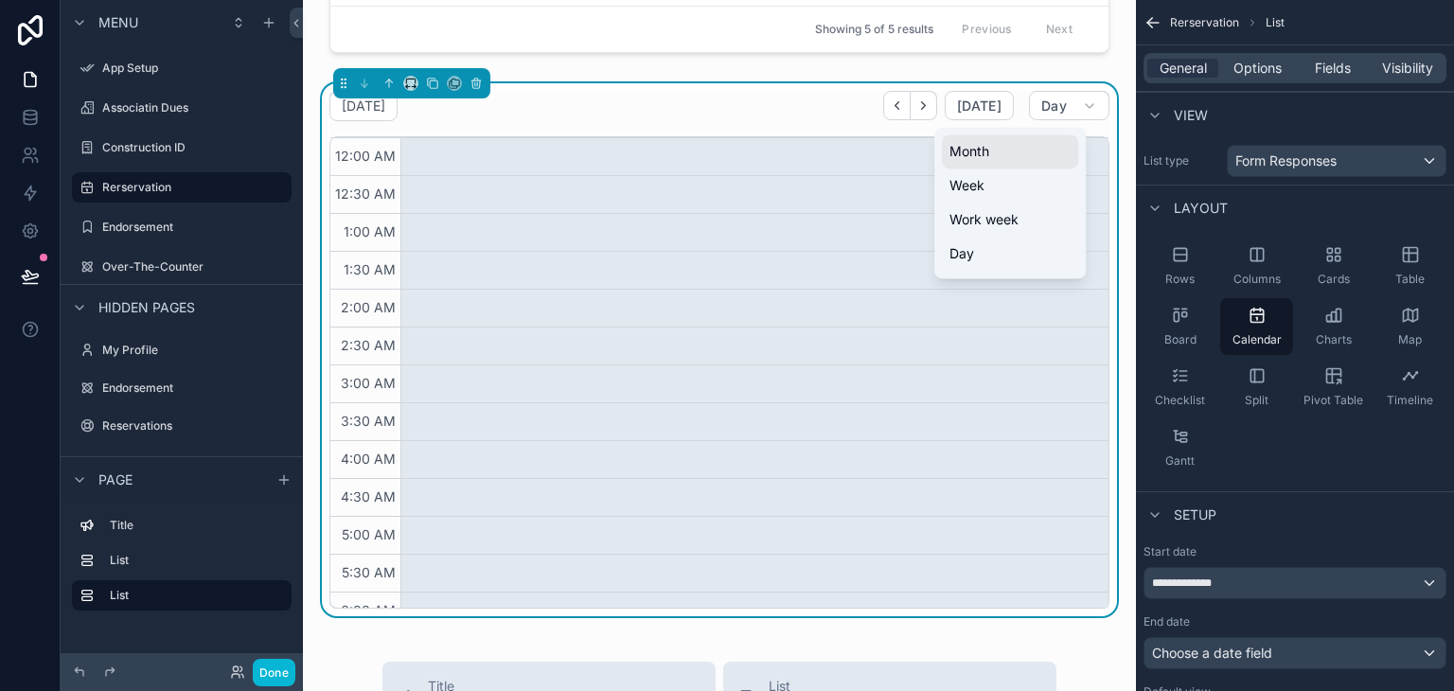
click at [1049, 152] on button "Month" at bounding box center [1010, 151] width 136 height 34
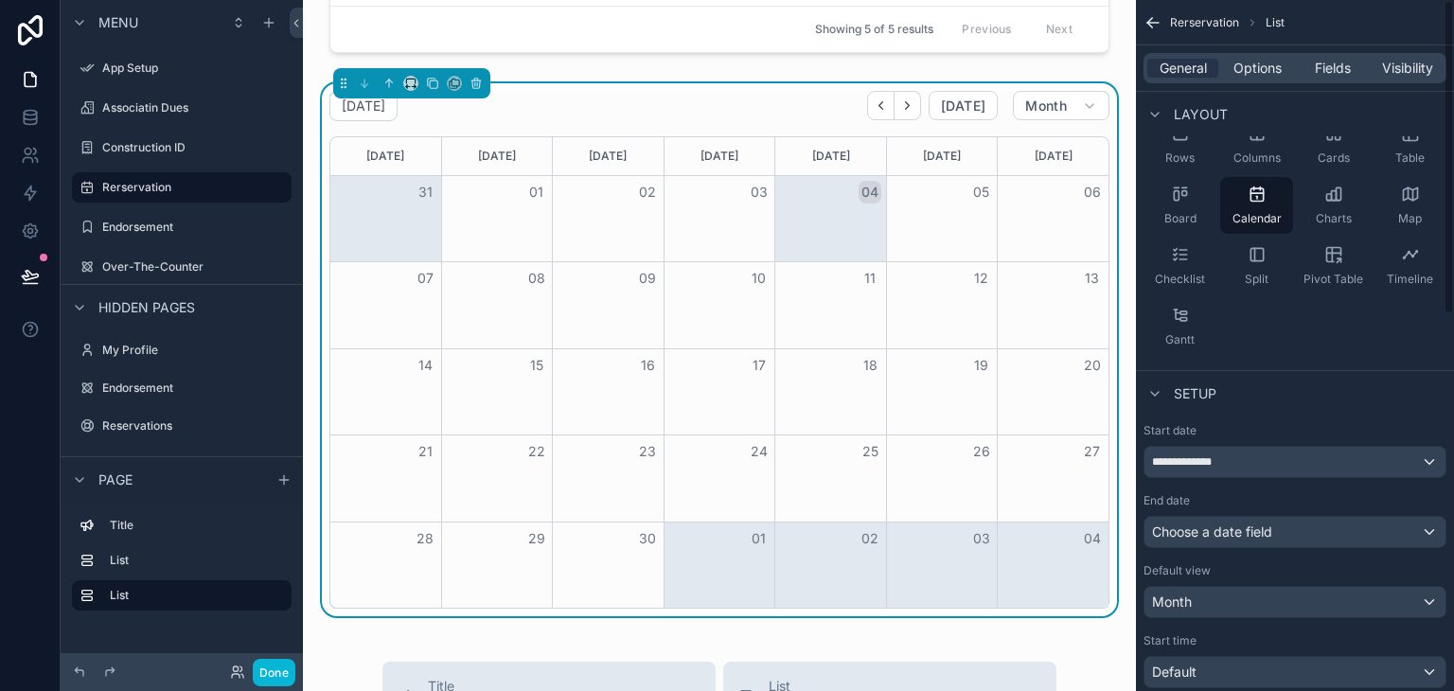
scroll to position [379, 0]
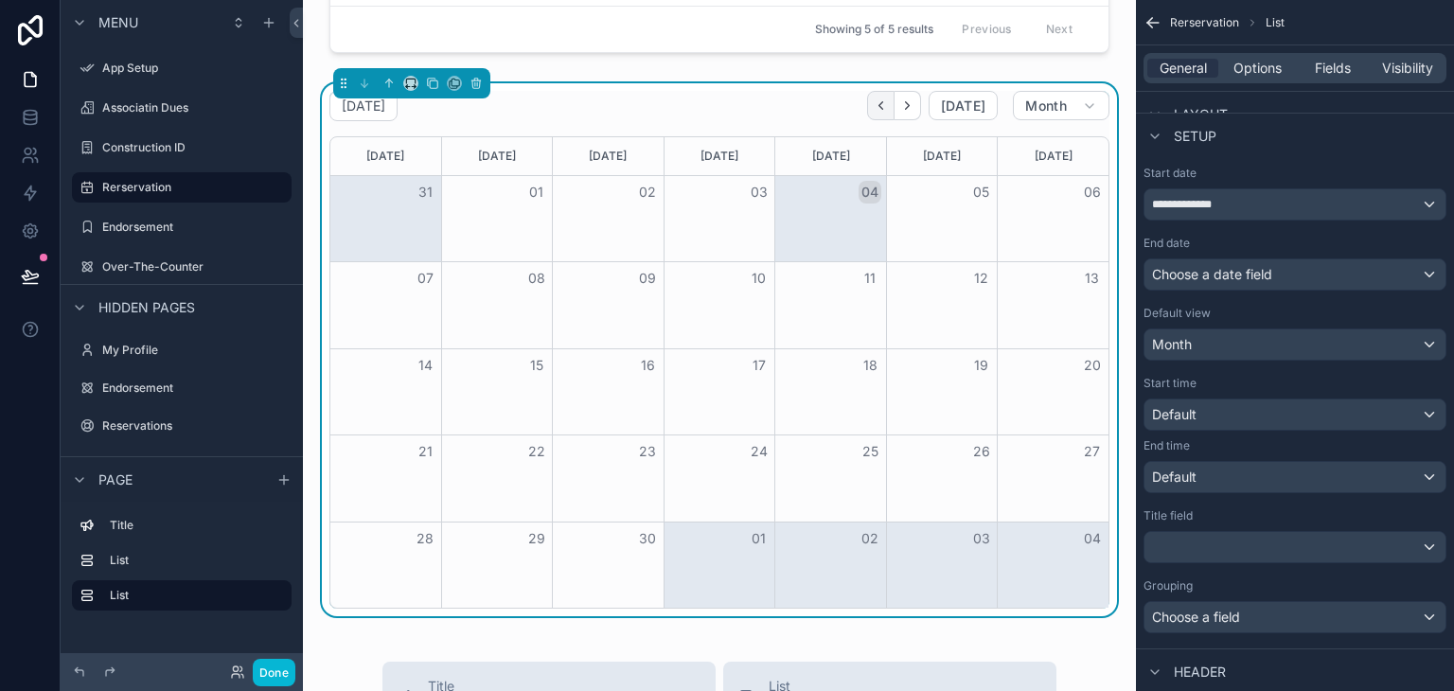
click at [878, 117] on button "Back" at bounding box center [880, 105] width 27 height 29
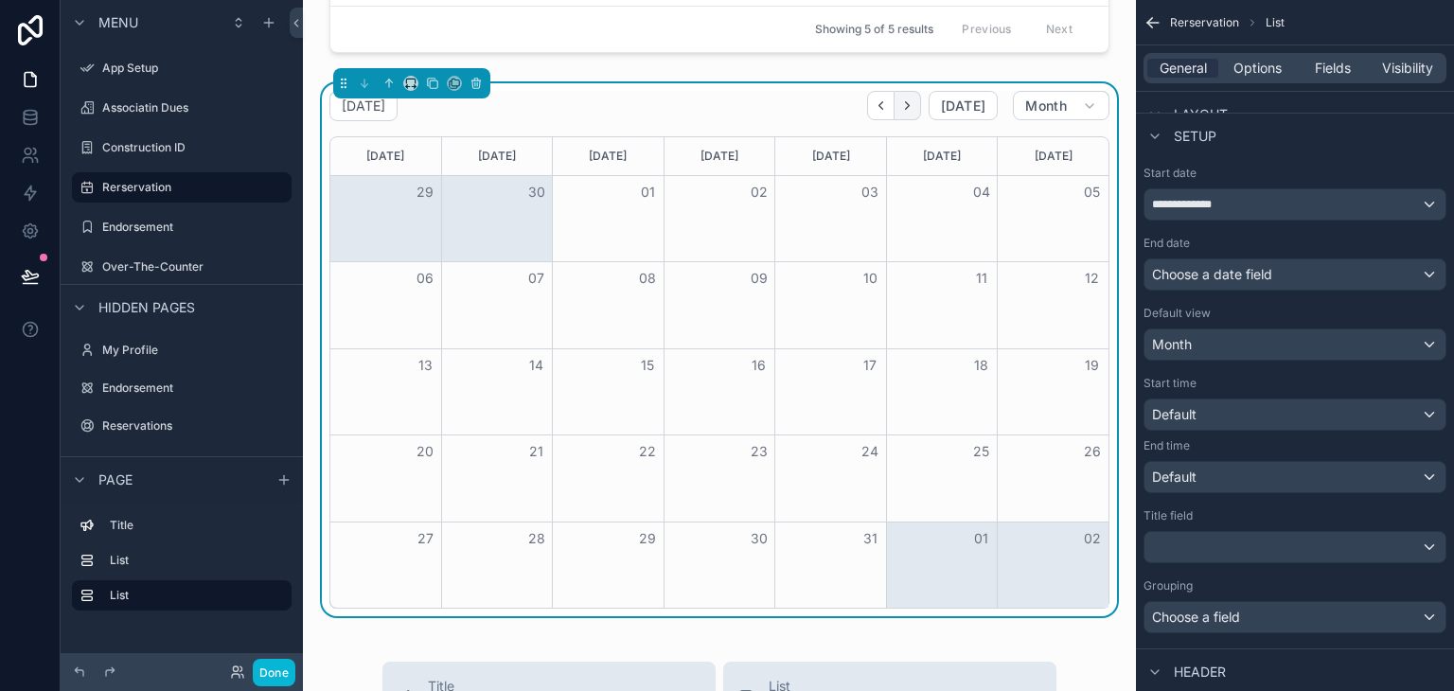
click at [895, 116] on button "Next" at bounding box center [908, 105] width 27 height 29
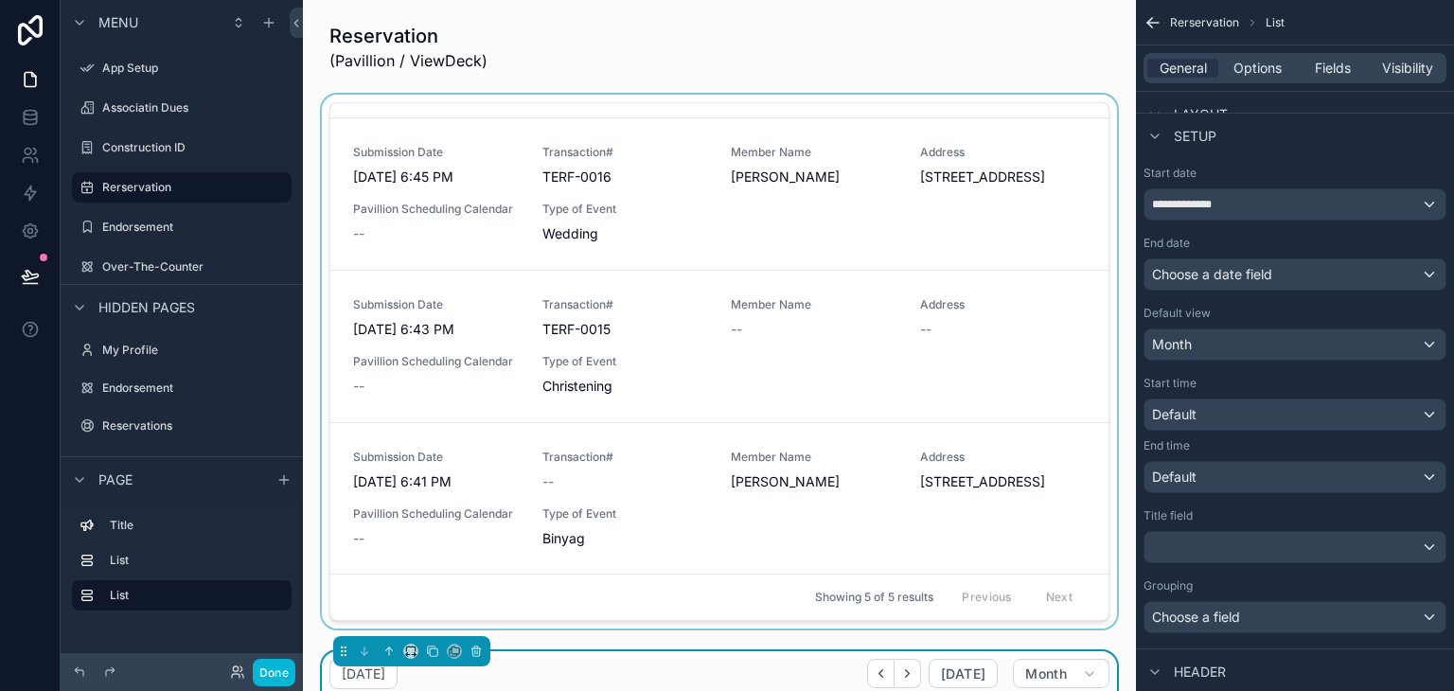
click at [938, 385] on div "scrollable content" at bounding box center [719, 365] width 803 height 541
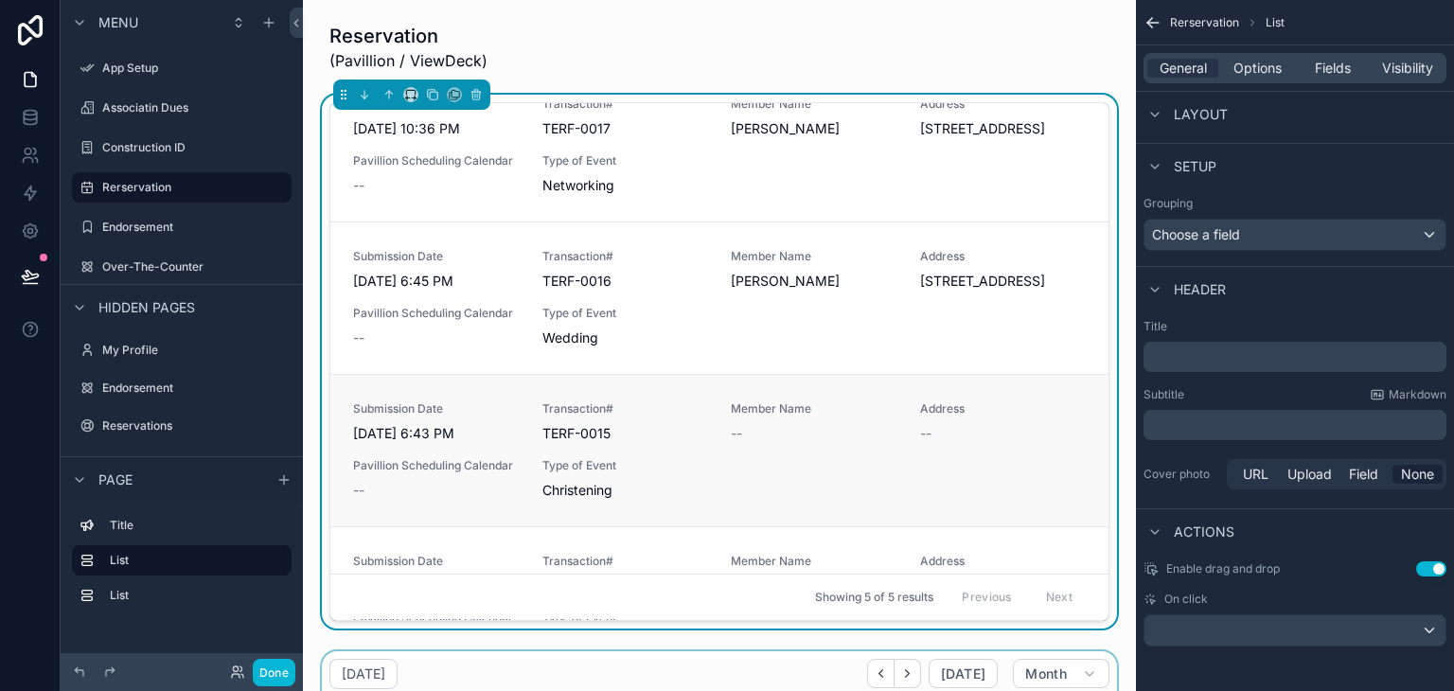
scroll to position [174, 0]
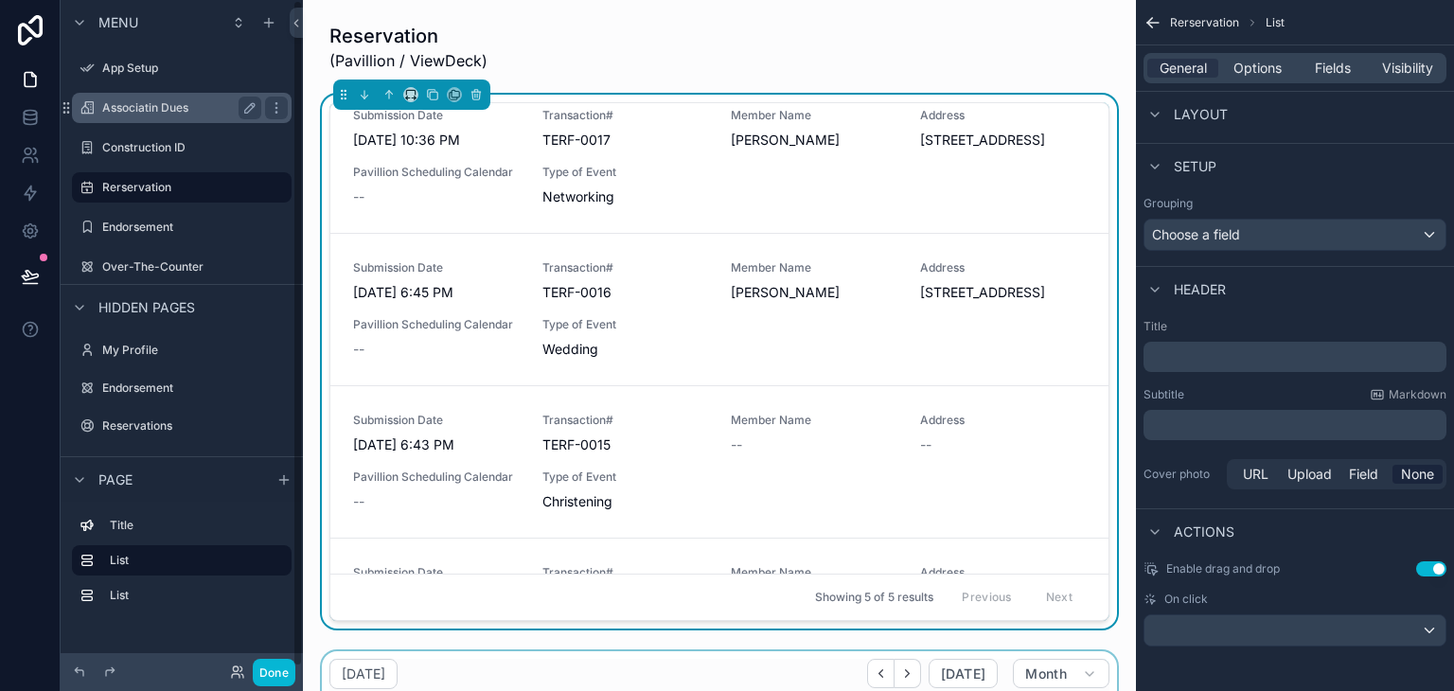
click at [129, 115] on label "Associatin Dues" at bounding box center [177, 107] width 151 height 15
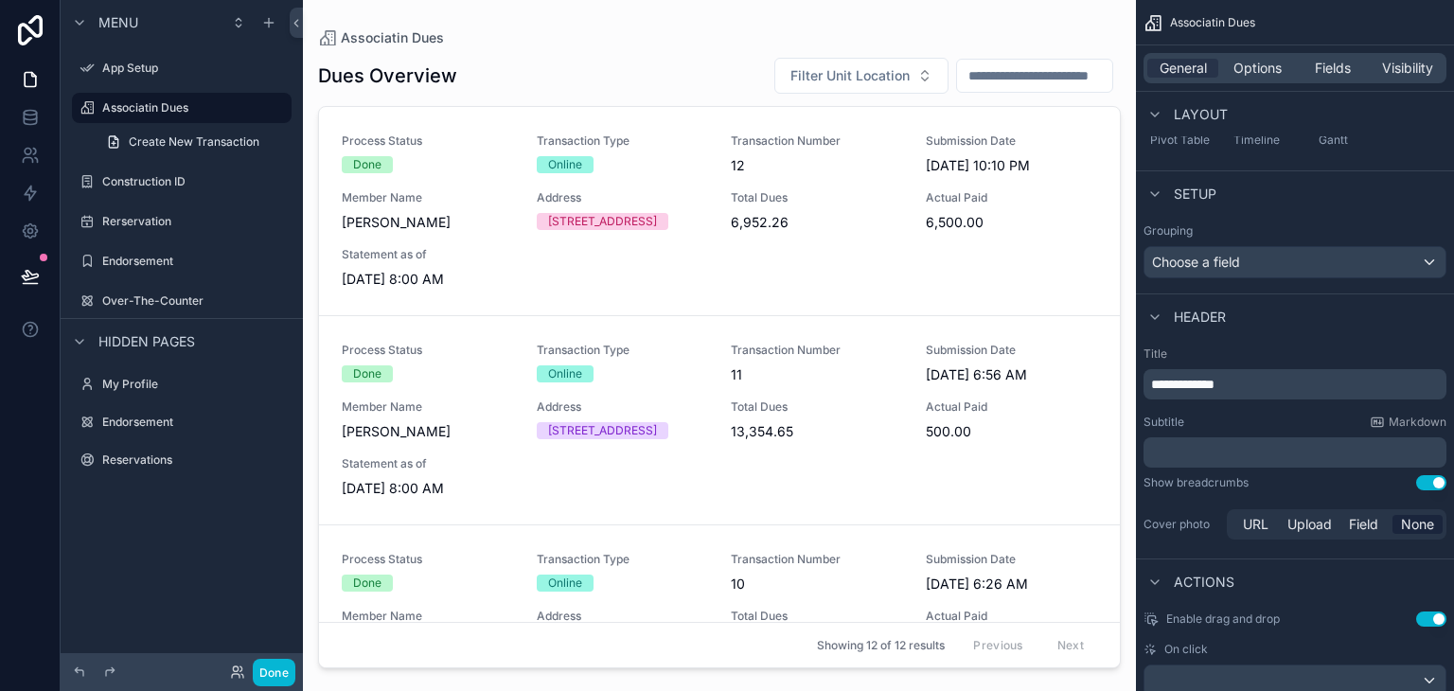
click at [1091, 461] on div "scrollable content" at bounding box center [719, 334] width 833 height 668
